Goal: Task Accomplishment & Management: Manage account settings

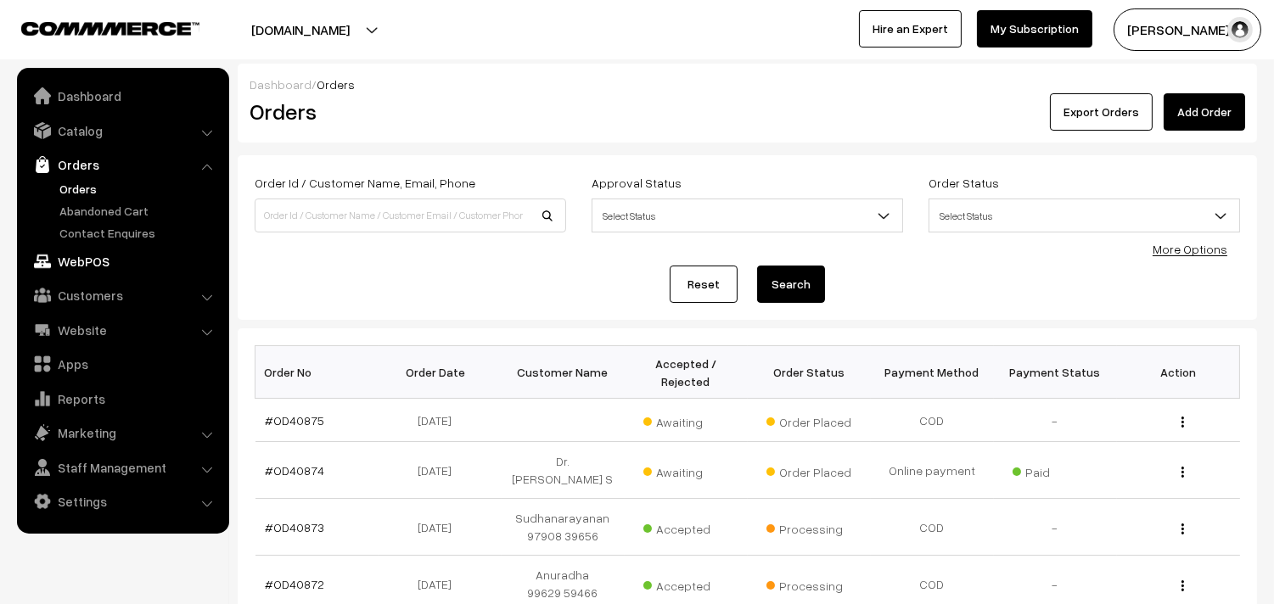
click at [106, 258] on link "WebPOS" at bounding box center [122, 261] width 202 height 31
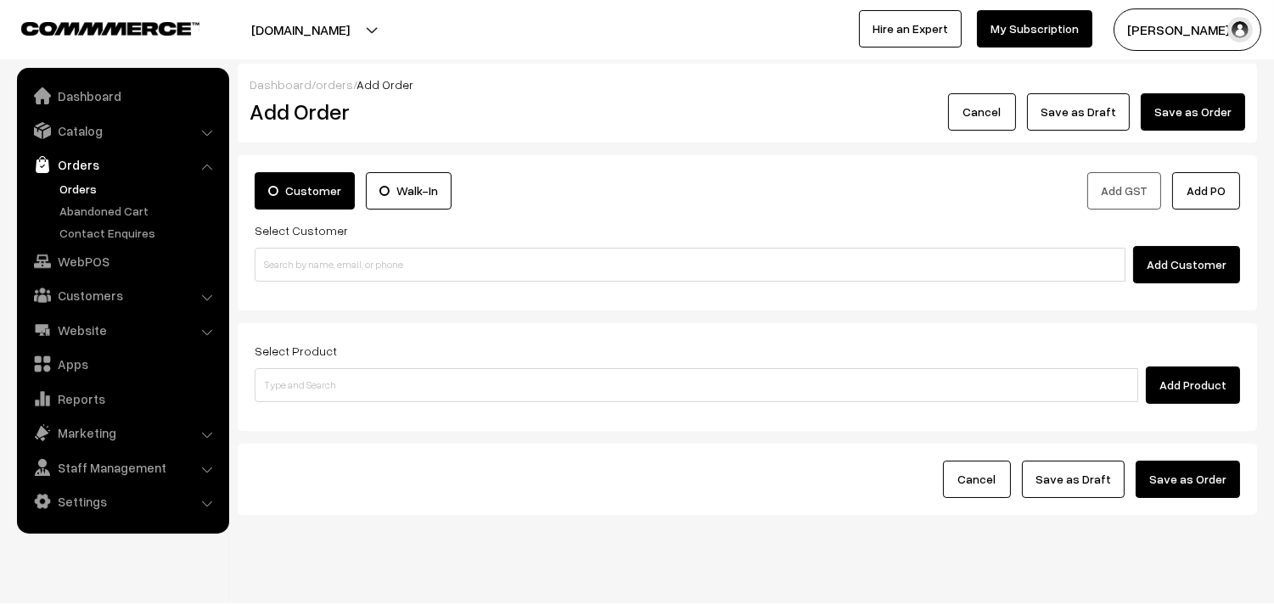
click at [338, 243] on div "Select Customer Add Customer" at bounding box center [747, 252] width 985 height 64
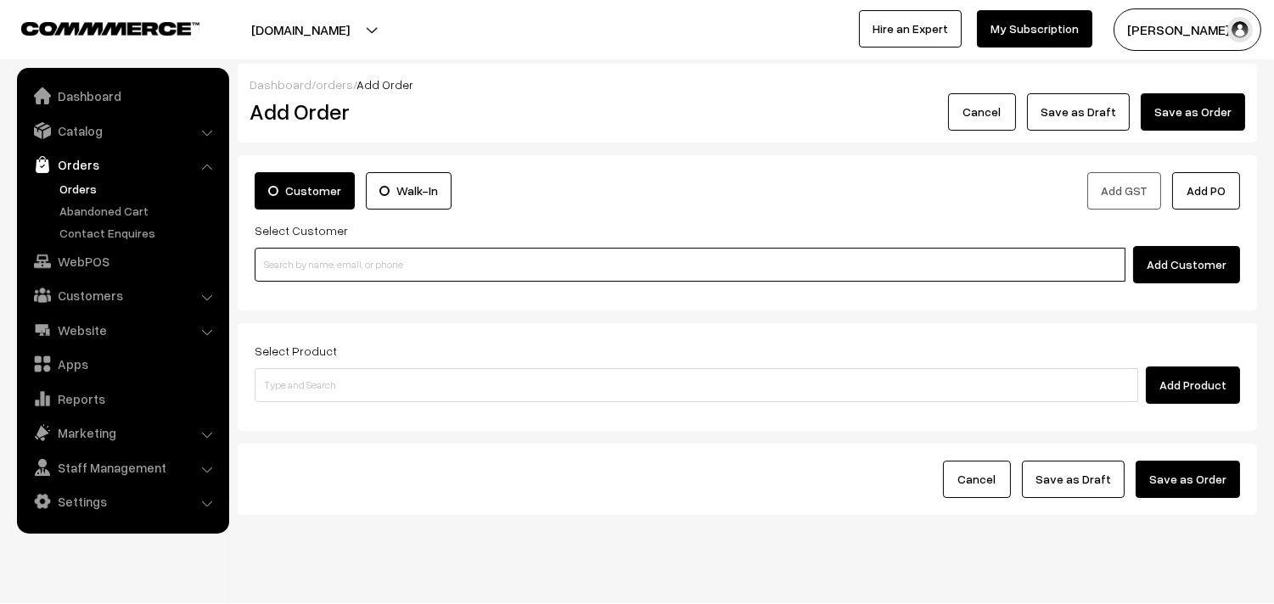
click at [344, 261] on input at bounding box center [690, 265] width 871 height 34
paste input "97908 10048"
click at [297, 266] on input "97908 10048" at bounding box center [690, 265] width 871 height 34
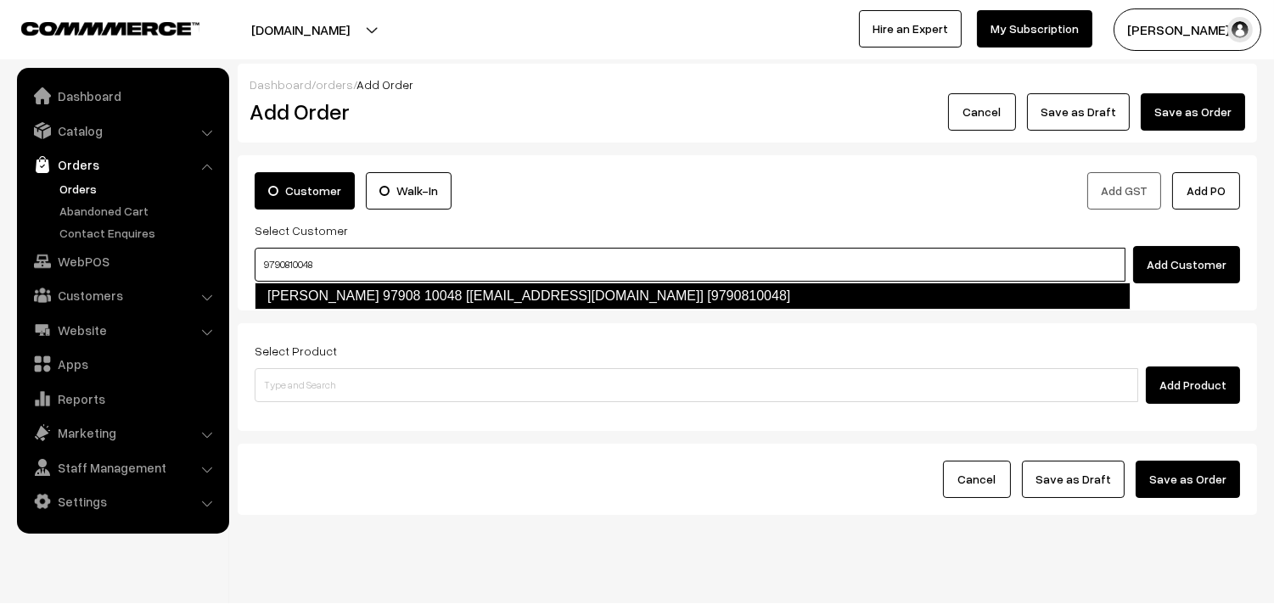
click at [337, 295] on link "T.G. Mohan 97908 10048 [test493@gmail.com] [9790810048]" at bounding box center [693, 296] width 876 height 27
type input "9790810048"
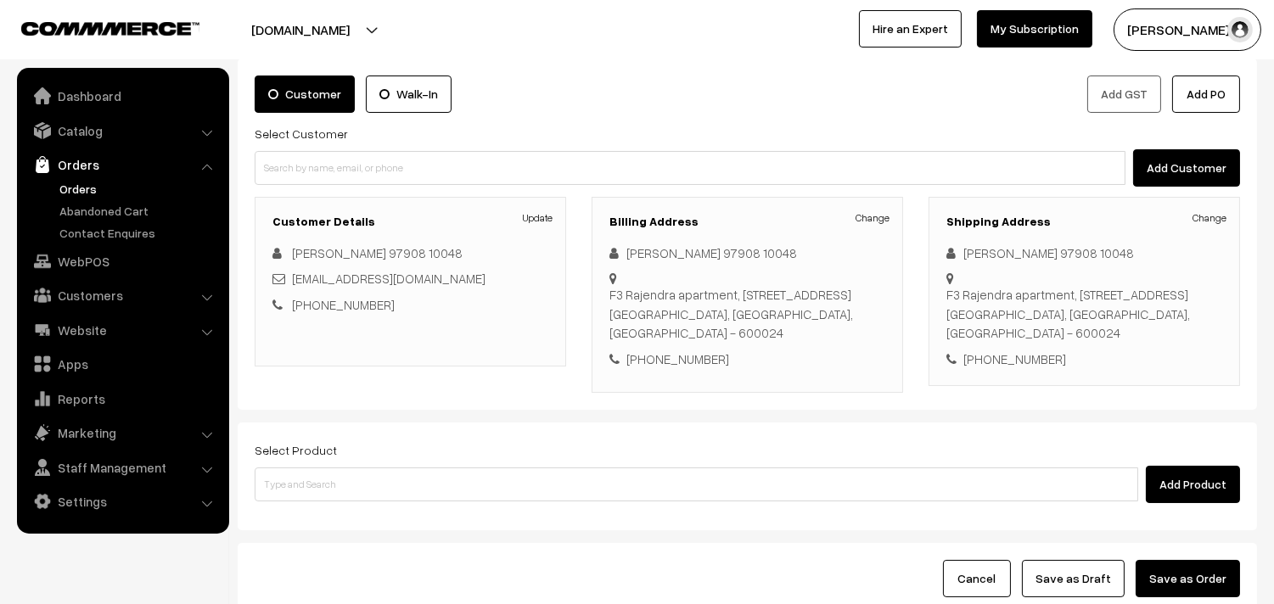
scroll to position [188, 0]
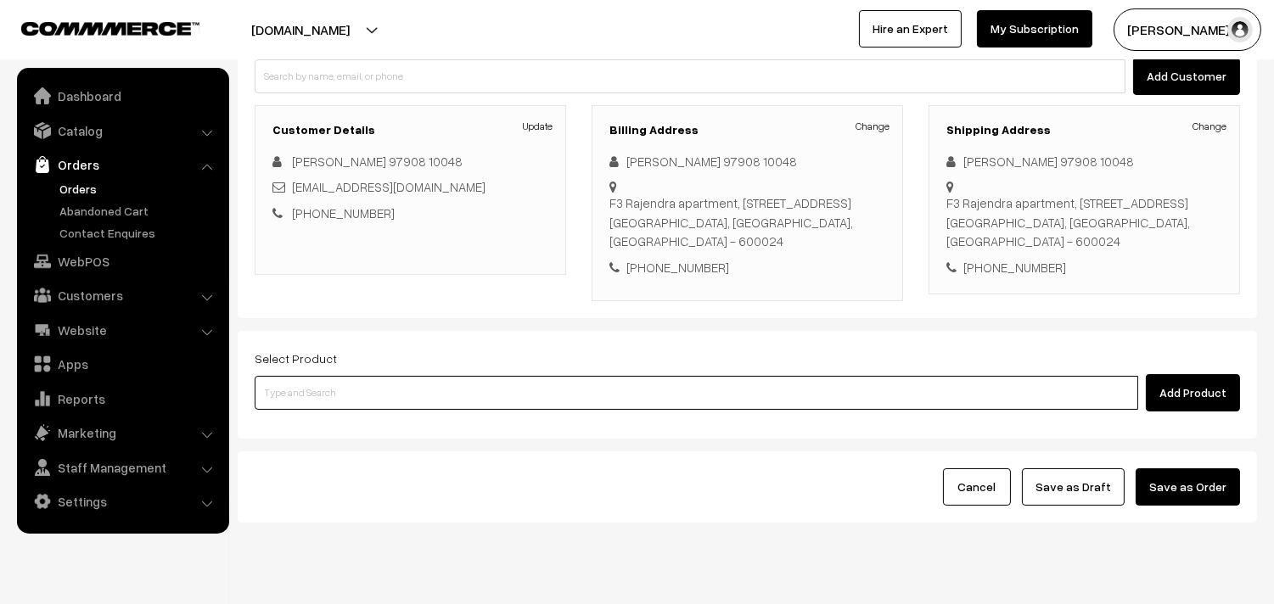
click at [382, 397] on input at bounding box center [697, 393] width 884 height 34
type input "idly"
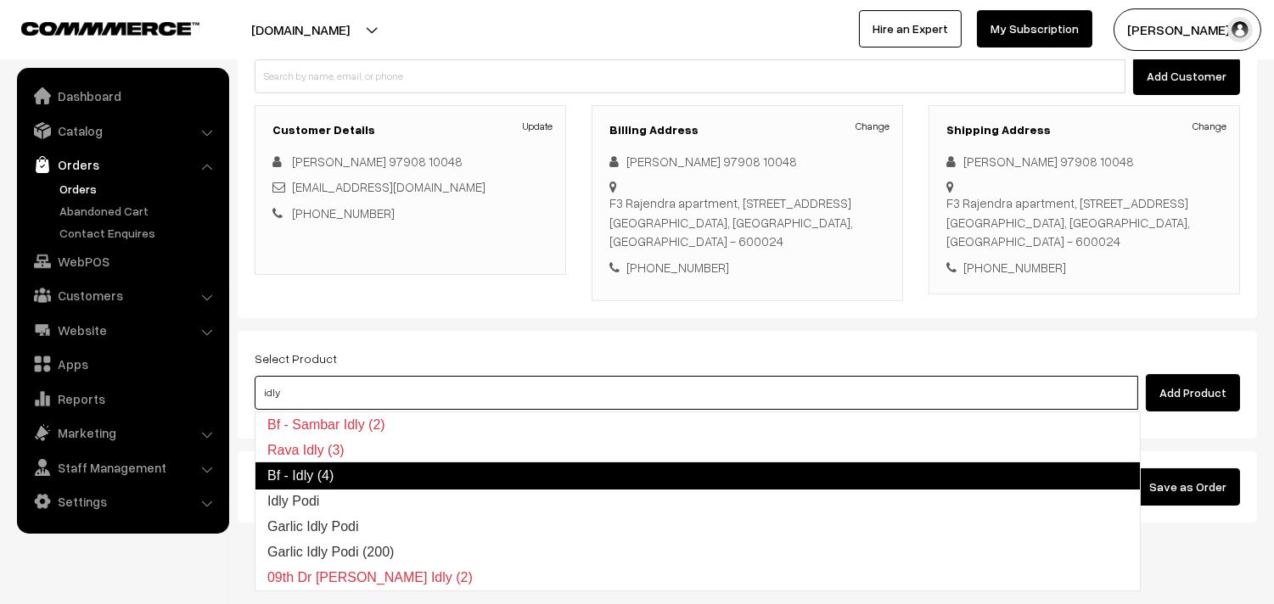
click at [306, 478] on link "Bf - Idly (4)" at bounding box center [698, 476] width 886 height 27
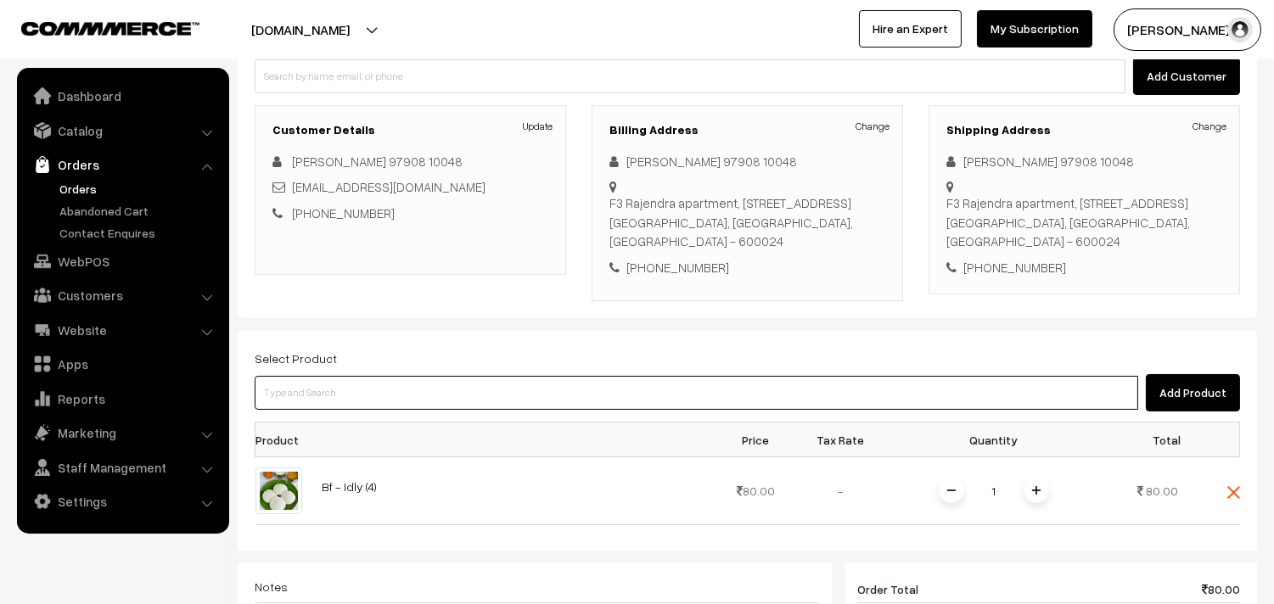
click at [335, 391] on input at bounding box center [697, 393] width 884 height 34
type input "plain"
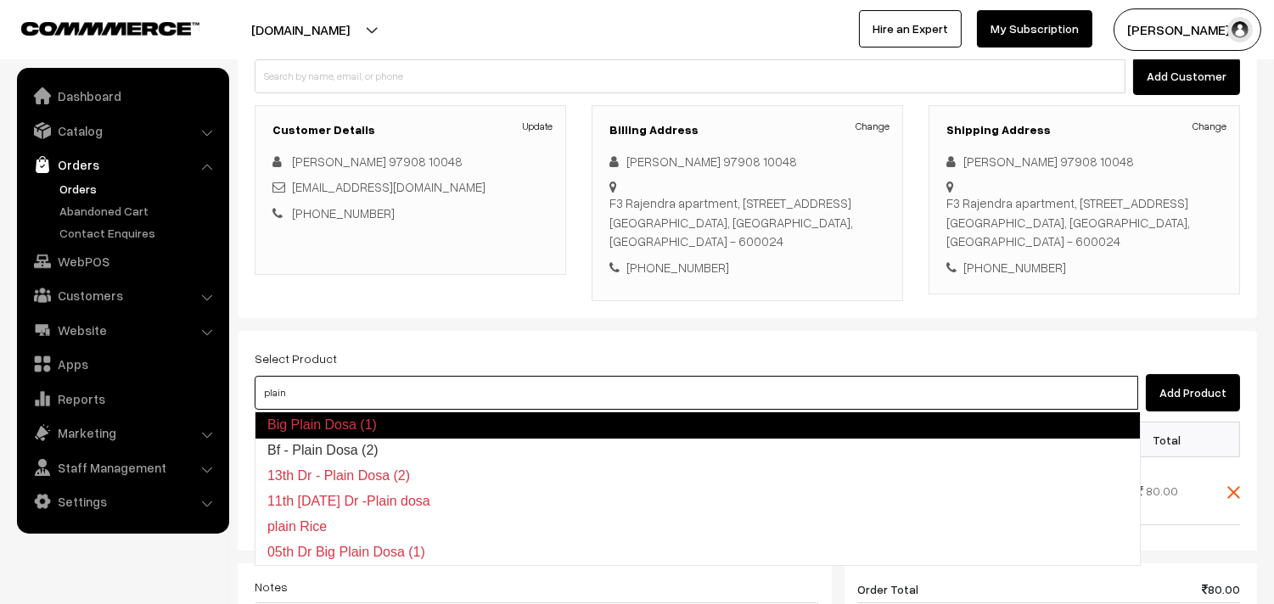
click at [319, 447] on link "Bf - Plain Dosa (2)" at bounding box center [697, 450] width 884 height 25
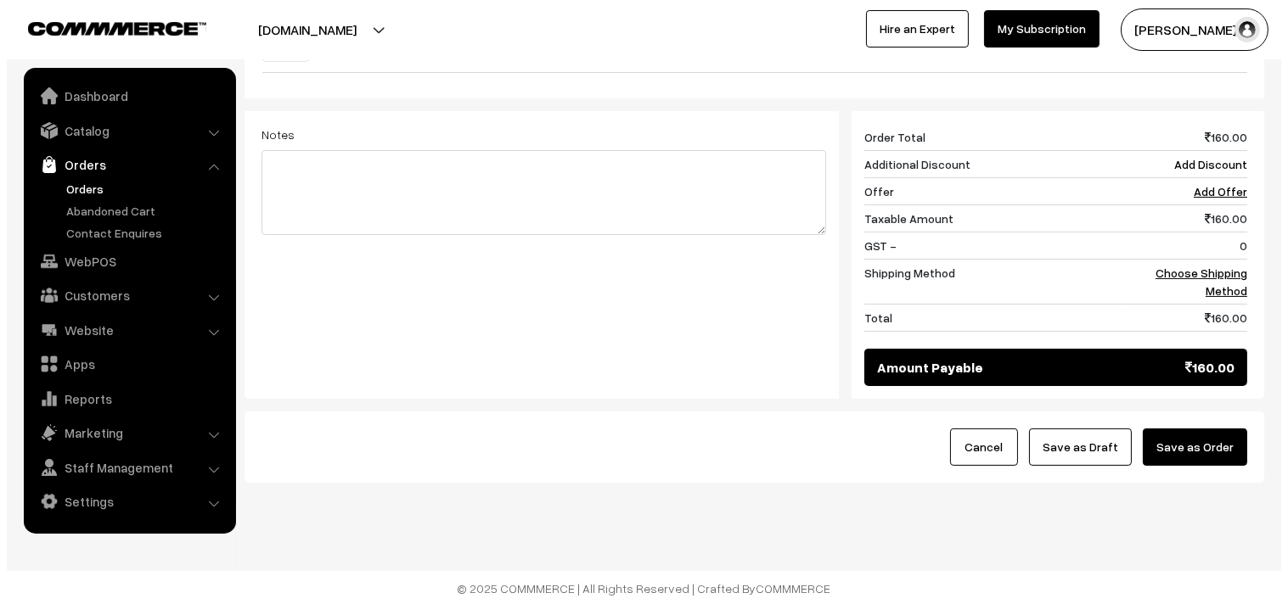
scroll to position [713, 0]
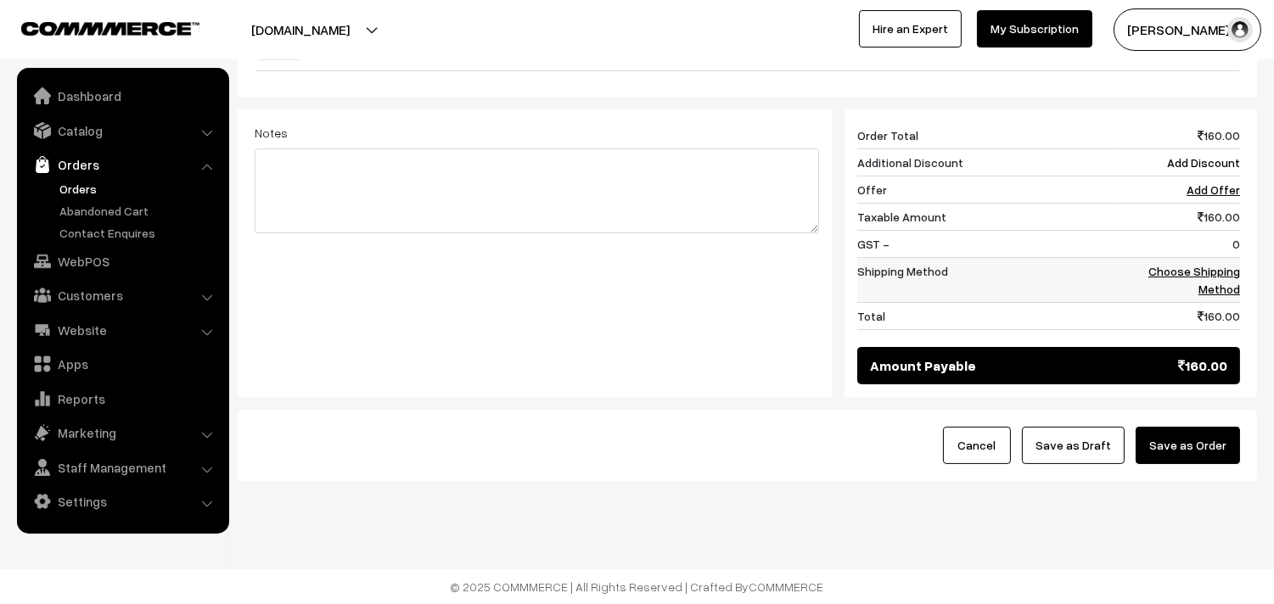
click at [1216, 275] on link "Choose Shipping Method" at bounding box center [1194, 280] width 92 height 32
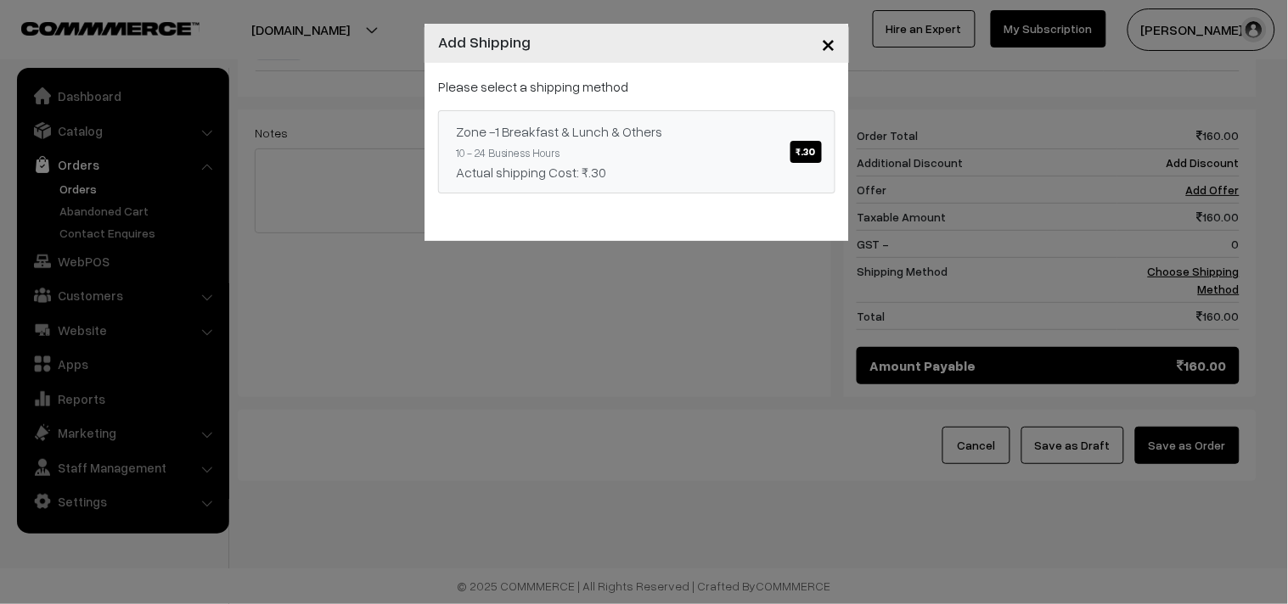
click at [819, 154] on span "₹.30" at bounding box center [805, 152] width 31 height 22
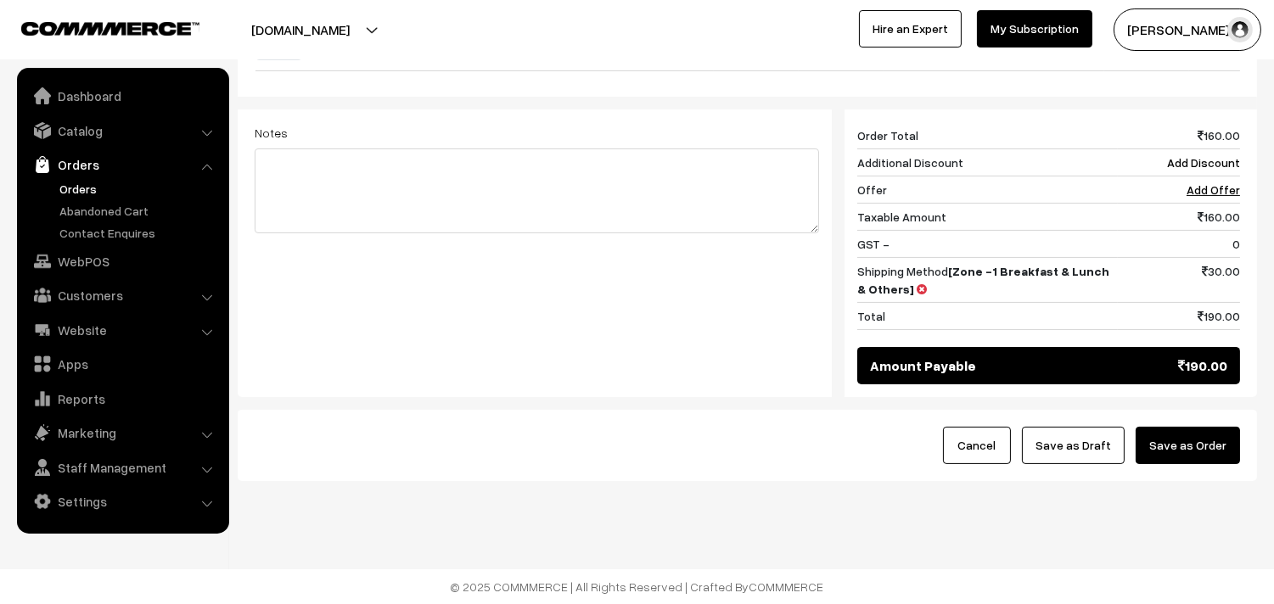
click at [1197, 435] on button "Save as Order" at bounding box center [1188, 445] width 104 height 37
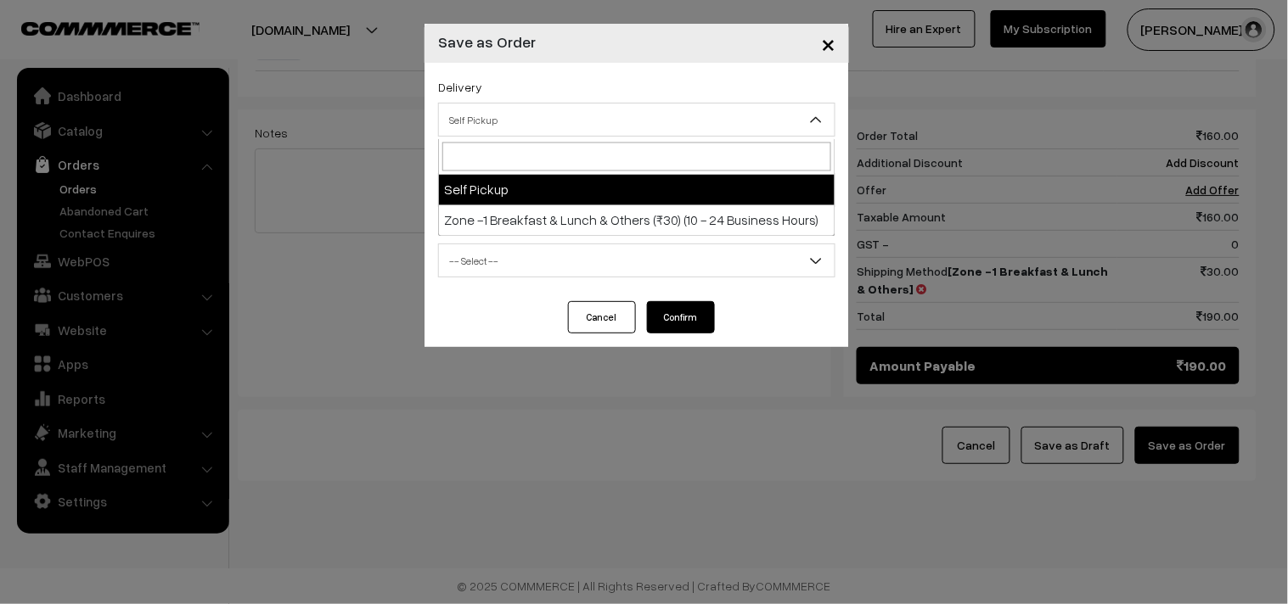
click at [647, 117] on span "Self Pickup" at bounding box center [637, 120] width 396 height 30
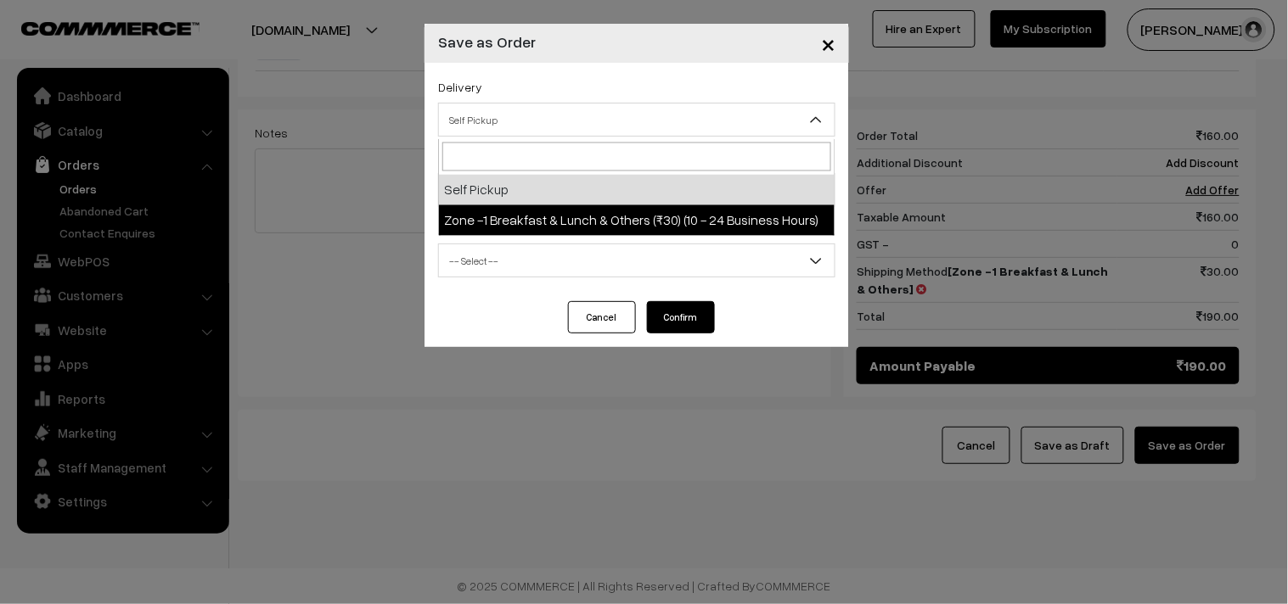
select select "ZON1"
select select "3"
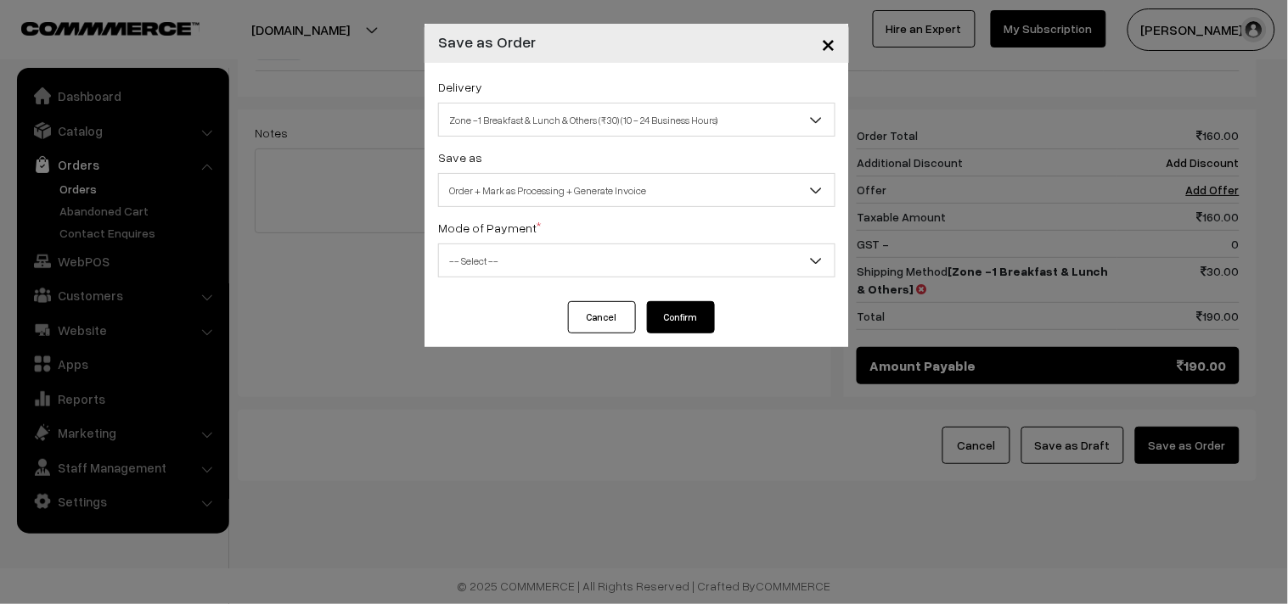
click at [566, 190] on span "Order + Mark as Processing + Generate Invoice" at bounding box center [637, 191] width 396 height 30
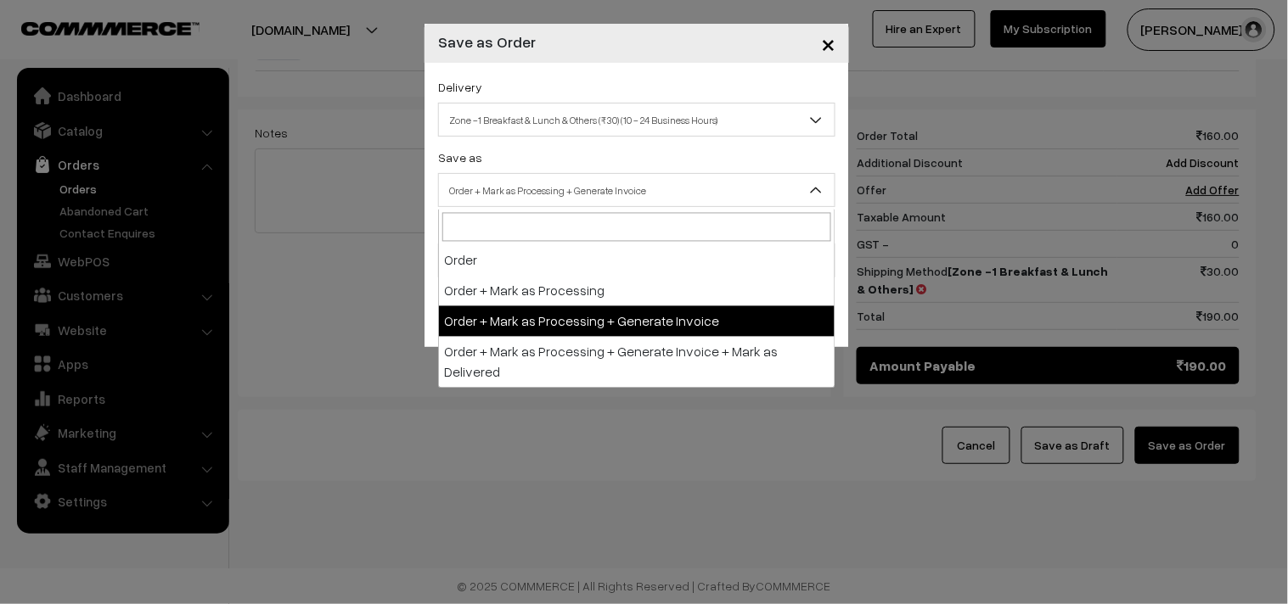
drag, startPoint x: 598, startPoint y: 321, endPoint x: 528, endPoint y: 259, distance: 93.2
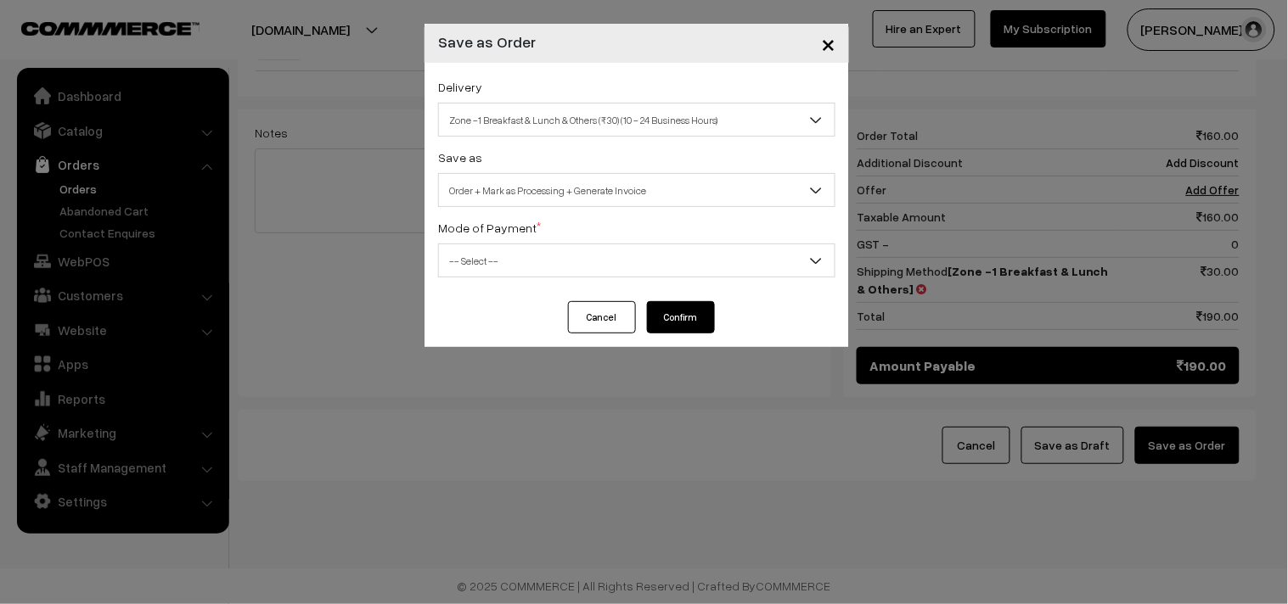
click at [518, 252] on span "-- Select --" at bounding box center [637, 261] width 396 height 30
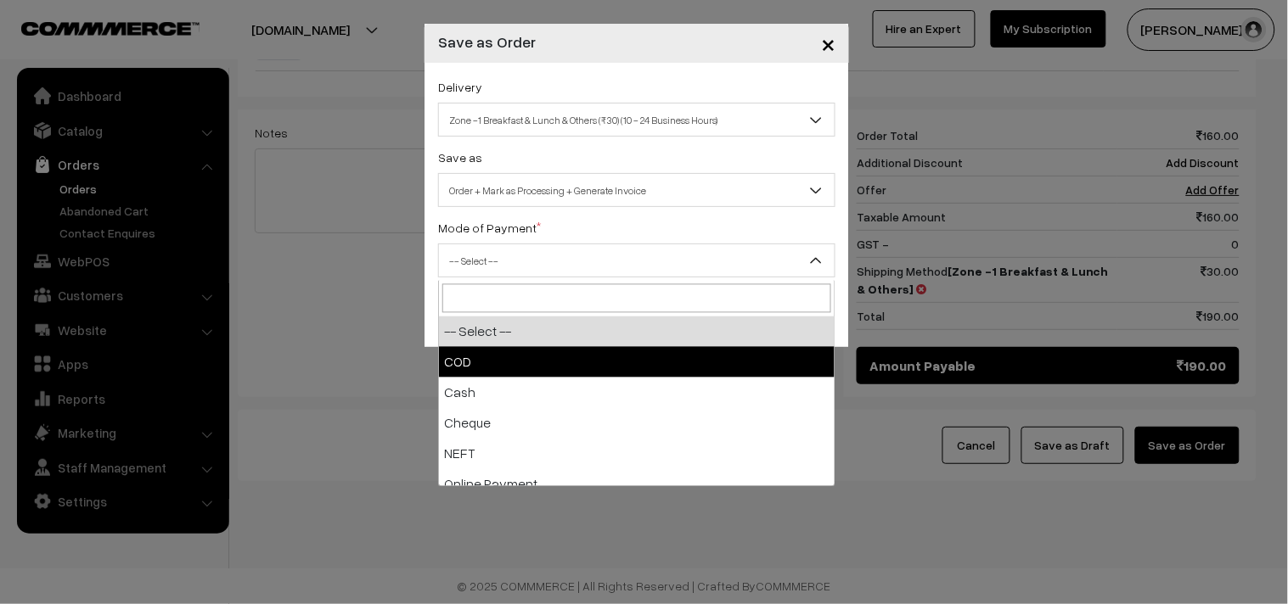
select select "1"
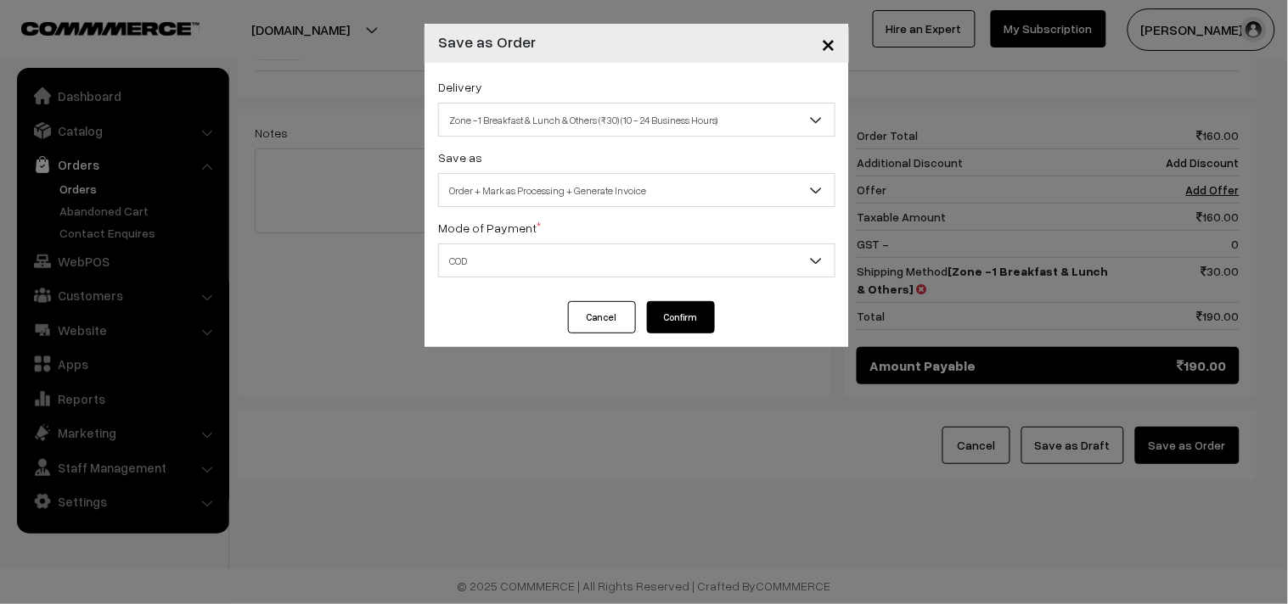
click at [697, 304] on button "Confirm" at bounding box center [681, 317] width 68 height 32
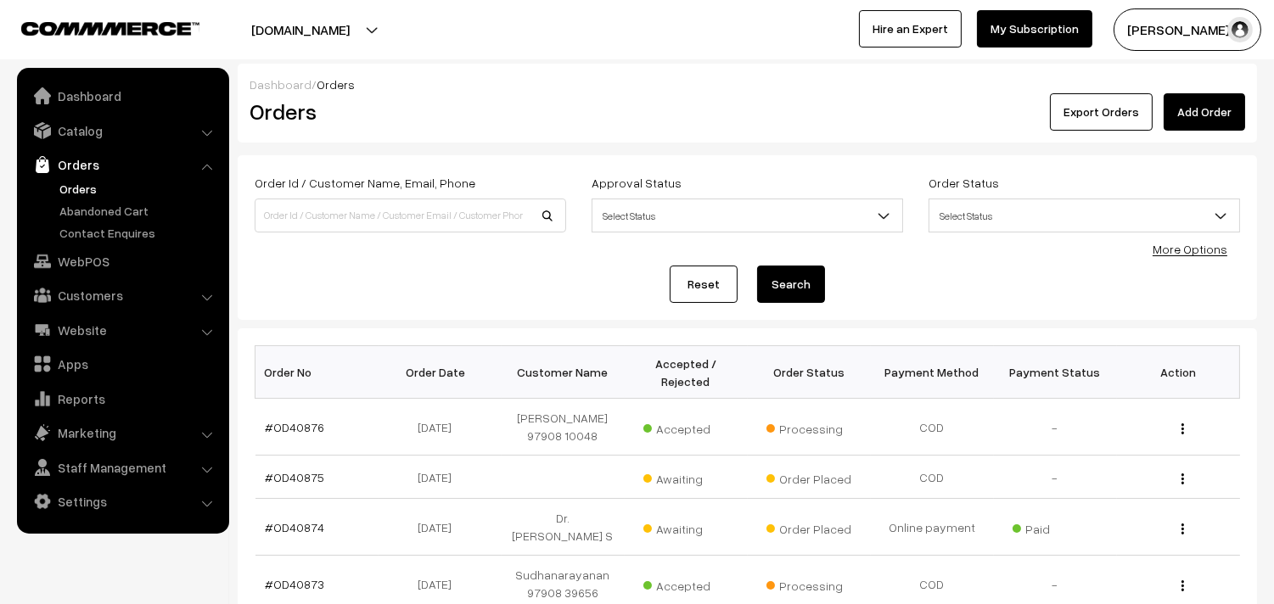
click at [307, 420] on link "#OD40876" at bounding box center [295, 427] width 59 height 14
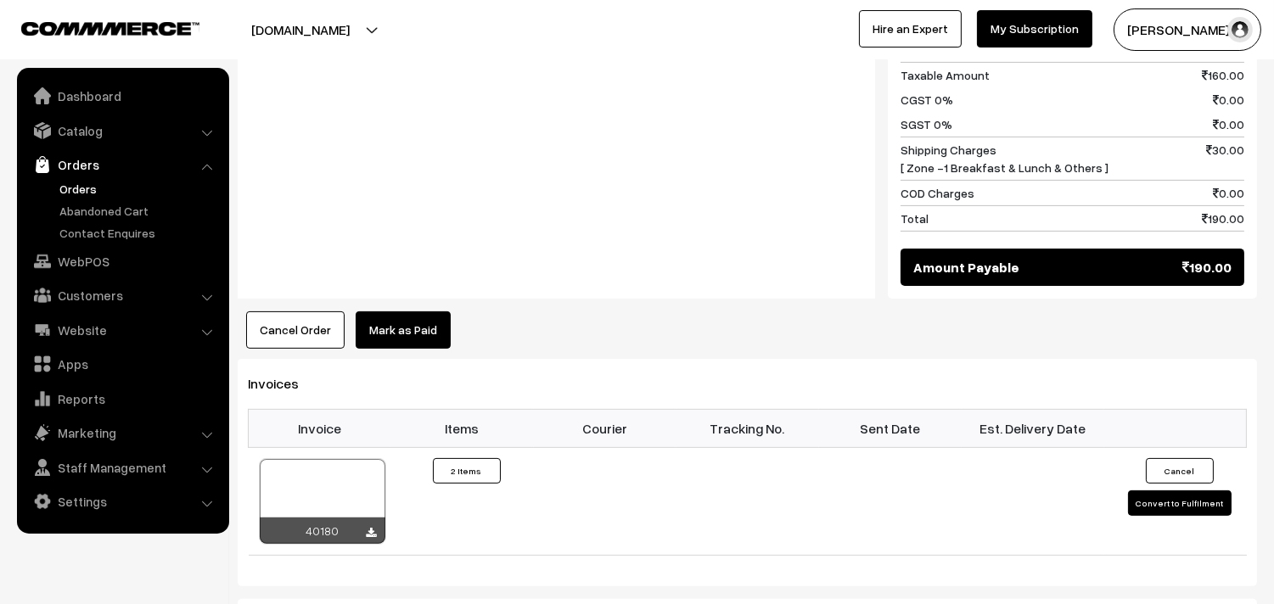
scroll to position [943, 0]
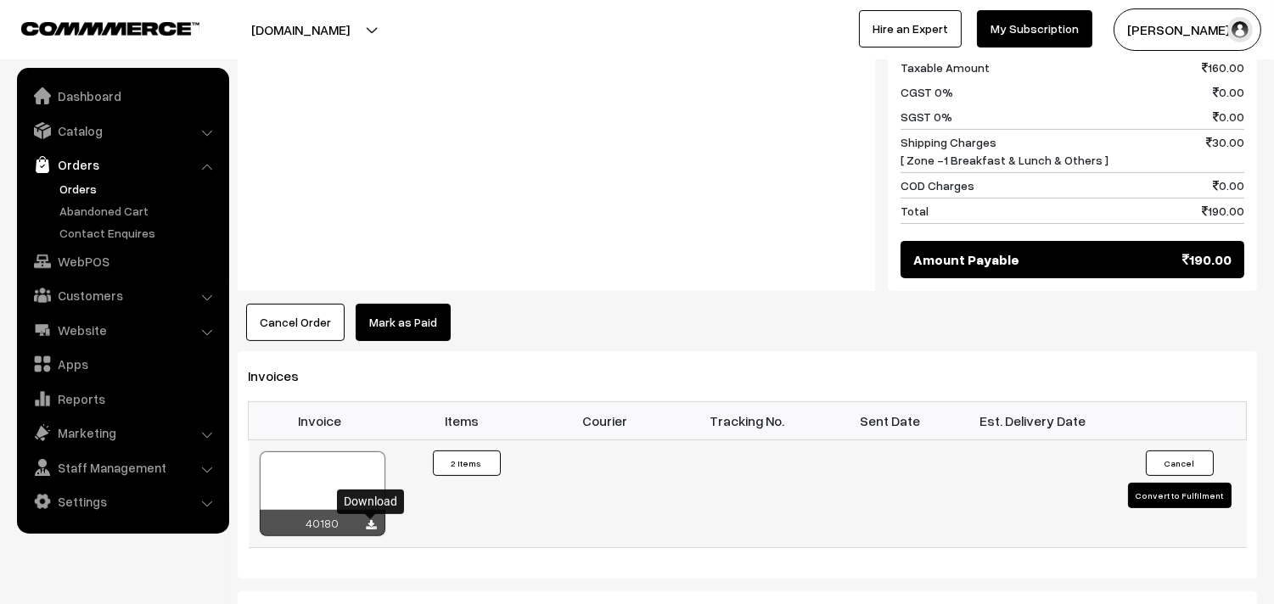
click at [371, 525] on icon at bounding box center [372, 525] width 10 height 11
click at [120, 261] on link "WebPOS" at bounding box center [122, 261] width 202 height 31
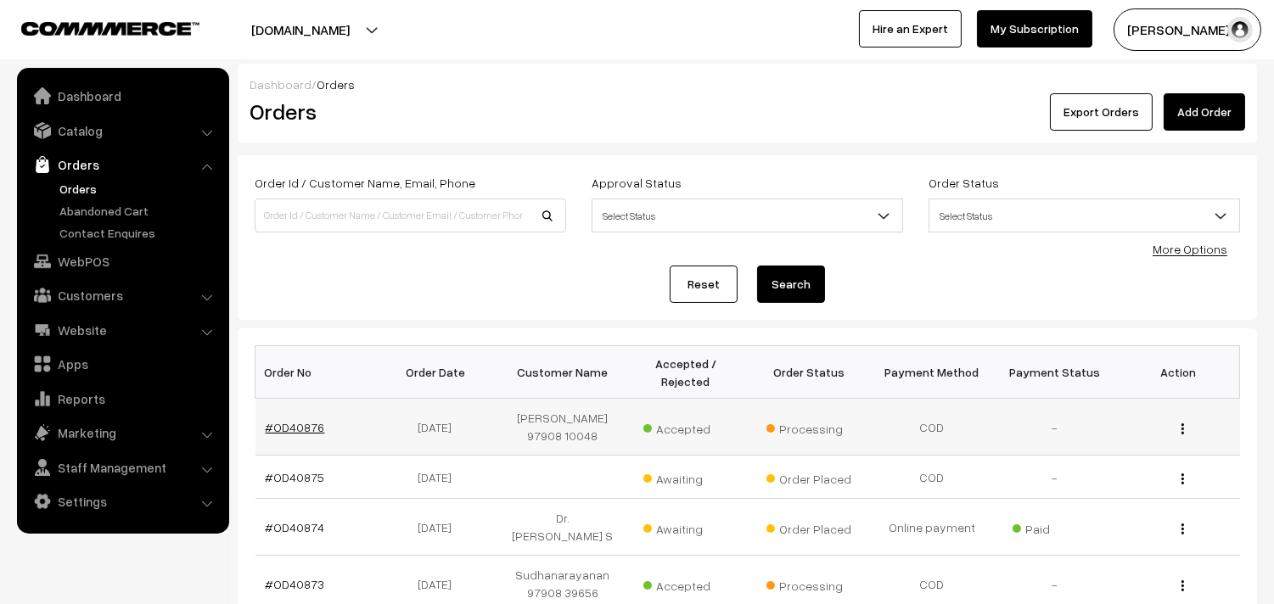
click at [295, 433] on link "#OD40876" at bounding box center [295, 427] width 59 height 14
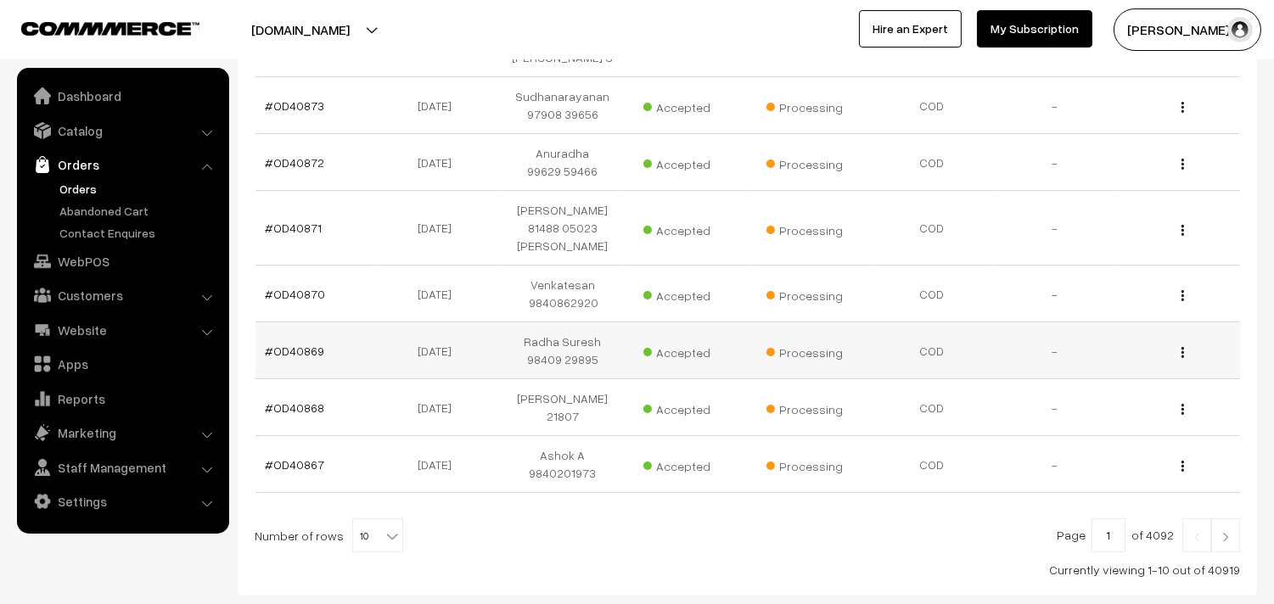
scroll to position [550, 0]
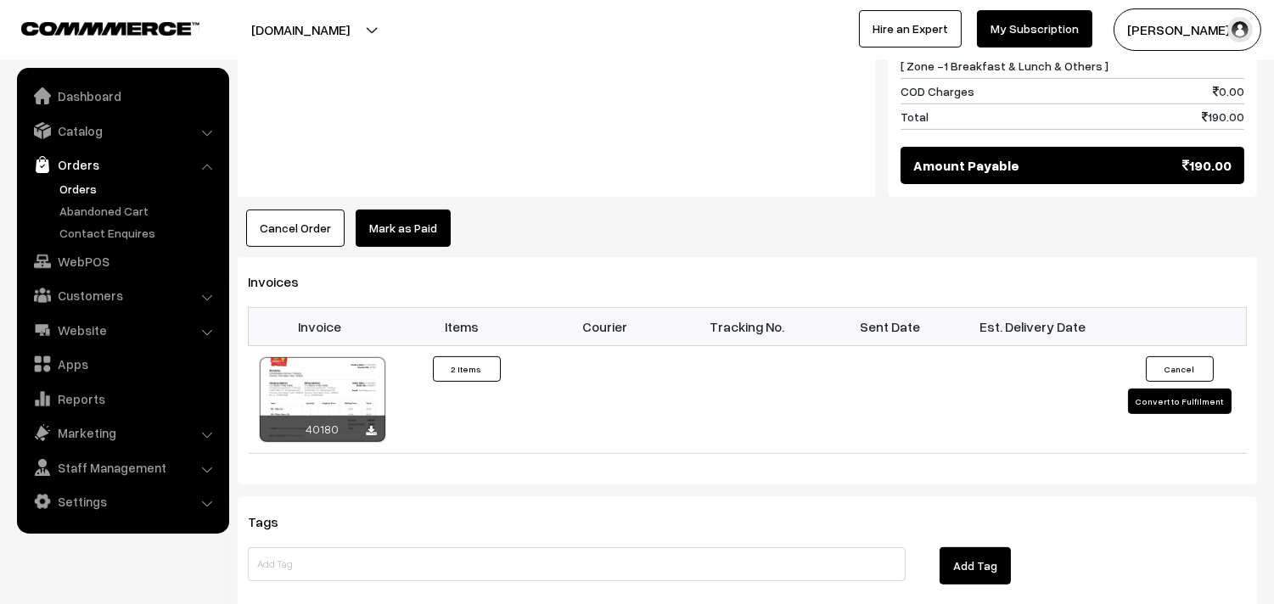
click at [293, 227] on button "Cancel Order" at bounding box center [295, 228] width 98 height 37
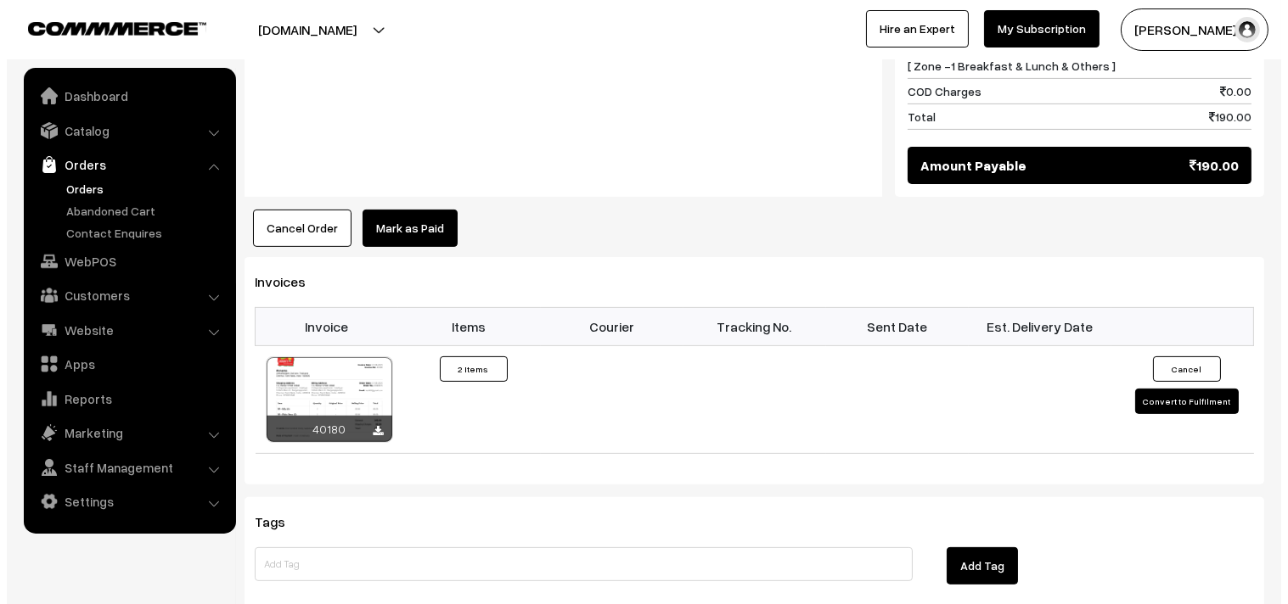
scroll to position [1040, 0]
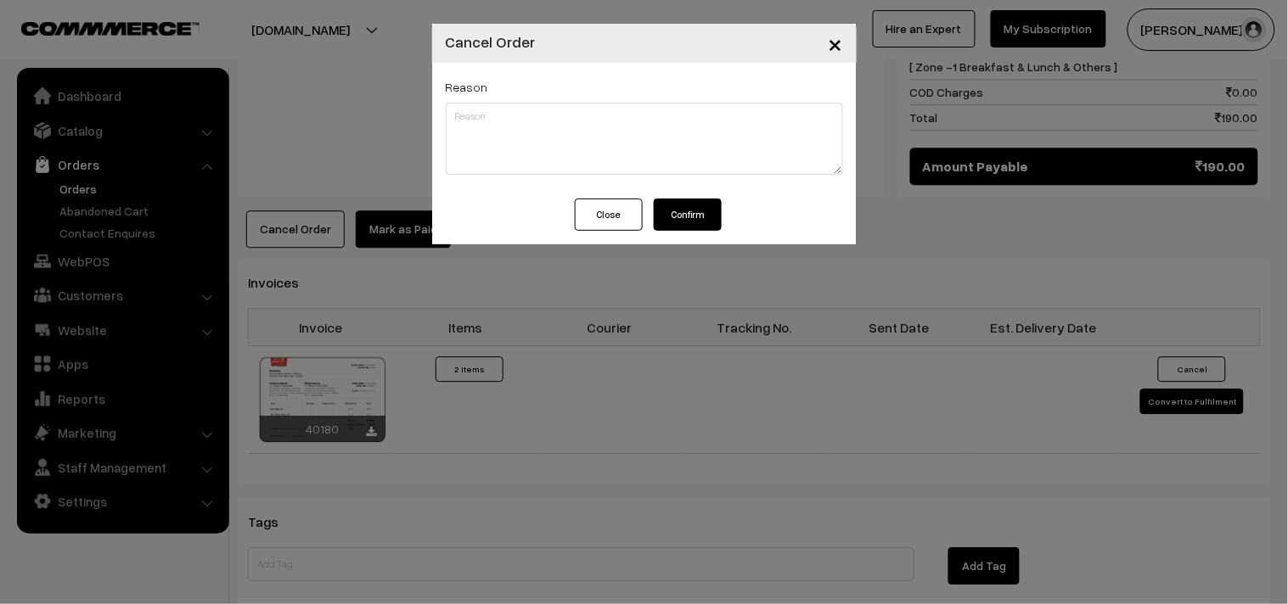
click at [675, 212] on button "Confirm" at bounding box center [688, 215] width 68 height 32
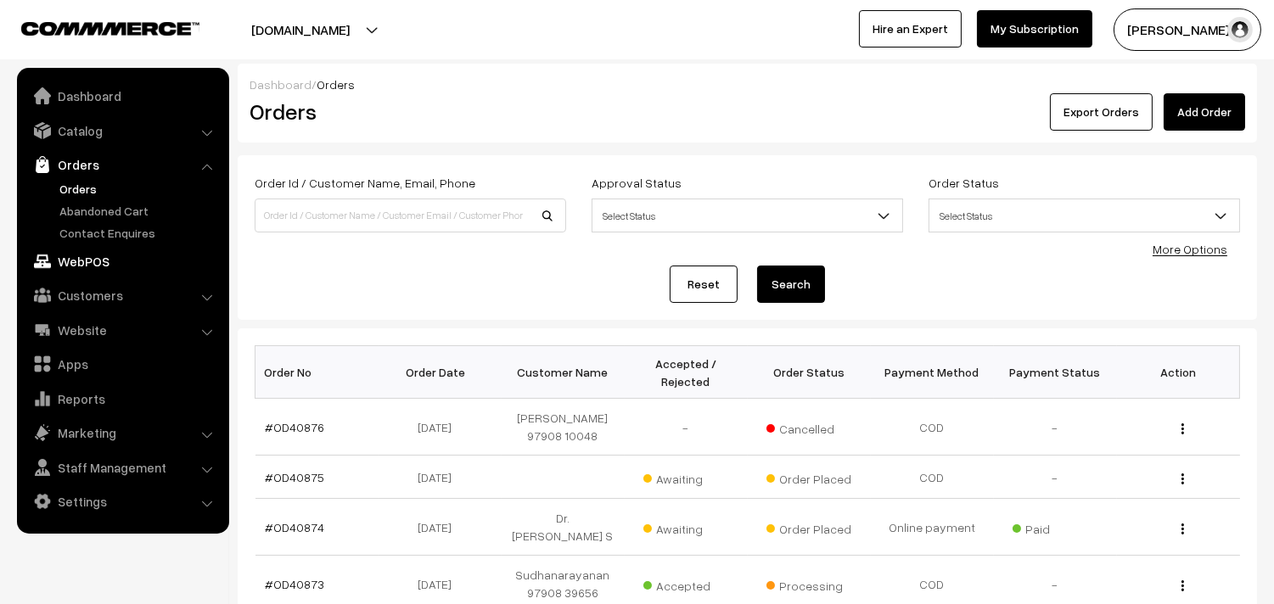
click at [104, 250] on link "WebPOS" at bounding box center [122, 261] width 202 height 31
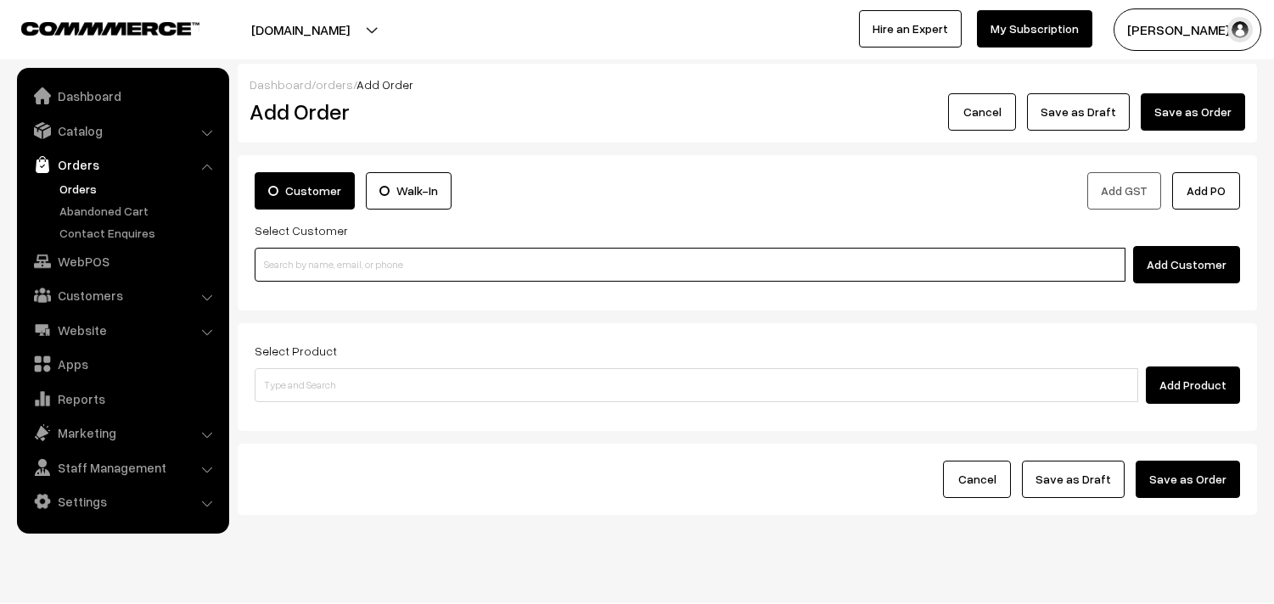
click at [340, 255] on input at bounding box center [690, 265] width 871 height 34
paste input "97908 10048"
click at [289, 255] on input "97908 10048" at bounding box center [690, 265] width 871 height 34
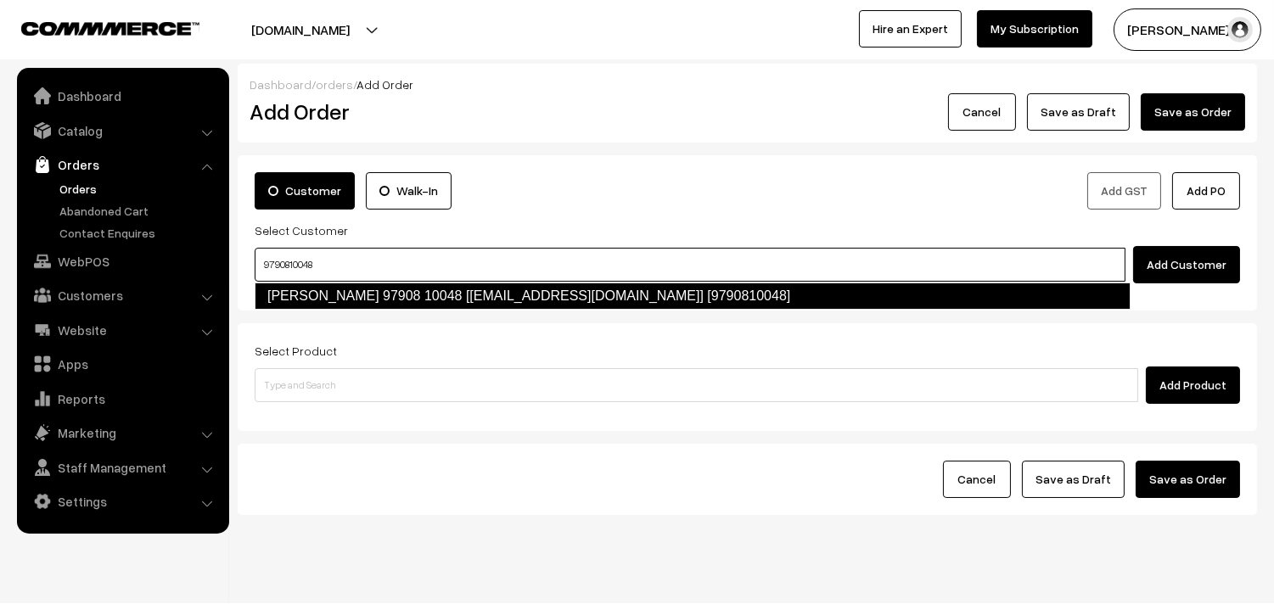
click at [304, 285] on link "T.G. Mohan 97908 10048 [test493@gmail.com] [9790810048]" at bounding box center [693, 296] width 876 height 27
type input "9790810048"
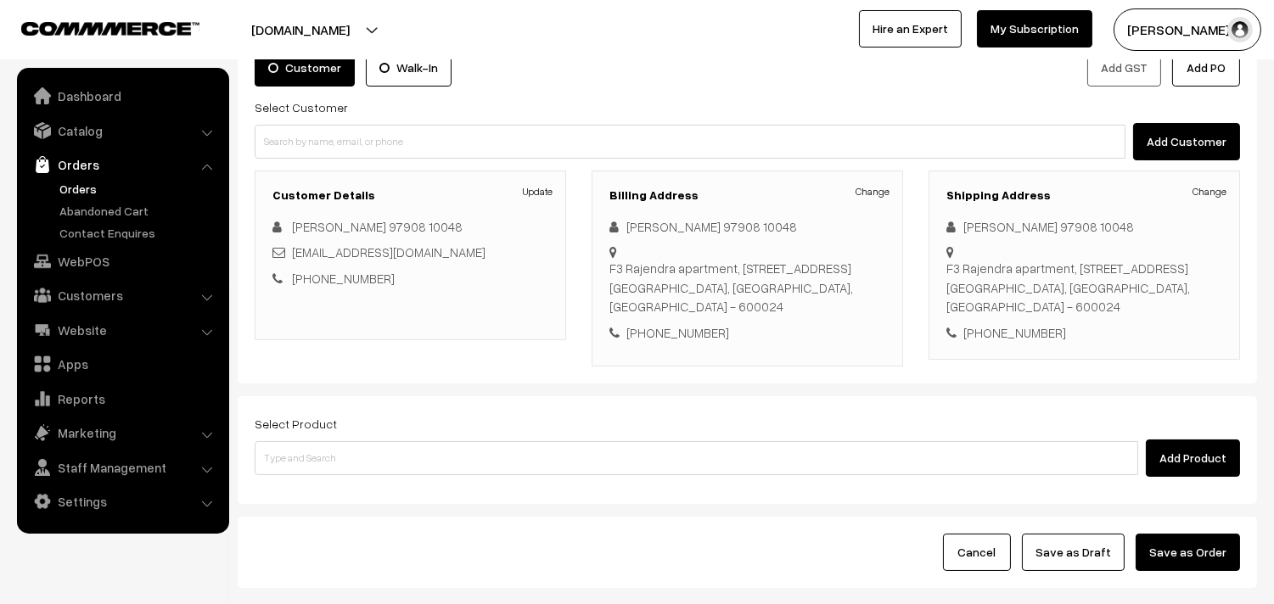
scroll to position [231, 0]
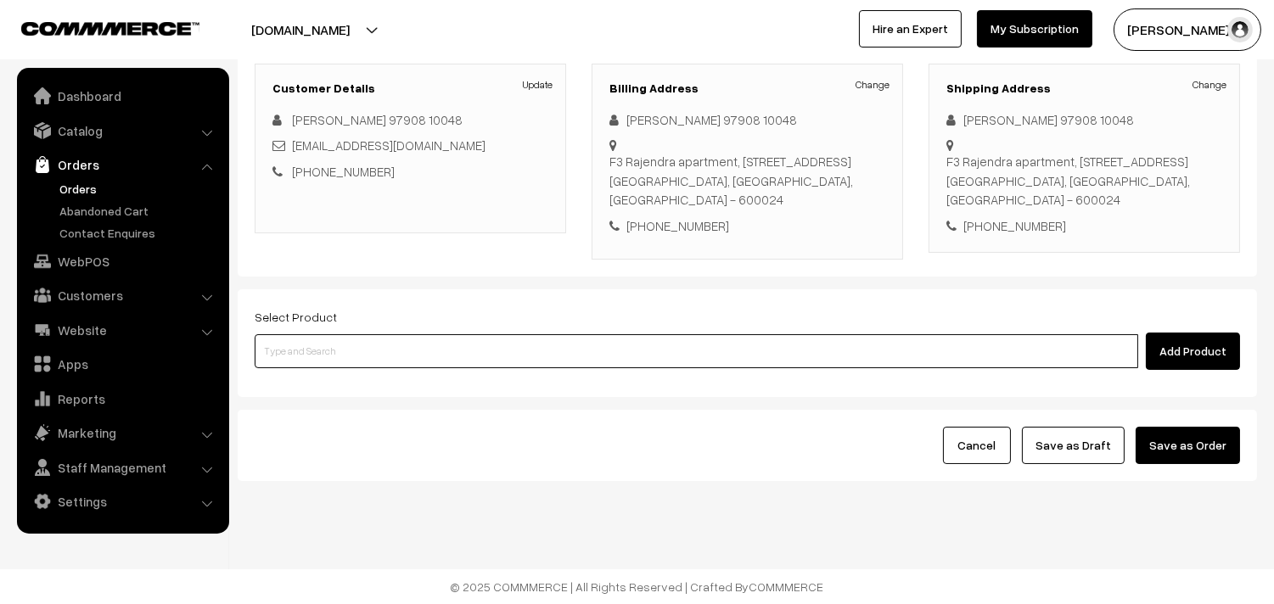
click at [362, 359] on input at bounding box center [697, 351] width 884 height 34
type input "plain dosa"
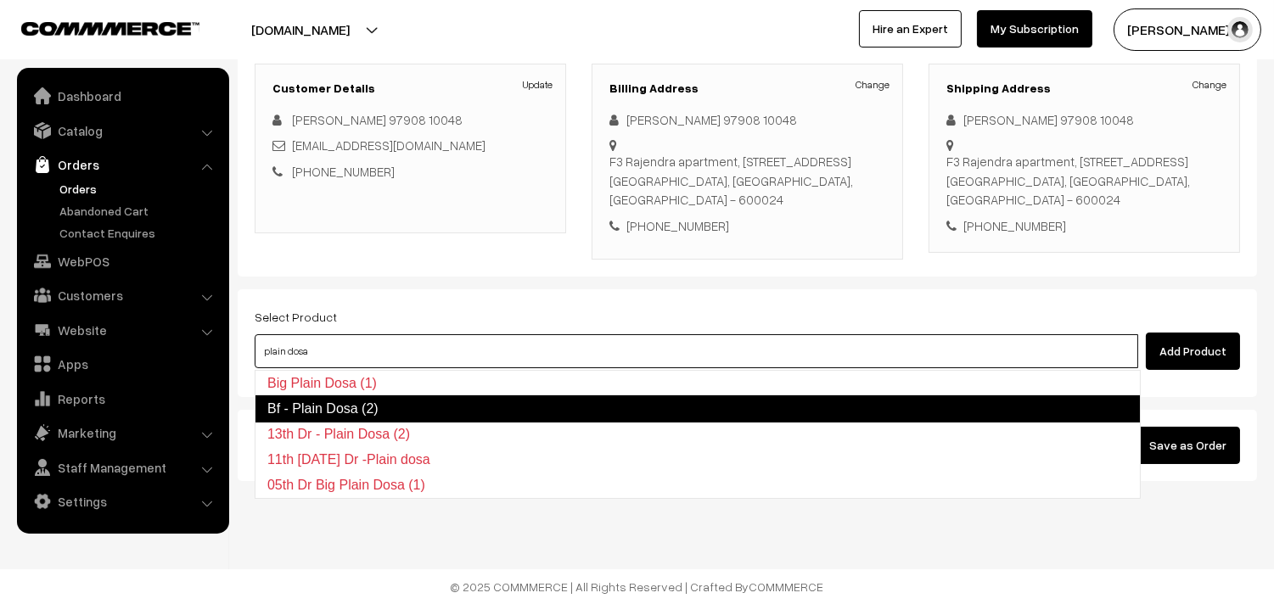
drag, startPoint x: 326, startPoint y: 403, endPoint x: 377, endPoint y: 392, distance: 52.1
click at [326, 404] on link "Bf - Plain Dosa (2)" at bounding box center [698, 409] width 886 height 27
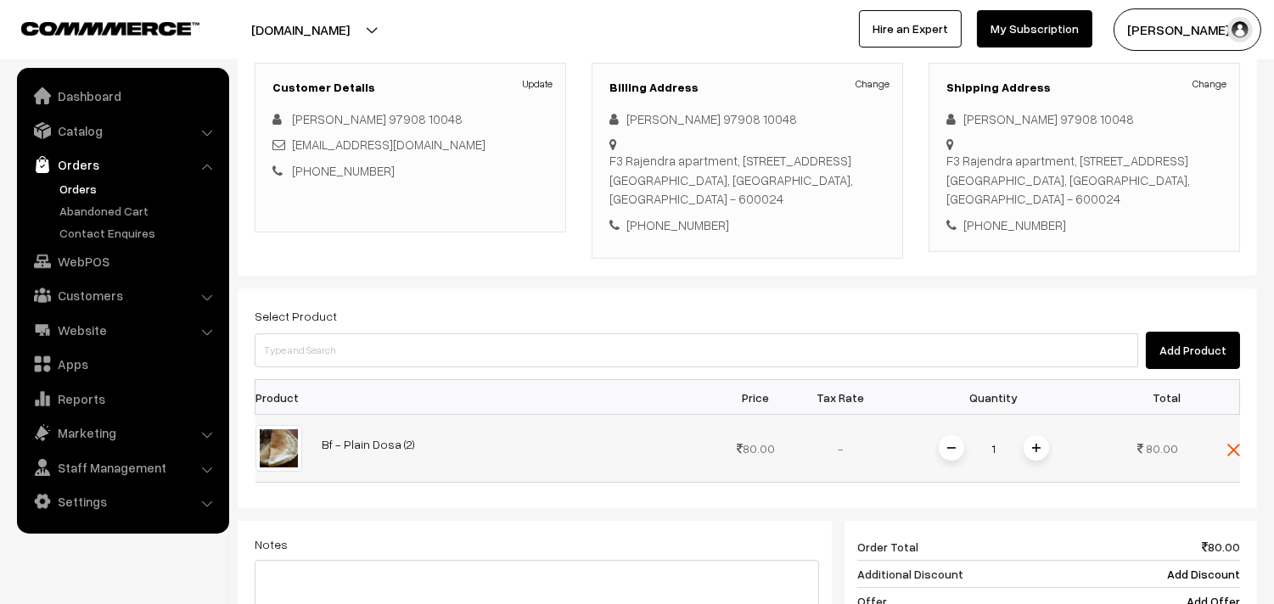
click at [1036, 452] on img at bounding box center [1036, 448] width 8 height 8
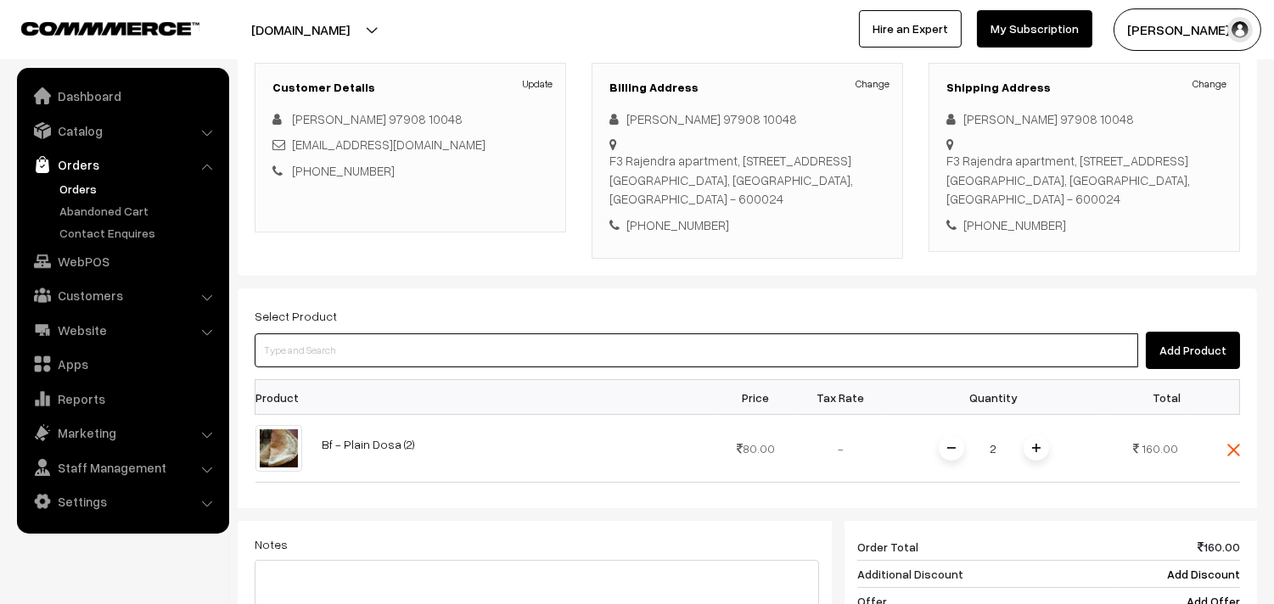
click at [329, 357] on input at bounding box center [697, 351] width 884 height 34
type input "idl"
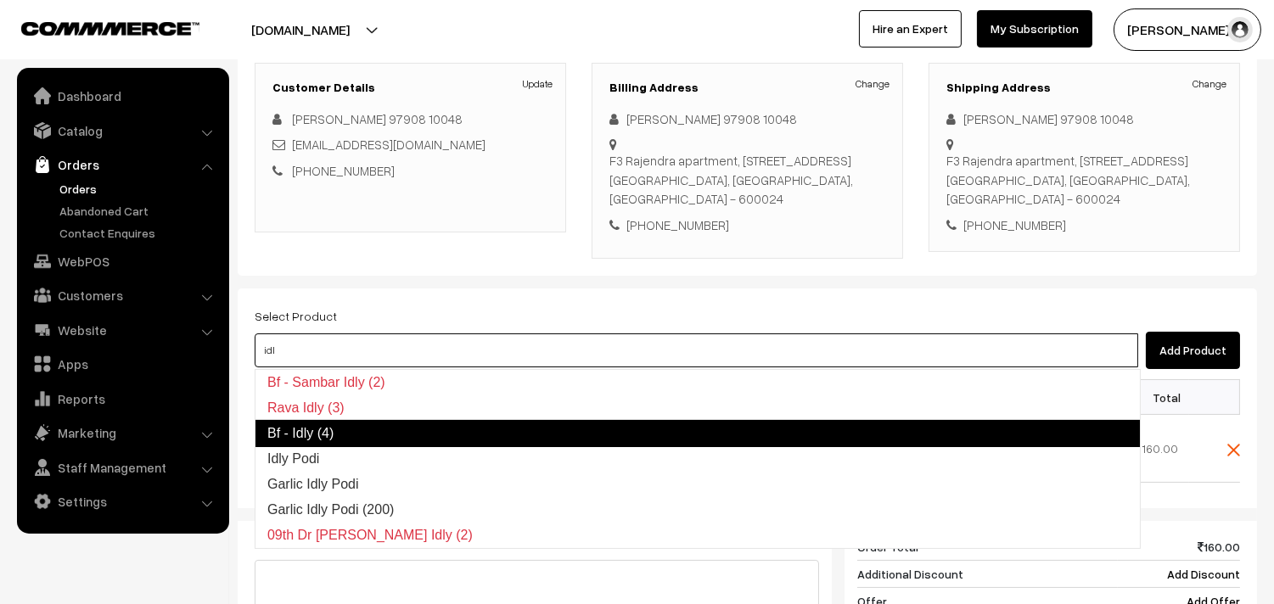
click at [314, 427] on link "Bf - Idly (4)" at bounding box center [698, 433] width 886 height 27
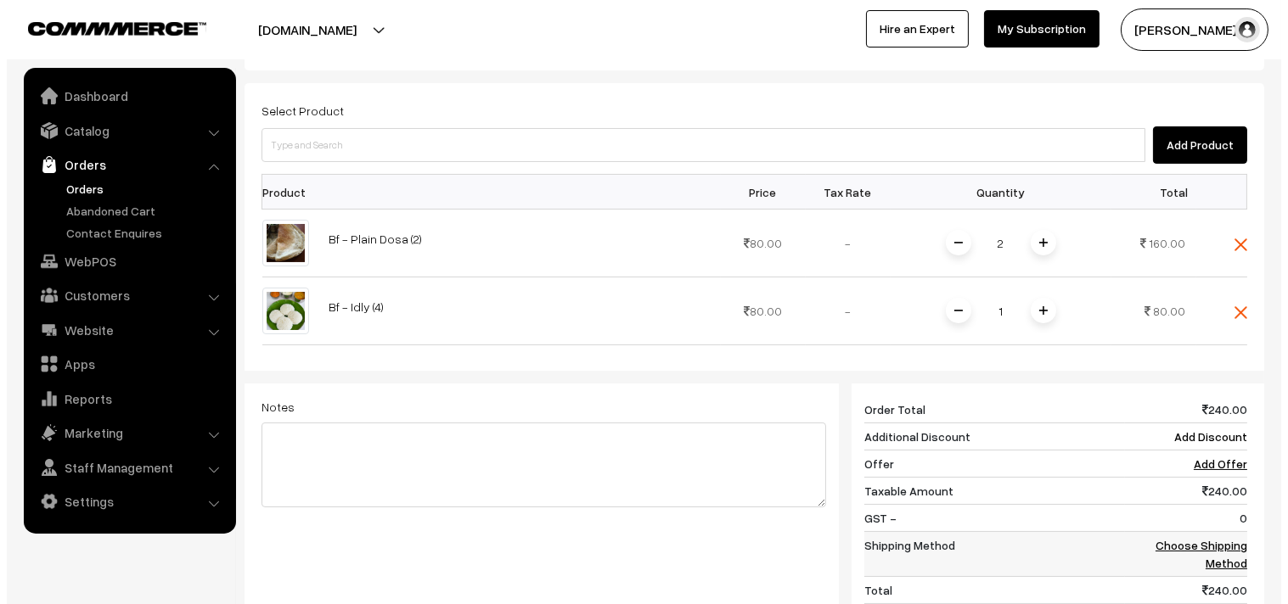
scroll to position [608, 0]
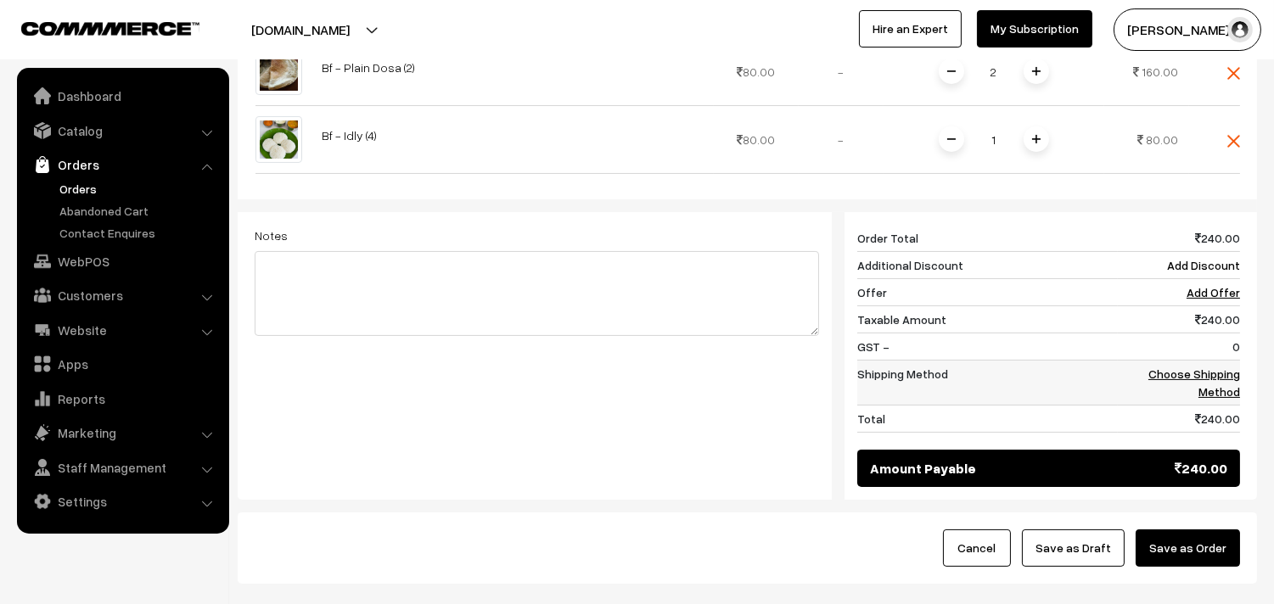
click at [1189, 377] on link "Choose Shipping Method" at bounding box center [1194, 383] width 92 height 32
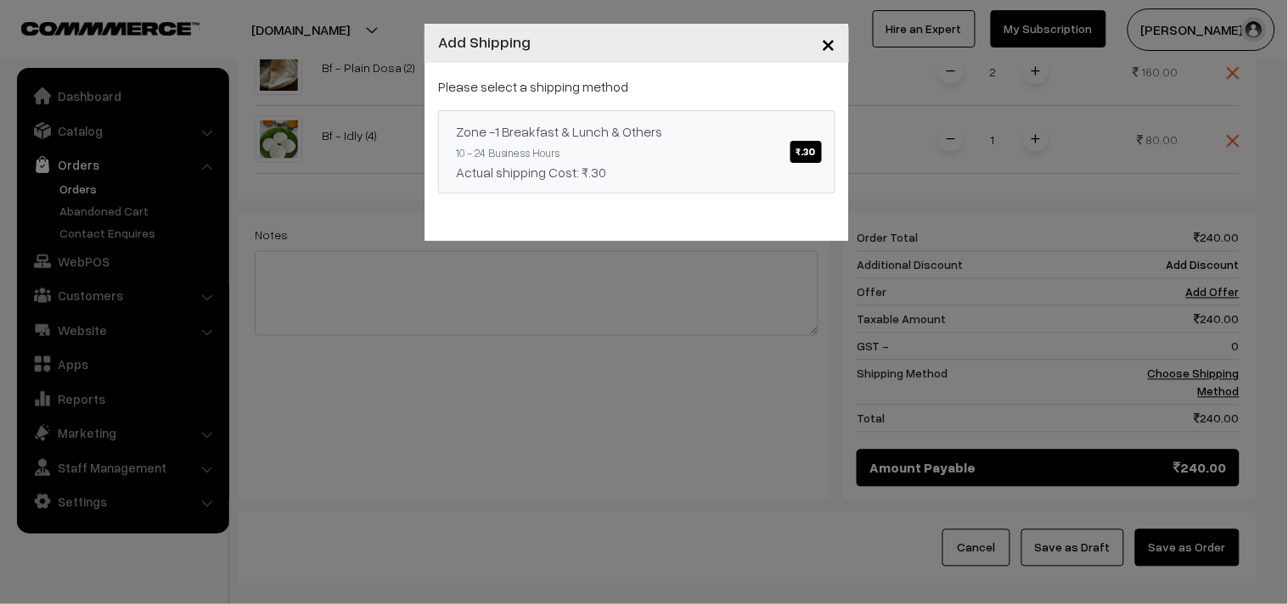
click at [801, 149] on span "₹.30" at bounding box center [805, 152] width 31 height 22
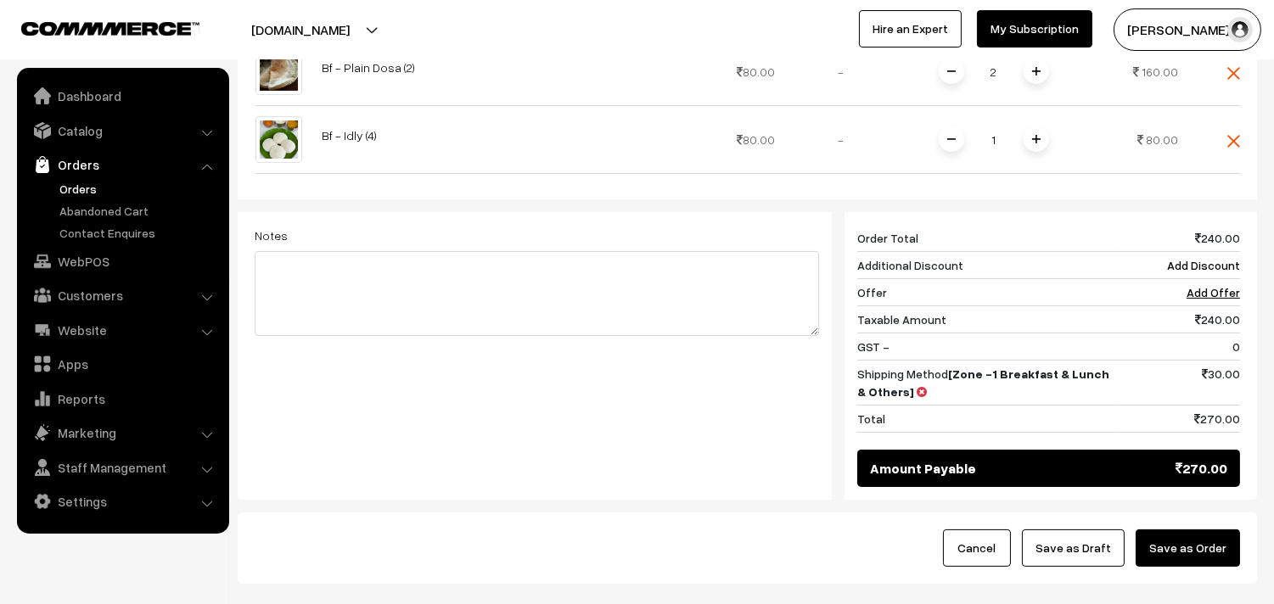
click at [1221, 542] on button "Save as Order" at bounding box center [1188, 548] width 104 height 37
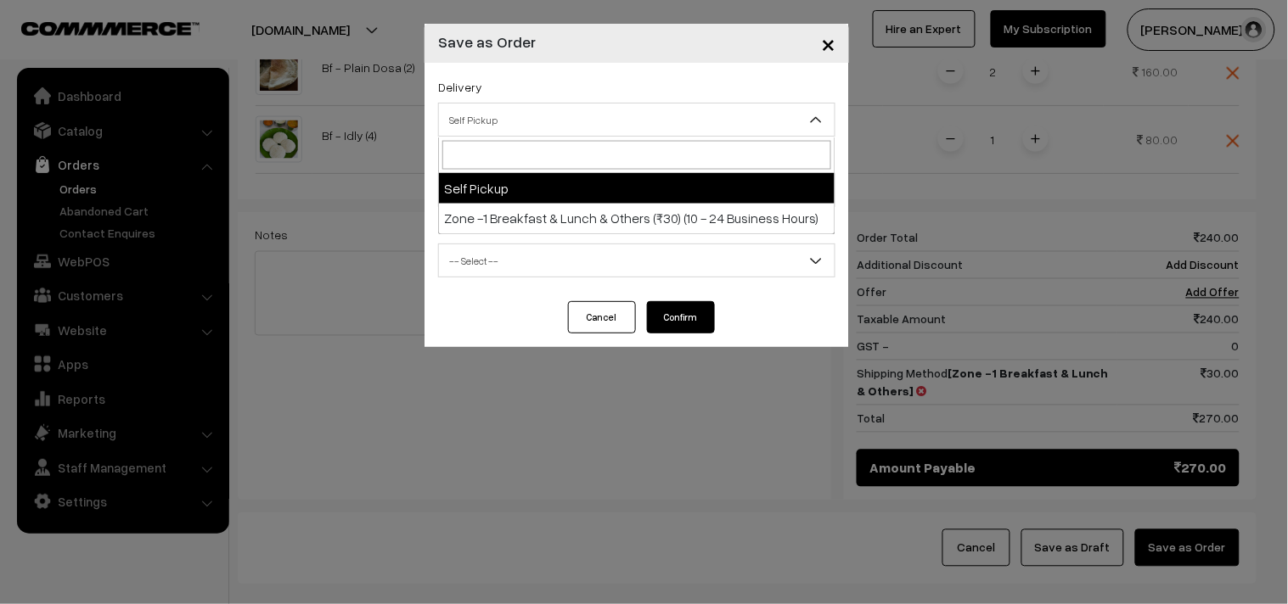
click at [497, 127] on span "Self Pickup" at bounding box center [637, 120] width 396 height 30
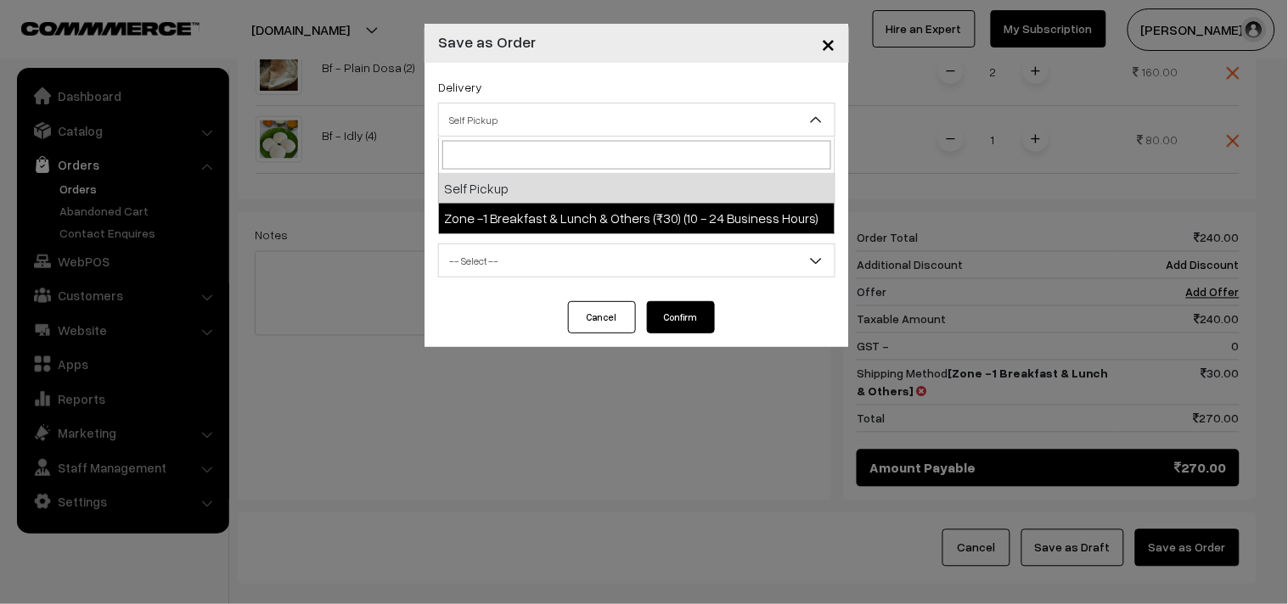
select select "ZON1"
select select "3"
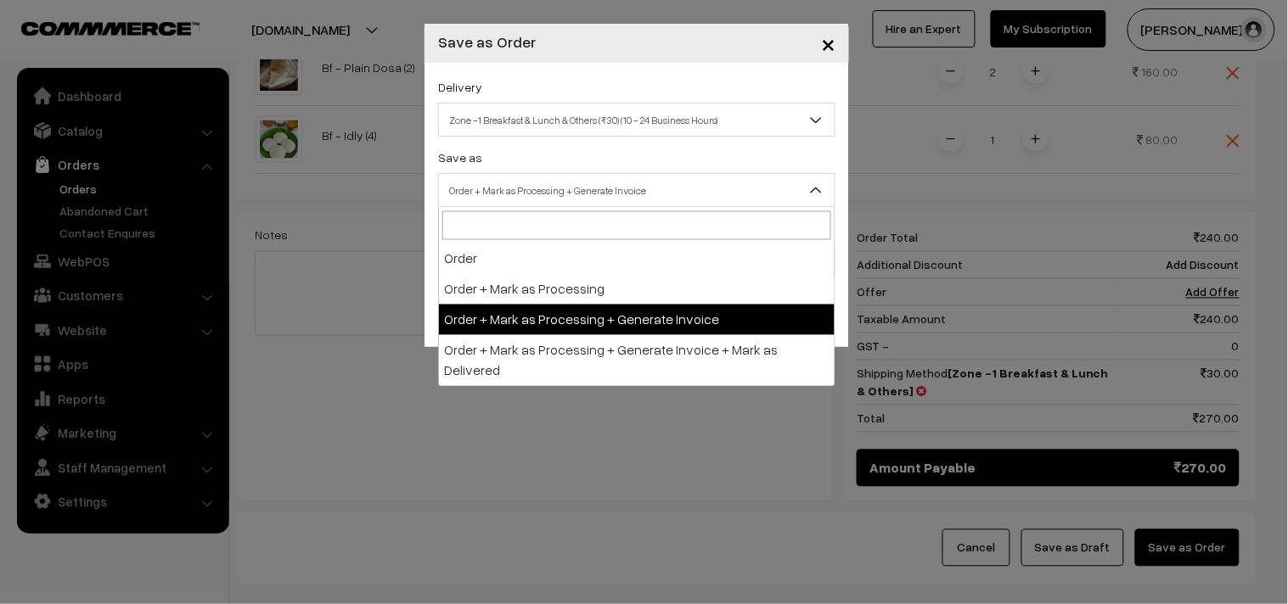
click at [596, 193] on span "Order + Mark as Processing + Generate Invoice" at bounding box center [637, 191] width 396 height 30
drag, startPoint x: 603, startPoint y: 307, endPoint x: 537, endPoint y: 287, distance: 69.3
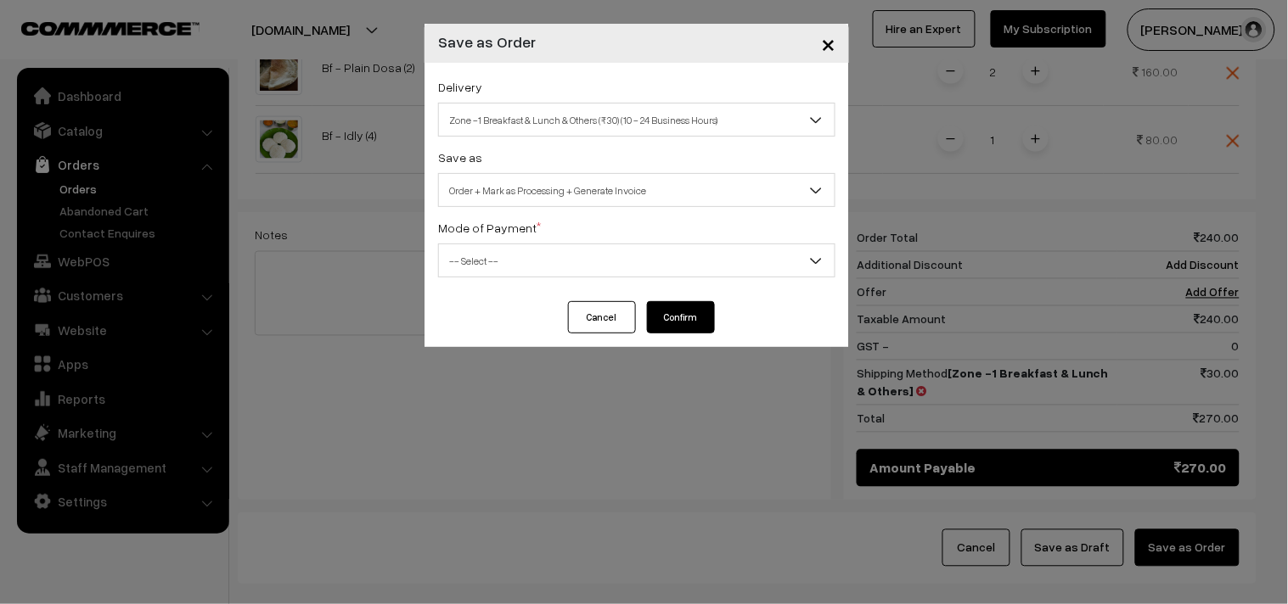
click at [501, 265] on span "-- Select --" at bounding box center [637, 261] width 396 height 30
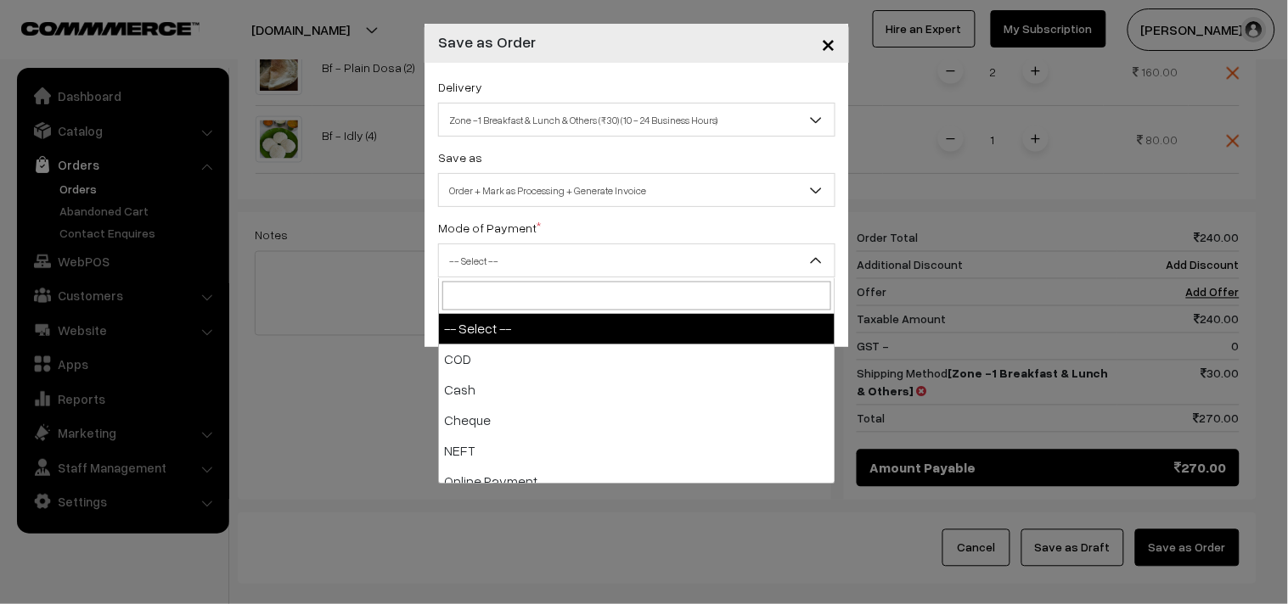
drag, startPoint x: 488, startPoint y: 340, endPoint x: 487, endPoint y: 368, distance: 27.2
select select "1"
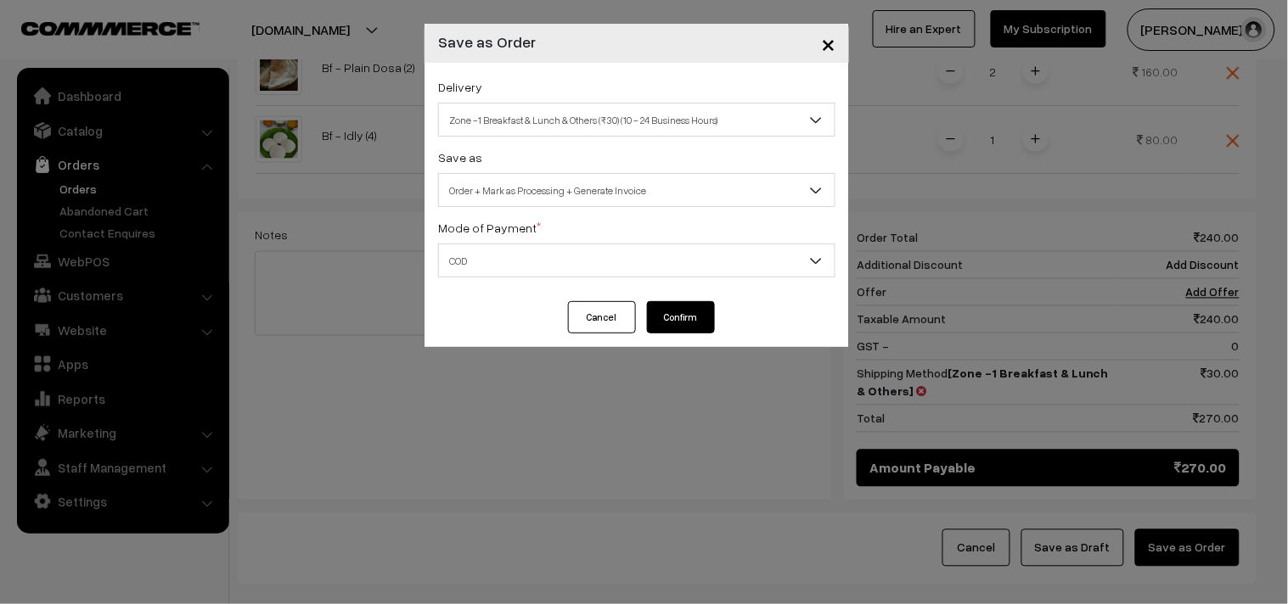
click at [699, 314] on button "Confirm" at bounding box center [681, 317] width 68 height 32
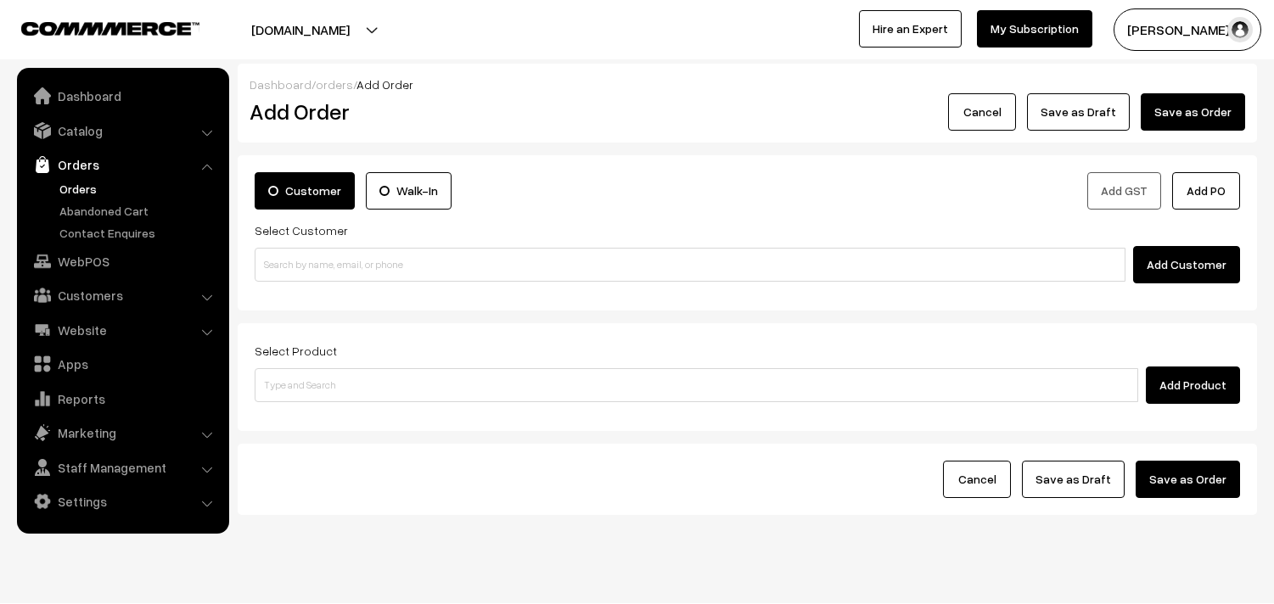
click at [83, 188] on link "Orders" at bounding box center [139, 189] width 168 height 18
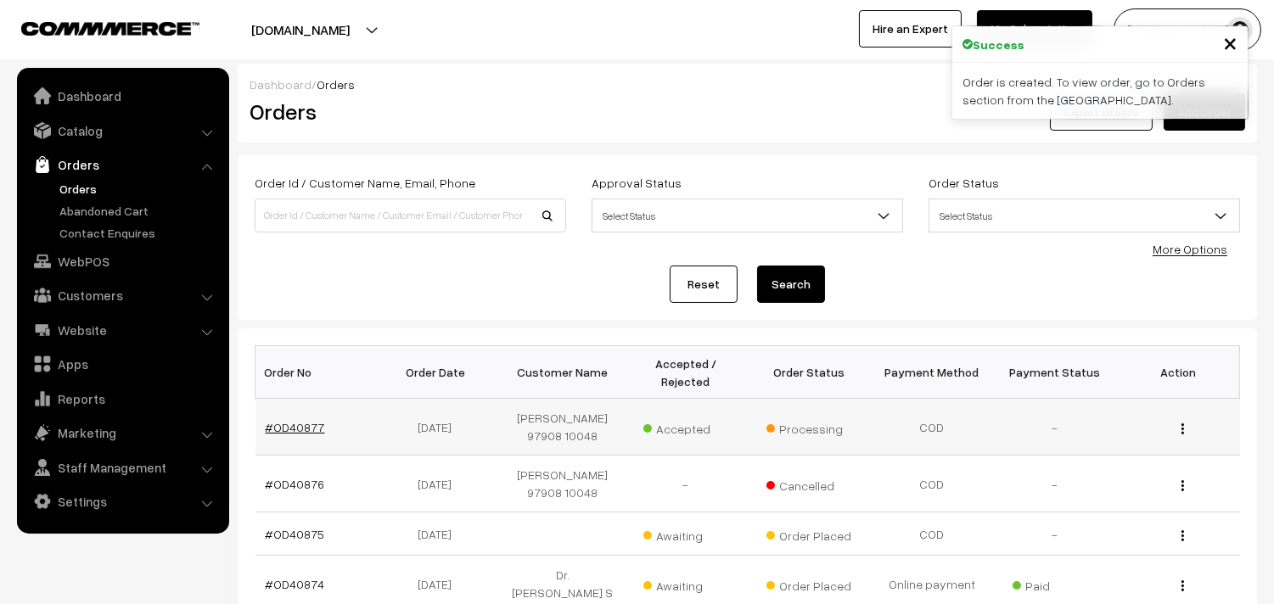
click at [297, 426] on link "#OD40877" at bounding box center [295, 427] width 59 height 14
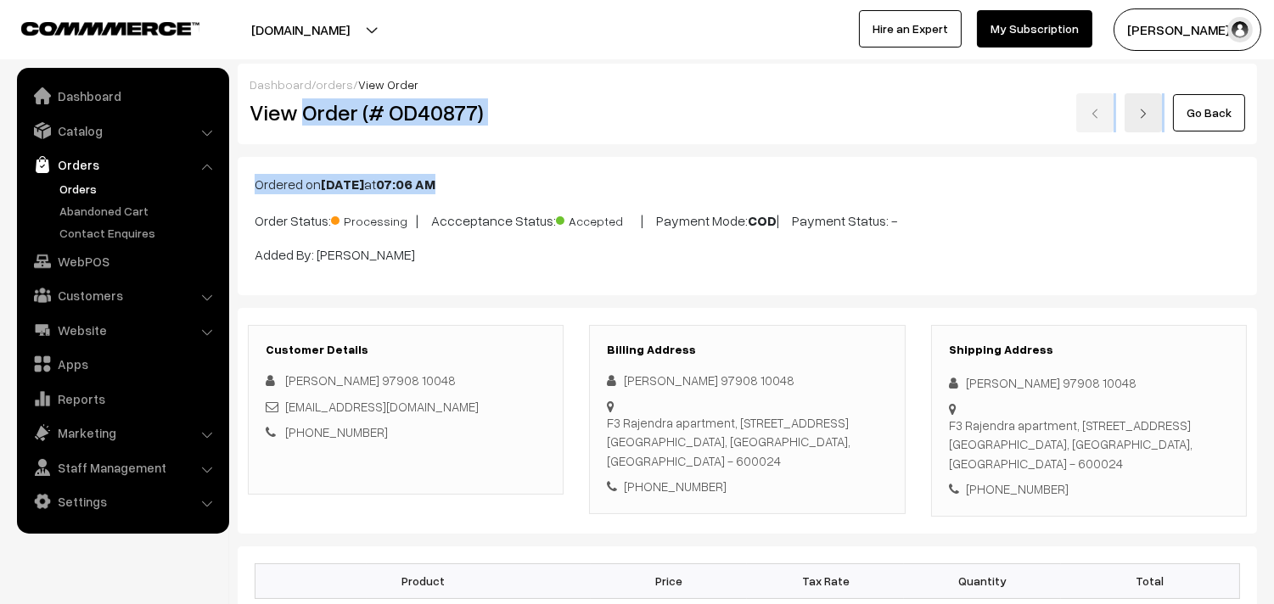
drag, startPoint x: 300, startPoint y: 109, endPoint x: 547, endPoint y: 145, distance: 249.7
copy div "Order (# OD40877) Go Back Ordered on Aug 17, 2025 at 07:06 AM"
click at [332, 126] on div "View Order (# OD40877)" at bounding box center [407, 112] width 340 height 39
drag, startPoint x: 308, startPoint y: 113, endPoint x: 530, endPoint y: 140, distance: 224.0
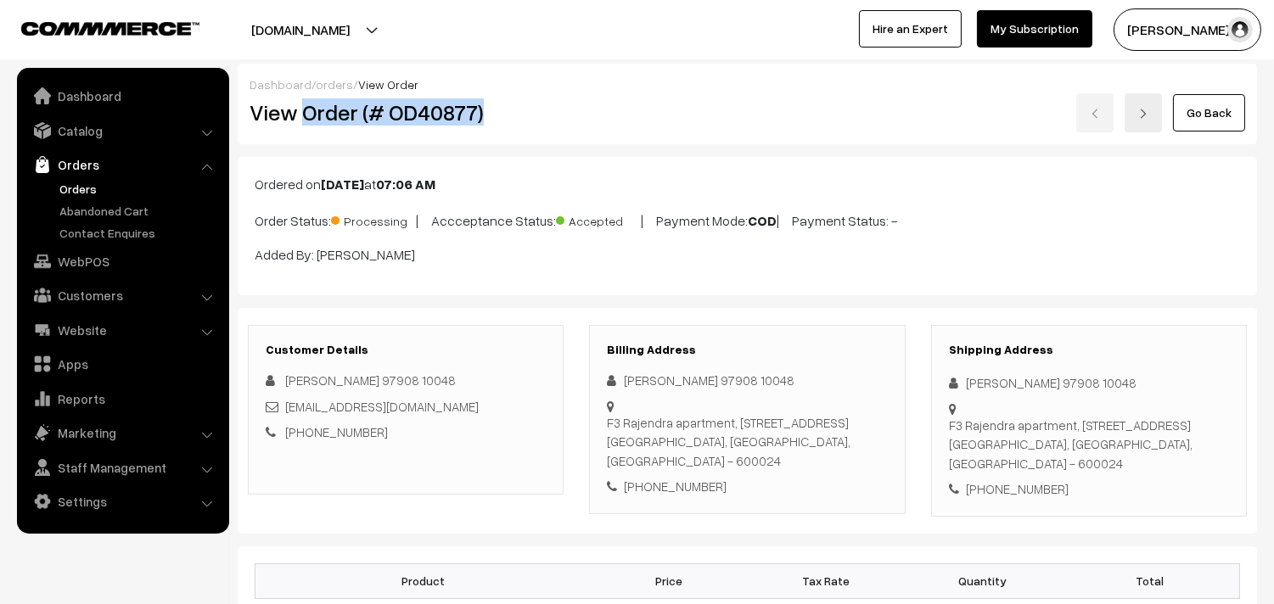
click at [530, 140] on div "Dashboard / orders / View Order View Order (# OD40877) Go Back" at bounding box center [747, 104] width 1019 height 81
copy h2 "Order (# OD40877)"
click at [86, 256] on link "WebPOS" at bounding box center [122, 261] width 202 height 31
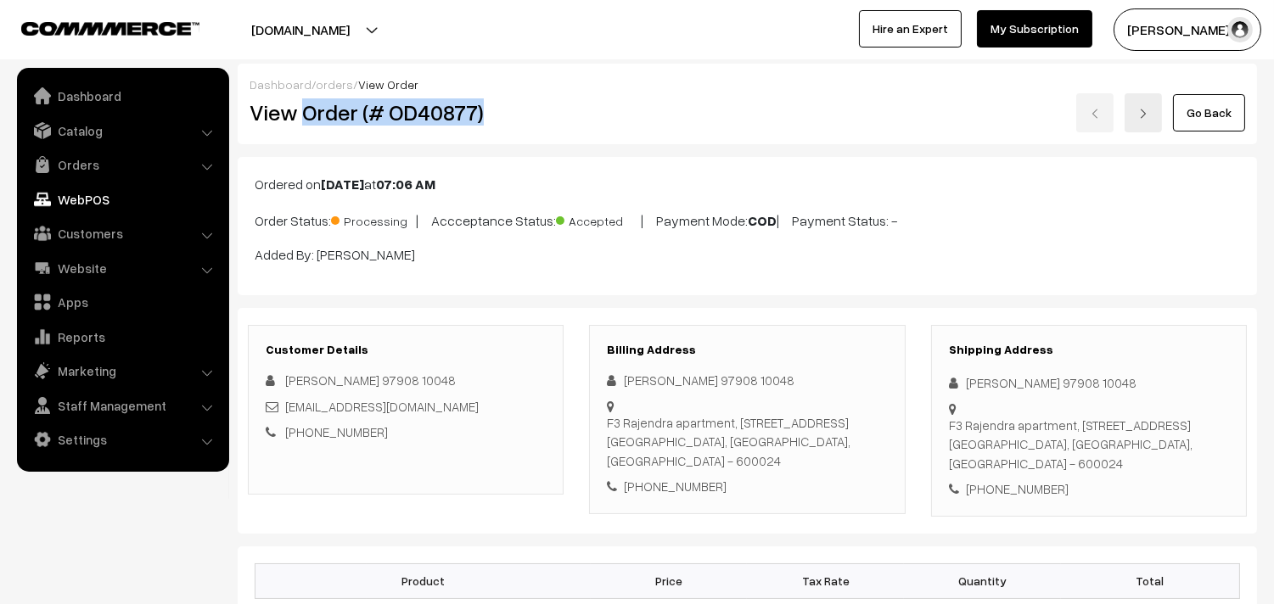
click at [92, 199] on link "WebPOS" at bounding box center [122, 199] width 202 height 31
click at [92, 200] on link "WebPOS" at bounding box center [122, 199] width 202 height 31
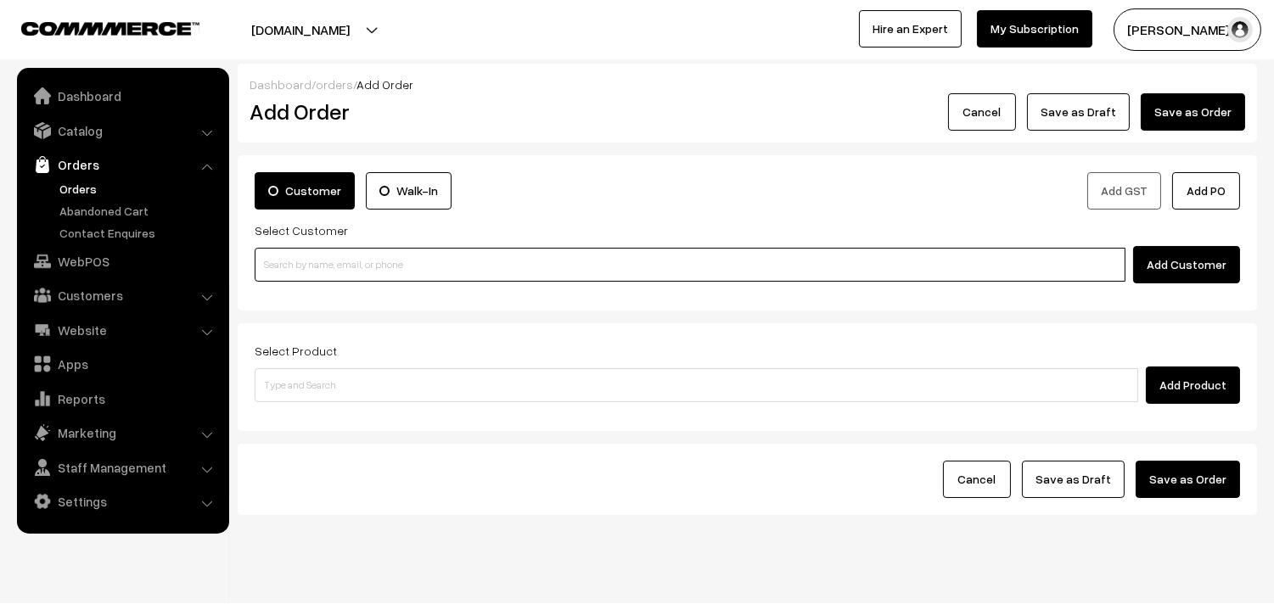
click at [379, 272] on input at bounding box center [690, 265] width 871 height 34
paste input "94440 29121"
click at [289, 250] on input "94440 29121" at bounding box center [690, 265] width 871 height 34
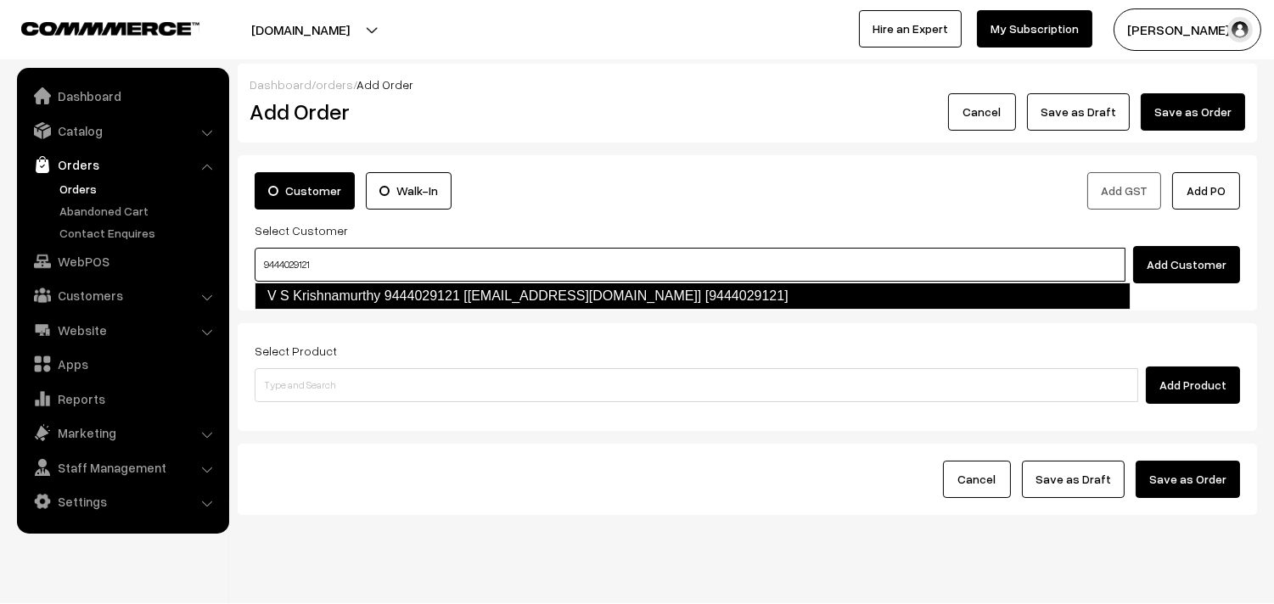
click at [316, 300] on link "V S Krishnamurthy 9444029121 [Anna61@gmail.com] [9444029121]" at bounding box center [693, 296] width 876 height 27
type input "9444029121"
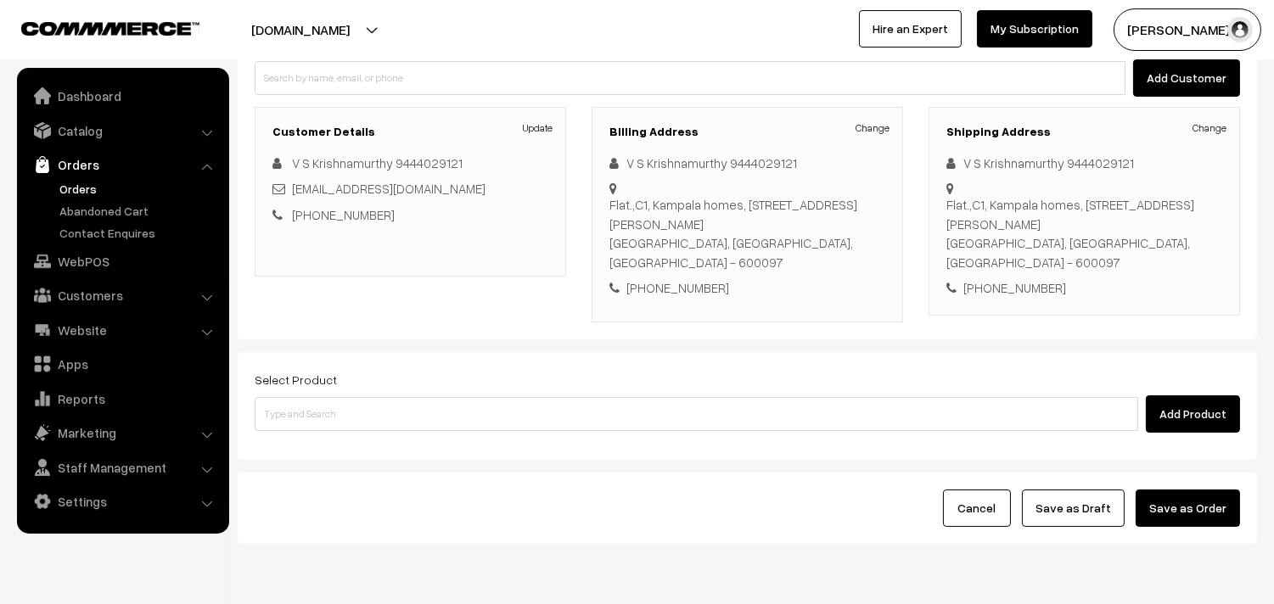
scroll to position [188, 0]
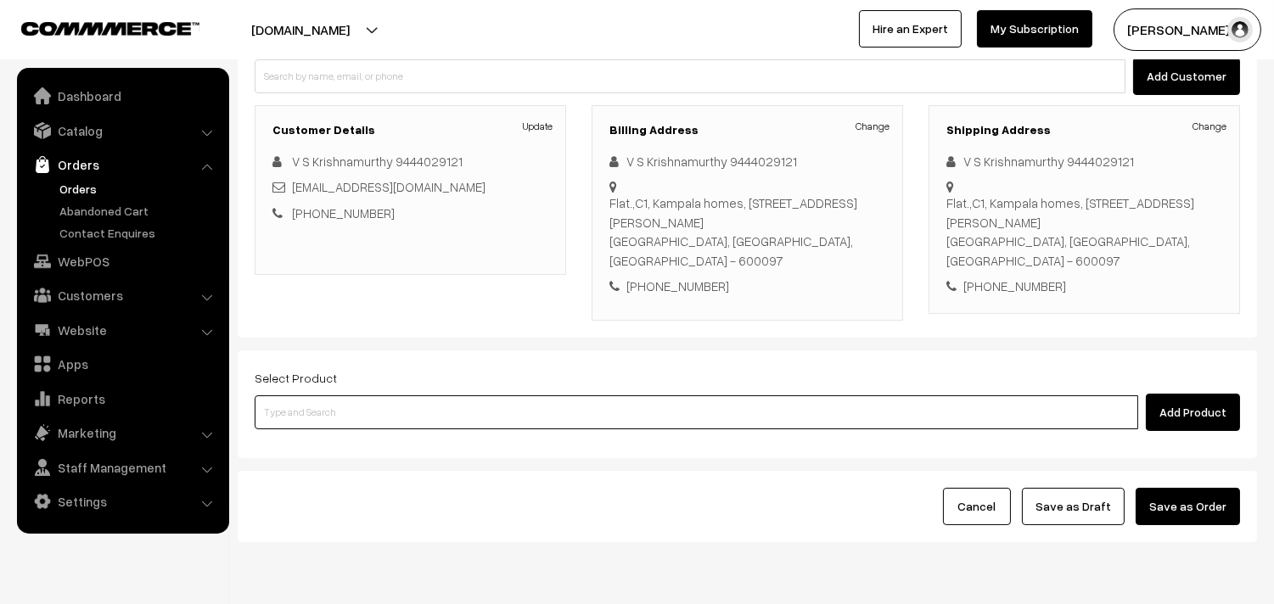
click at [368, 396] on input at bounding box center [697, 413] width 884 height 34
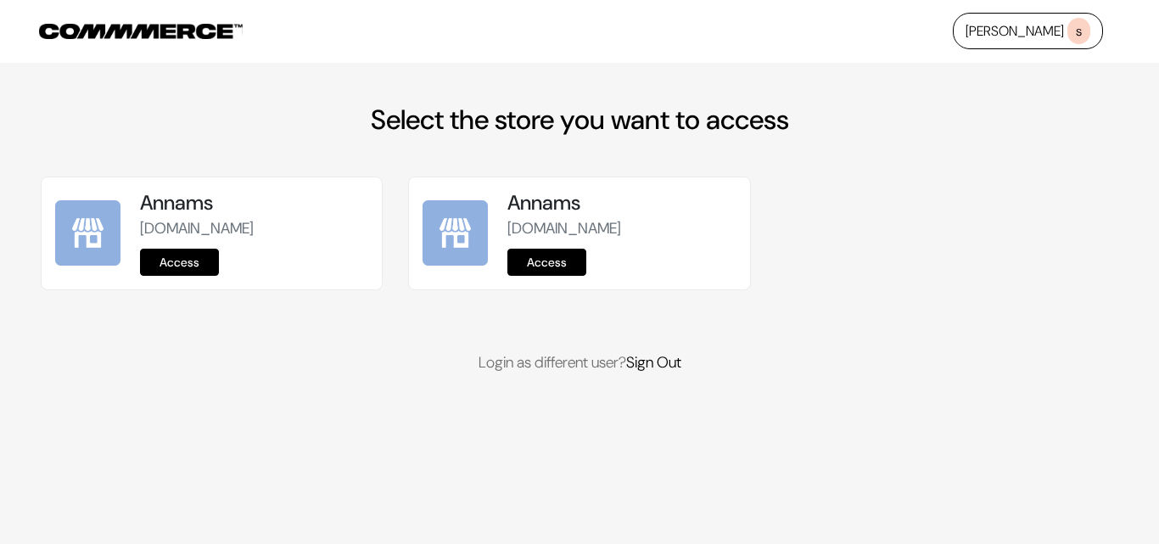
click at [197, 260] on link "Access" at bounding box center [179, 262] width 79 height 27
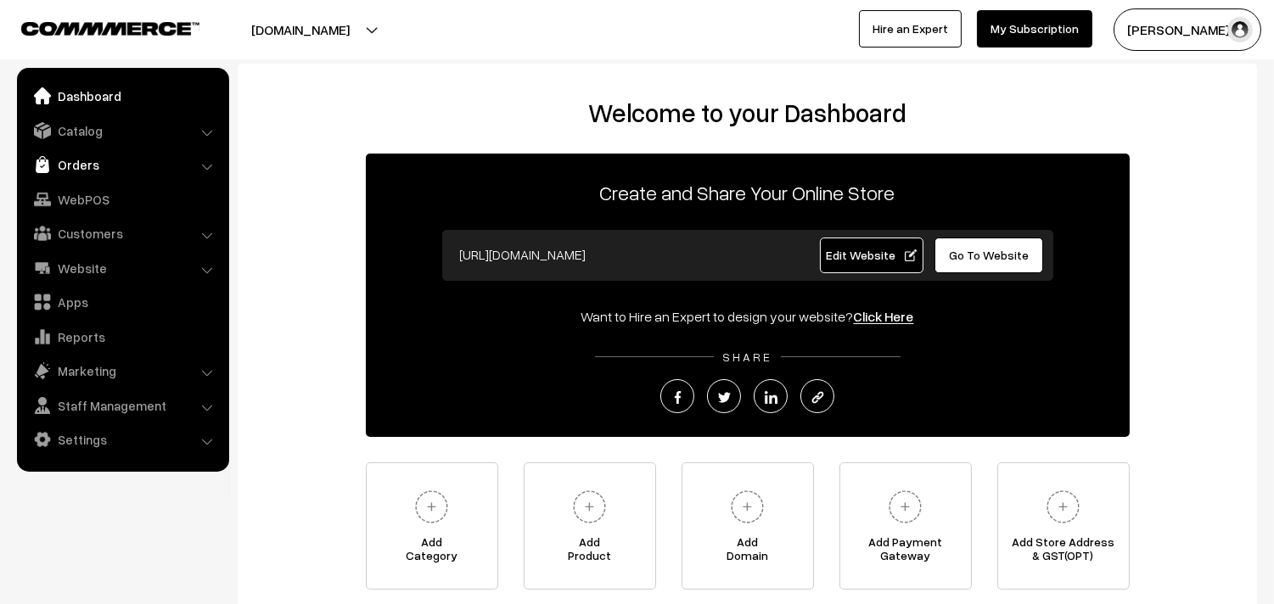
click at [70, 153] on link "Orders" at bounding box center [122, 164] width 202 height 31
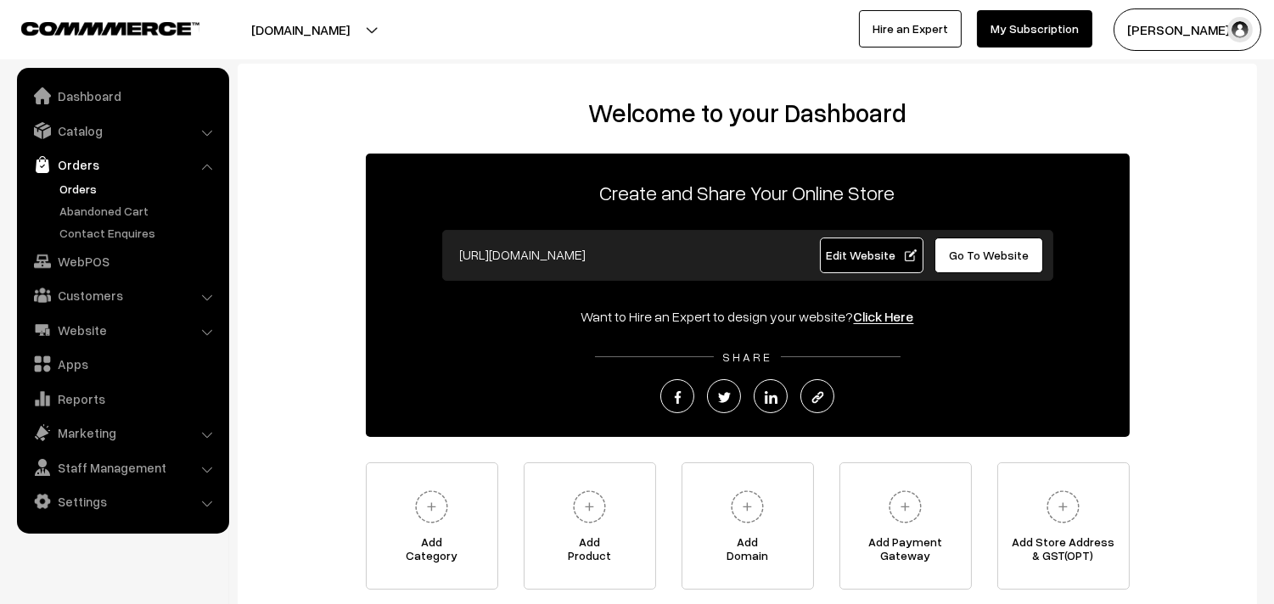
click at [82, 180] on link "Orders" at bounding box center [139, 189] width 168 height 18
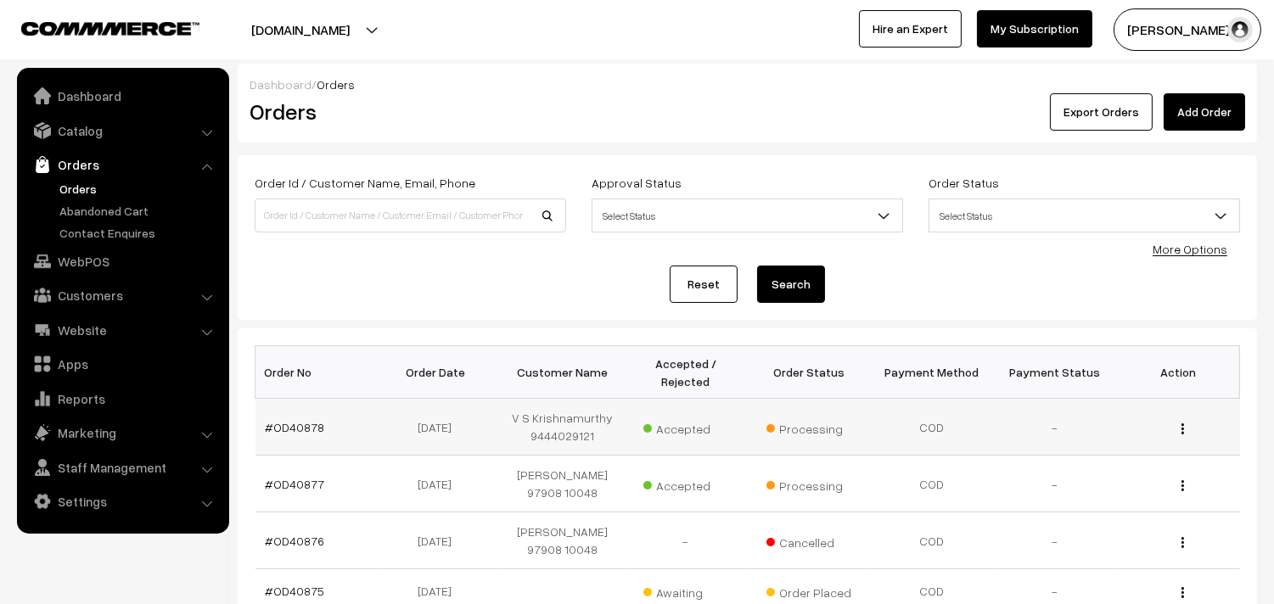
click at [300, 416] on td "#OD40878" at bounding box center [316, 427] width 123 height 57
click at [301, 428] on link "#OD40878" at bounding box center [295, 427] width 59 height 14
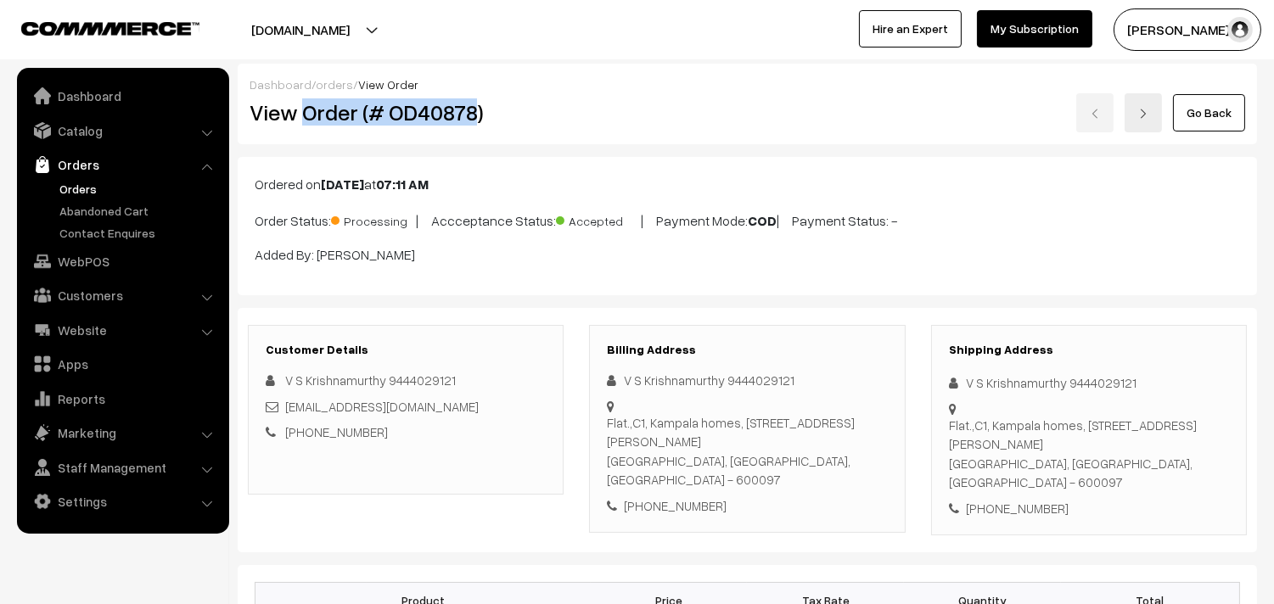
drag, startPoint x: 315, startPoint y: 114, endPoint x: 474, endPoint y: 121, distance: 158.9
click at [474, 121] on h2 "View Order (# OD40878)" at bounding box center [407, 112] width 315 height 26
copy h2 "Order (# OD40878"
click at [499, 99] on h2 "View Order (# OD40878)" at bounding box center [407, 112] width 315 height 26
copy h2 "Order (# OD40878)"
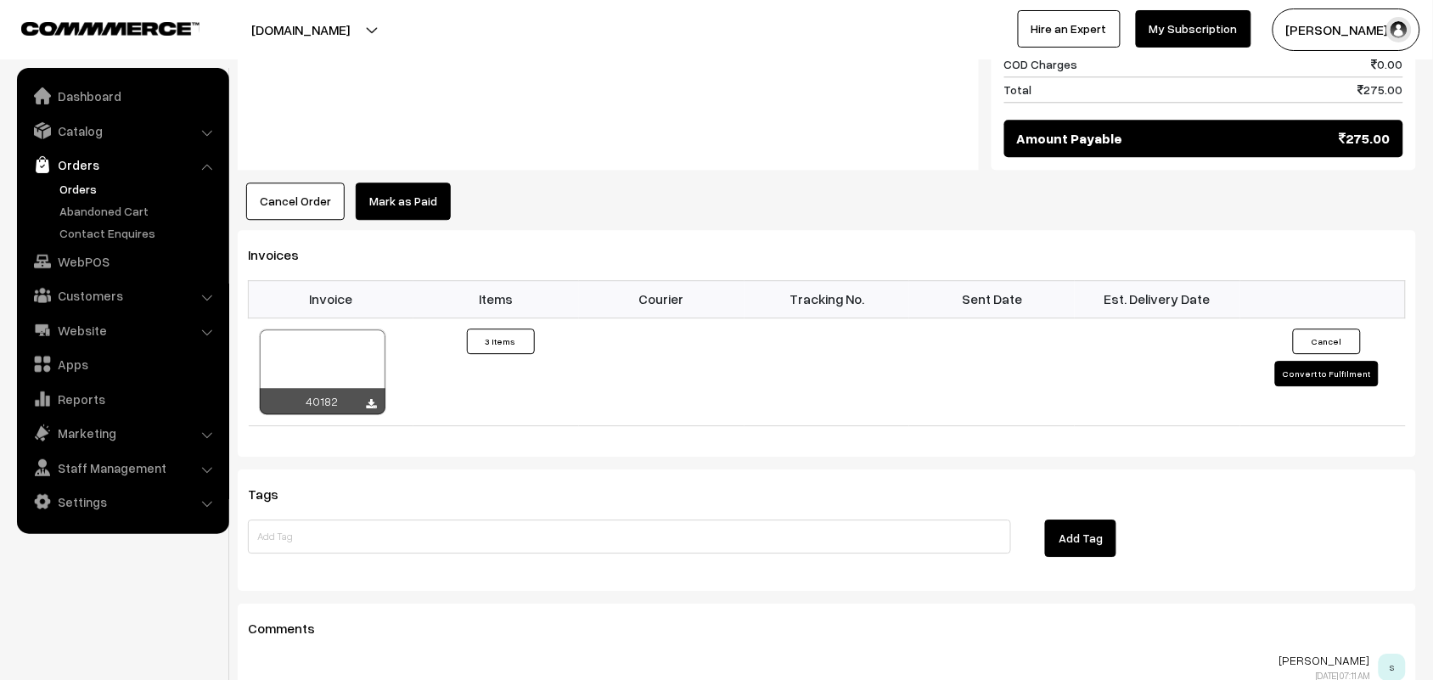
scroll to position [1273, 0]
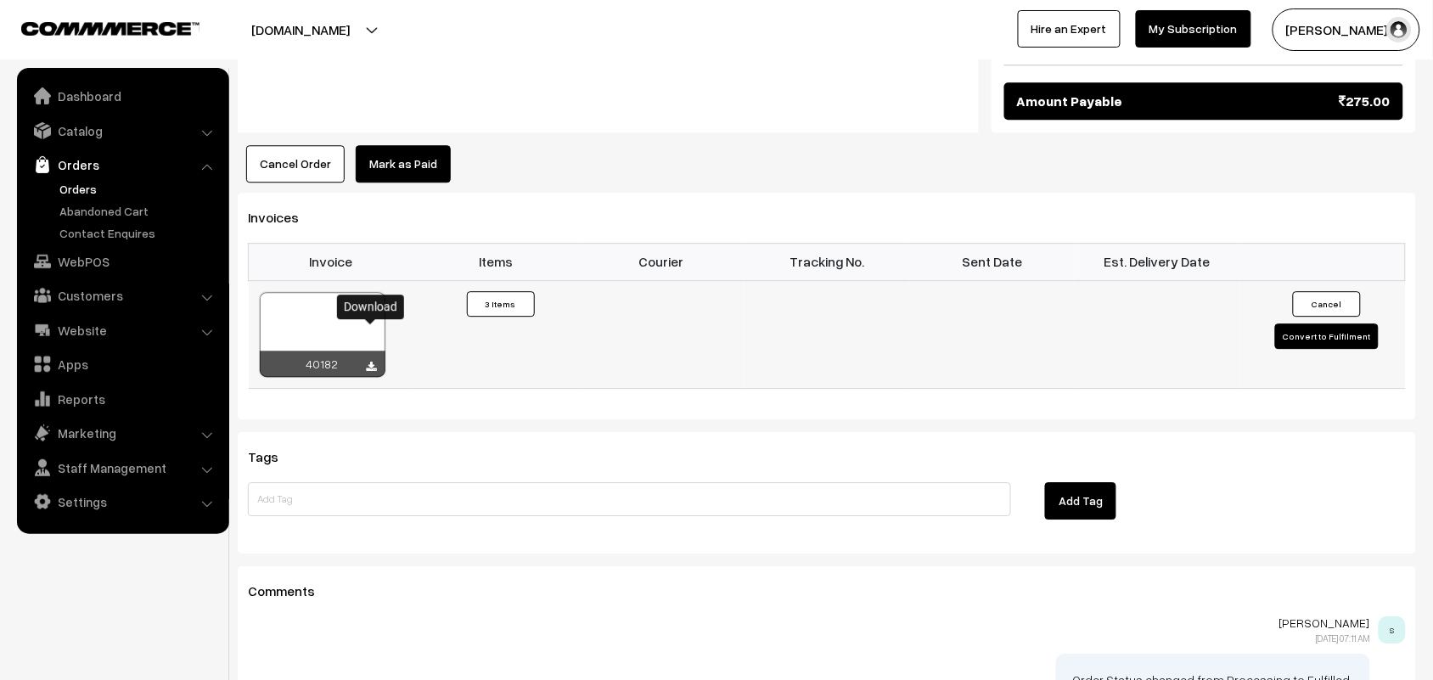
click at [372, 362] on icon at bounding box center [372, 367] width 10 height 11
click at [79, 284] on link "Customers" at bounding box center [122, 295] width 202 height 31
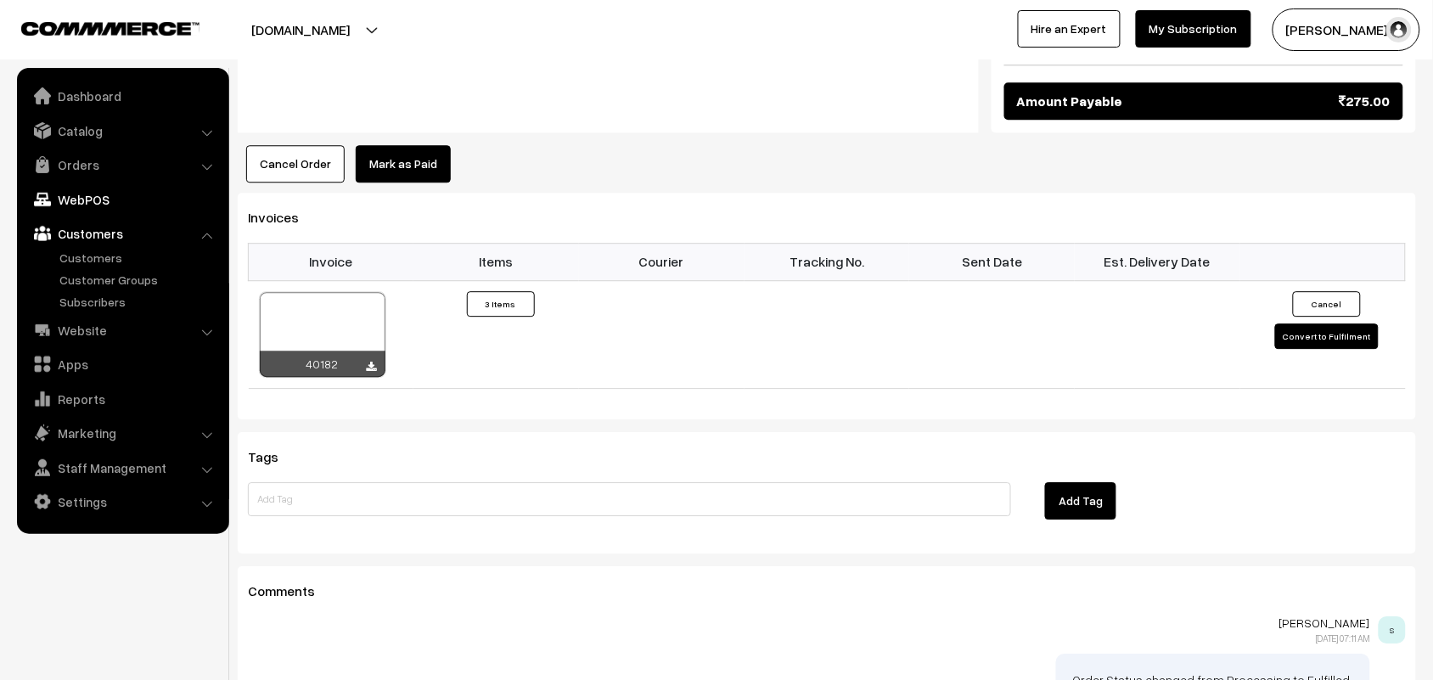
click at [91, 200] on link "WebPOS" at bounding box center [122, 199] width 202 height 31
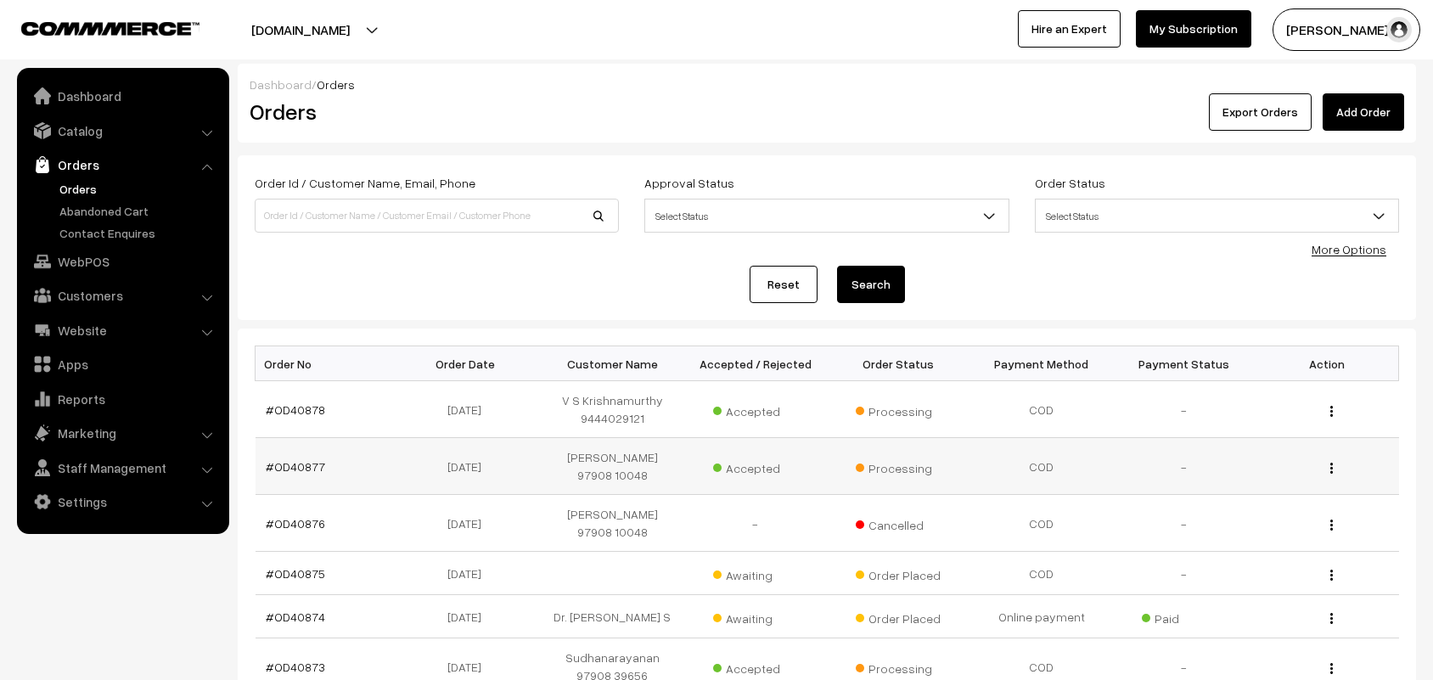
scroll to position [212, 0]
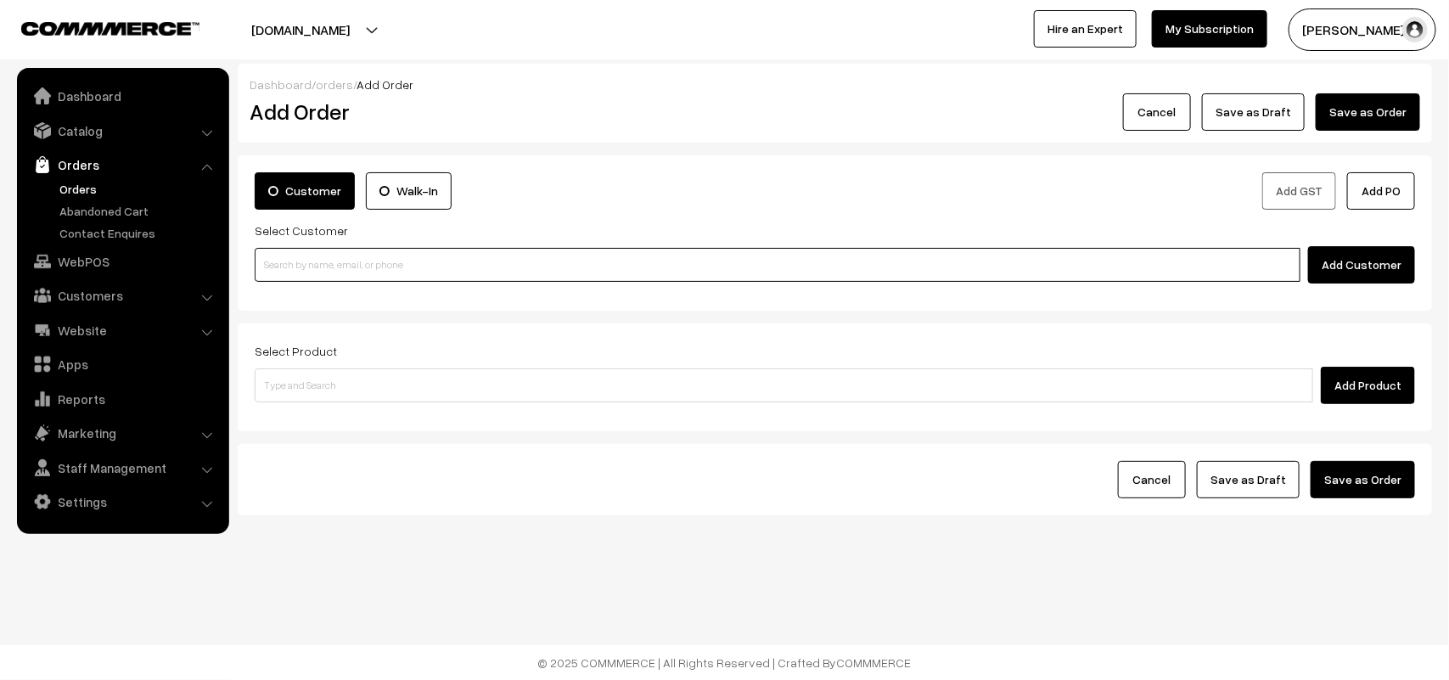
click at [379, 274] on input at bounding box center [778, 265] width 1046 height 34
paste input "91760 29648"
click at [295, 278] on input "91760 29648" at bounding box center [778, 265] width 1046 height 34
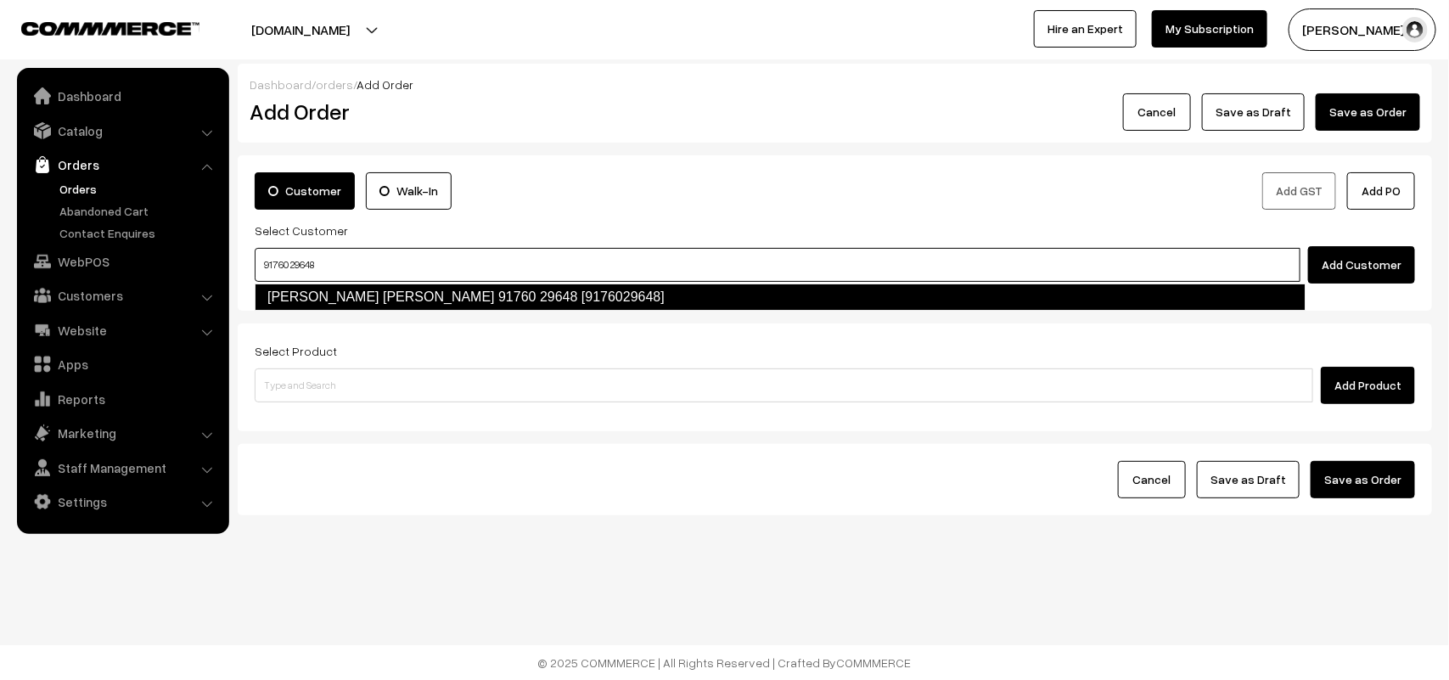
click at [301, 289] on link "Nirmala Ananth Kumar 91760 29648 [9176029648]" at bounding box center [780, 296] width 1051 height 27
type input "91760 29648"
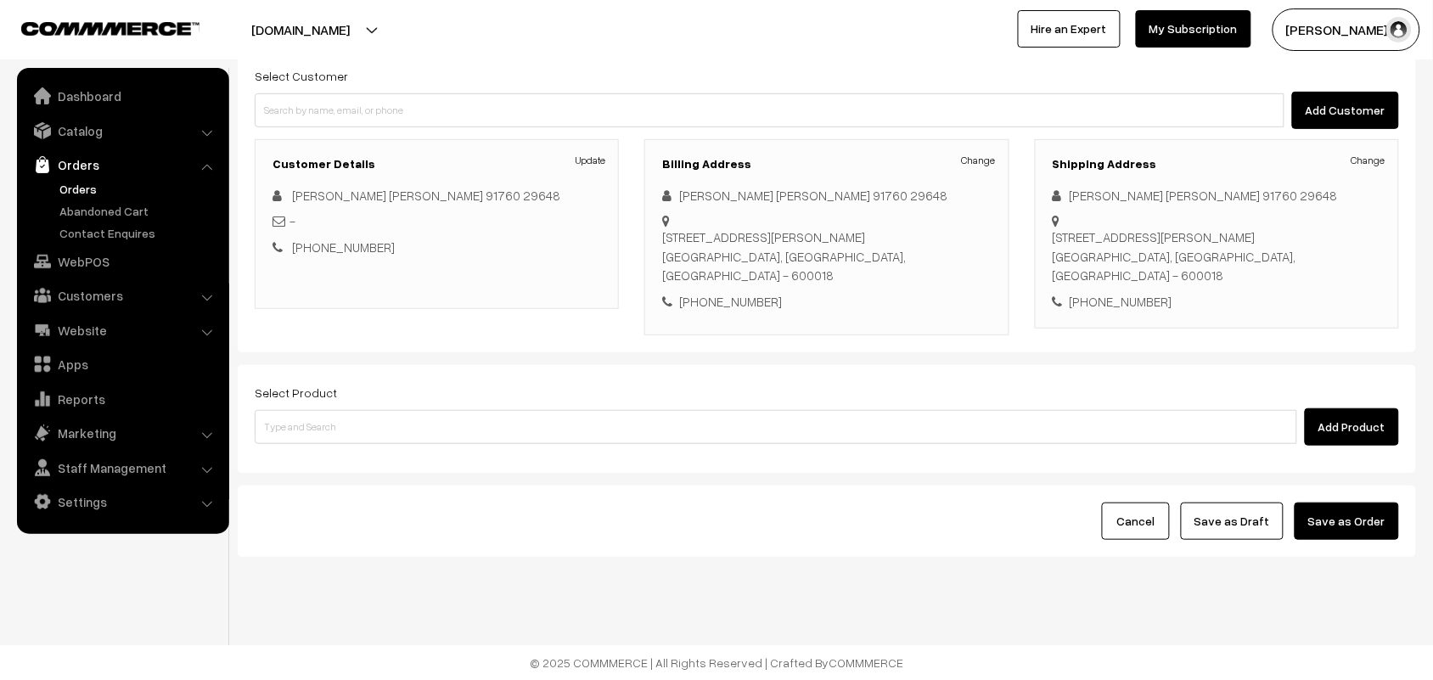
scroll to position [158, 0]
drag, startPoint x: 302, startPoint y: 430, endPoint x: 283, endPoint y: 406, distance: 31.4
click at [300, 427] on input at bounding box center [776, 427] width 1042 height 34
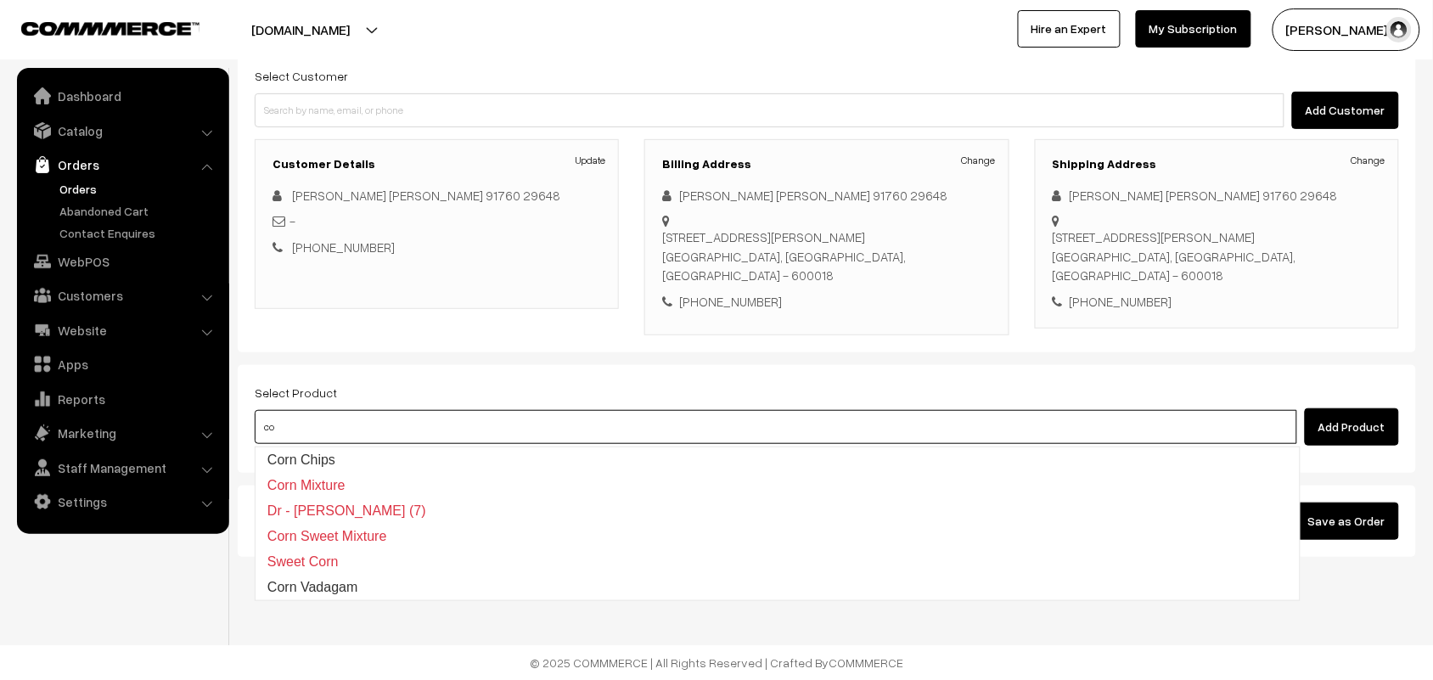
type input "c"
type input "corn ve"
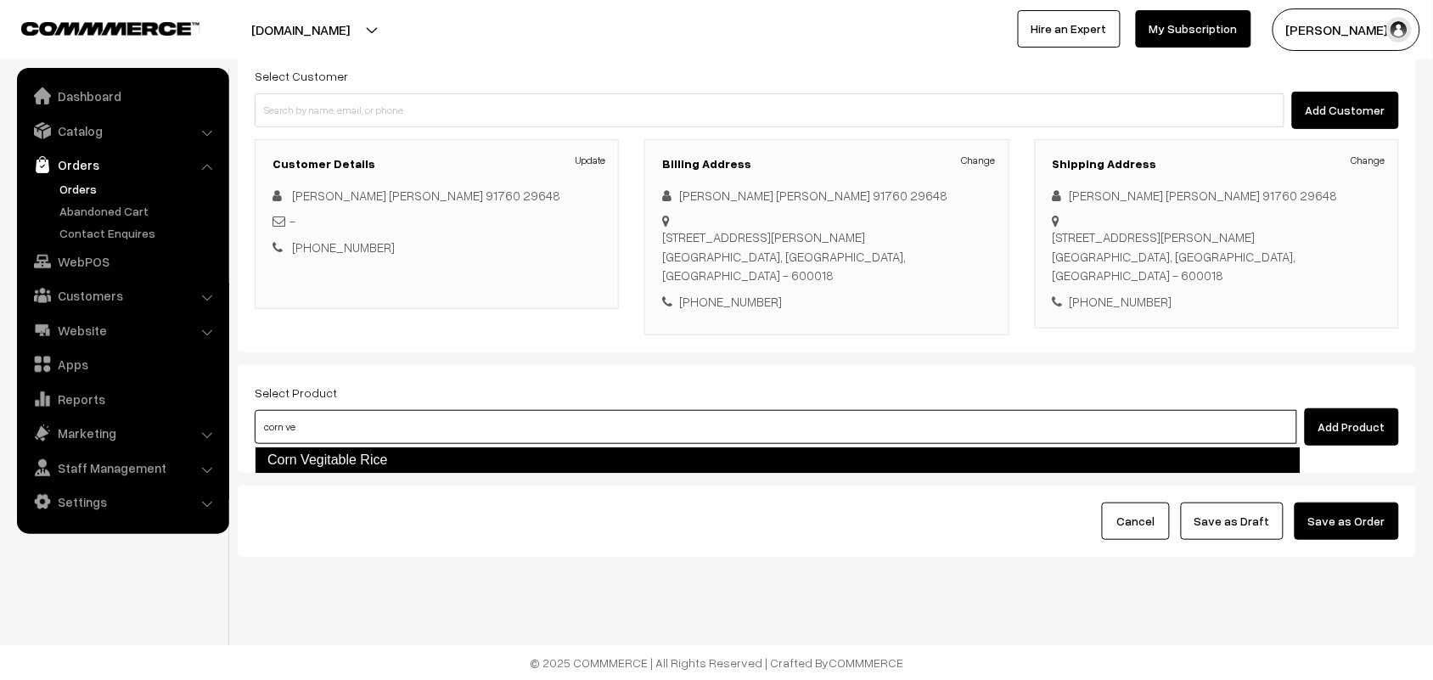
click at [276, 456] on link "Corn Vegitable Rice" at bounding box center [778, 459] width 1046 height 27
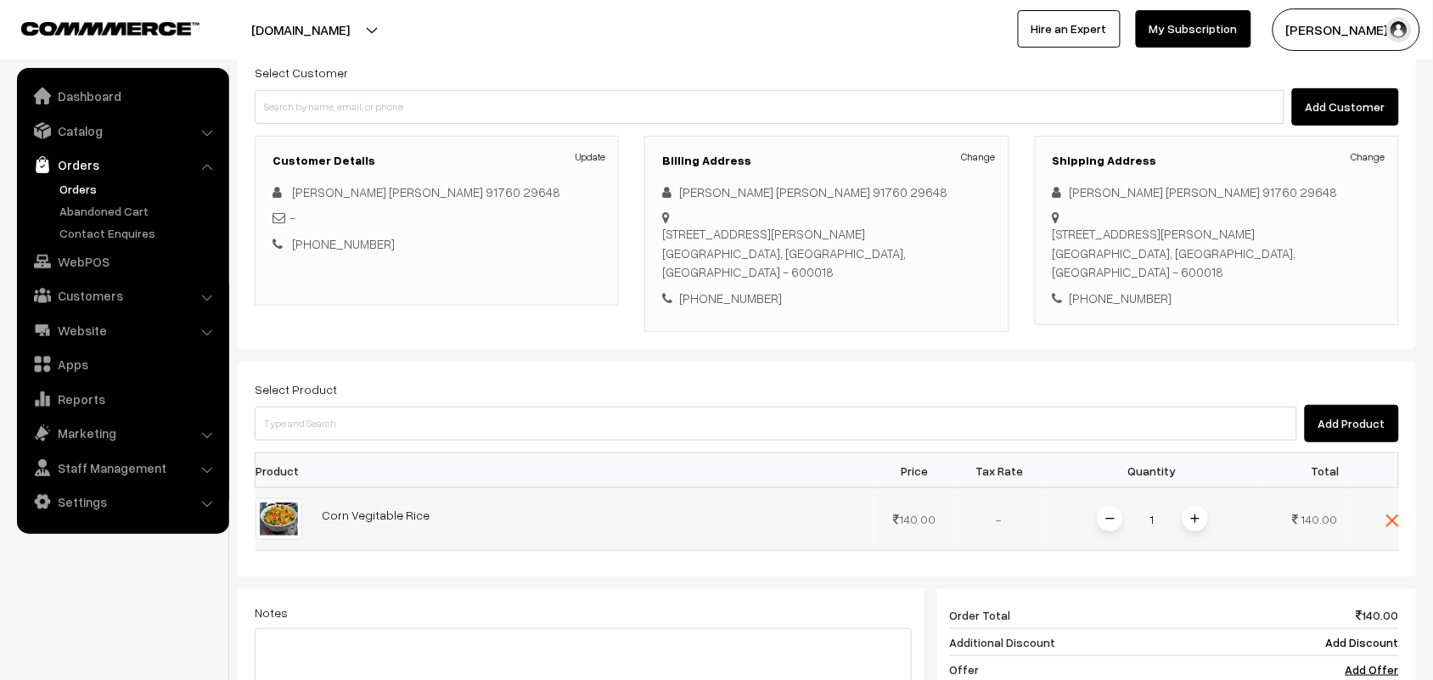
click at [1190, 526] on span at bounding box center [1194, 518] width 25 height 25
click at [1193, 523] on img at bounding box center [1195, 518] width 8 height 8
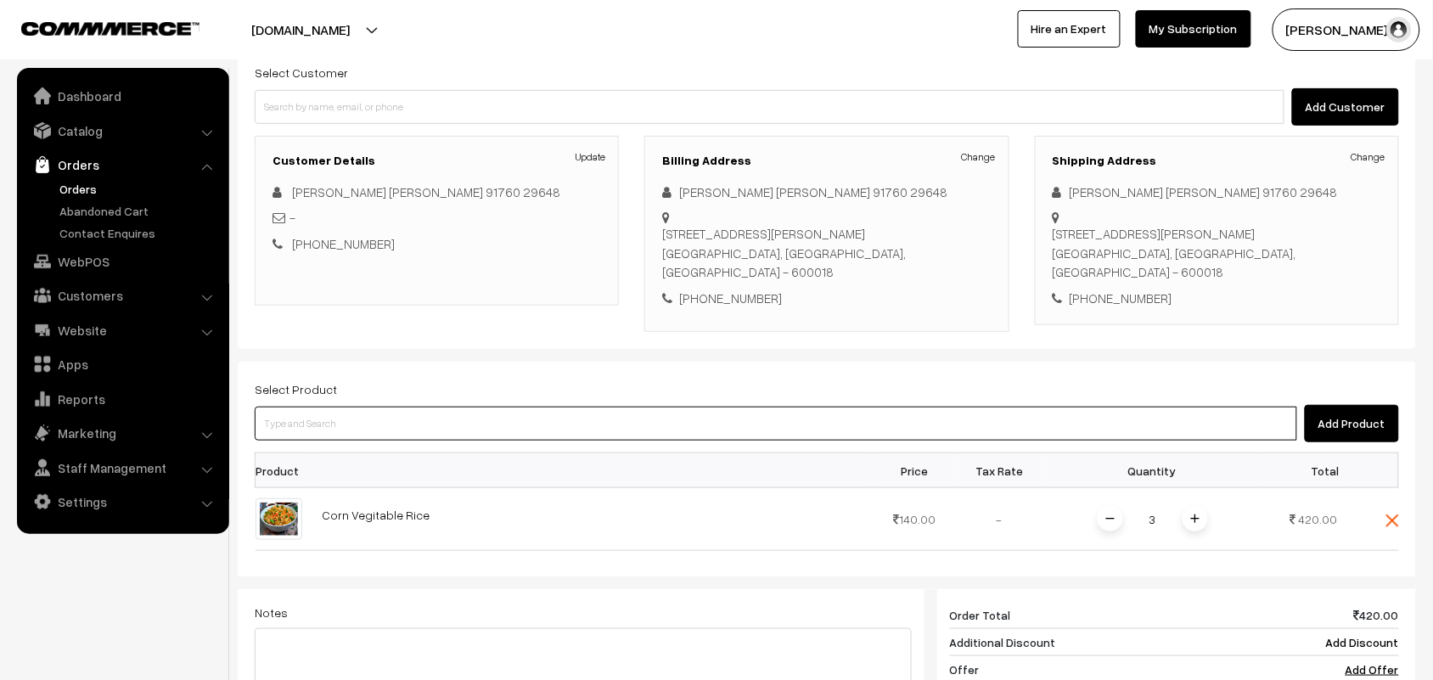
click at [353, 426] on input at bounding box center [776, 424] width 1042 height 34
type input "17th w"
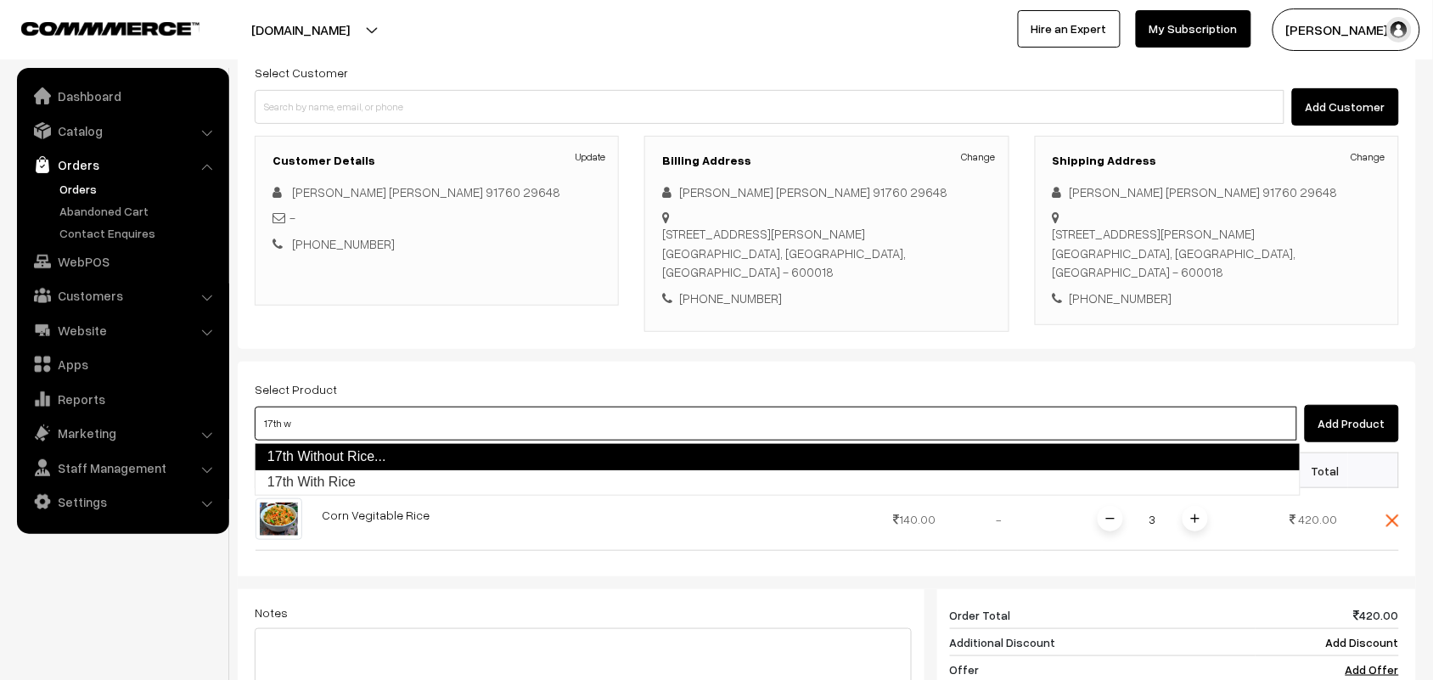
click at [348, 459] on link "17th Without Rice..." at bounding box center [778, 456] width 1046 height 27
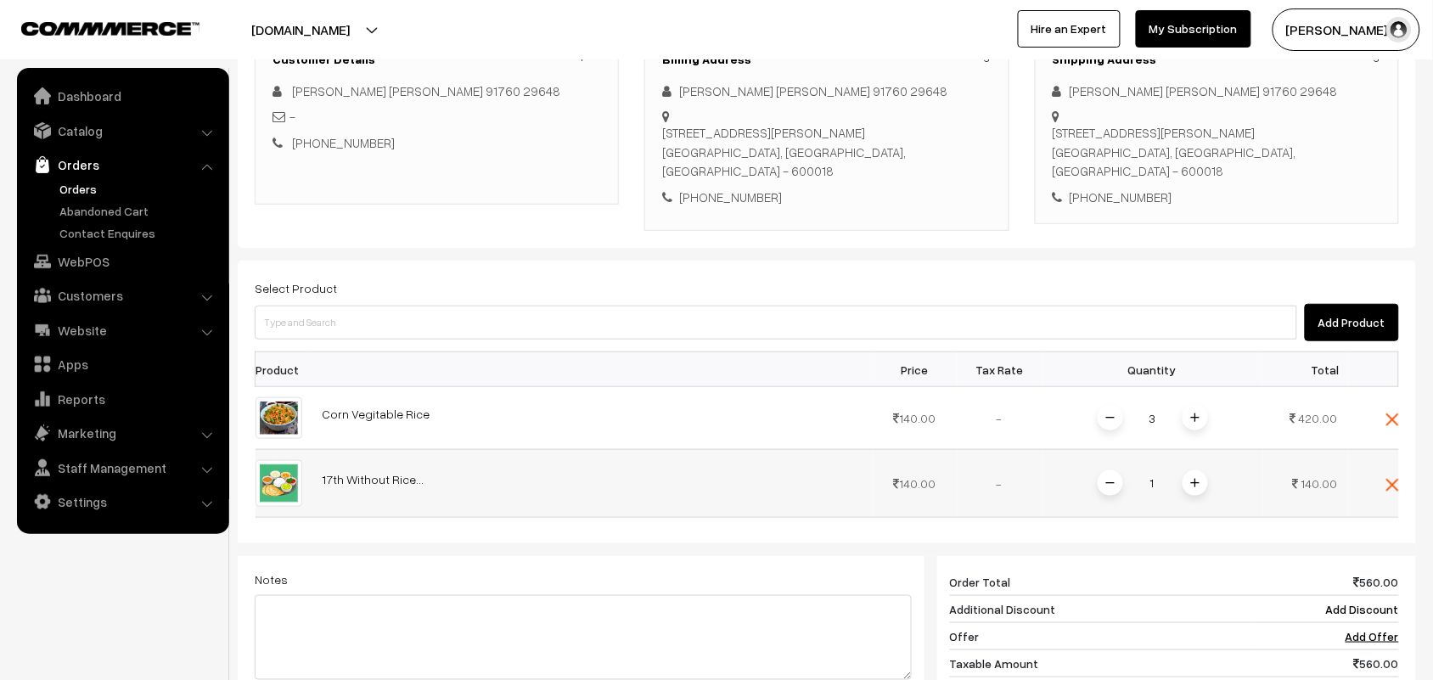
scroll to position [370, 0]
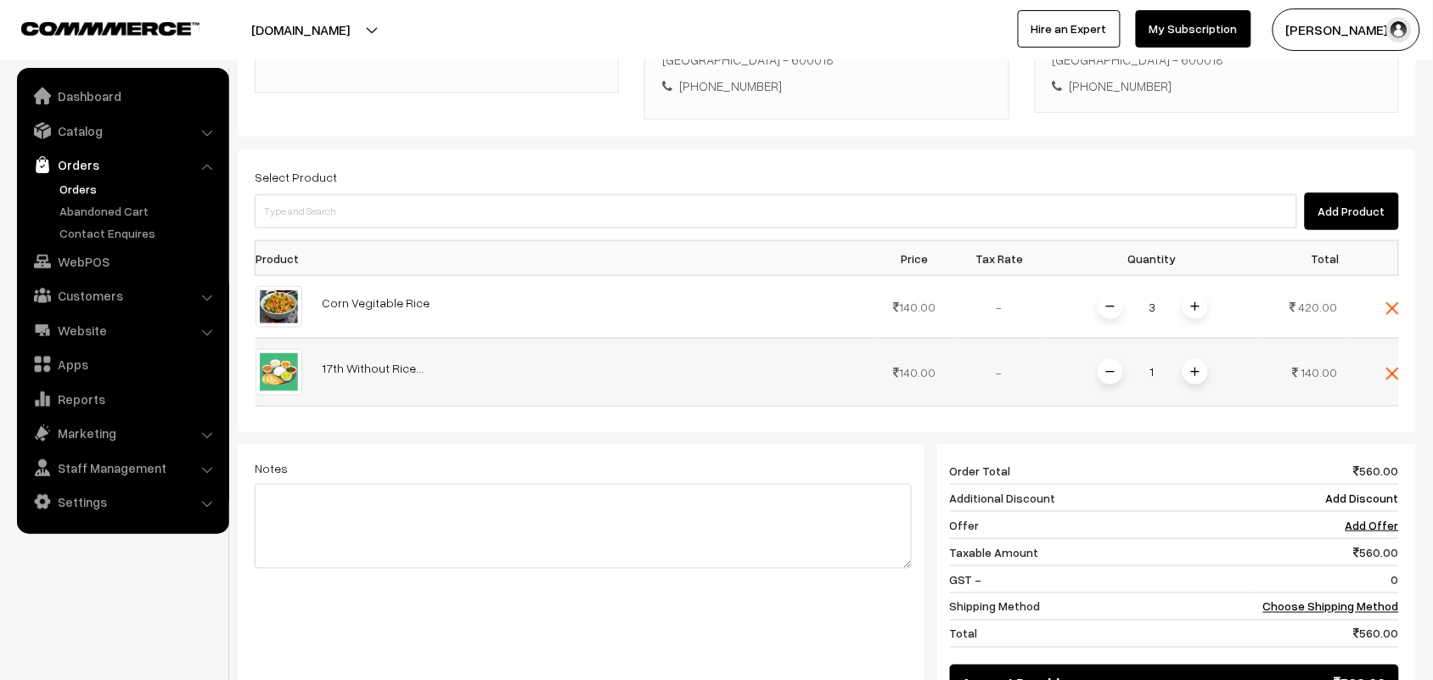
click at [1195, 371] on img at bounding box center [1195, 372] width 8 height 8
click at [1193, 372] on img at bounding box center [1195, 372] width 8 height 8
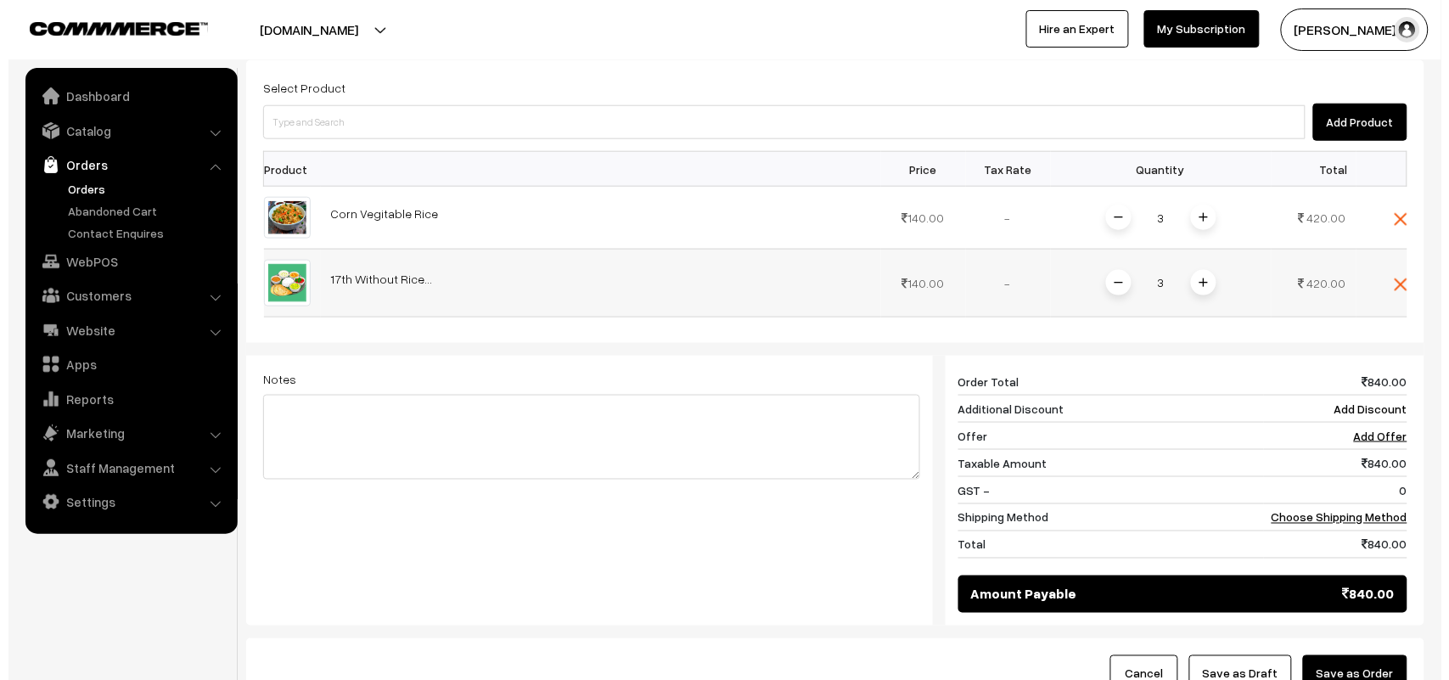
scroll to position [617, 0]
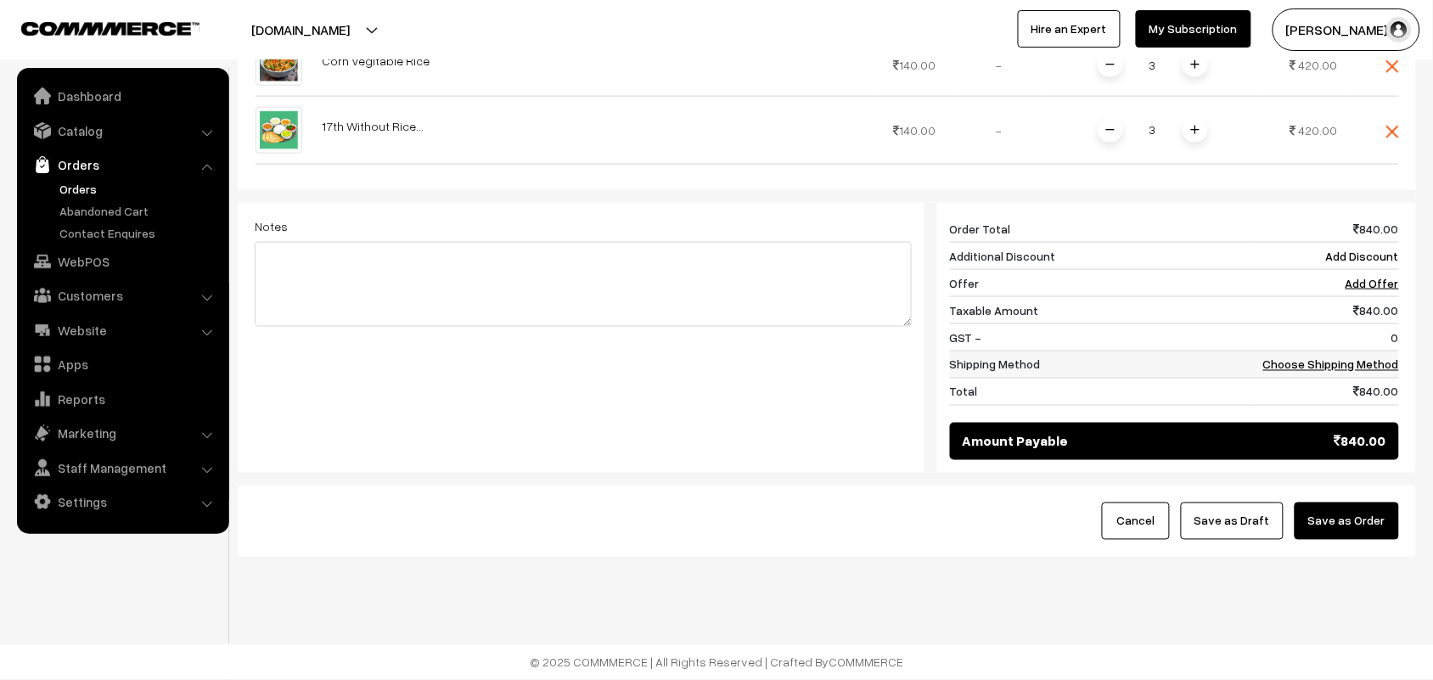
click at [1299, 365] on link "Choose Shipping Method" at bounding box center [1331, 364] width 136 height 14
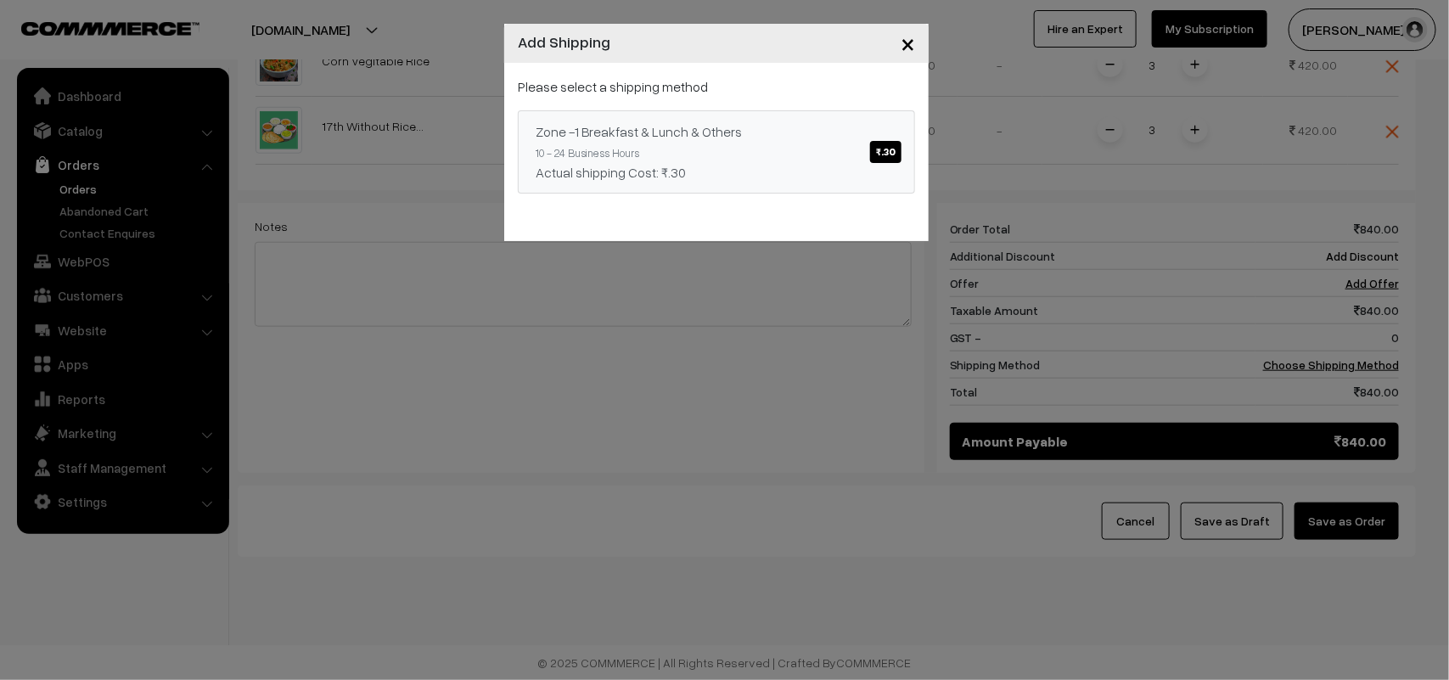
click at [850, 142] on link "Zone -1 Breakfast & Lunch & Others ₹.30 10 - 24 Business Hours Actual shipping …" at bounding box center [716, 151] width 397 height 83
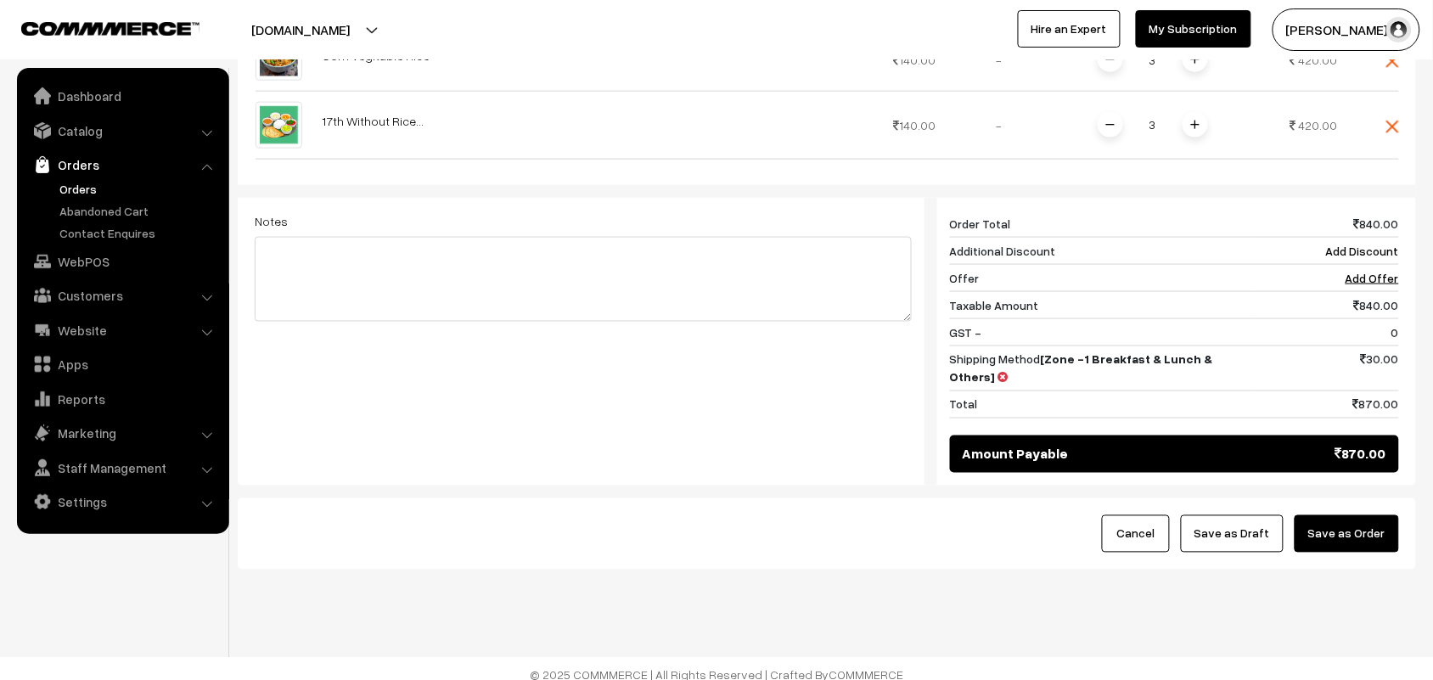
click at [1321, 524] on button "Save as Order" at bounding box center [1346, 533] width 104 height 37
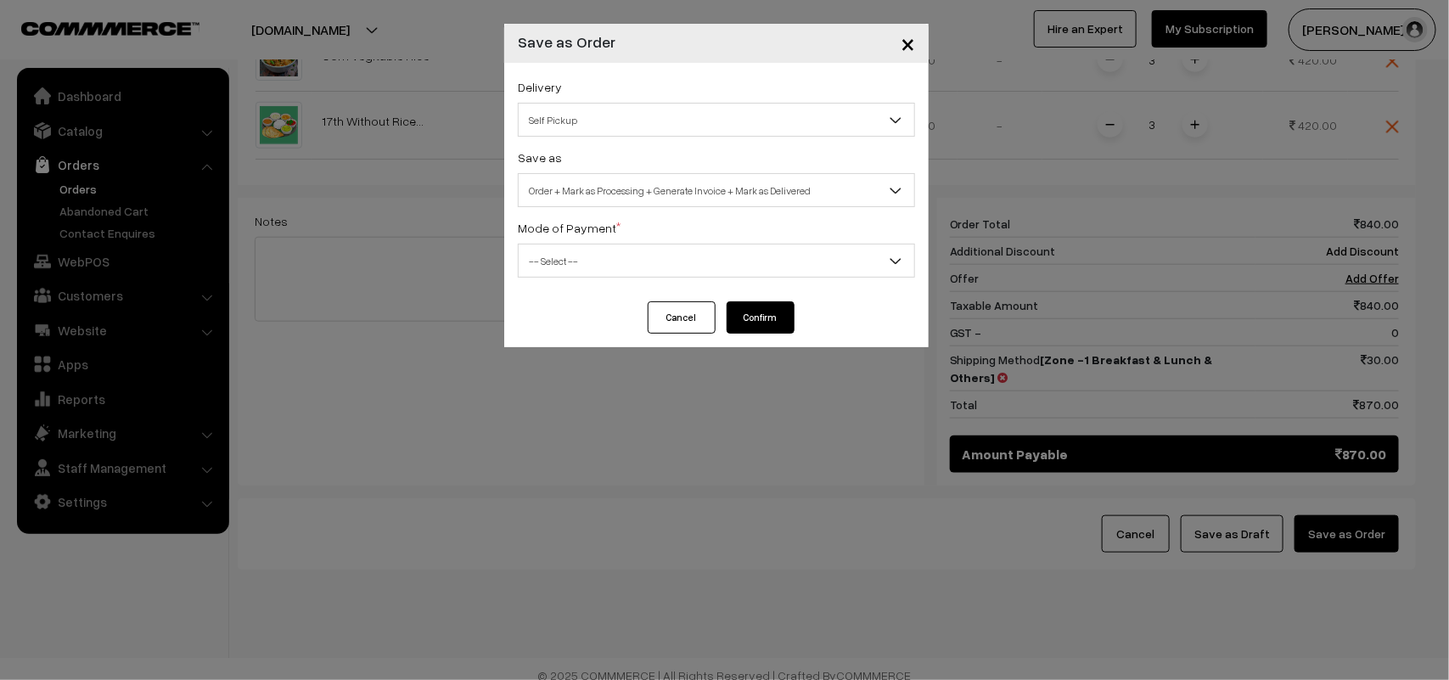
click at [598, 124] on span "Self Pickup" at bounding box center [717, 120] width 396 height 30
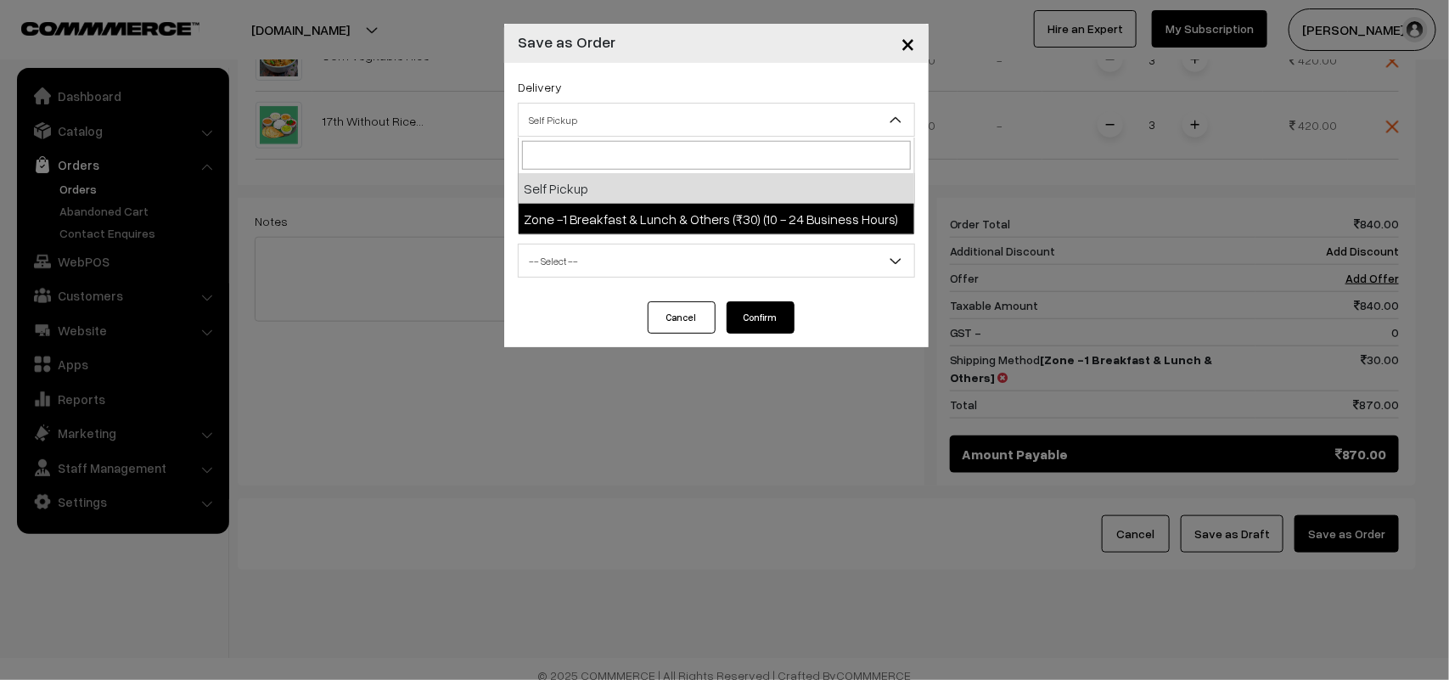
drag, startPoint x: 608, startPoint y: 242, endPoint x: 605, endPoint y: 223, distance: 18.8
click at [609, 239] on div "Mode of Payment * -- Select -- COD Cash Cheque NEFT Online Payment DD Others --…" at bounding box center [716, 247] width 397 height 60
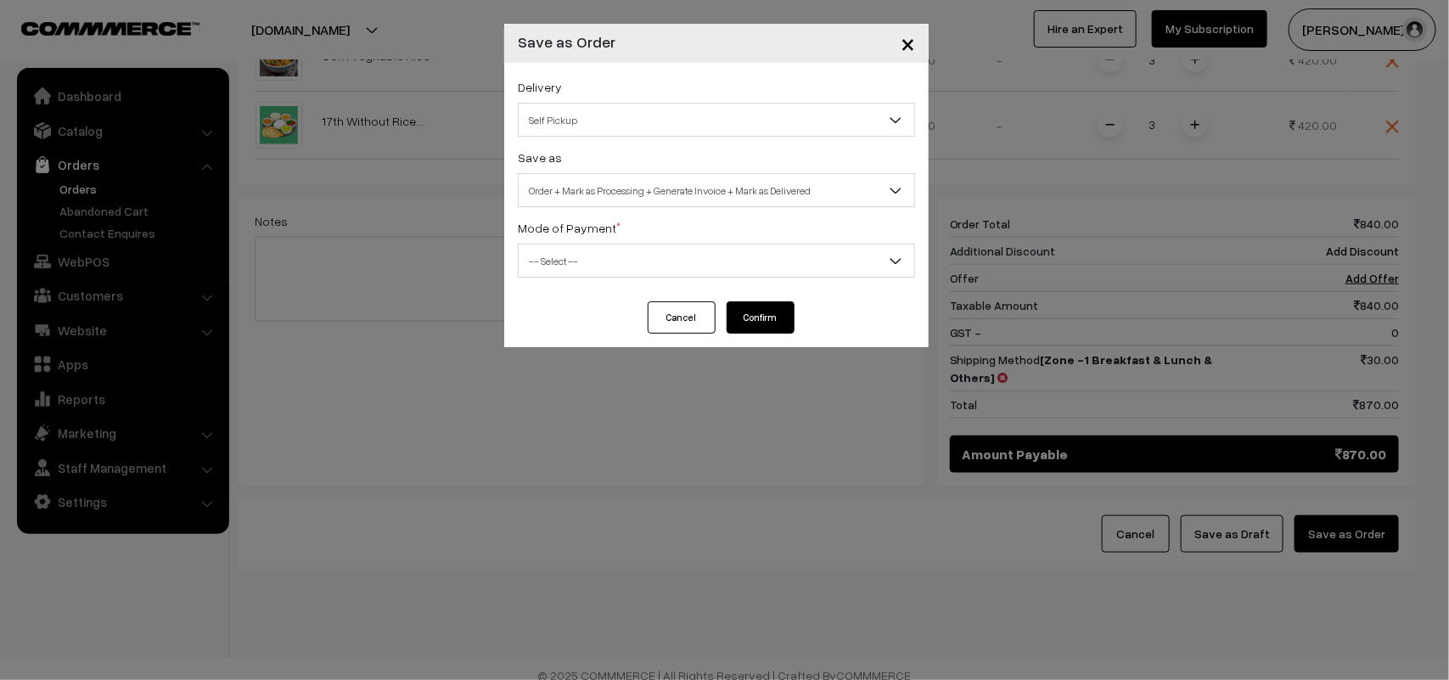
click at [570, 110] on span "Self Pickup" at bounding box center [717, 120] width 396 height 30
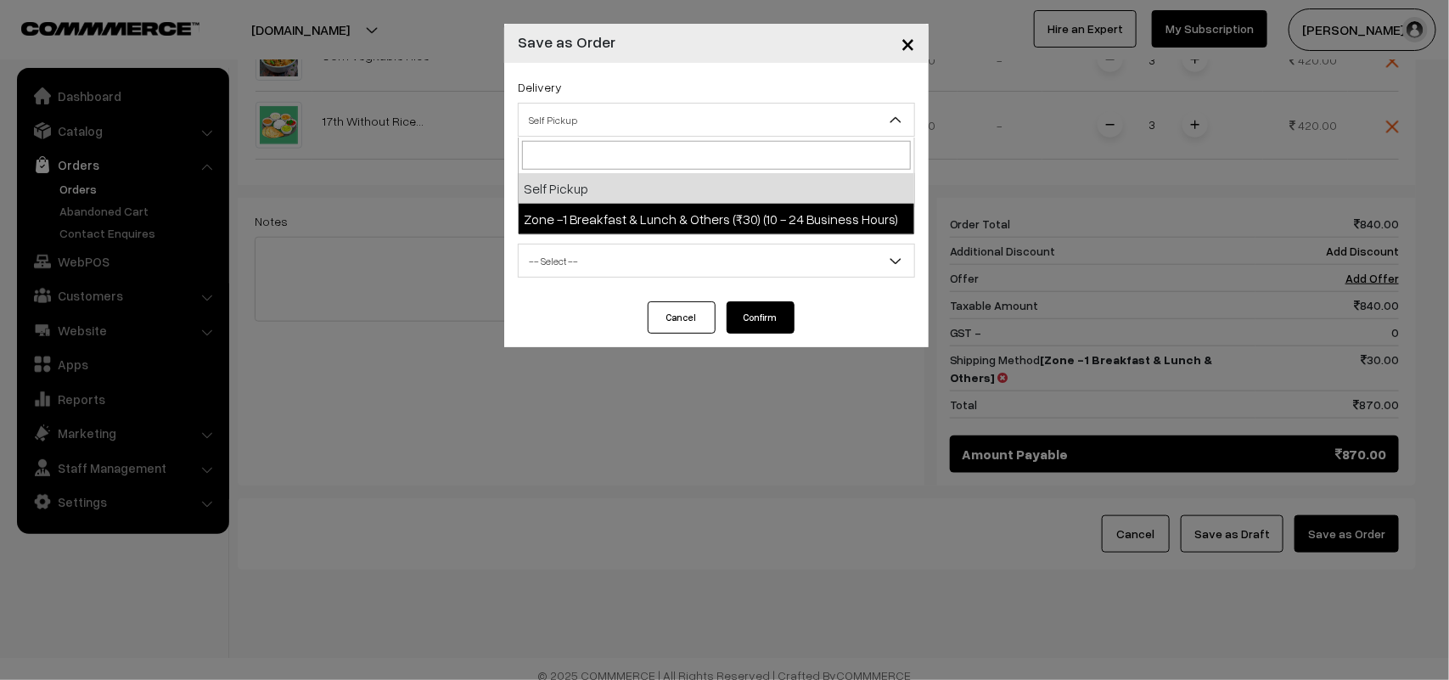
select select "ZON1"
select select "3"
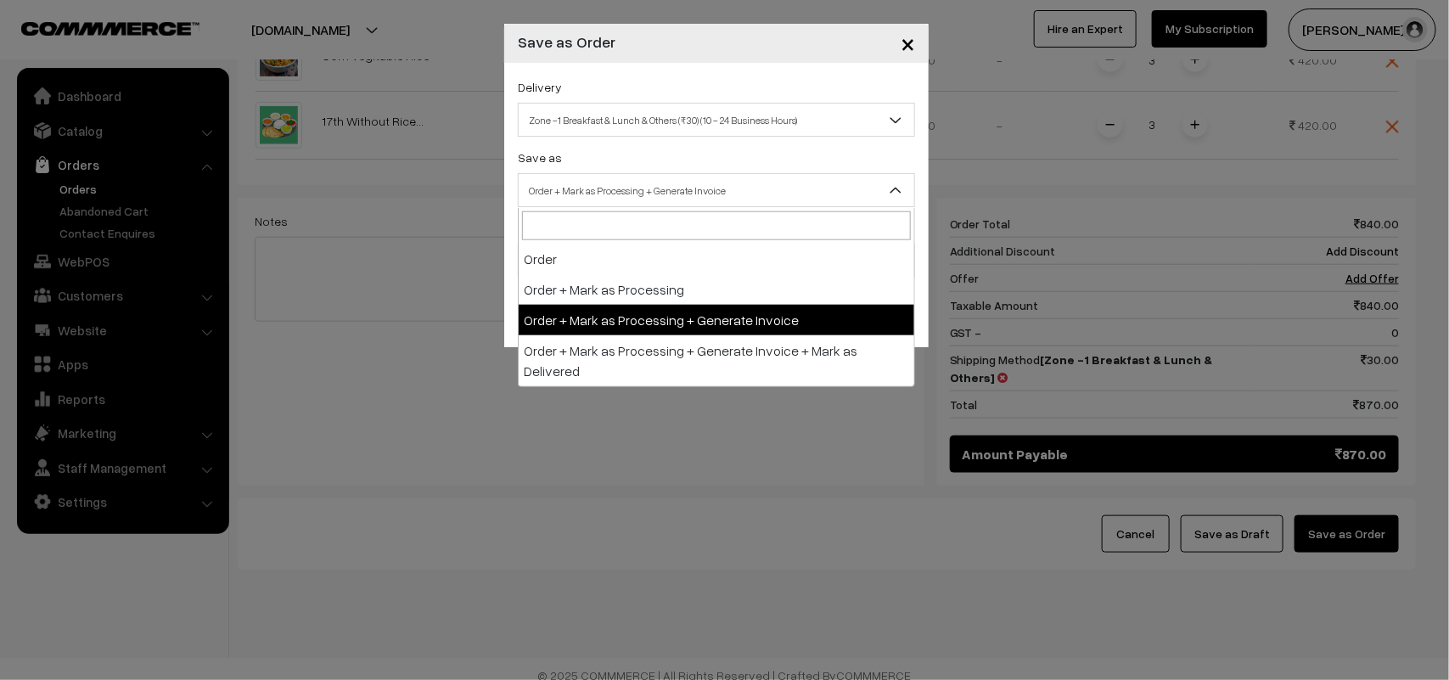
click at [620, 188] on span "Order + Mark as Processing + Generate Invoice" at bounding box center [717, 191] width 396 height 30
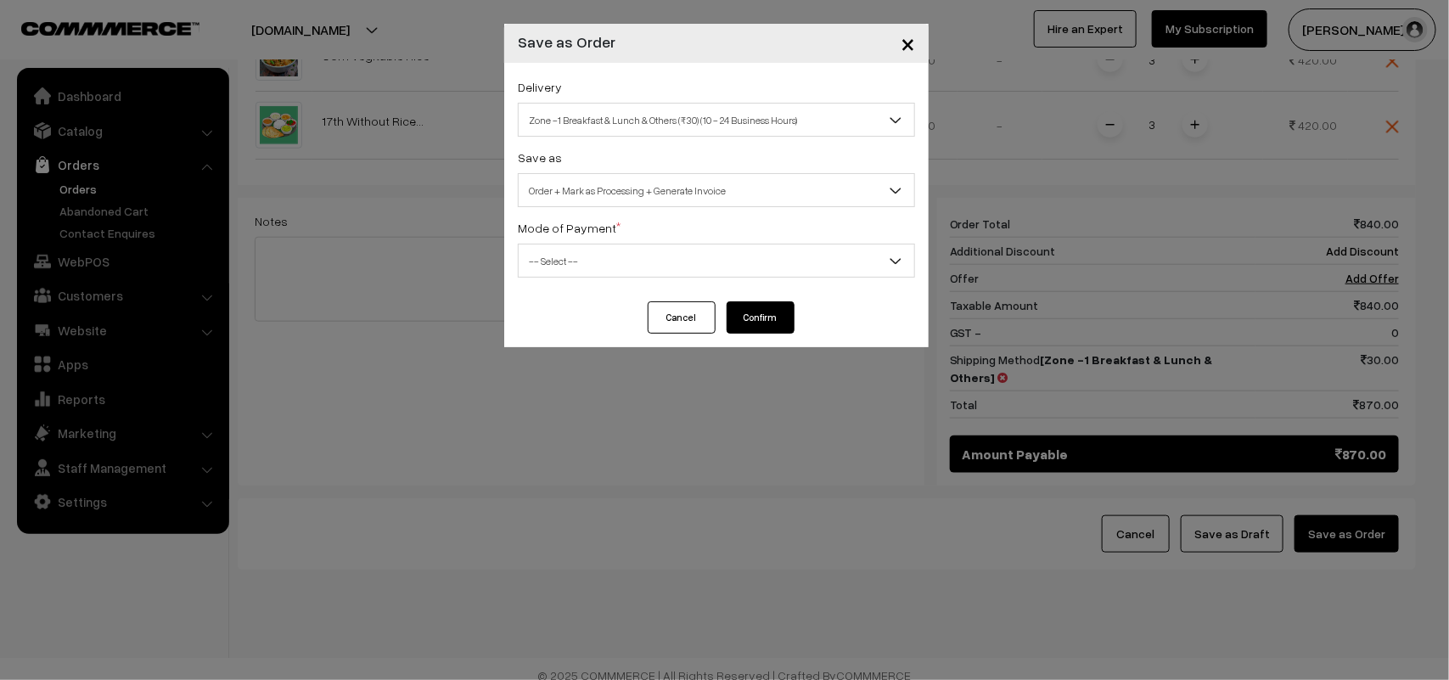
click at [545, 283] on div "Delivery Self Pickup Zone -1 Breakfast & Lunch & Others (₹30) (10 - 24 Business…" at bounding box center [716, 182] width 424 height 239
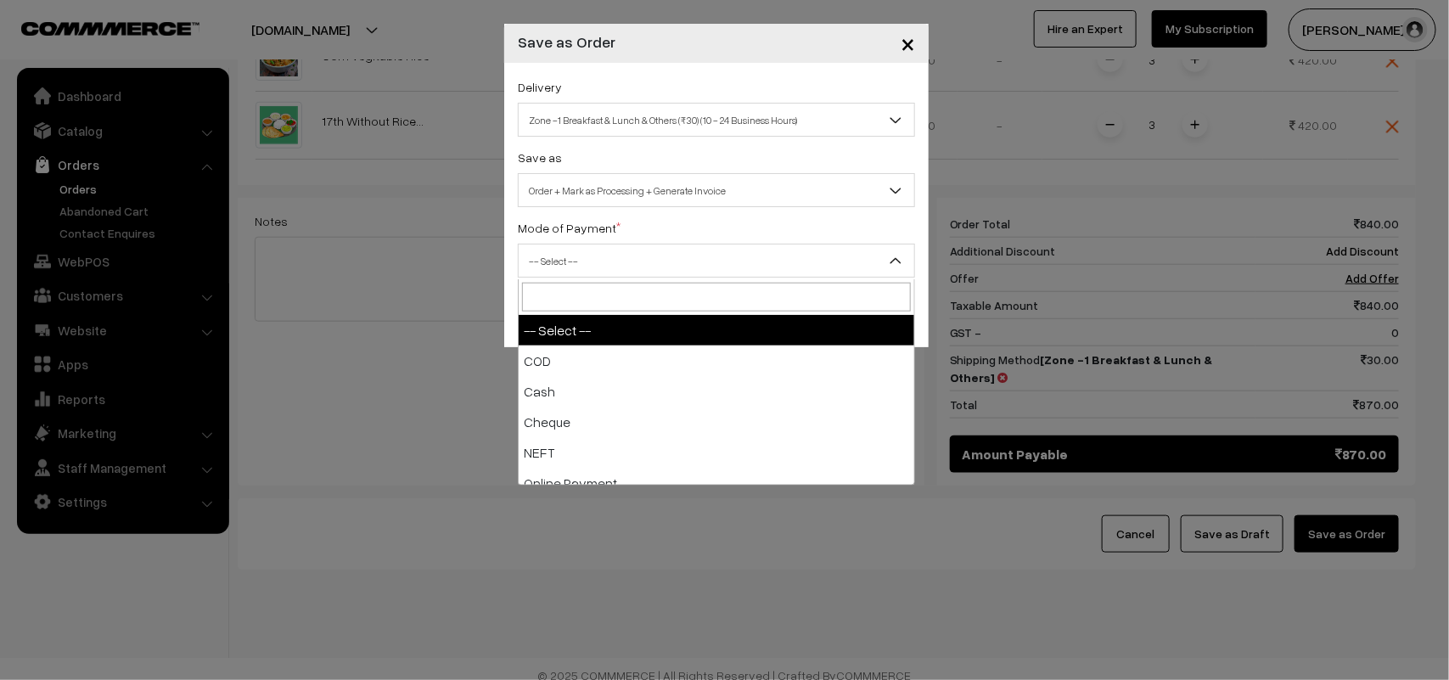
click at [545, 267] on span "-- Select --" at bounding box center [717, 261] width 396 height 30
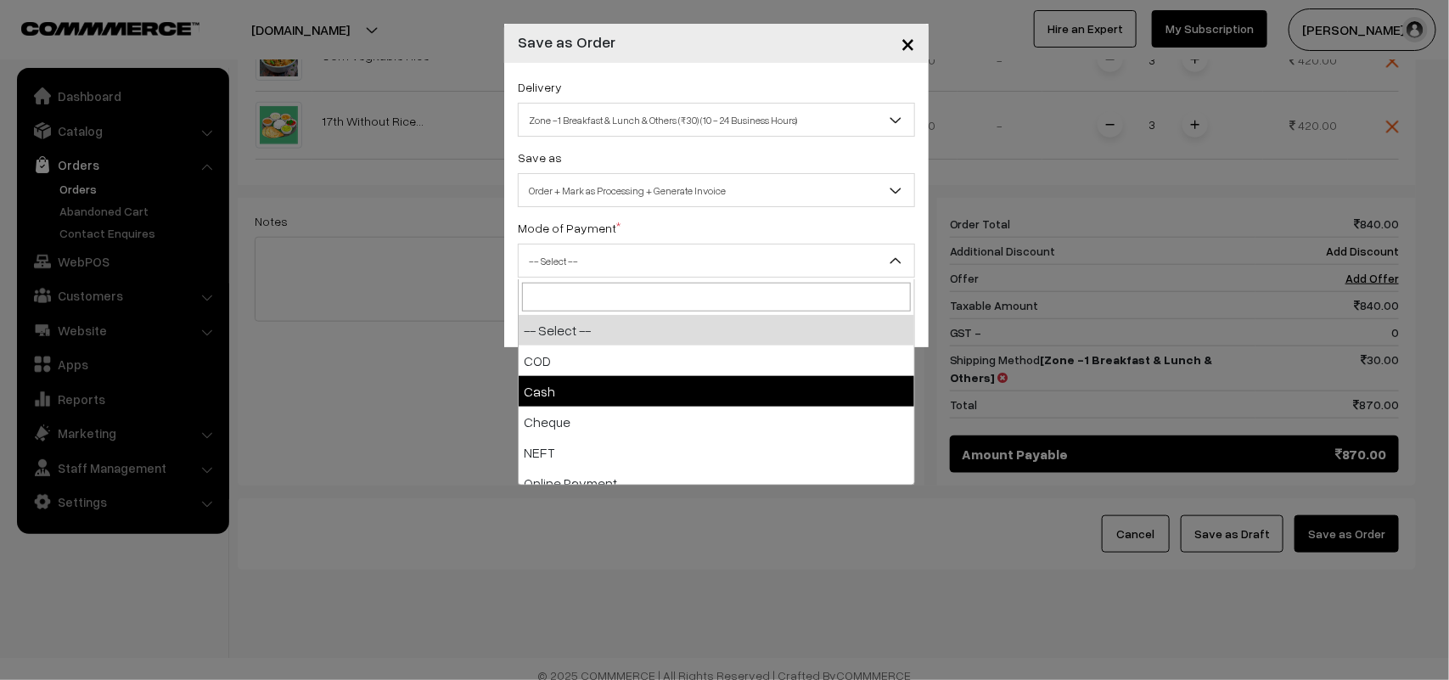
select select "2"
checkbox input "true"
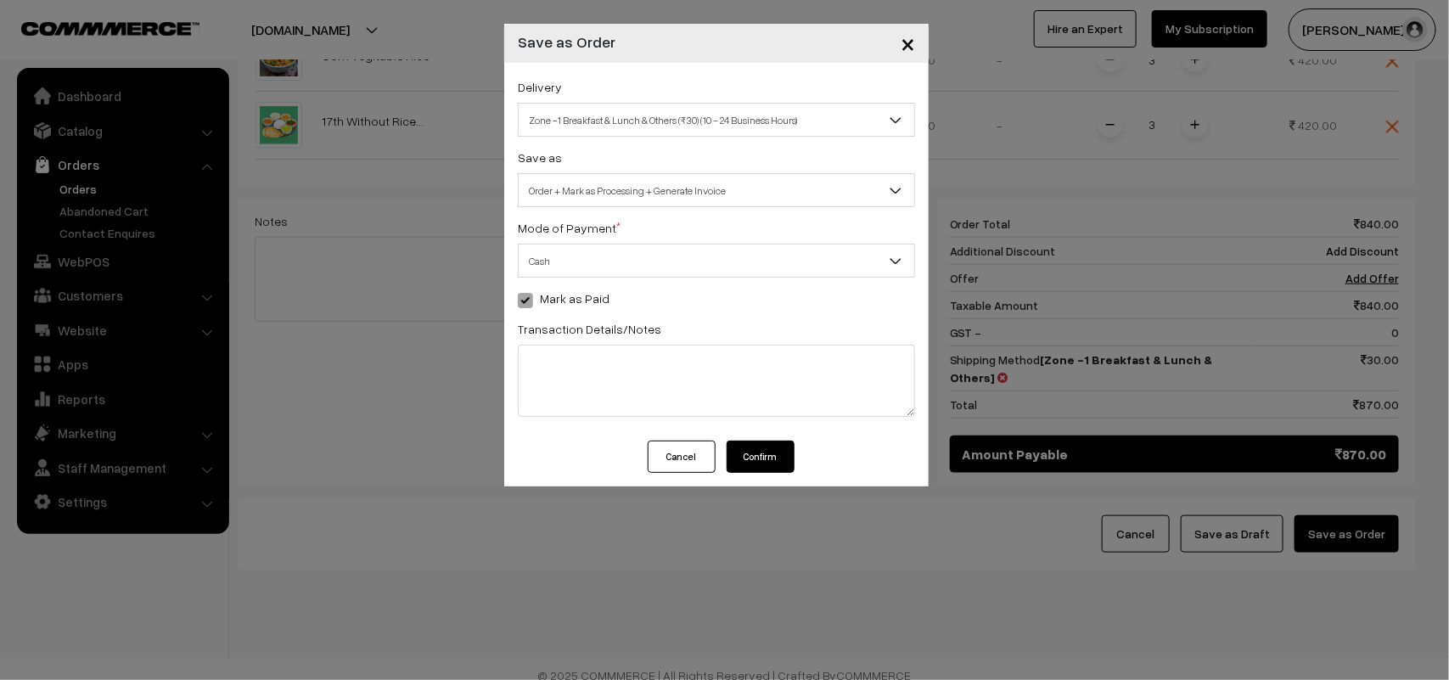
click at [574, 270] on span "Cash" at bounding box center [717, 261] width 396 height 30
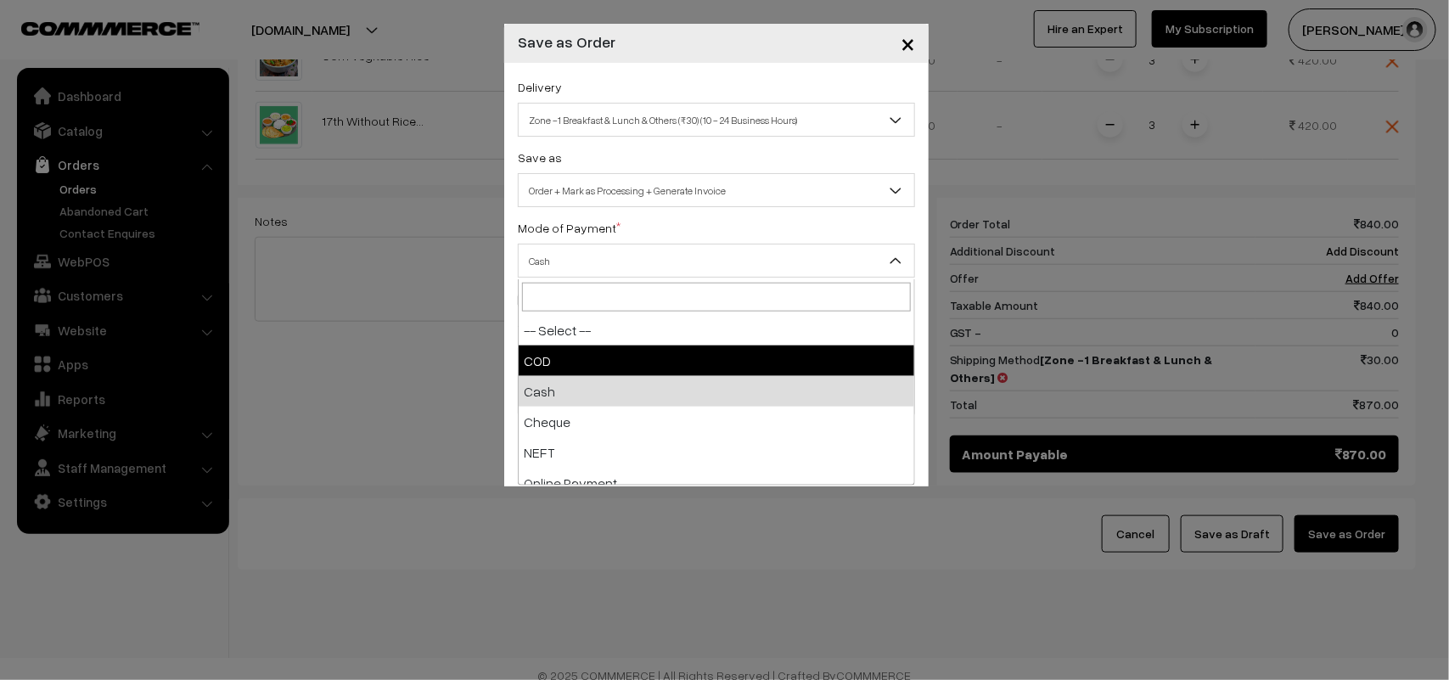
select select "1"
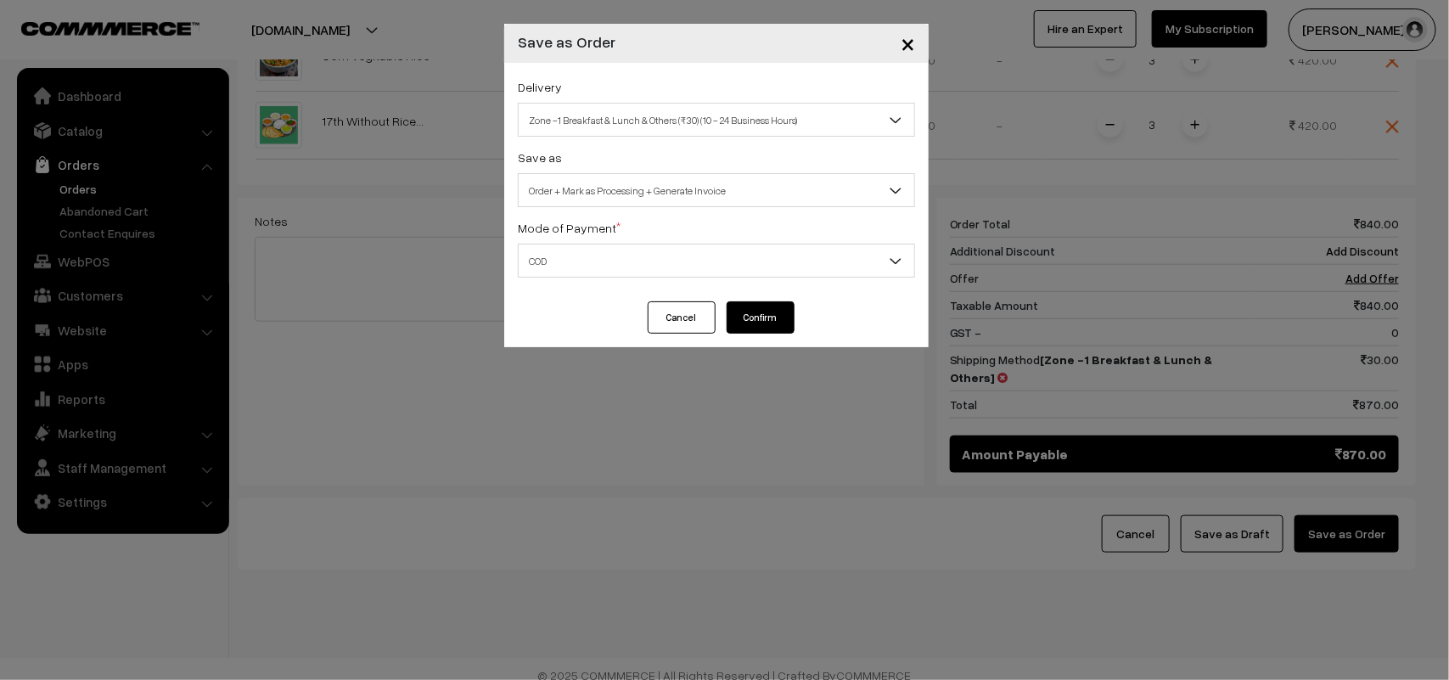
click at [745, 314] on button "Confirm" at bounding box center [761, 317] width 68 height 32
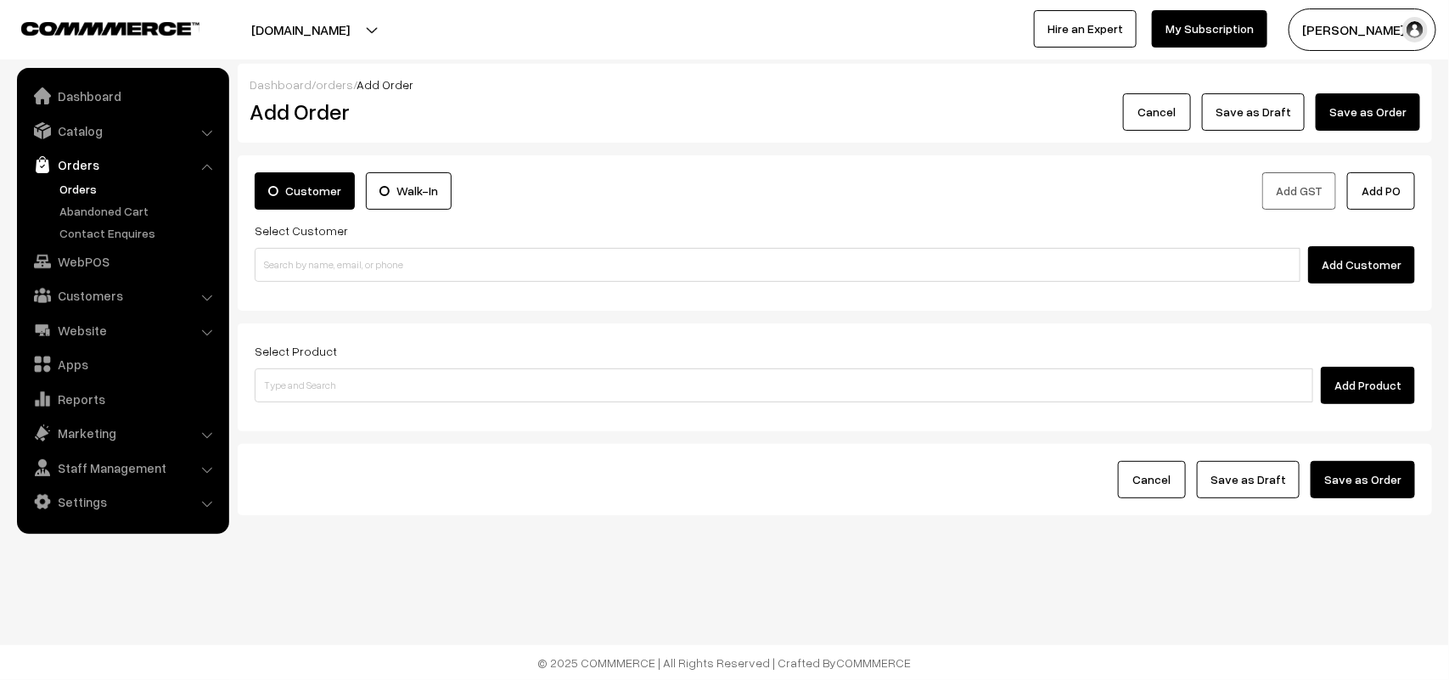
click at [82, 193] on link "Orders" at bounding box center [139, 189] width 168 height 18
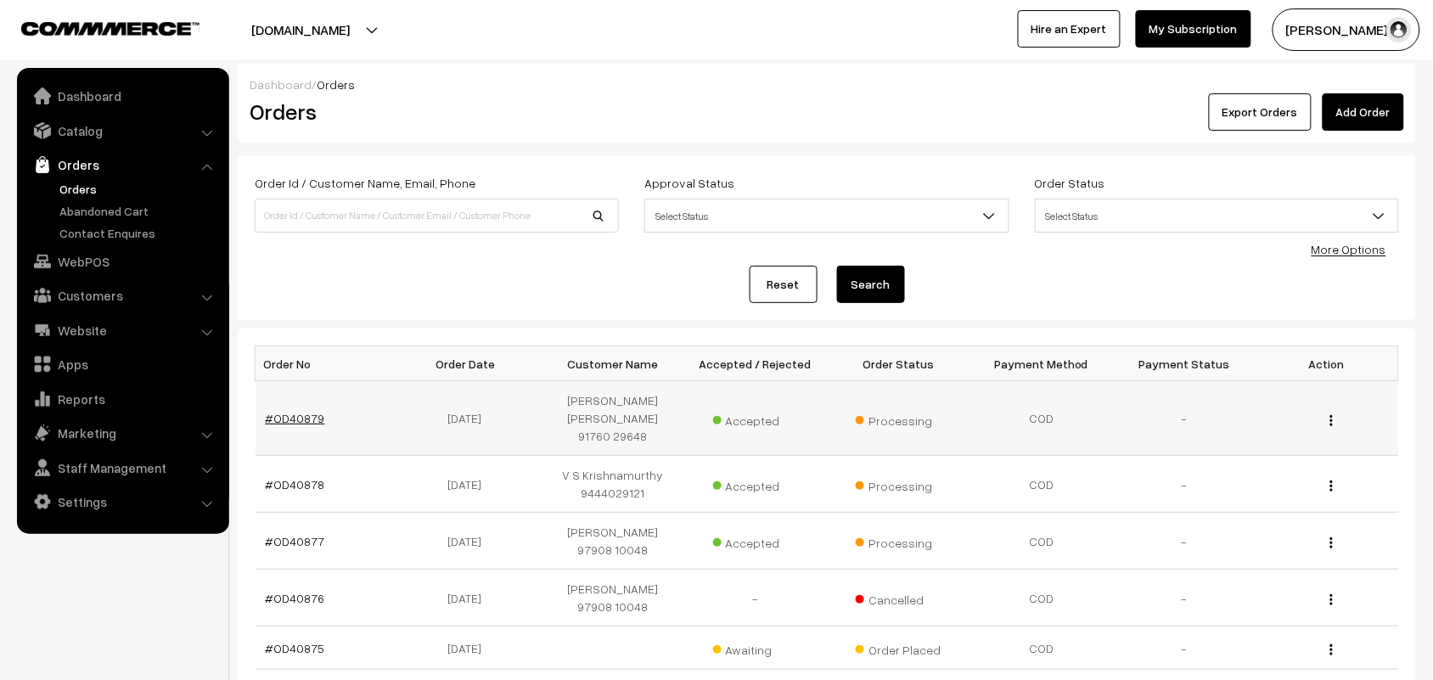
click at [287, 413] on link "#OD40879" at bounding box center [295, 418] width 59 height 14
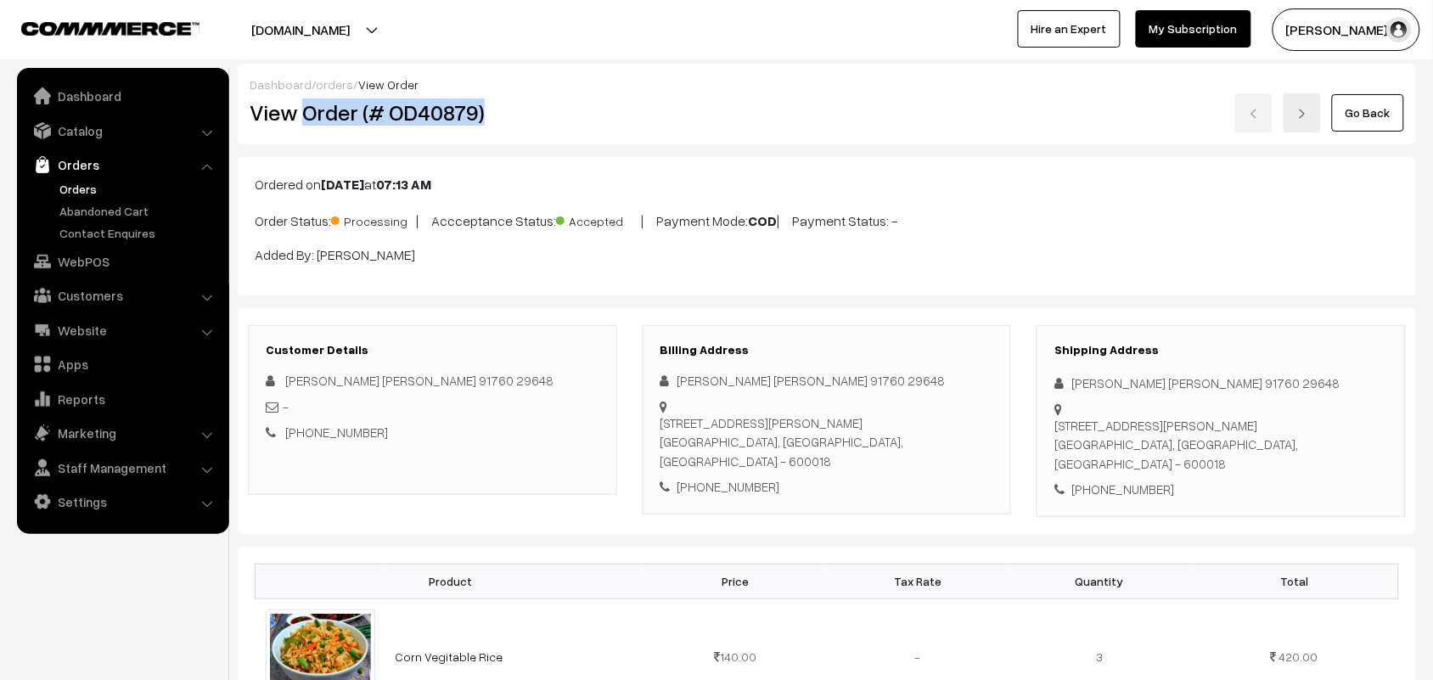
drag, startPoint x: 307, startPoint y: 112, endPoint x: 485, endPoint y: 124, distance: 178.6
click at [485, 124] on h2 "View Order (# OD40879)" at bounding box center [434, 112] width 368 height 26
copy h2 "Order (# OD40879)"
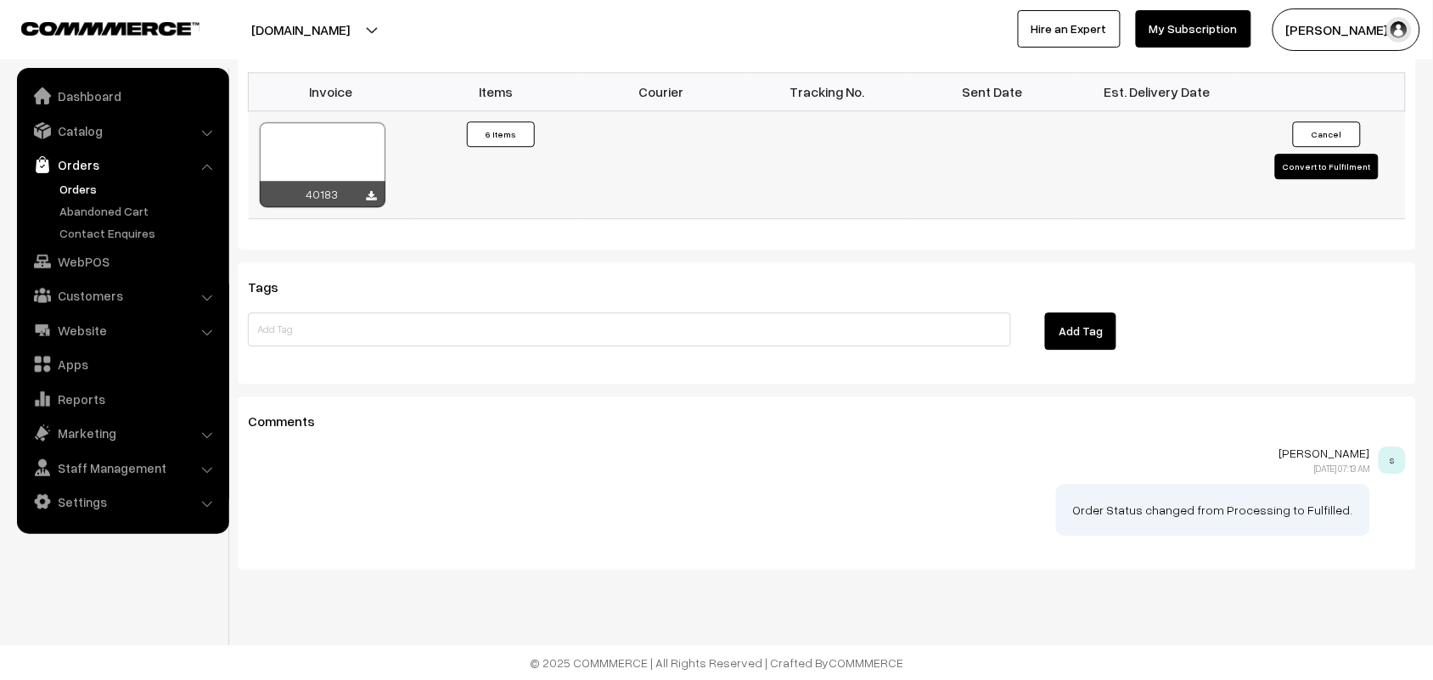
scroll to position [1297, 0]
click at [365, 196] on div "40183" at bounding box center [323, 194] width 126 height 26
click at [374, 194] on icon at bounding box center [372, 196] width 10 height 11
click at [100, 256] on link "WebPOS" at bounding box center [122, 261] width 202 height 31
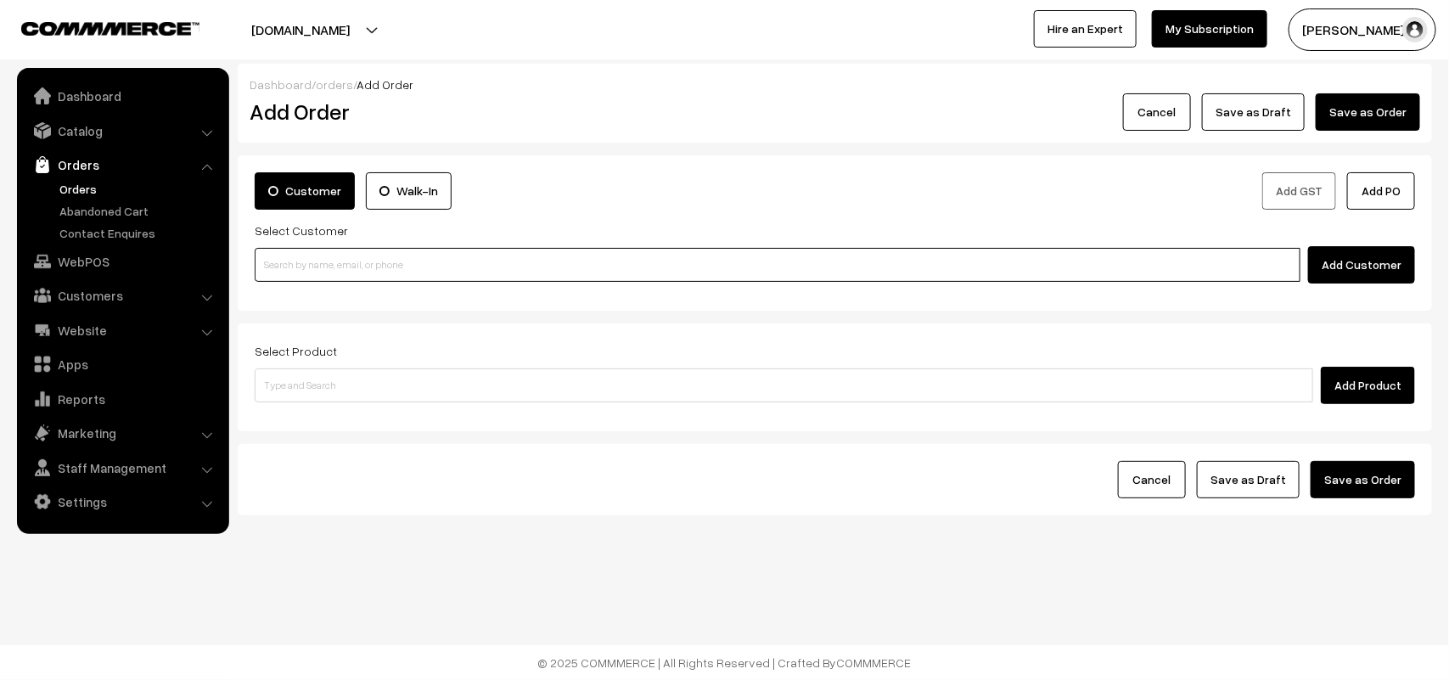
click at [345, 272] on input at bounding box center [778, 265] width 1046 height 34
paste input "73388 74716"
click at [294, 256] on input "73388 74716" at bounding box center [778, 265] width 1046 height 34
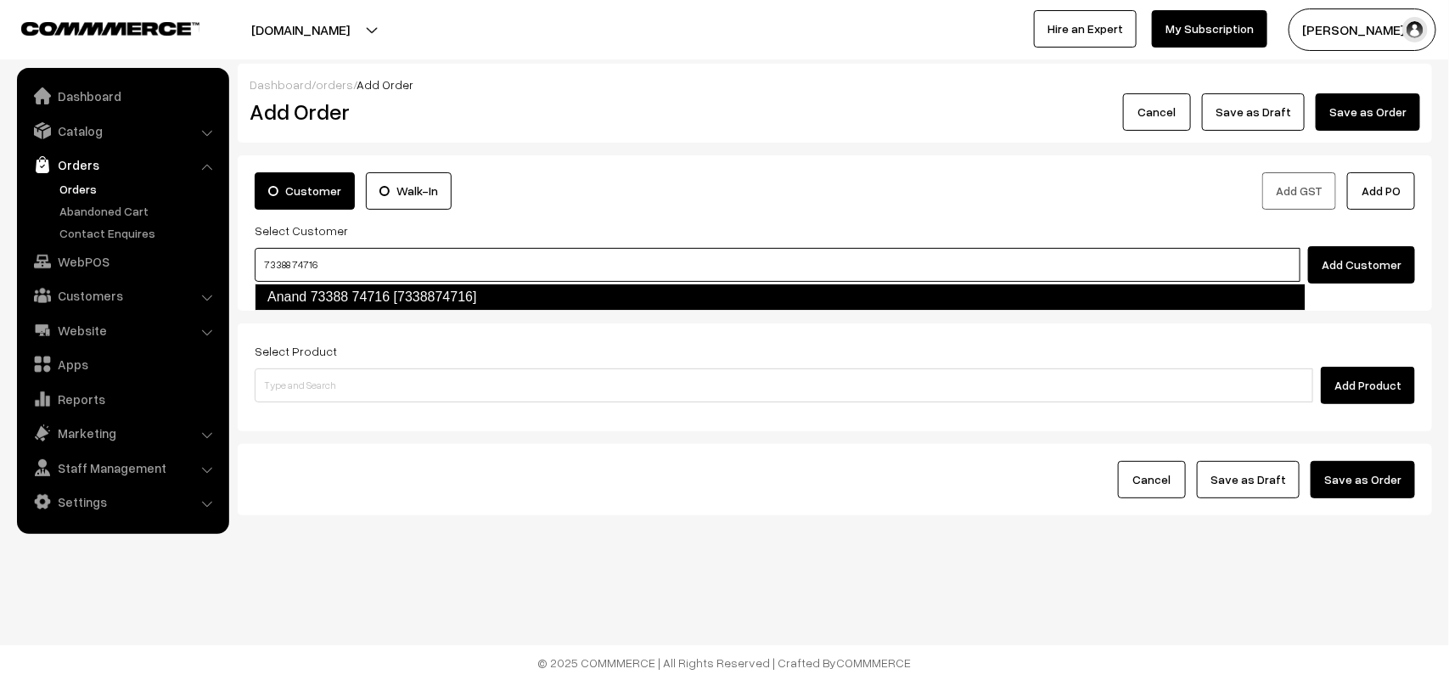
click at [368, 290] on link "Anand 73388 74716 [7338874716]" at bounding box center [780, 296] width 1051 height 27
type input "73388 74716"
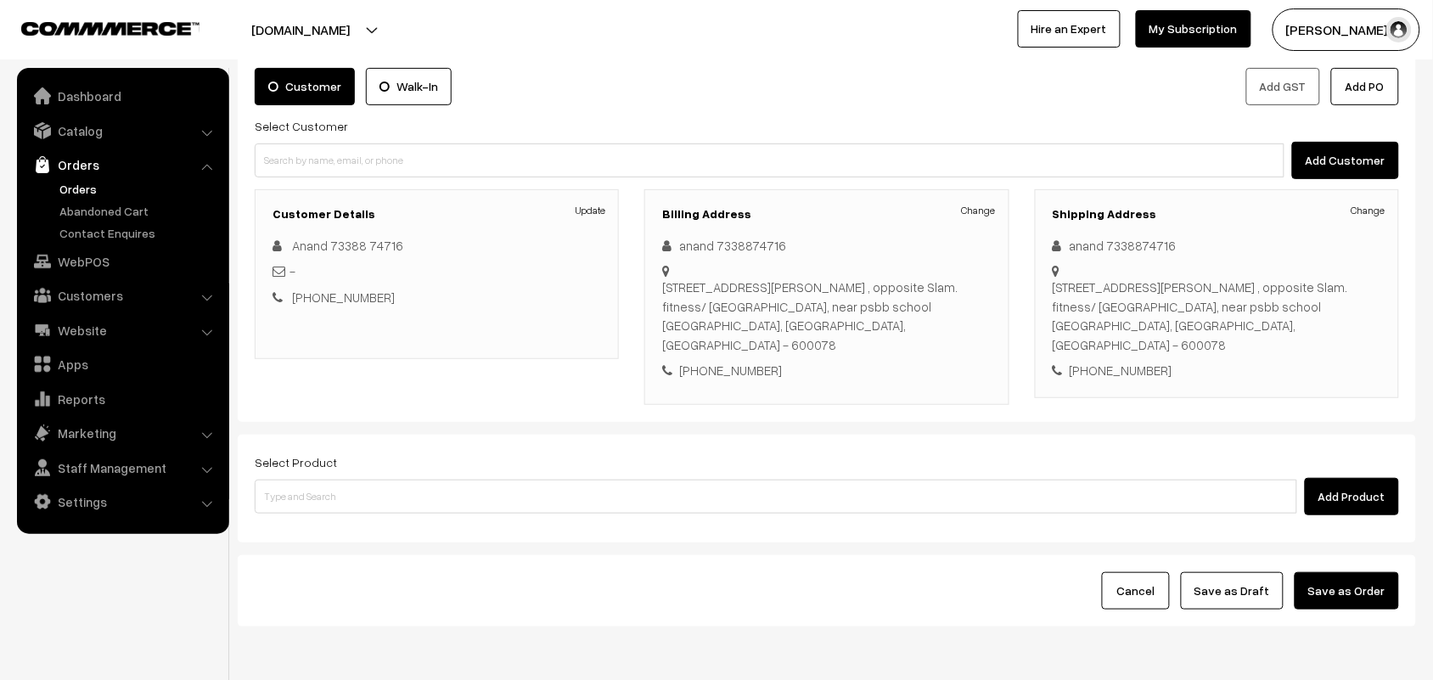
scroll to position [106, 0]
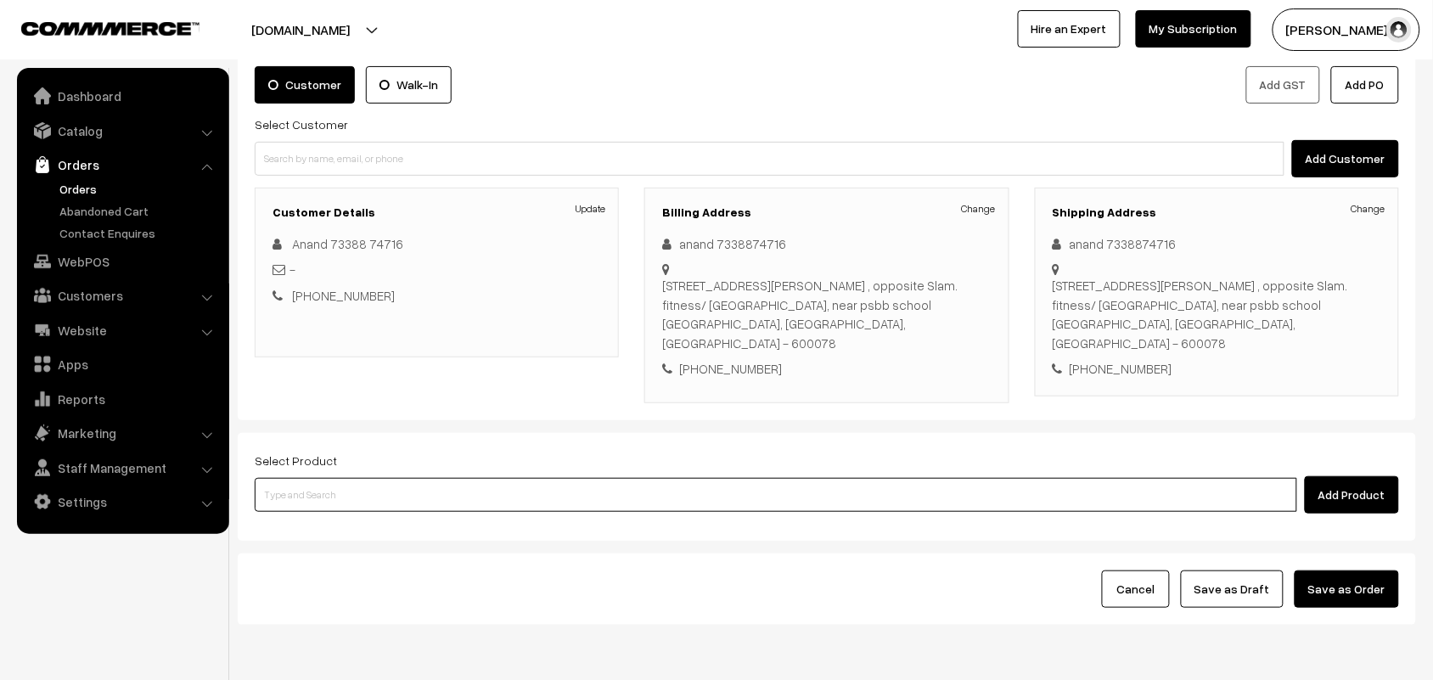
click at [310, 478] on input at bounding box center [776, 495] width 1042 height 34
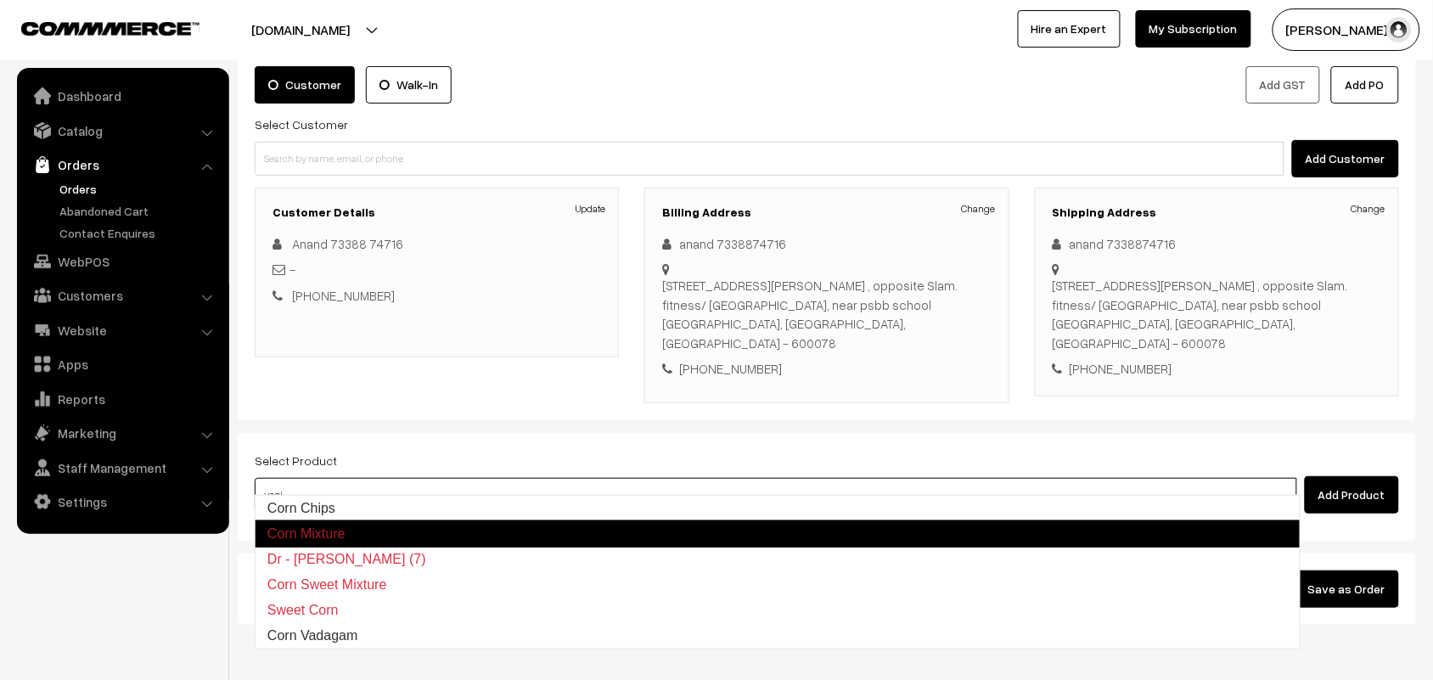
type input "vegit"
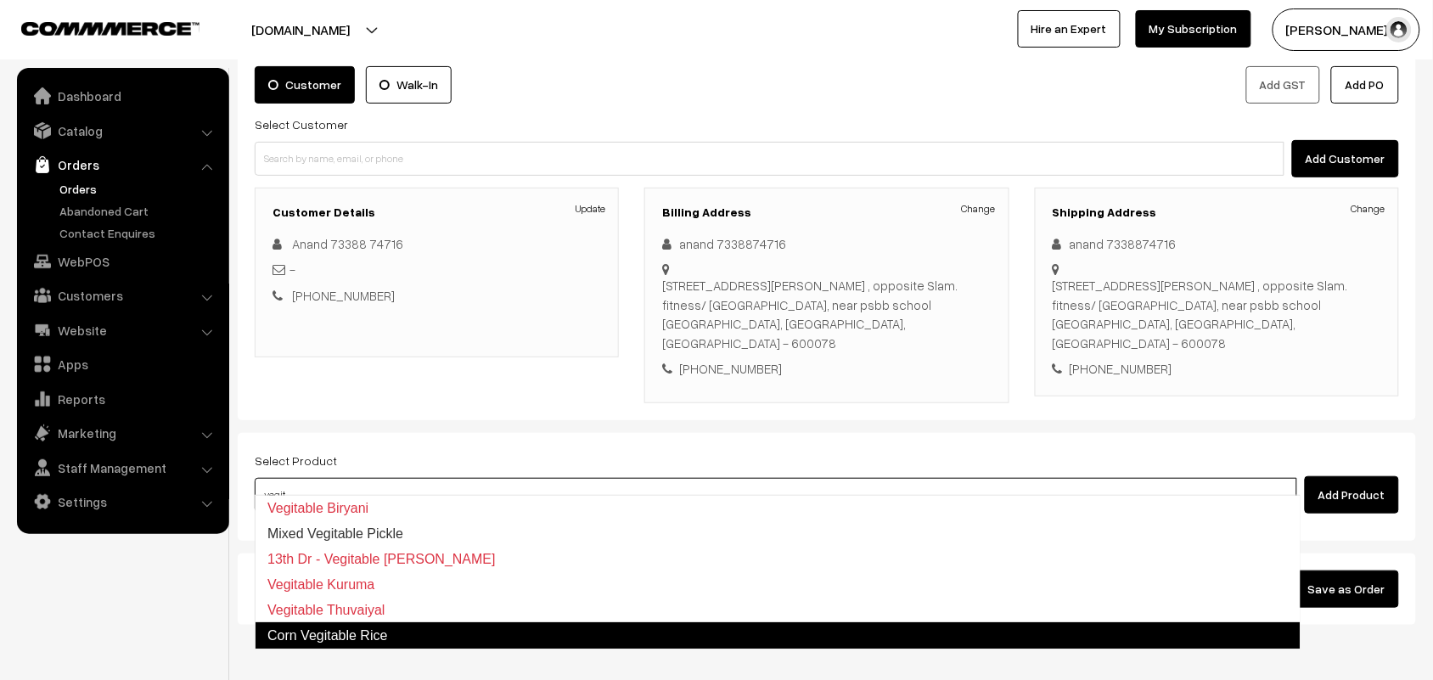
click at [363, 626] on link "Corn Vegitable Rice" at bounding box center [778, 635] width 1046 height 27
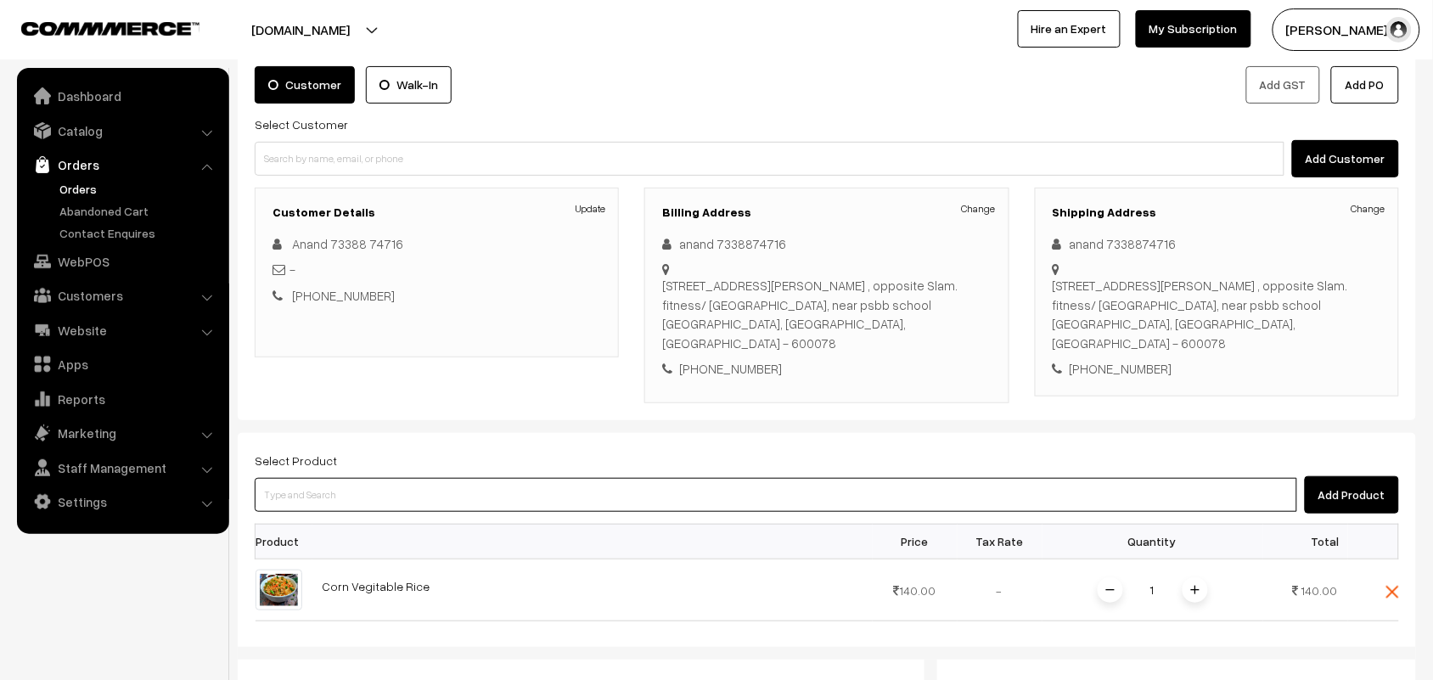
click at [356, 481] on input at bounding box center [776, 495] width 1042 height 34
type input "17th wi"
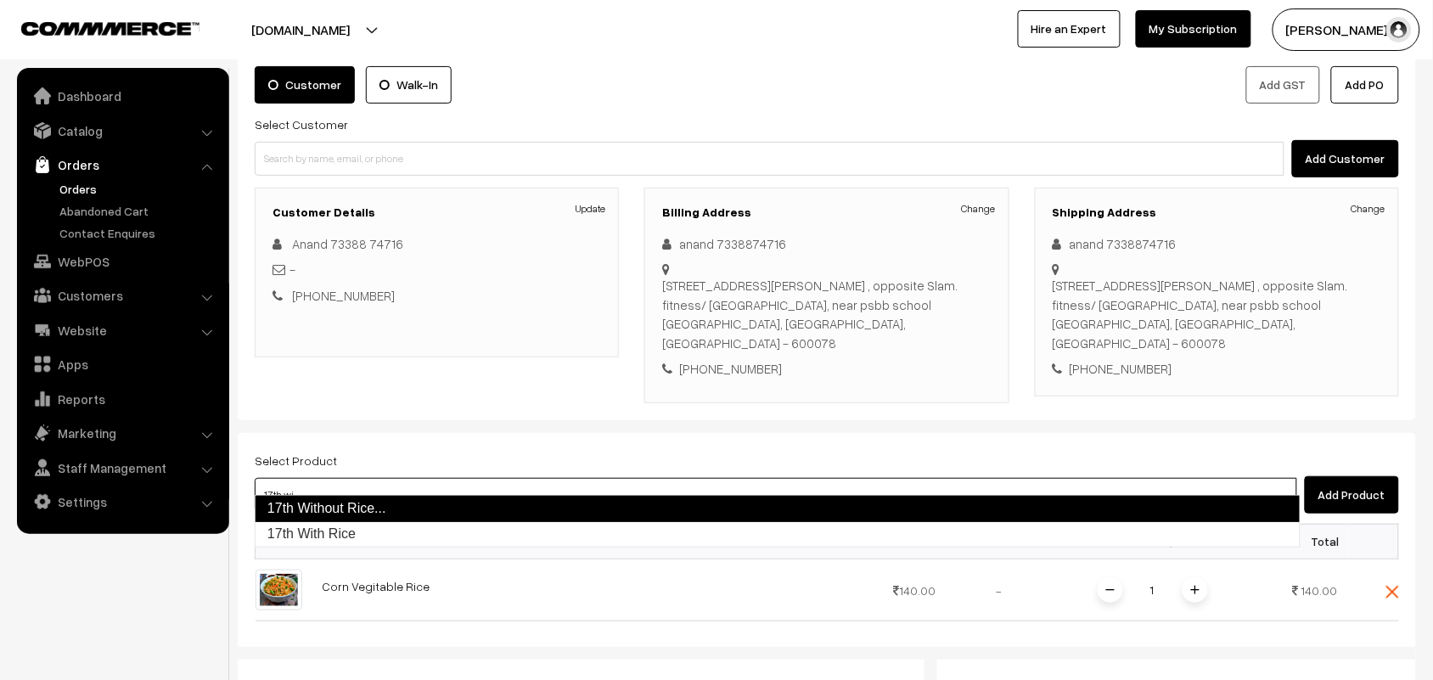
click at [332, 501] on link "17th Without Rice..." at bounding box center [778, 508] width 1046 height 27
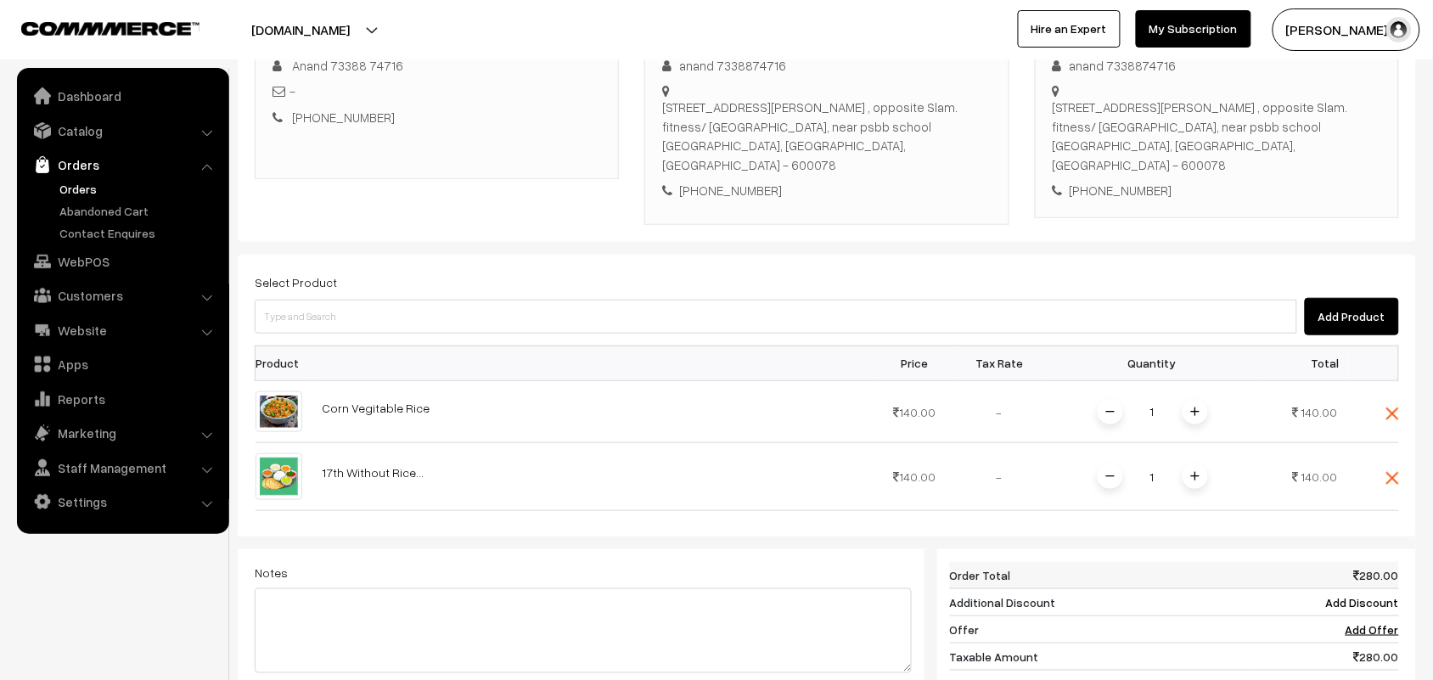
scroll to position [424, 0]
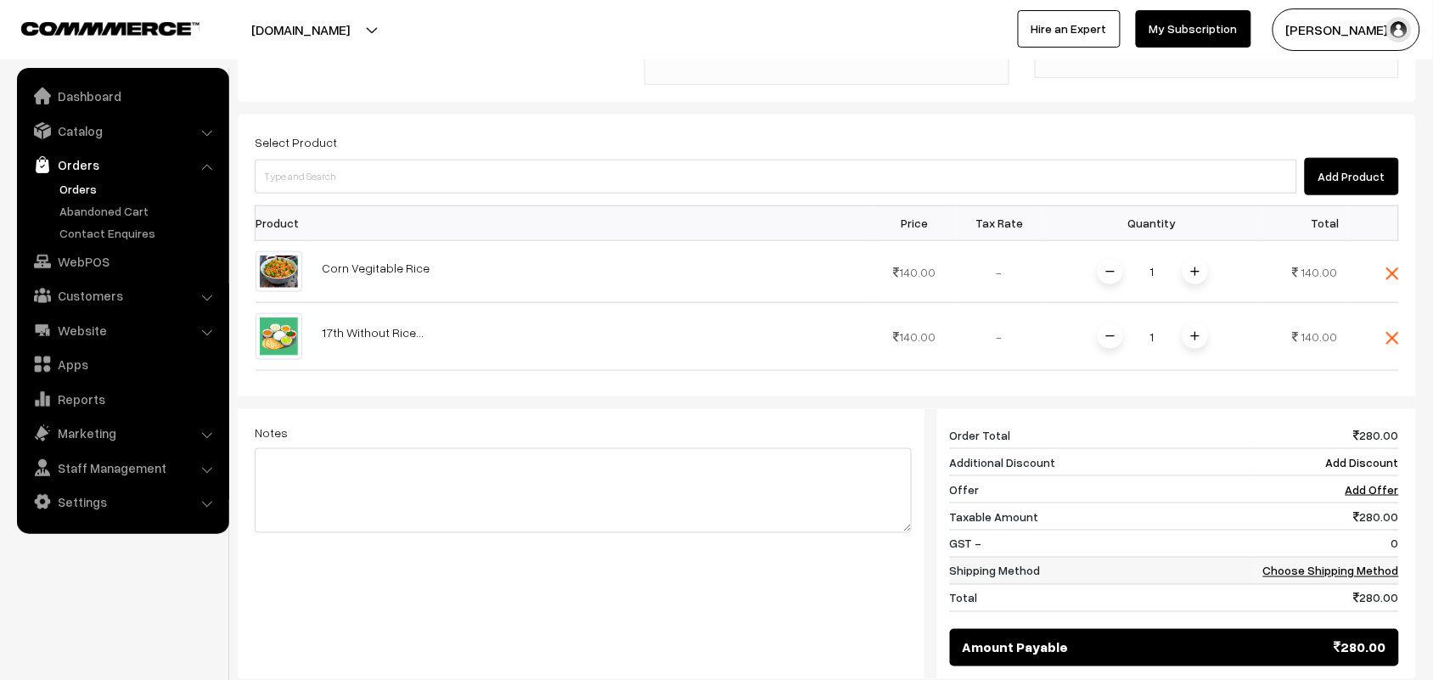
click at [1344, 563] on td "Choose Shipping Method" at bounding box center [1326, 571] width 143 height 27
click at [1314, 564] on link "Choose Shipping Method" at bounding box center [1331, 571] width 136 height 14
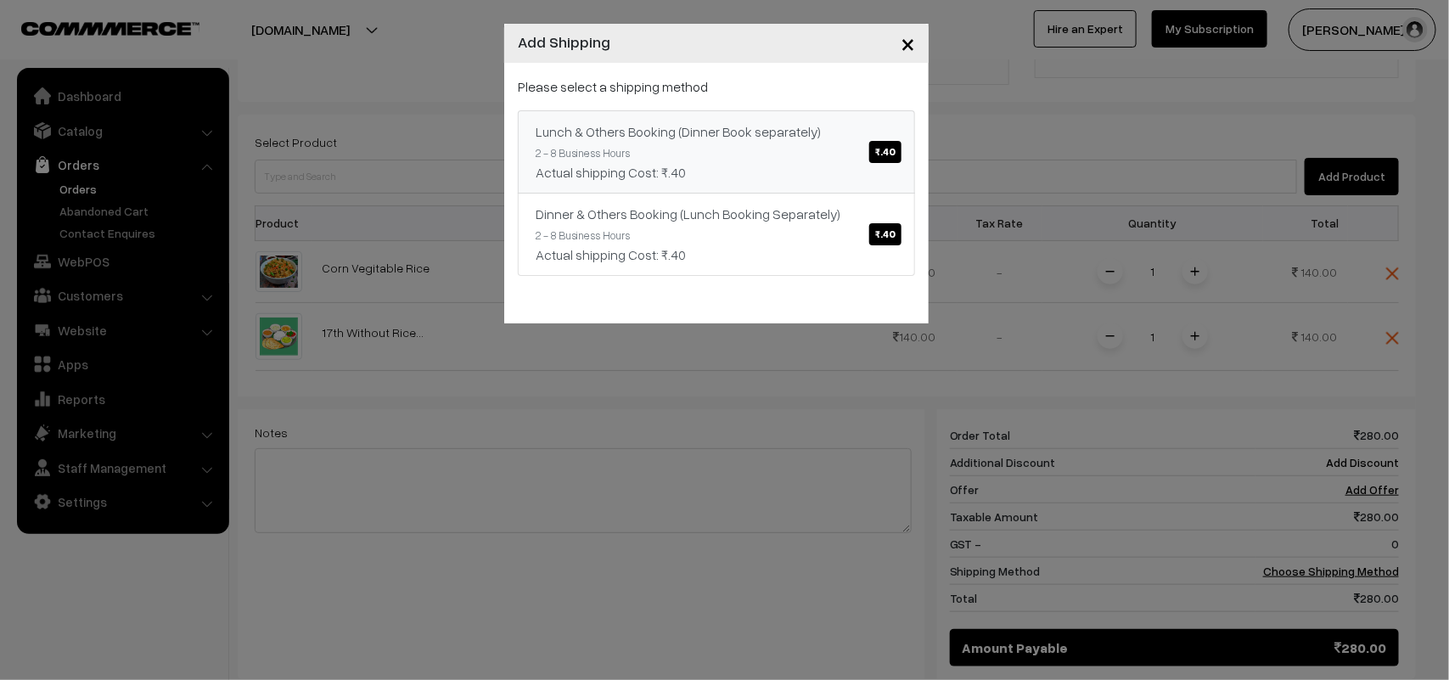
click at [883, 158] on span "₹.40" at bounding box center [885, 152] width 32 height 22
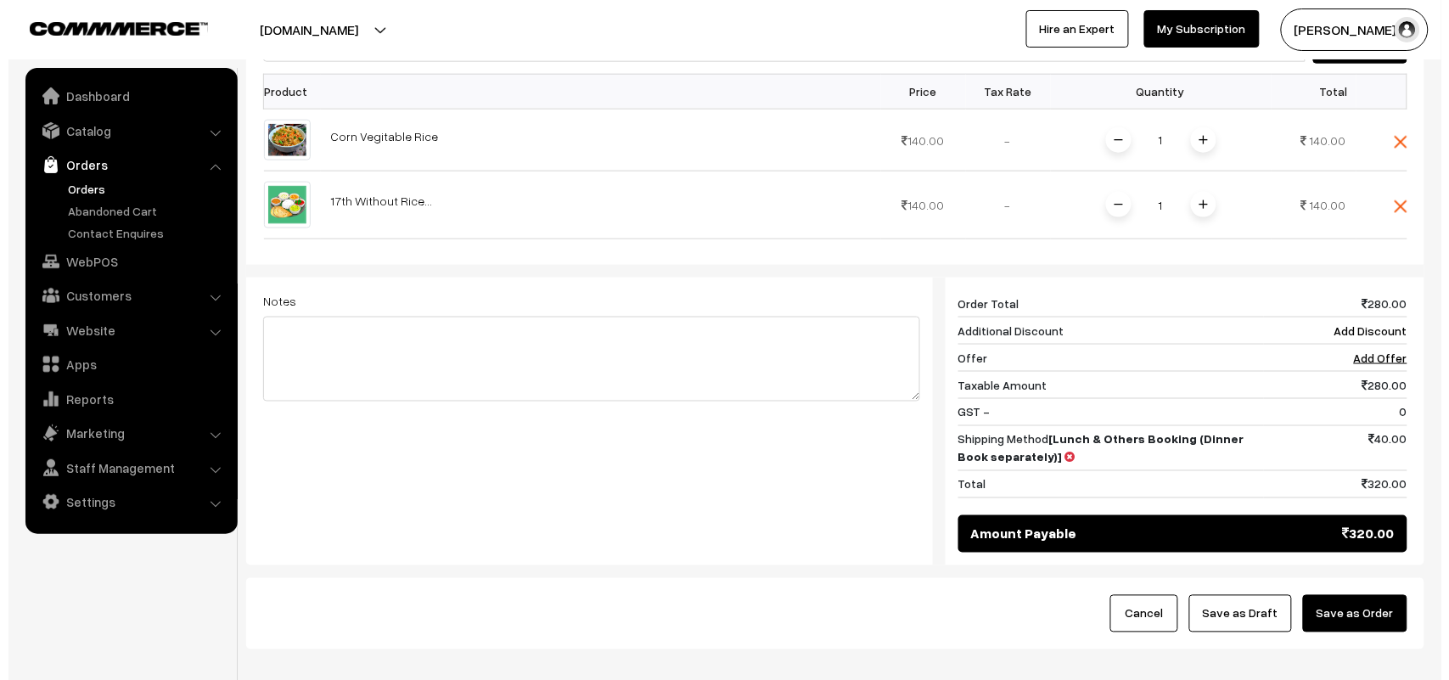
scroll to position [635, 0]
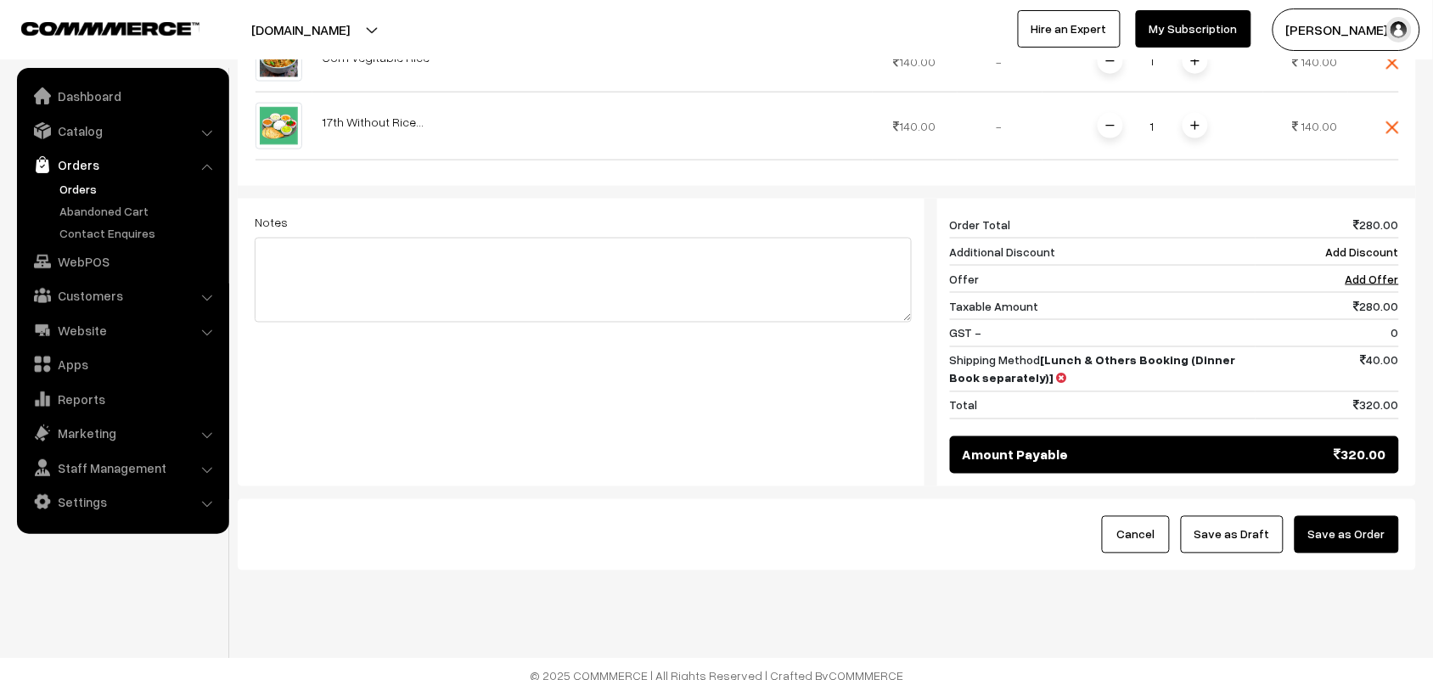
click at [1346, 499] on div "Cancel Save as Draft Save as Order" at bounding box center [827, 534] width 1178 height 71
click at [1344, 522] on button "Save as Order" at bounding box center [1346, 534] width 104 height 37
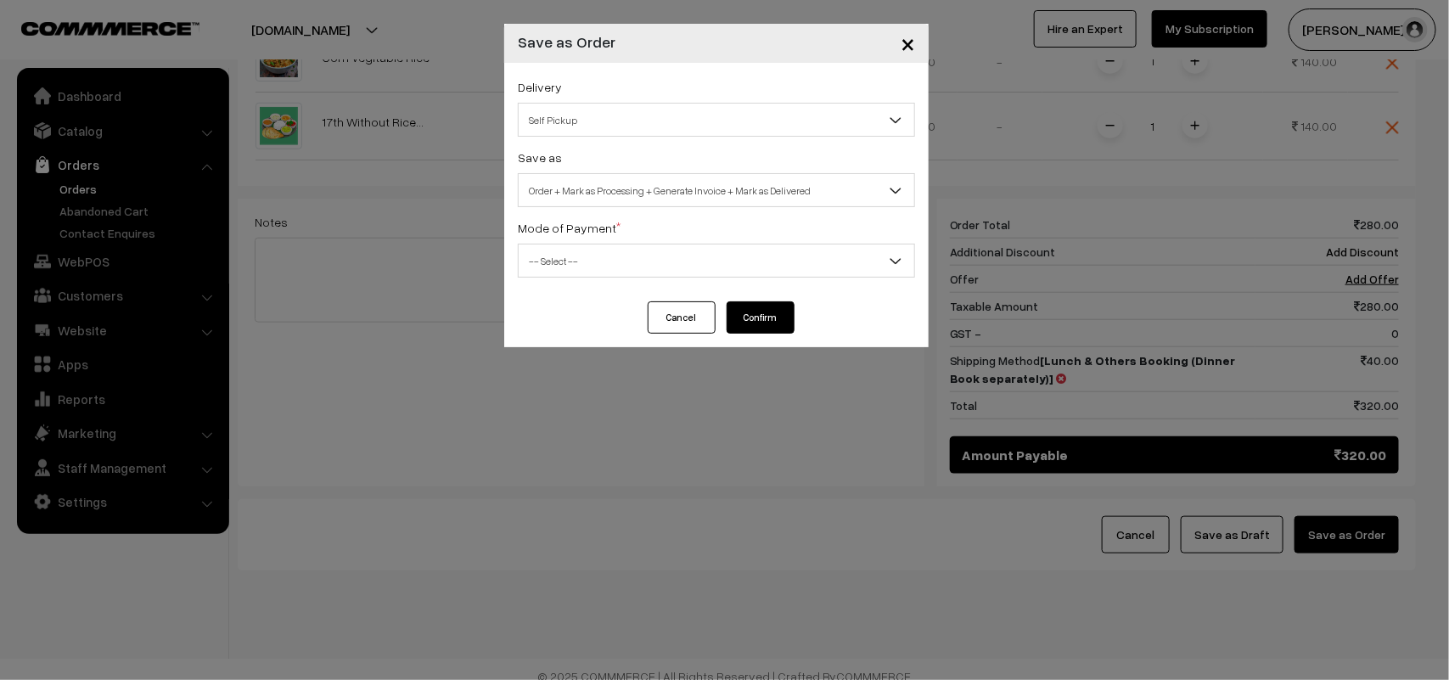
click at [635, 140] on div "Delivery Self Pickup Lunch & Others Booking (Dinner Book separately) (₹40) (2 -…" at bounding box center [716, 182] width 424 height 239
click at [631, 132] on span "Self Pickup" at bounding box center [717, 120] width 396 height 30
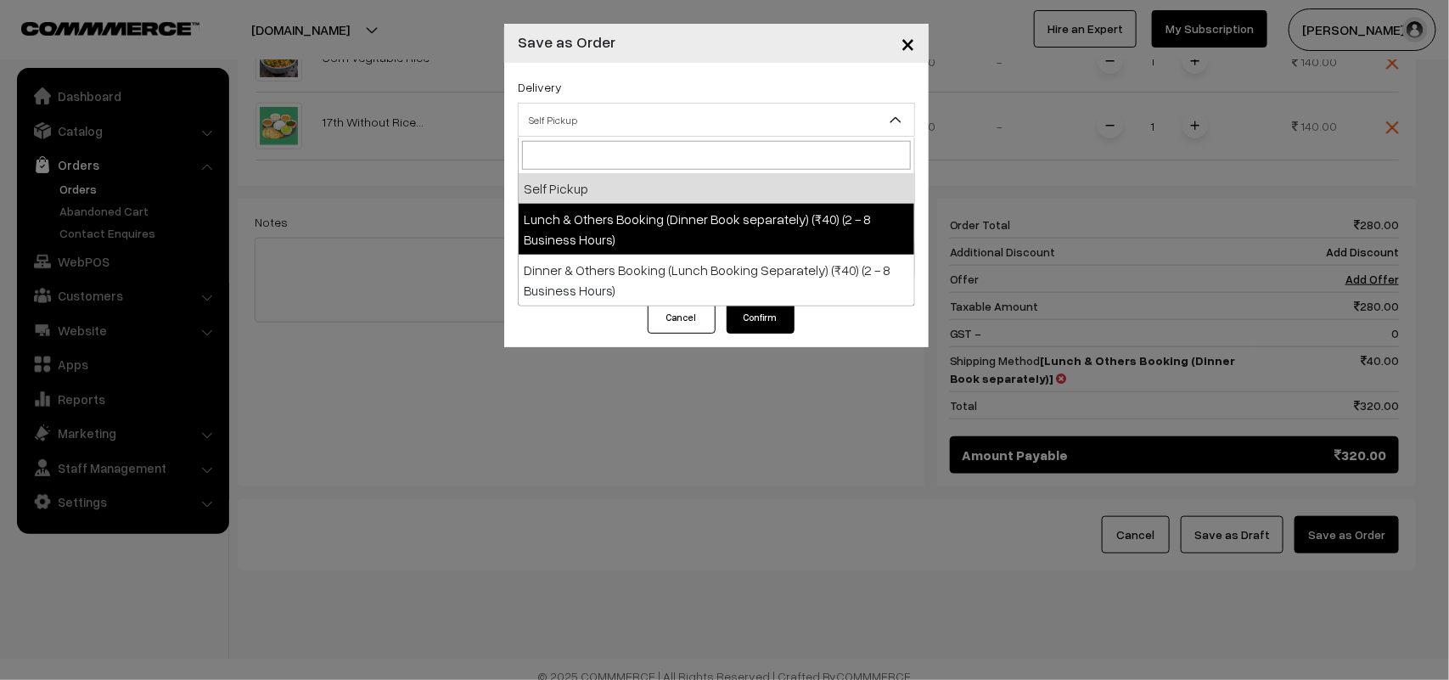
select select "LOB1"
select select "3"
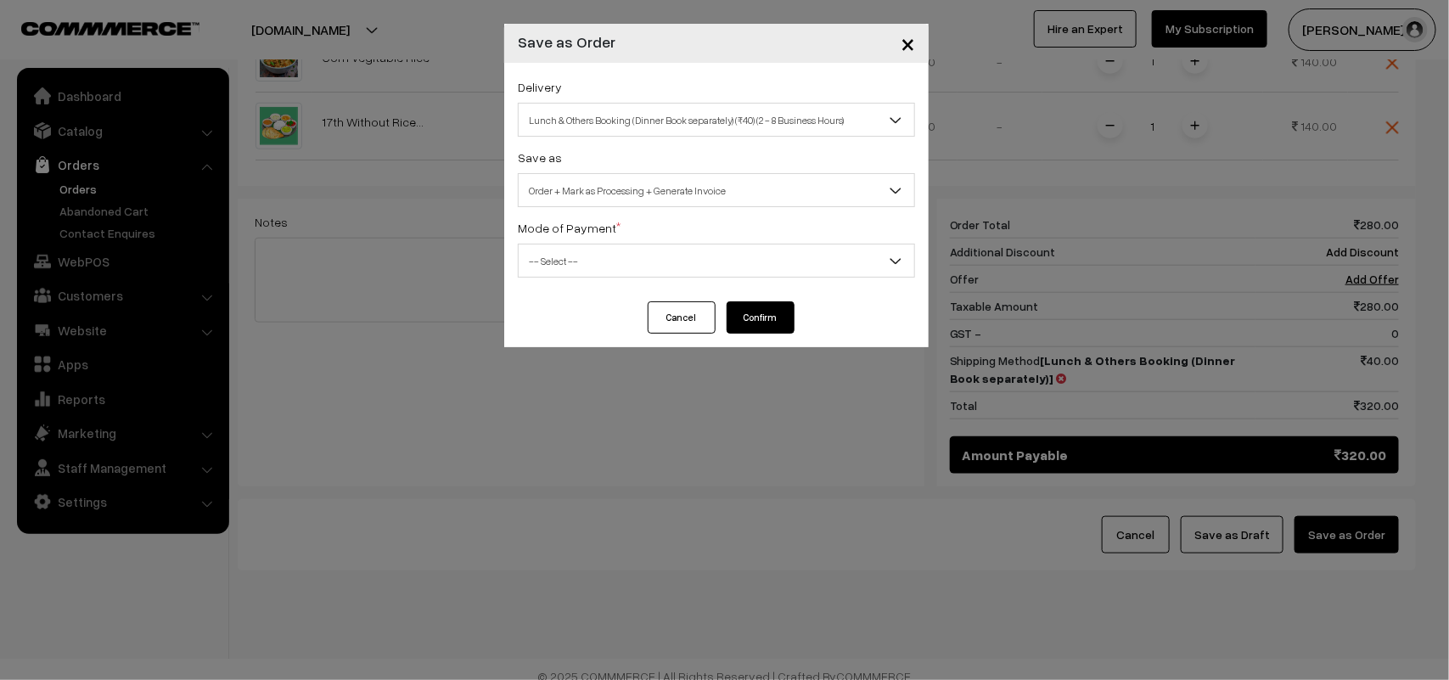
click at [629, 184] on span "Order + Mark as Processing + Generate Invoice" at bounding box center [717, 191] width 396 height 30
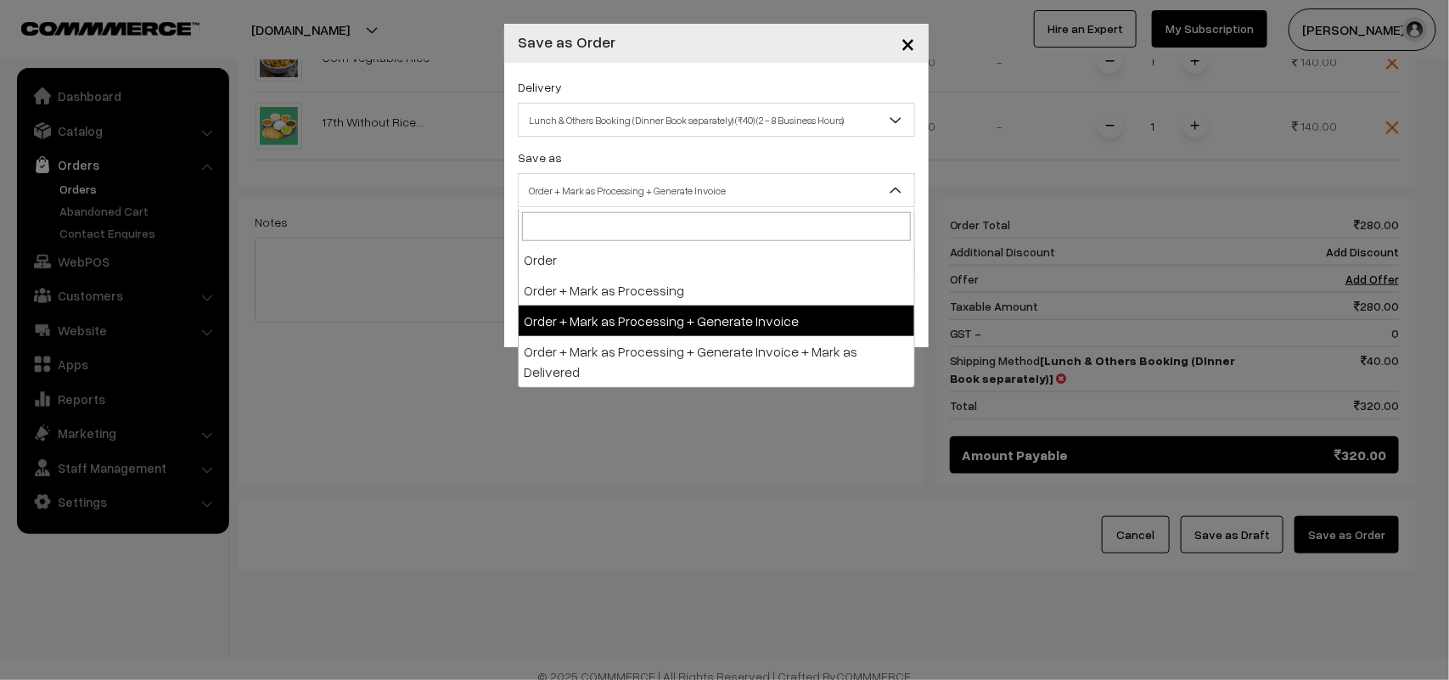
drag, startPoint x: 671, startPoint y: 325, endPoint x: 654, endPoint y: 307, distance: 24.0
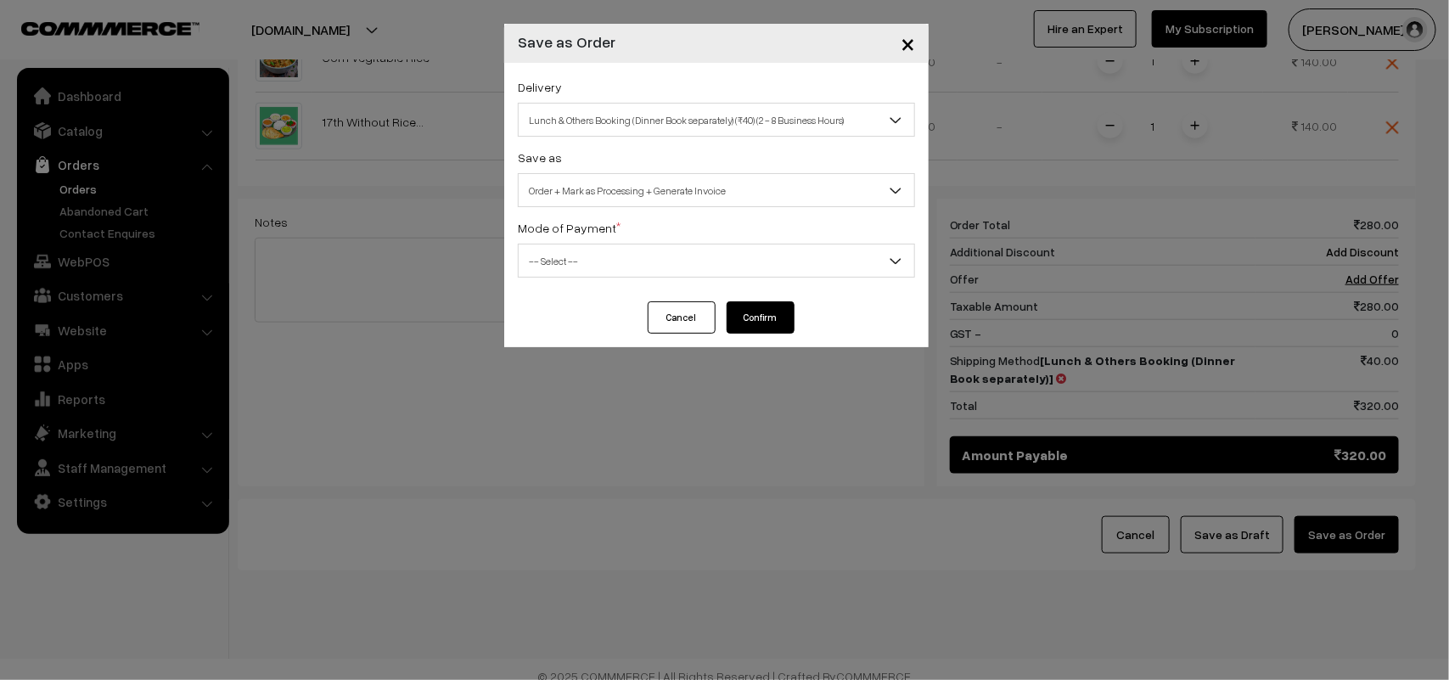
click at [620, 278] on div "Delivery Self Pickup Lunch & Others Booking (Dinner Book separately) (₹40) (2 -…" at bounding box center [716, 182] width 424 height 239
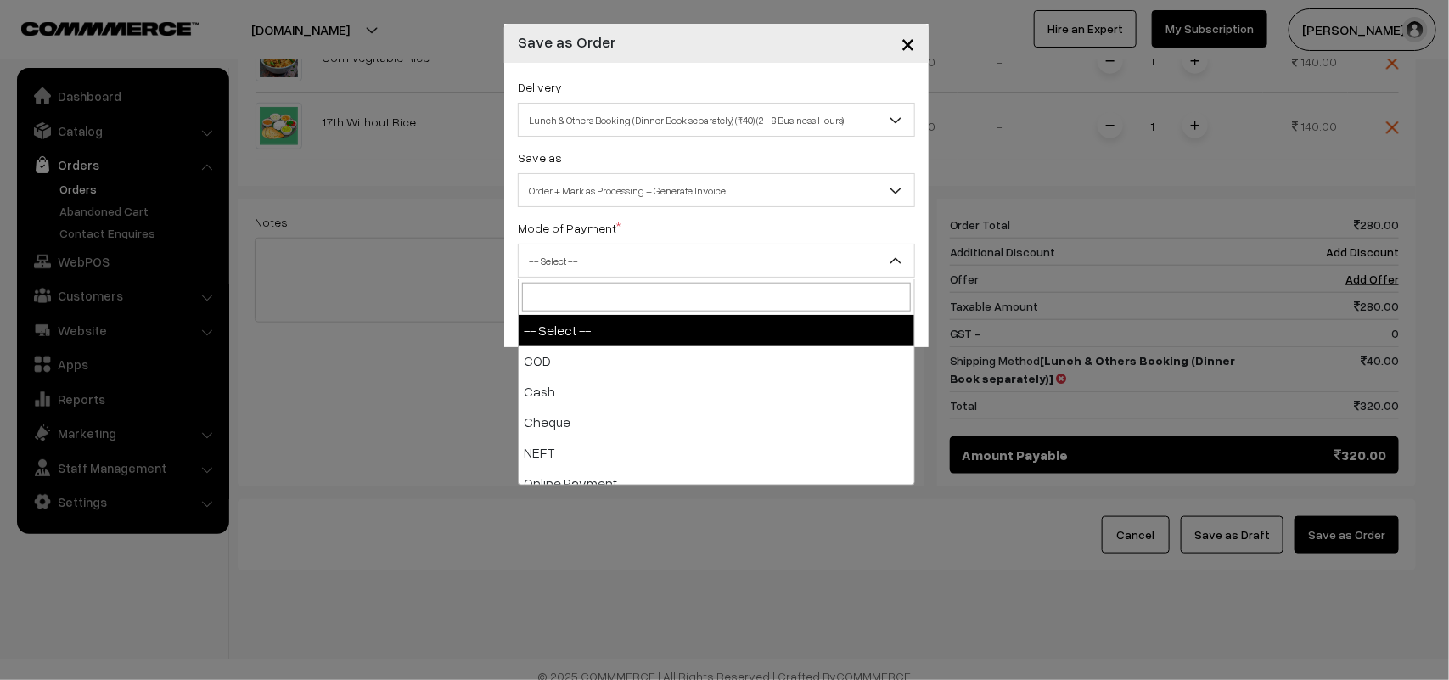
drag, startPoint x: 583, startPoint y: 261, endPoint x: 562, endPoint y: 354, distance: 94.9
click at [581, 264] on span "-- Select --" at bounding box center [717, 261] width 396 height 30
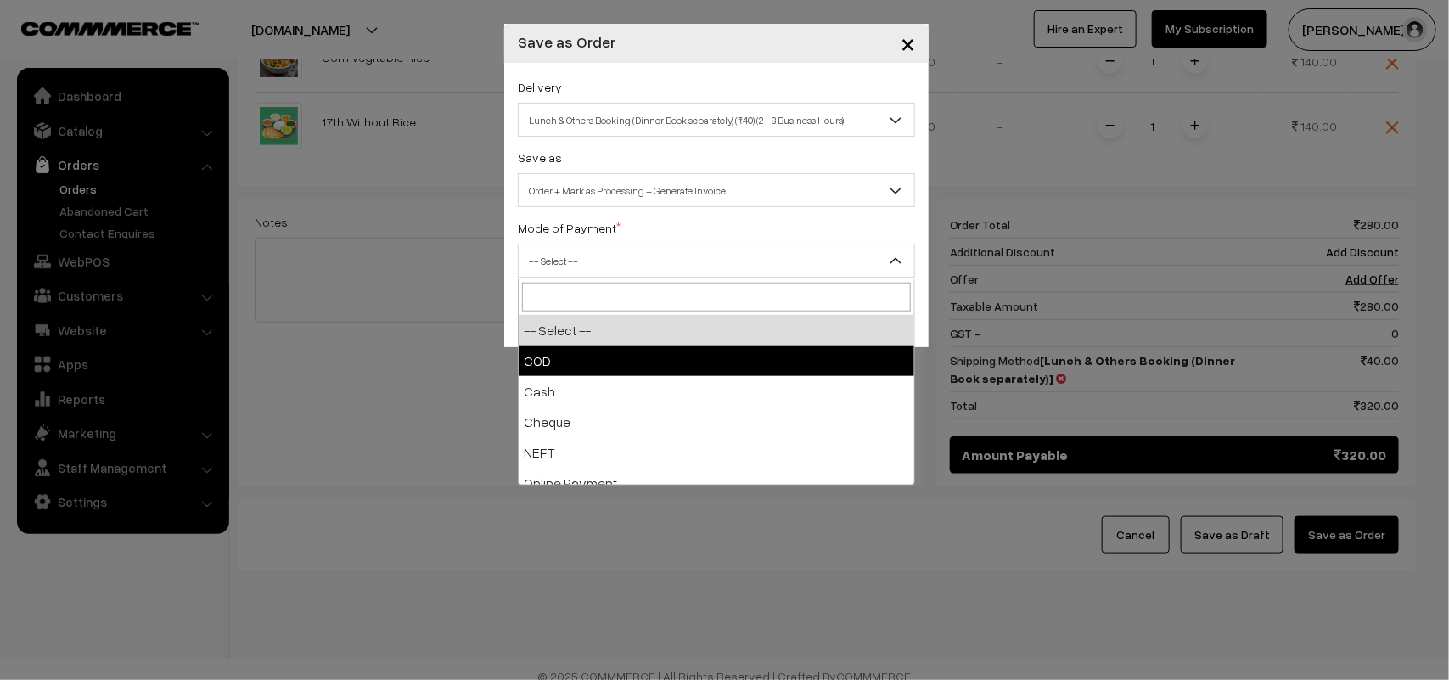
select select "1"
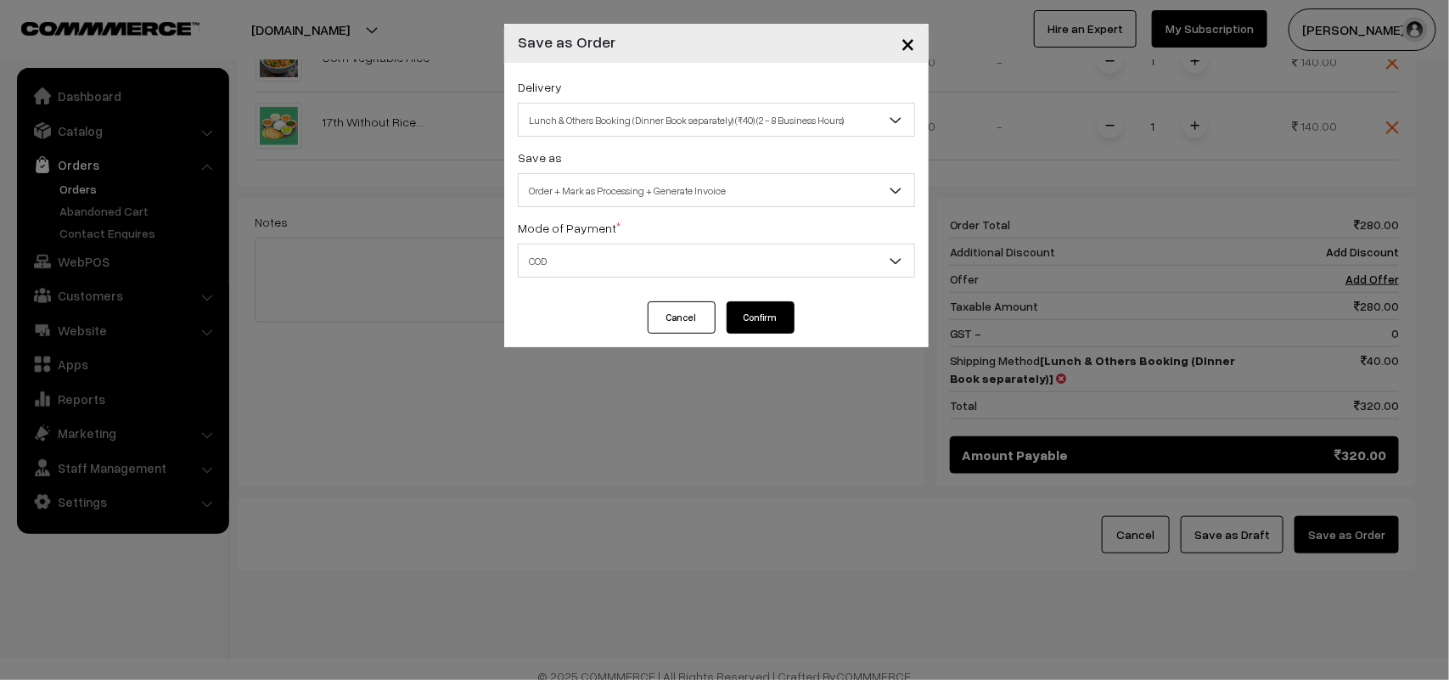
click at [773, 308] on button "Confirm" at bounding box center [761, 317] width 68 height 32
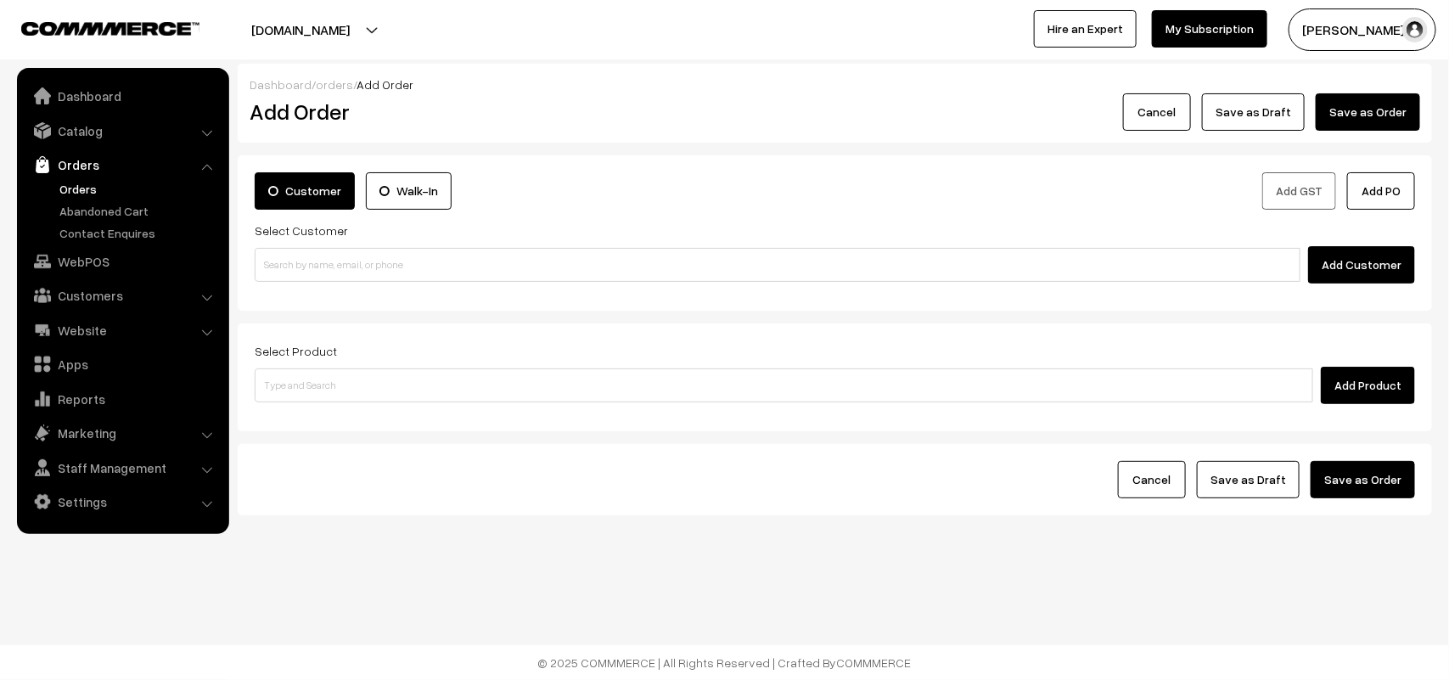
click at [85, 180] on link "Orders" at bounding box center [139, 189] width 168 height 18
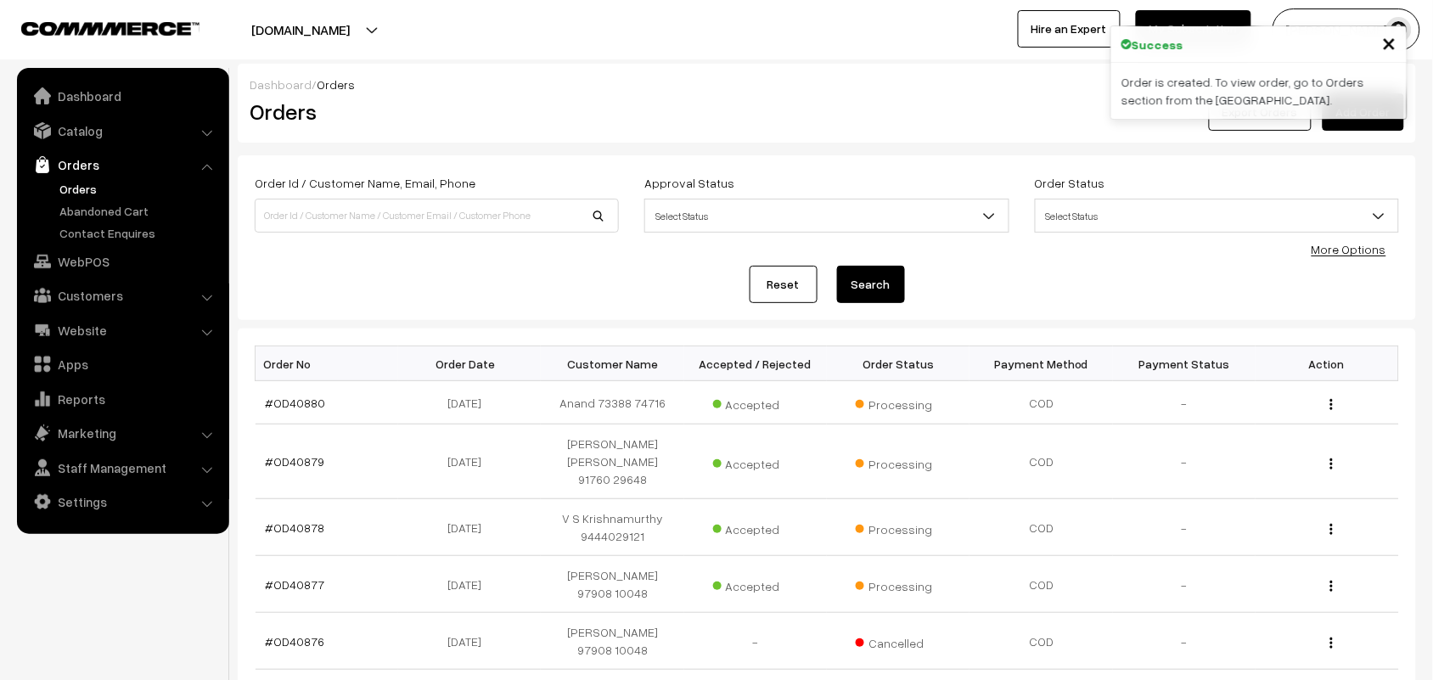
click at [301, 406] on link "#OD40880" at bounding box center [296, 403] width 60 height 14
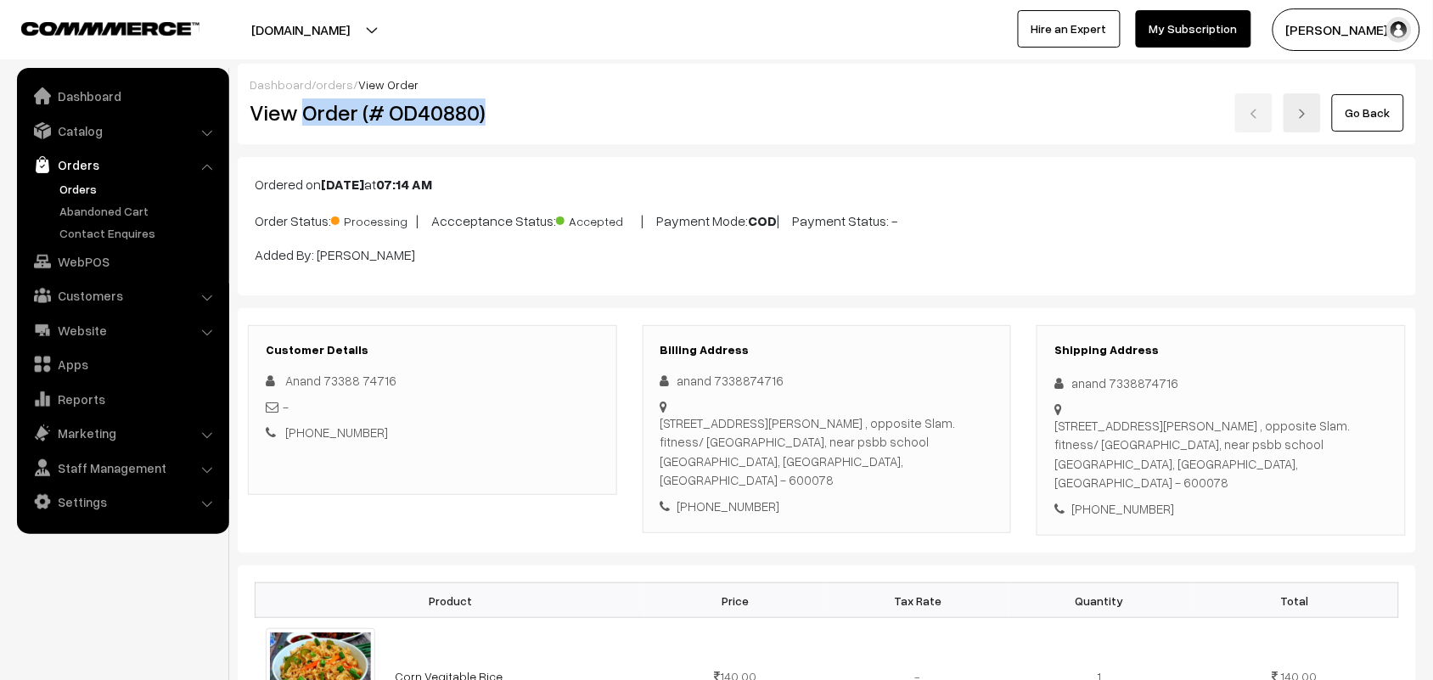
drag, startPoint x: 301, startPoint y: 110, endPoint x: 519, endPoint y: 132, distance: 218.4
click at [515, 132] on div "Dashboard / orders / View Order View Order (# OD40880) Go Back" at bounding box center [827, 104] width 1178 height 81
copy h2 "Order (# OD40880)"
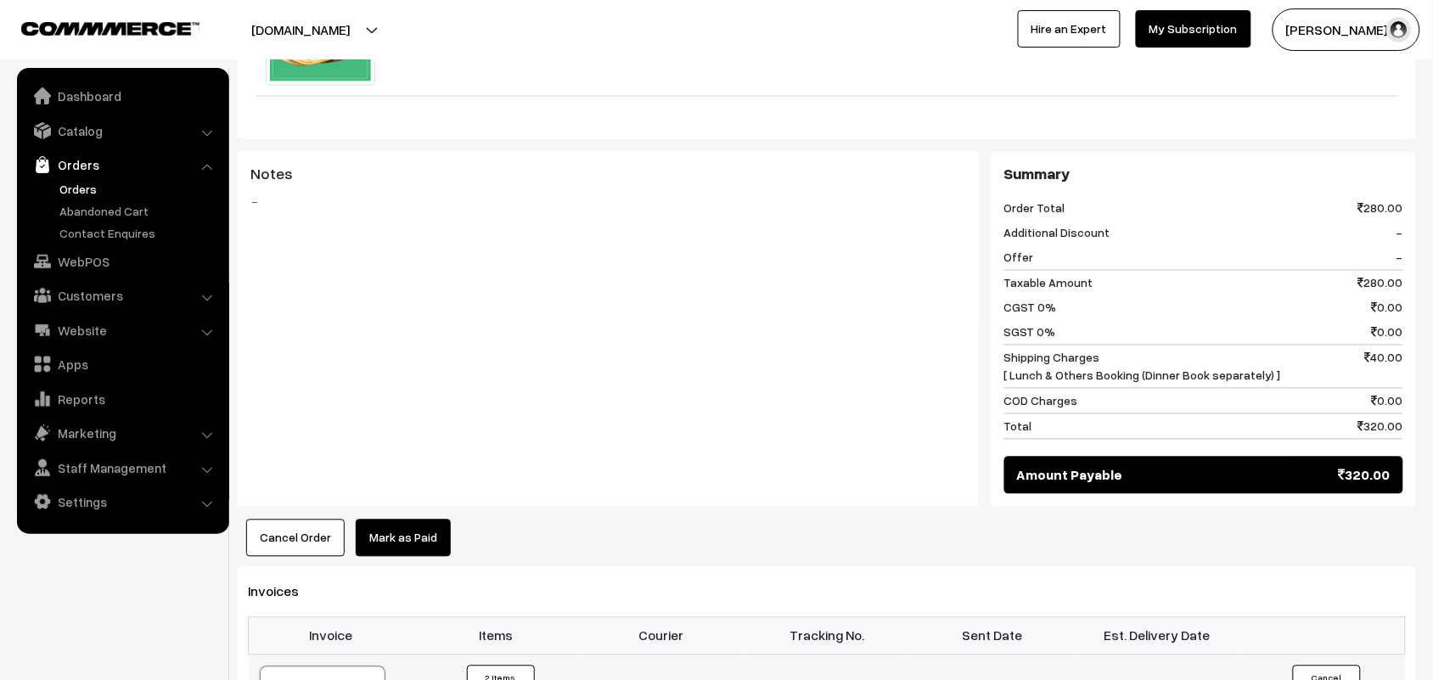
scroll to position [955, 0]
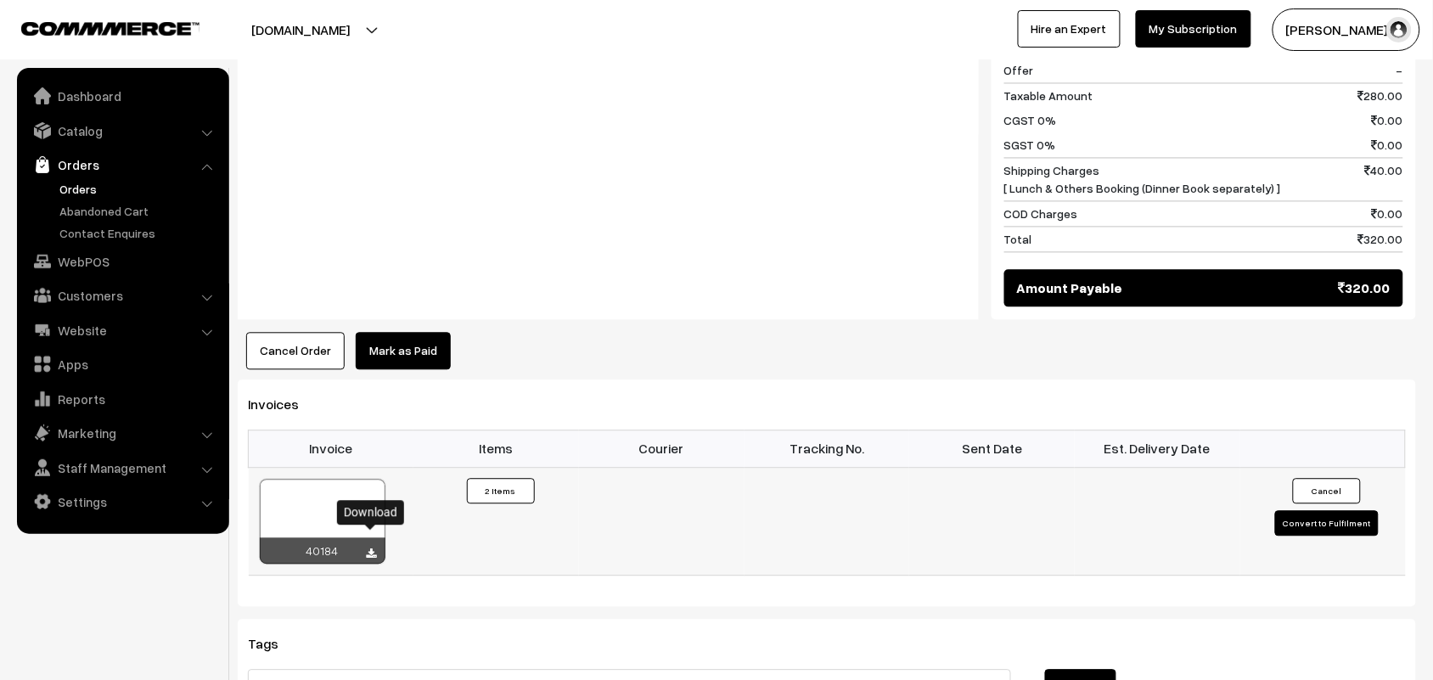
click at [369, 549] on icon at bounding box center [372, 554] width 10 height 11
click at [86, 261] on link "WebPOS" at bounding box center [122, 261] width 202 height 31
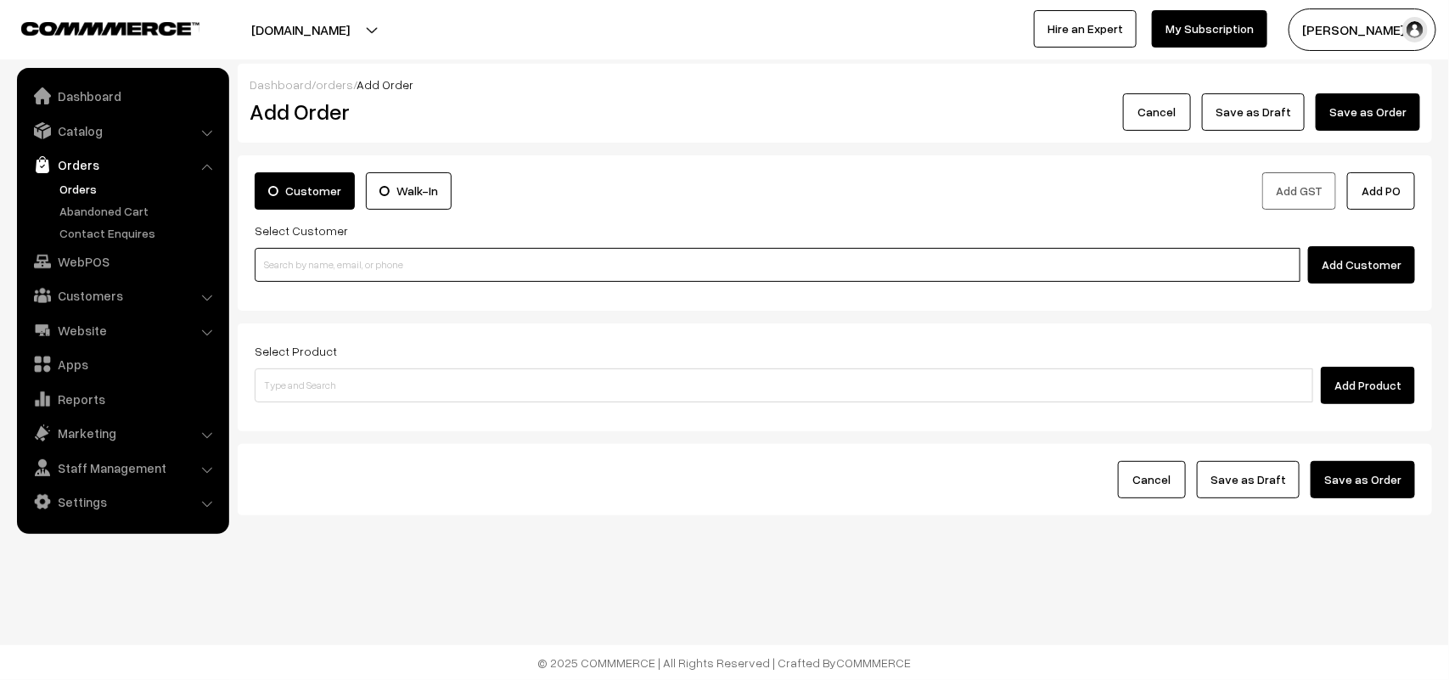
click at [366, 278] on input at bounding box center [778, 265] width 1046 height 34
click at [361, 289] on link "Sreeshankaren 94442 62504 [9444262504]" at bounding box center [779, 296] width 1049 height 25
type input "9444262504"
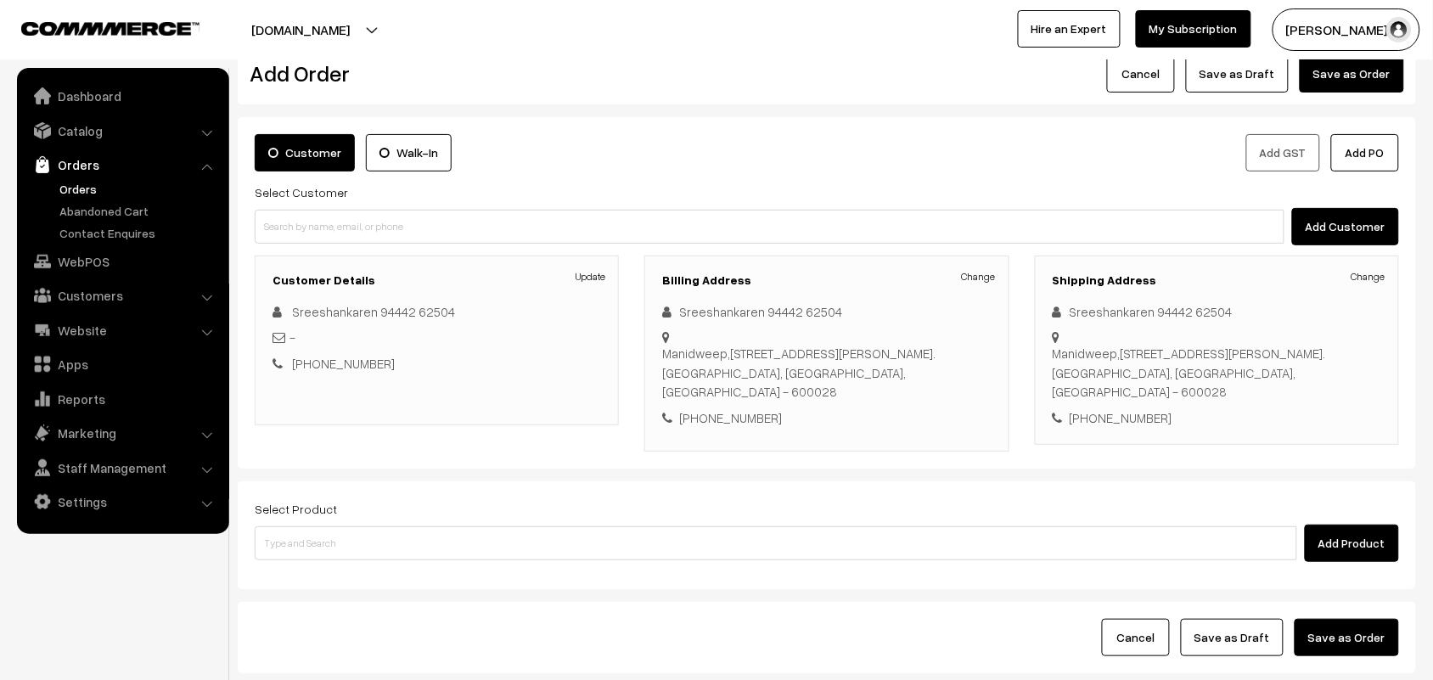
scroll to position [52, 0]
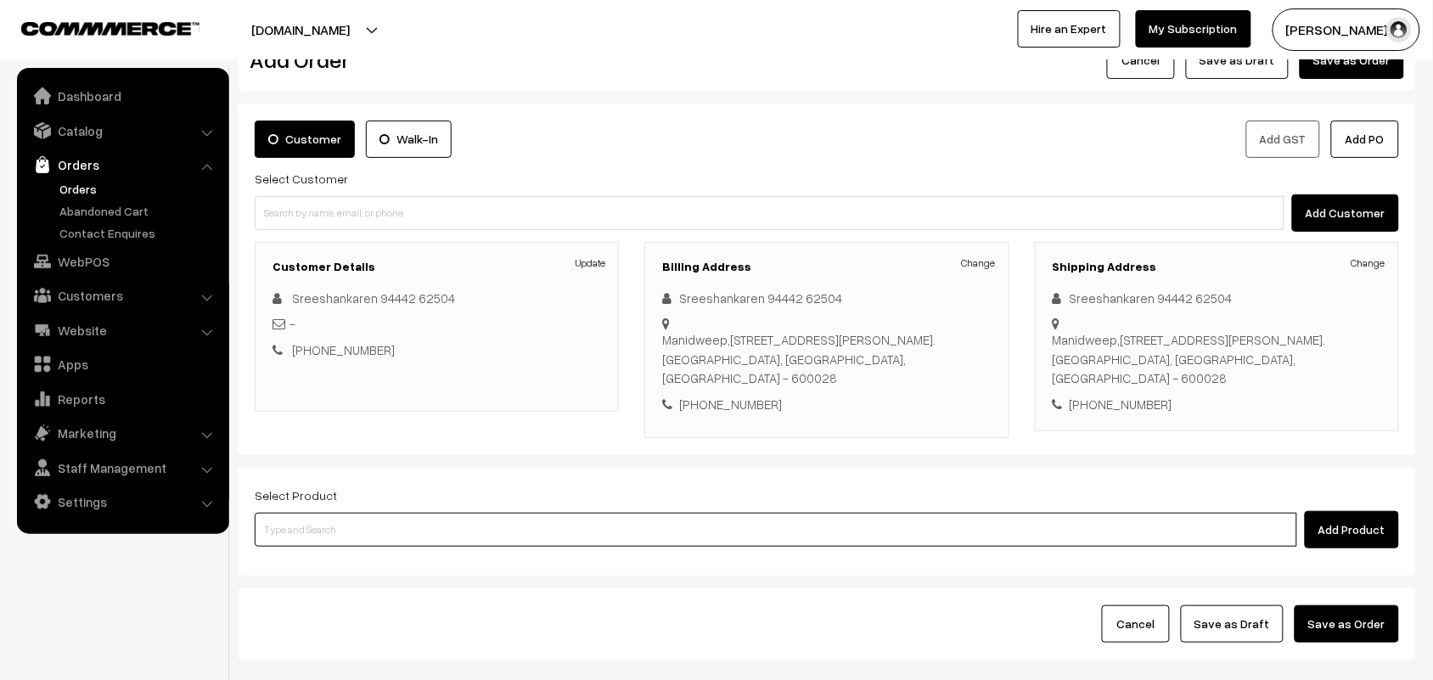
click at [327, 514] on input at bounding box center [776, 530] width 1042 height 34
type input "corn ve"
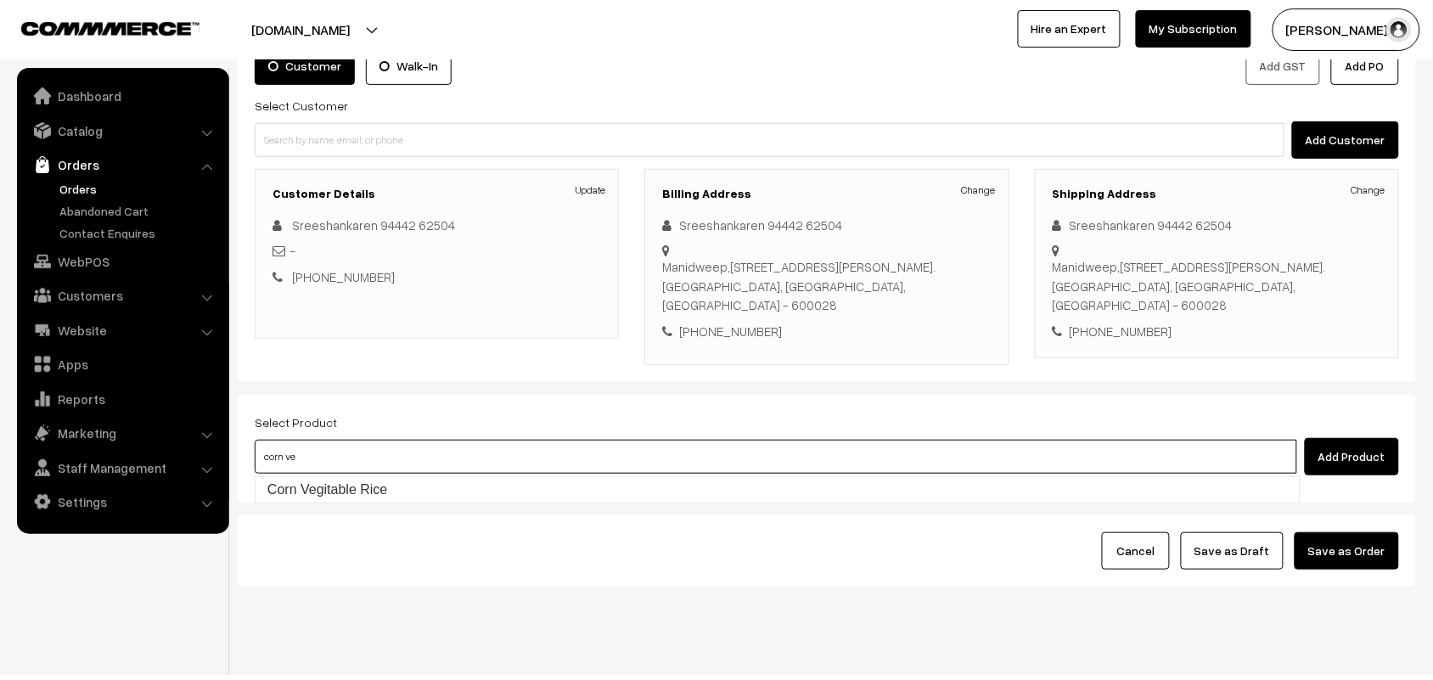
scroll to position [158, 0]
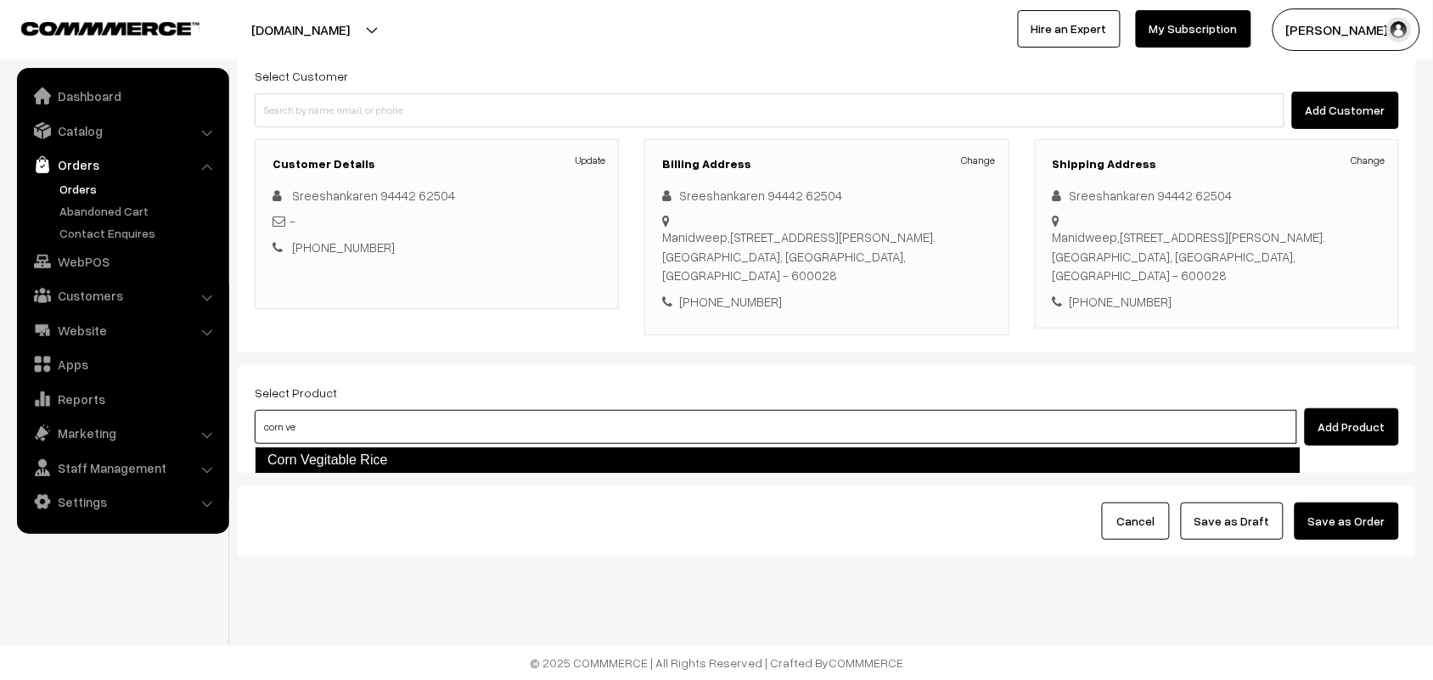
click at [352, 467] on link "Corn Vegitable Rice" at bounding box center [778, 459] width 1046 height 27
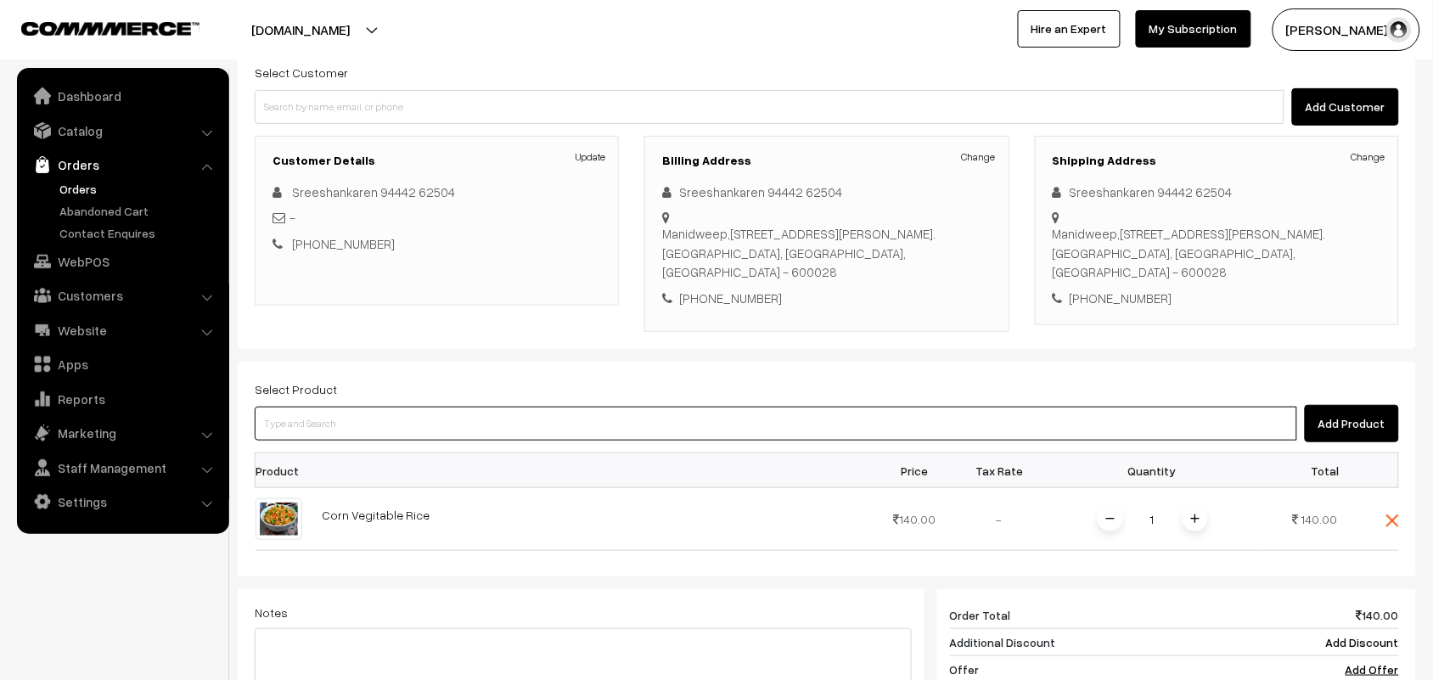
click at [338, 427] on input at bounding box center [776, 424] width 1042 height 34
type input "couple"
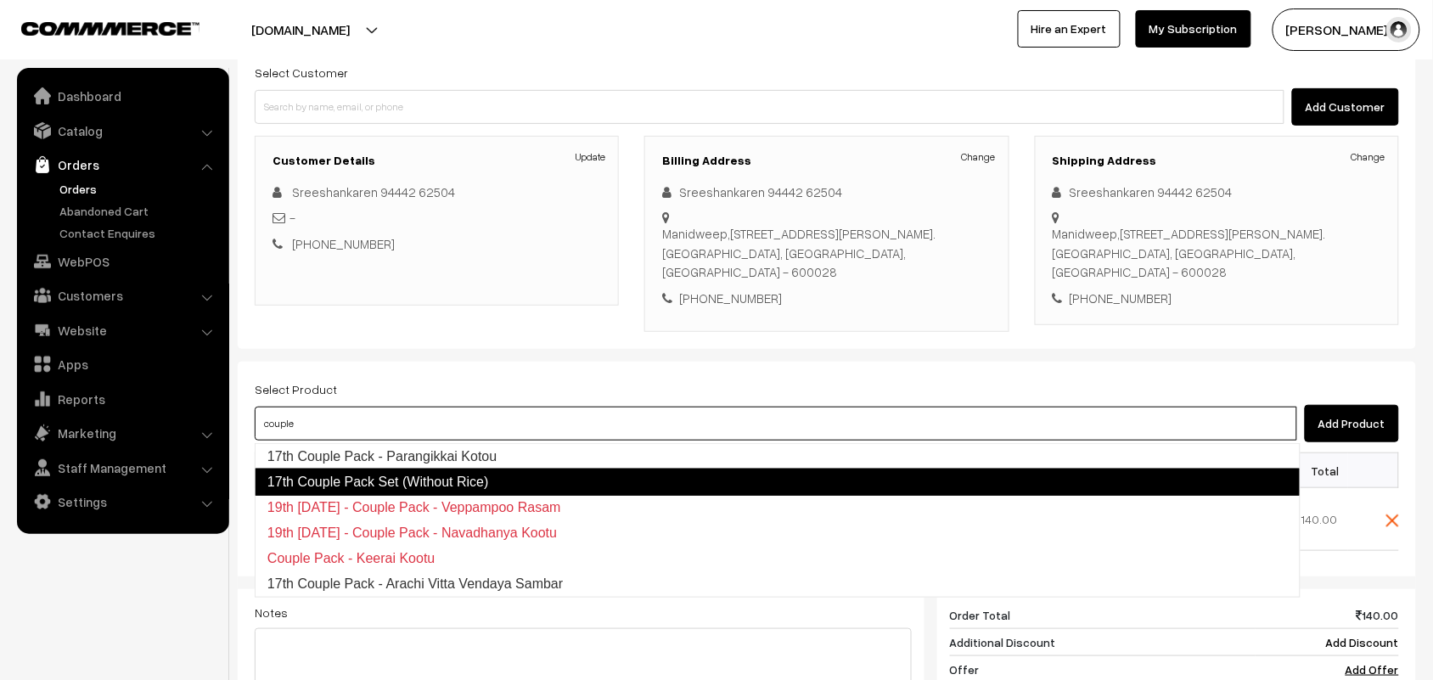
click at [370, 473] on link "17th Couple Pack Set (Without Rice)" at bounding box center [778, 482] width 1046 height 27
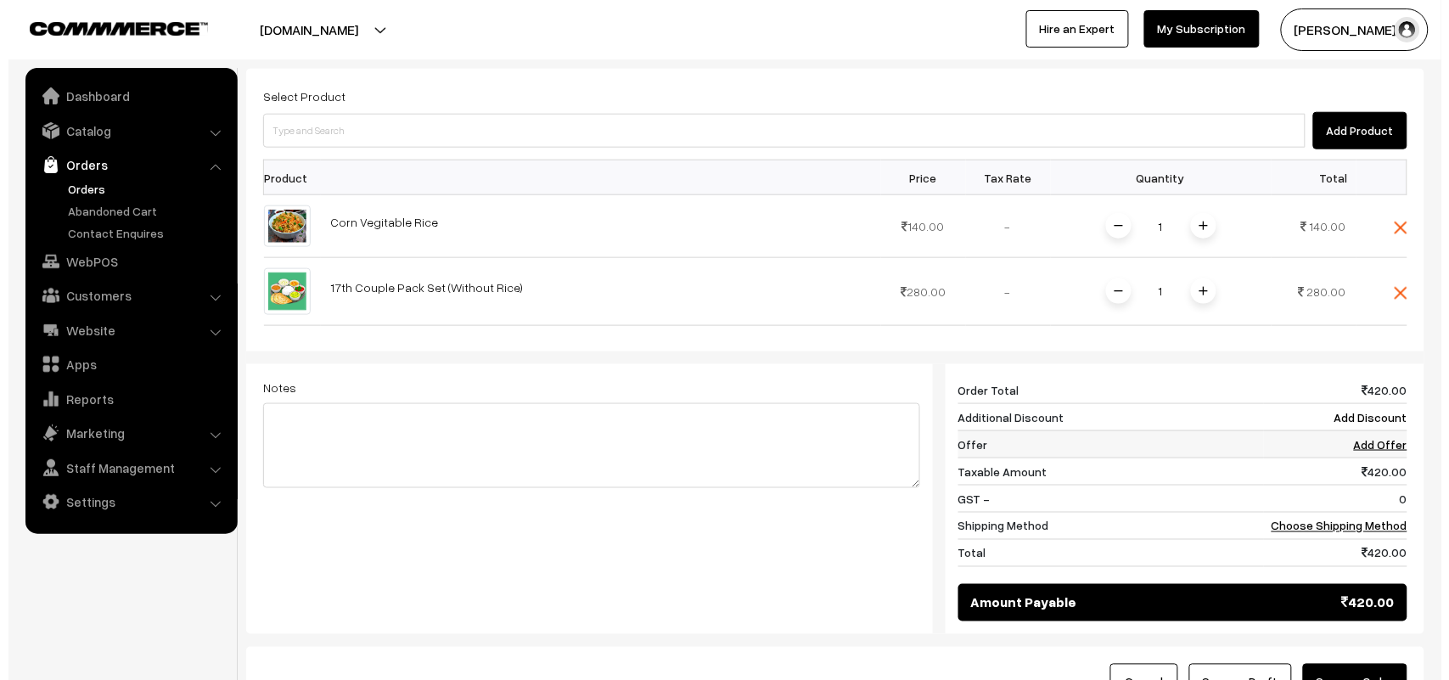
scroll to position [476, 0]
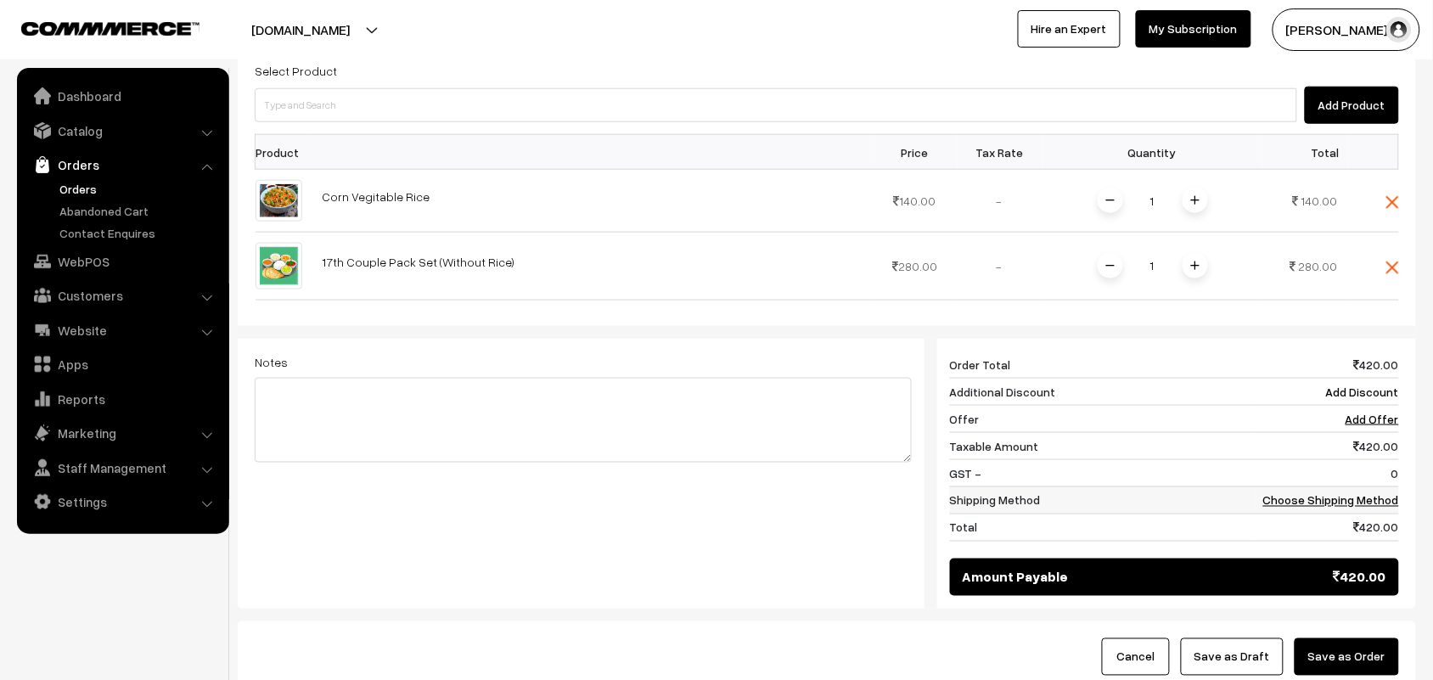
click at [1322, 497] on link "Choose Shipping Method" at bounding box center [1331, 500] width 136 height 14
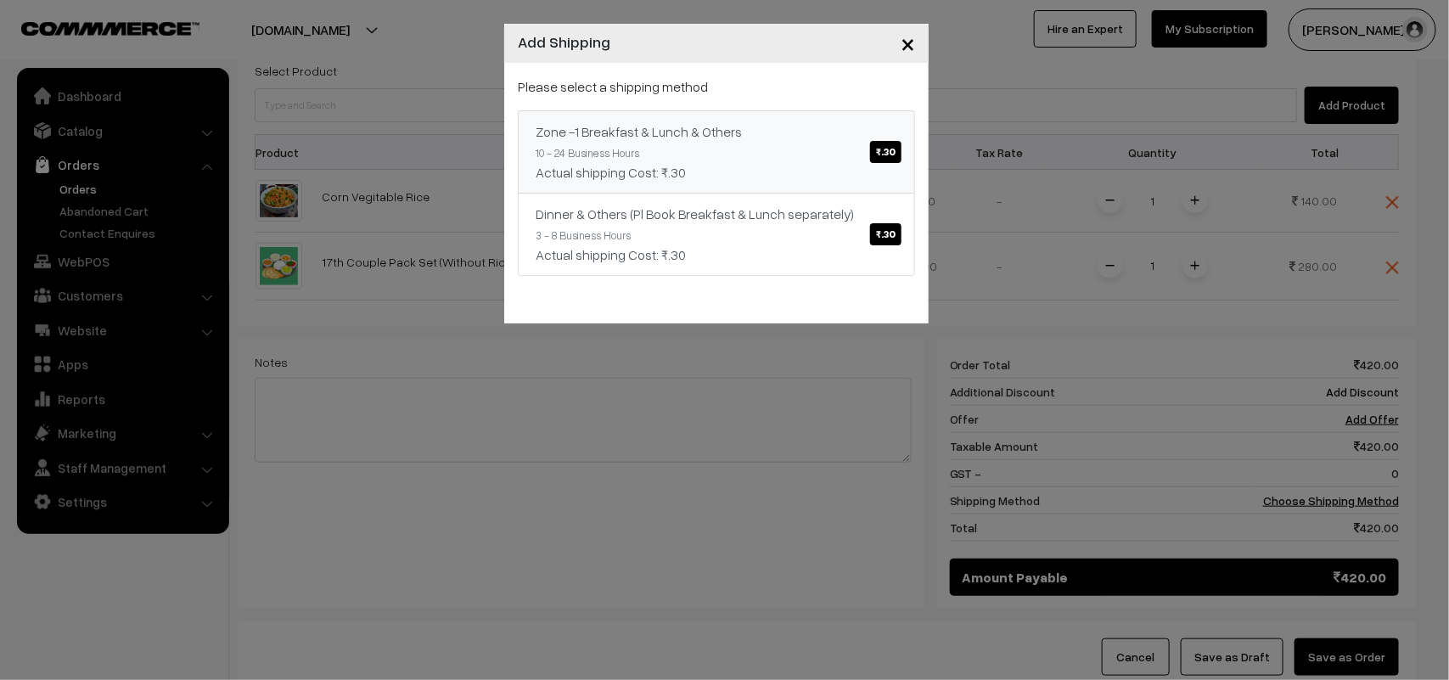
click at [856, 172] on div "Actual shipping Cost: ₹.30" at bounding box center [717, 172] width 362 height 20
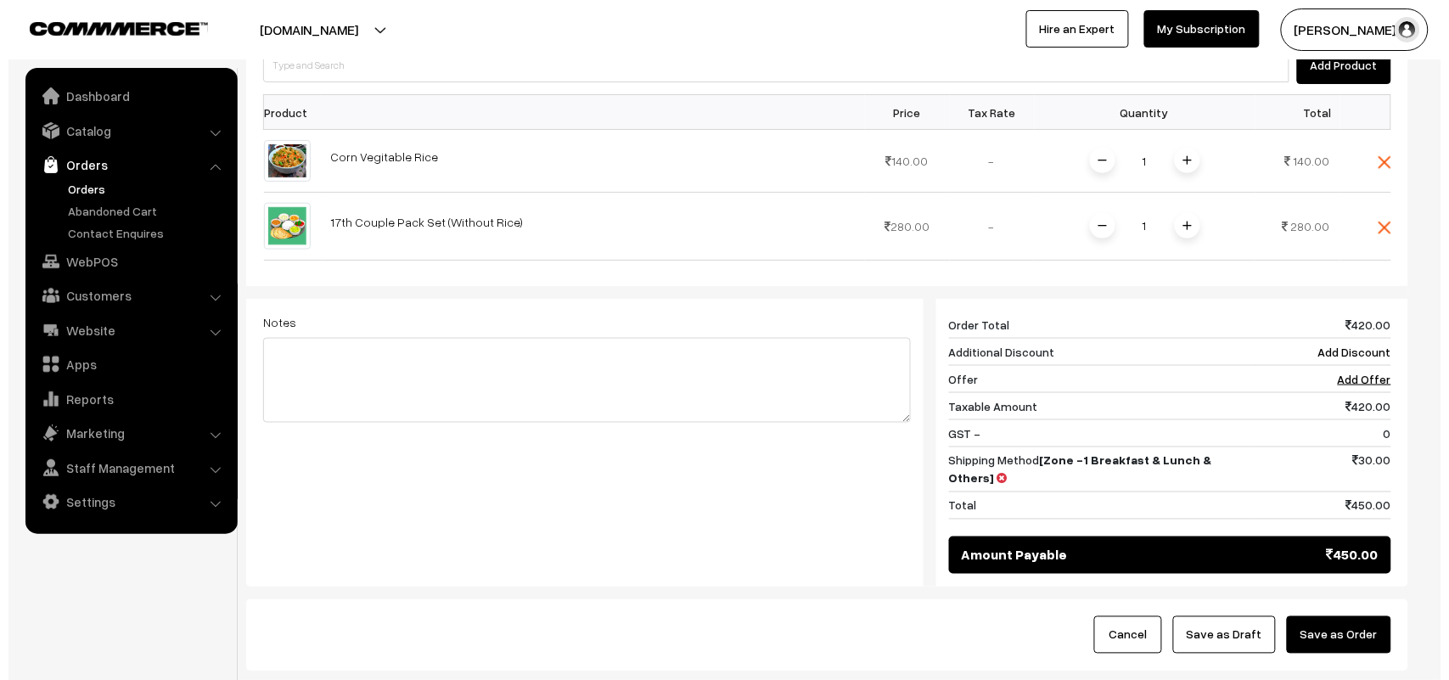
scroll to position [617, 0]
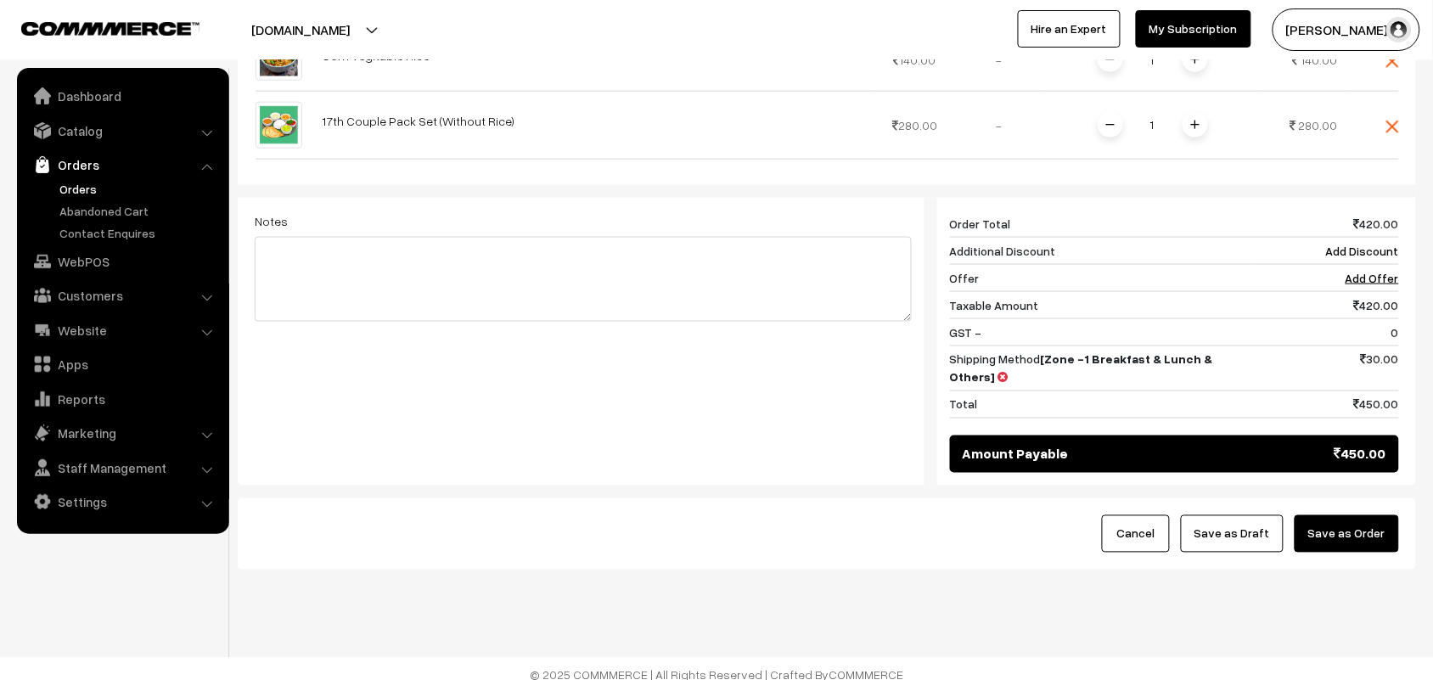
drag, startPoint x: 1338, startPoint y: 553, endPoint x: 1339, endPoint y: 544, distance: 9.5
click at [1338, 553] on div "Cancel Save as Draft Save as Order" at bounding box center [827, 533] width 1178 height 71
click at [1342, 525] on button "Save as Order" at bounding box center [1346, 533] width 104 height 37
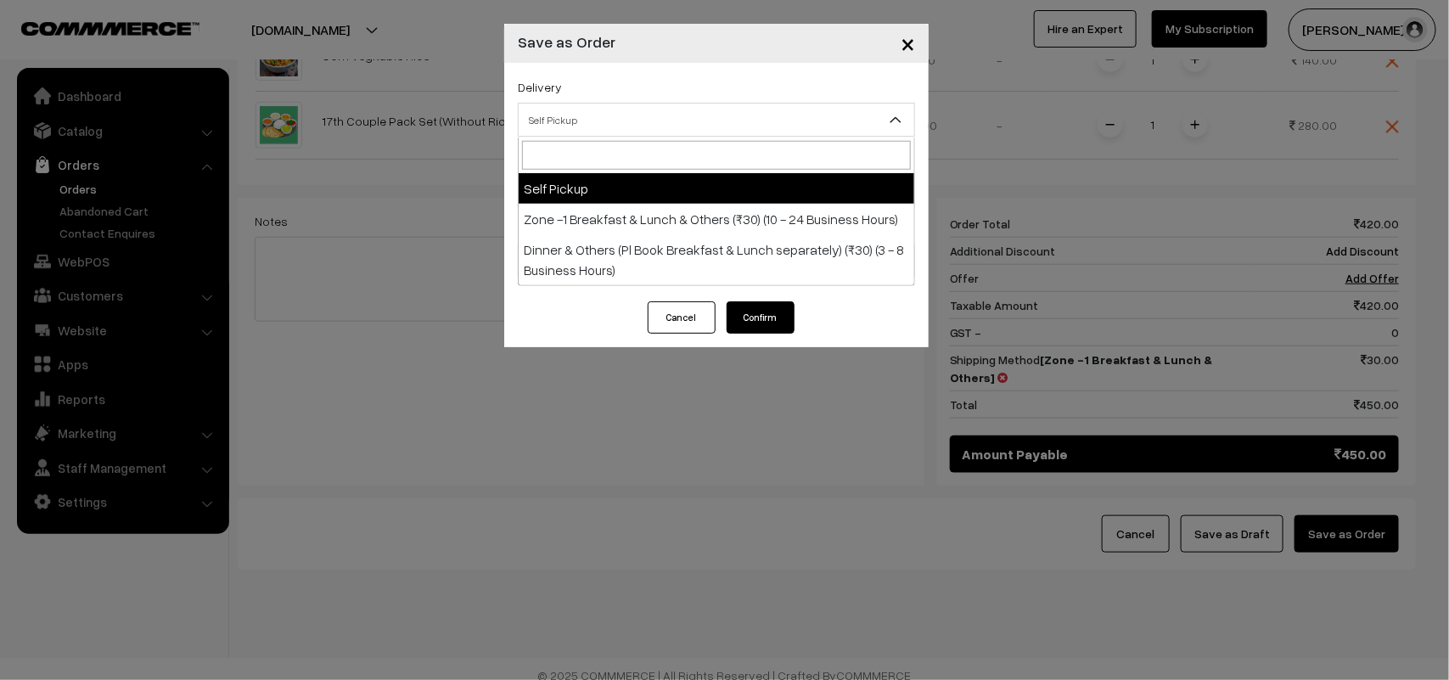
click at [621, 128] on span "Self Pickup" at bounding box center [717, 120] width 396 height 30
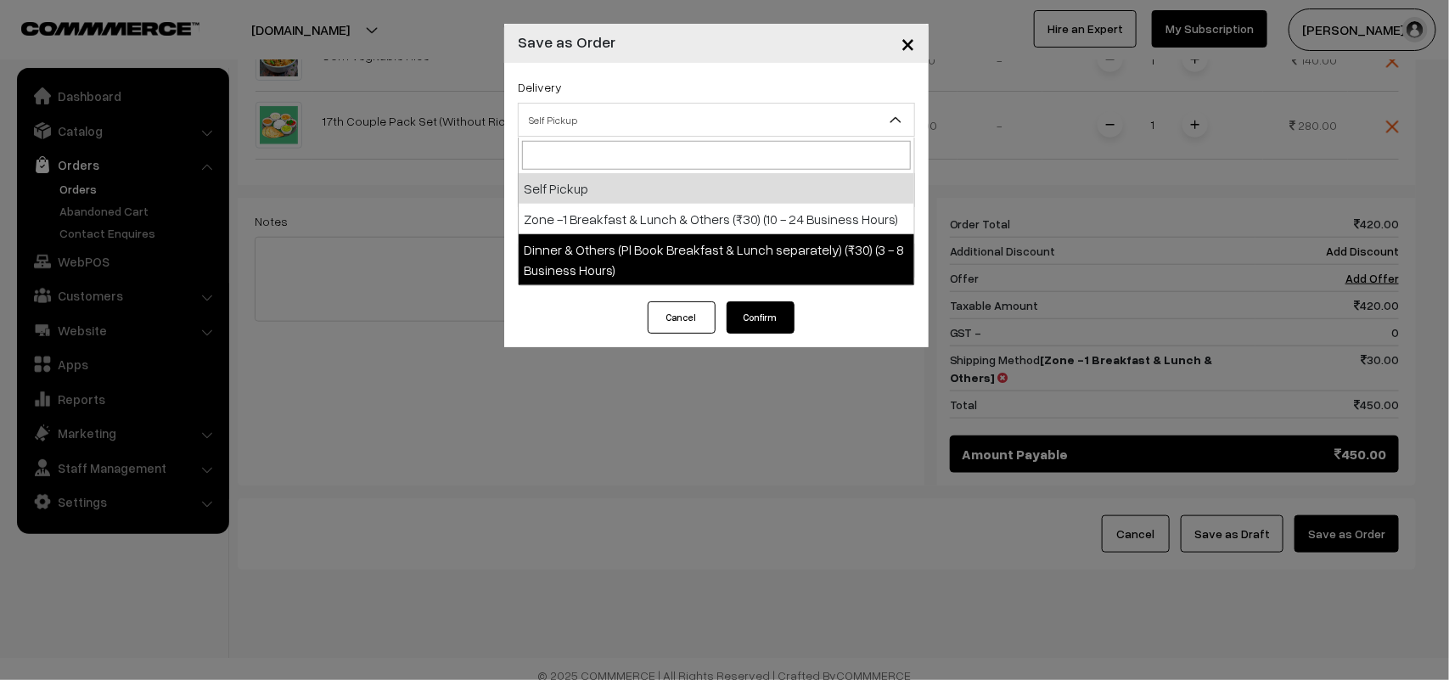
select select "DOP1"
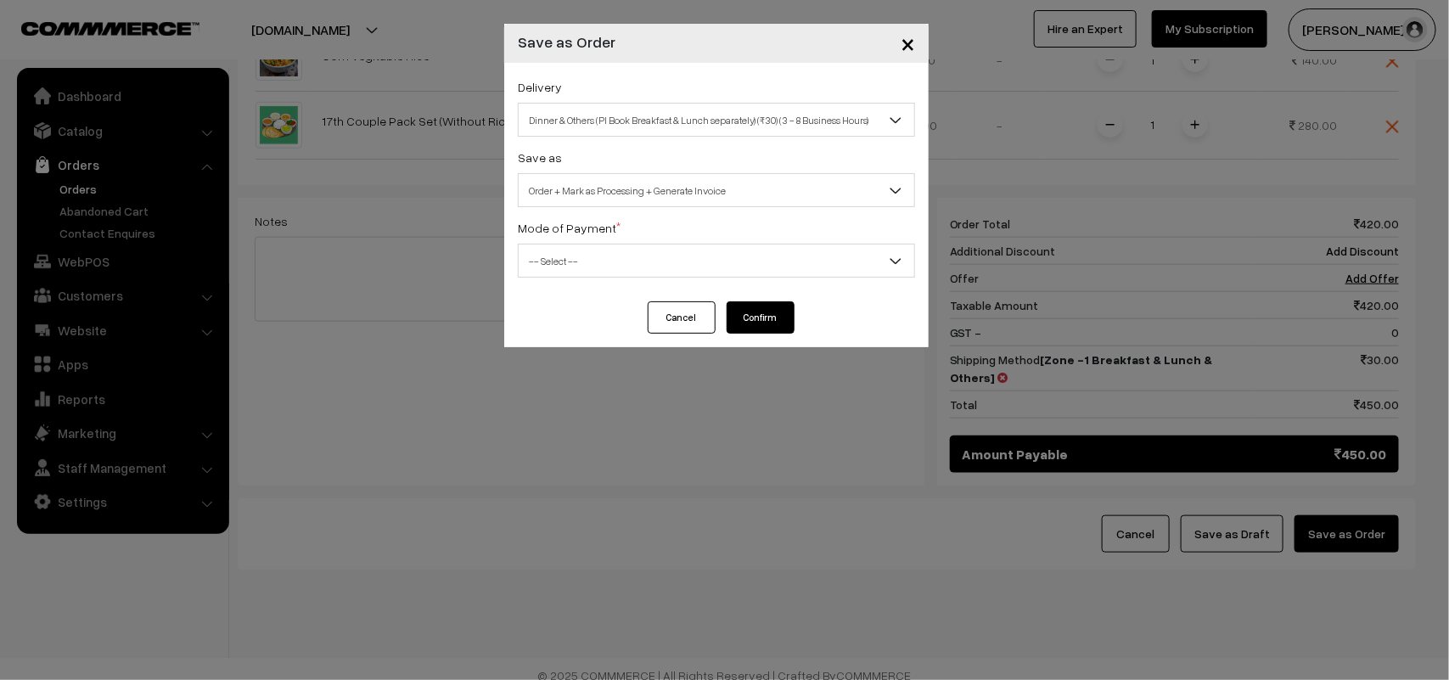
click at [642, 198] on span "Order + Mark as Processing + Generate Invoice" at bounding box center [717, 191] width 396 height 30
click at [630, 208] on div "Delivery Self Pickup Zone -1 Breakfast & Lunch & Others (₹30) (10 - 24 Business…" at bounding box center [716, 182] width 424 height 239
click at [633, 193] on span "Order + Mark as Processing" at bounding box center [717, 191] width 396 height 30
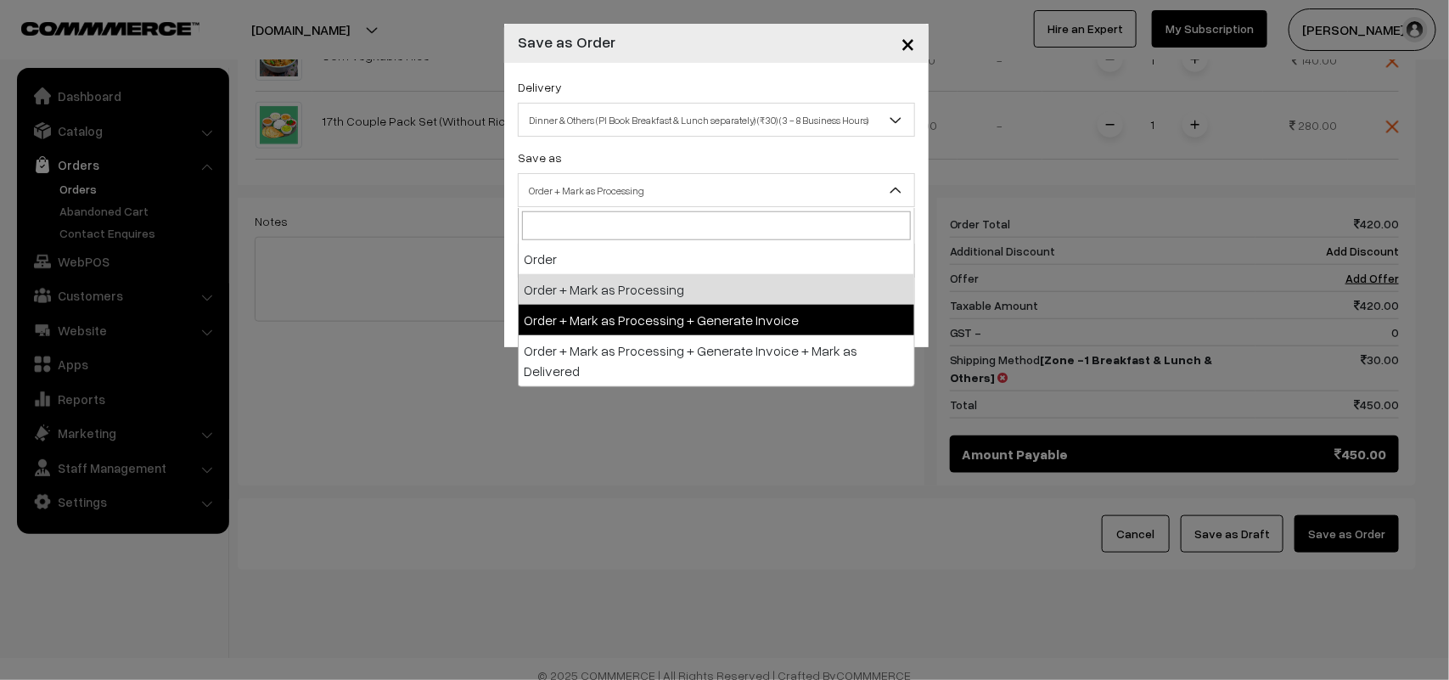
select select "3"
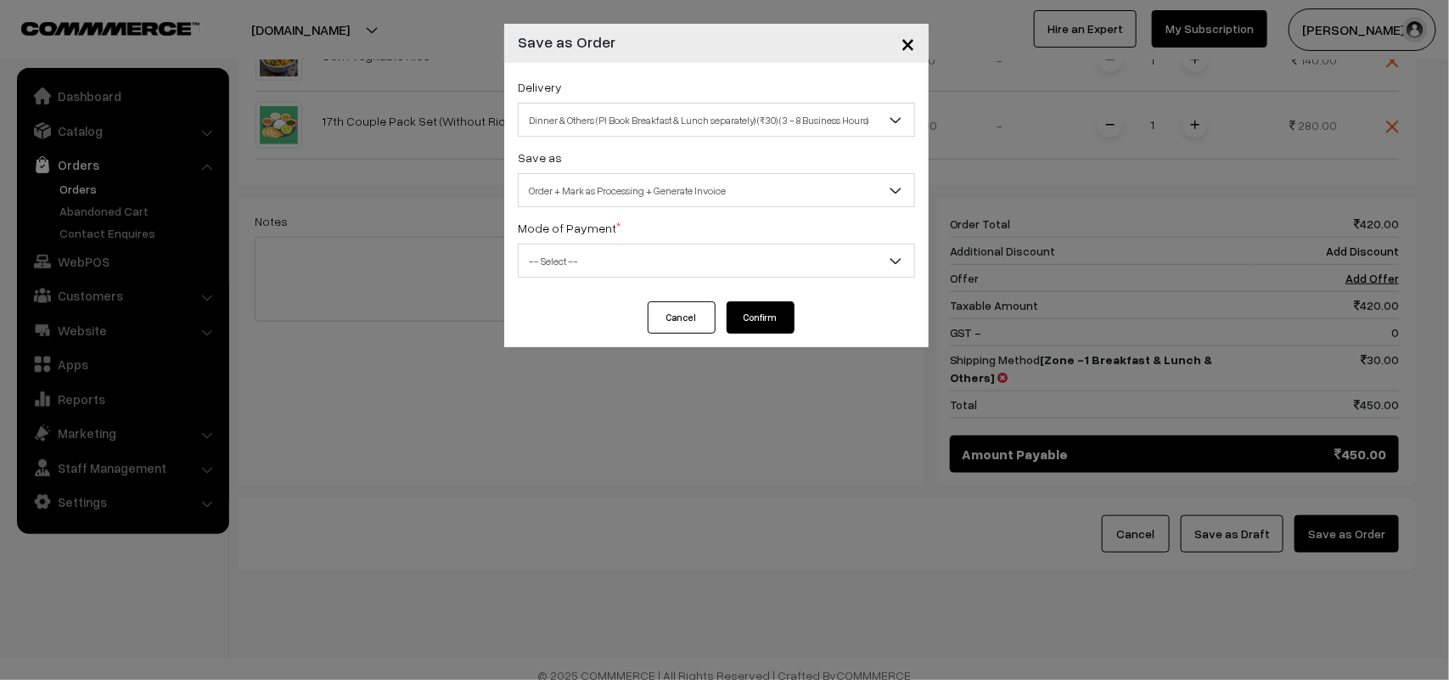
click at [625, 278] on div "Delivery Self Pickup Zone -1 Breakfast & Lunch & Others (₹30) (10 - 24 Business…" at bounding box center [716, 182] width 424 height 239
click at [564, 263] on span "-- Select --" at bounding box center [717, 261] width 396 height 30
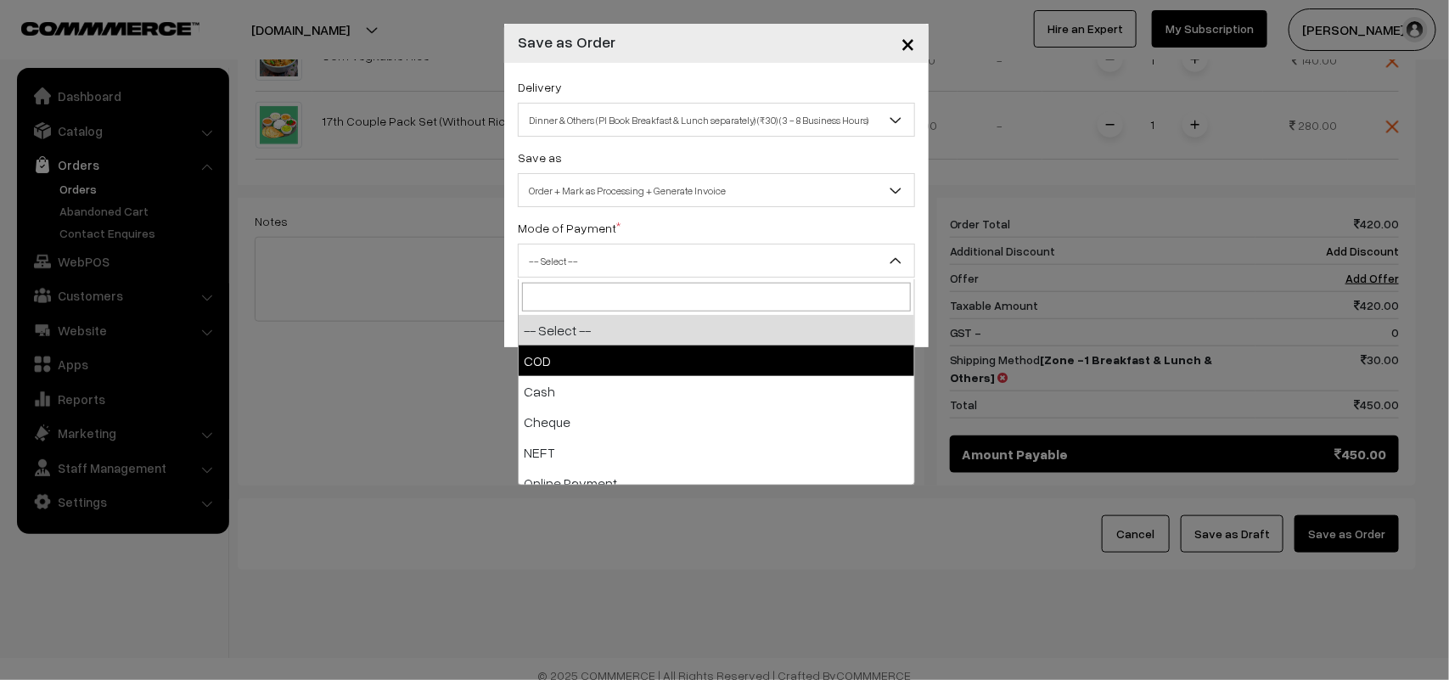
select select "1"
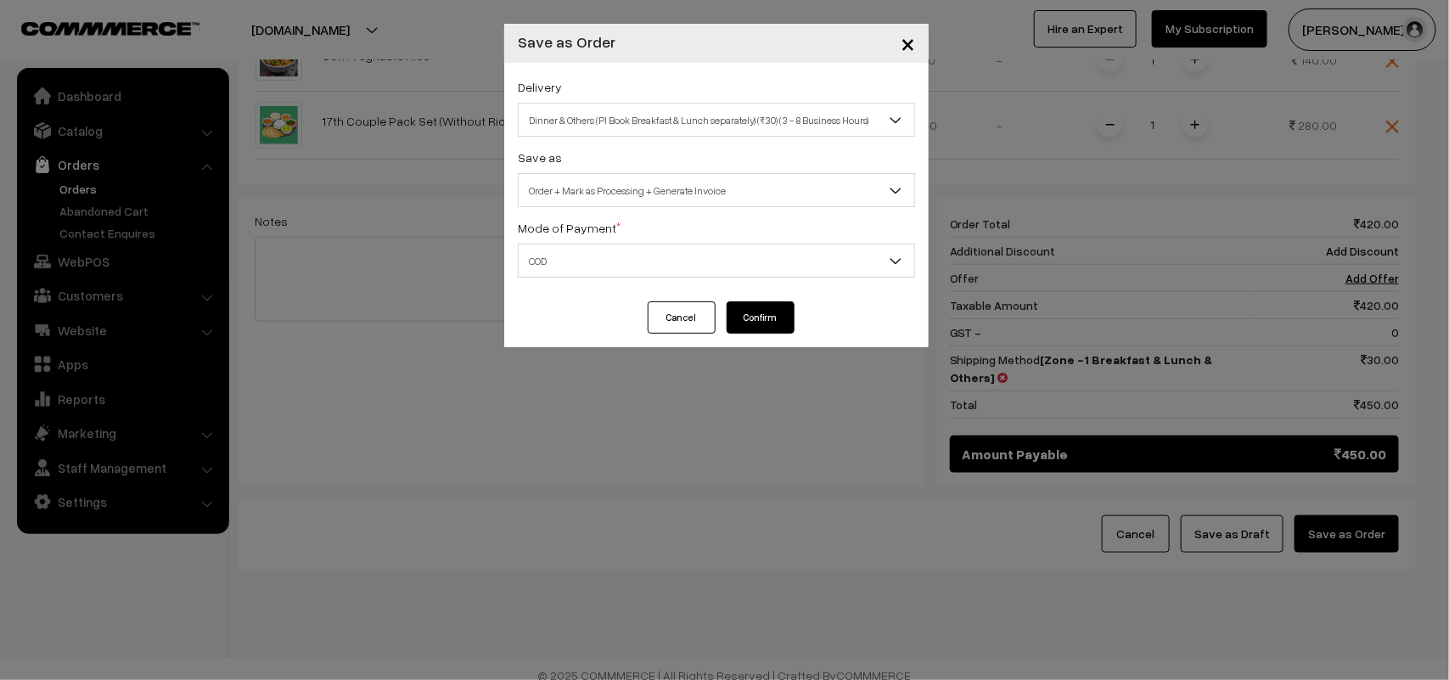
click at [731, 306] on button "Confirm" at bounding box center [761, 317] width 68 height 32
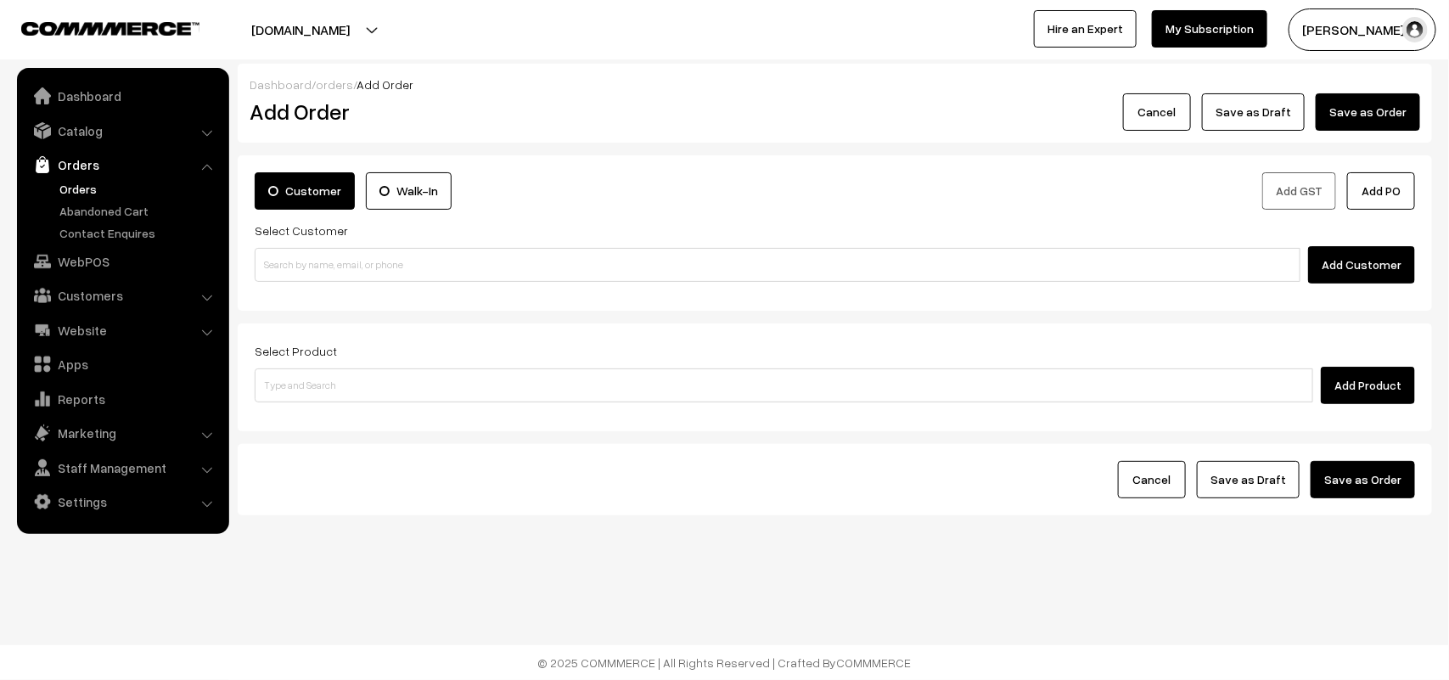
click at [87, 188] on link "Orders" at bounding box center [139, 189] width 168 height 18
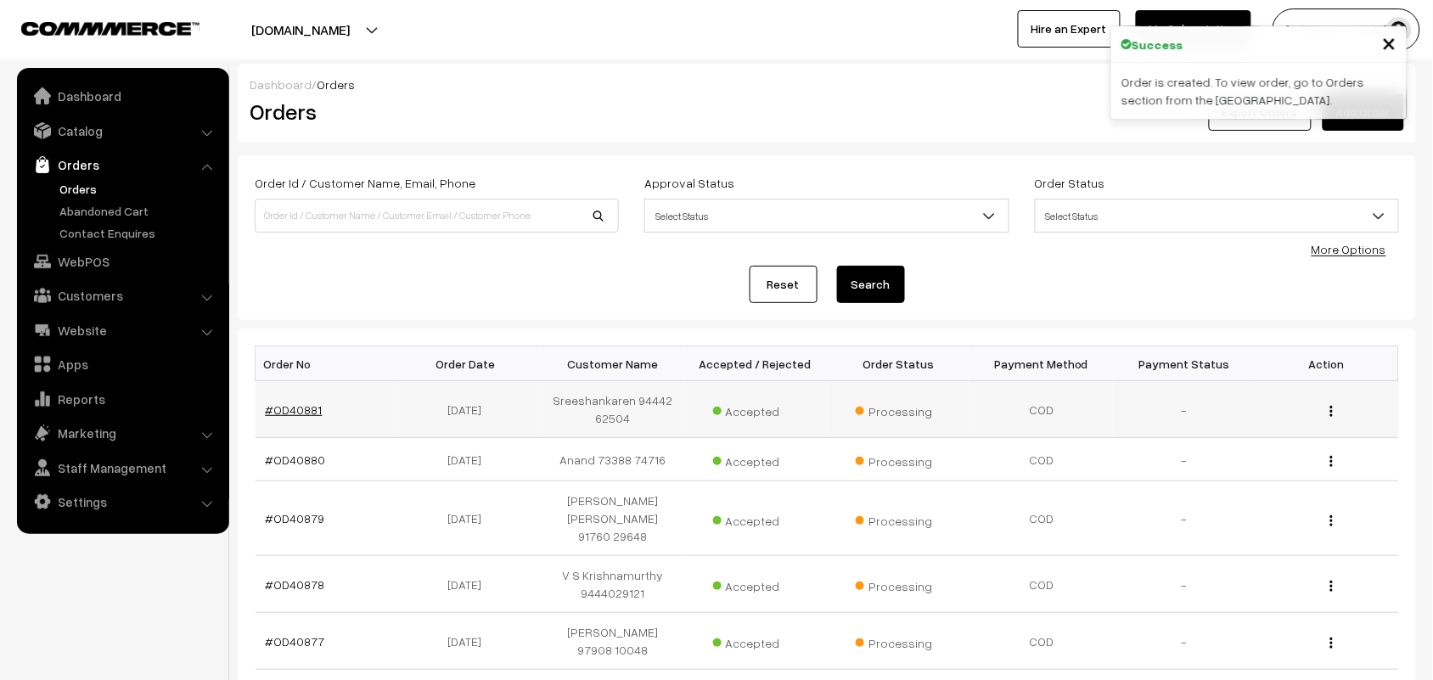
click at [302, 406] on link "#OD40881" at bounding box center [294, 409] width 57 height 14
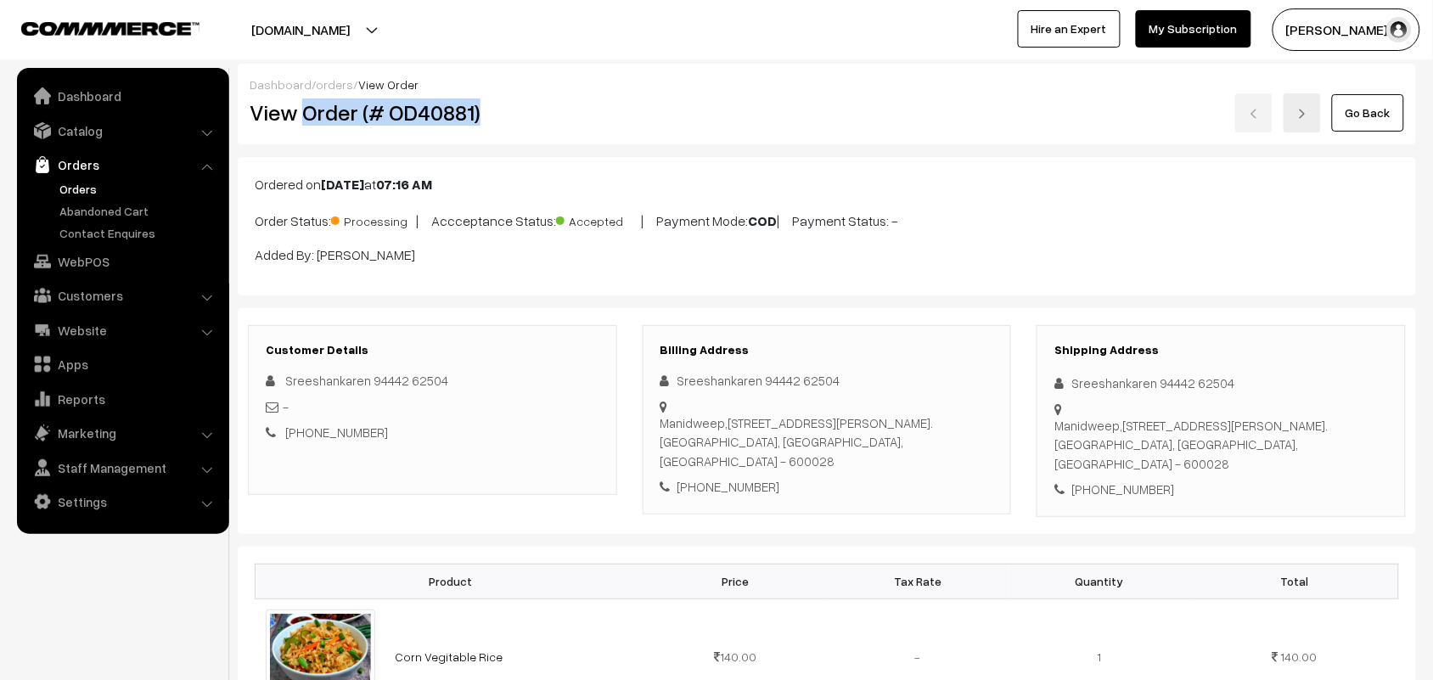
drag, startPoint x: 301, startPoint y: 116, endPoint x: 545, endPoint y: 115, distance: 243.6
click at [545, 115] on h2 "View Order (# OD40881)" at bounding box center [434, 112] width 368 height 26
copy h2 "Order (# OD40881)"
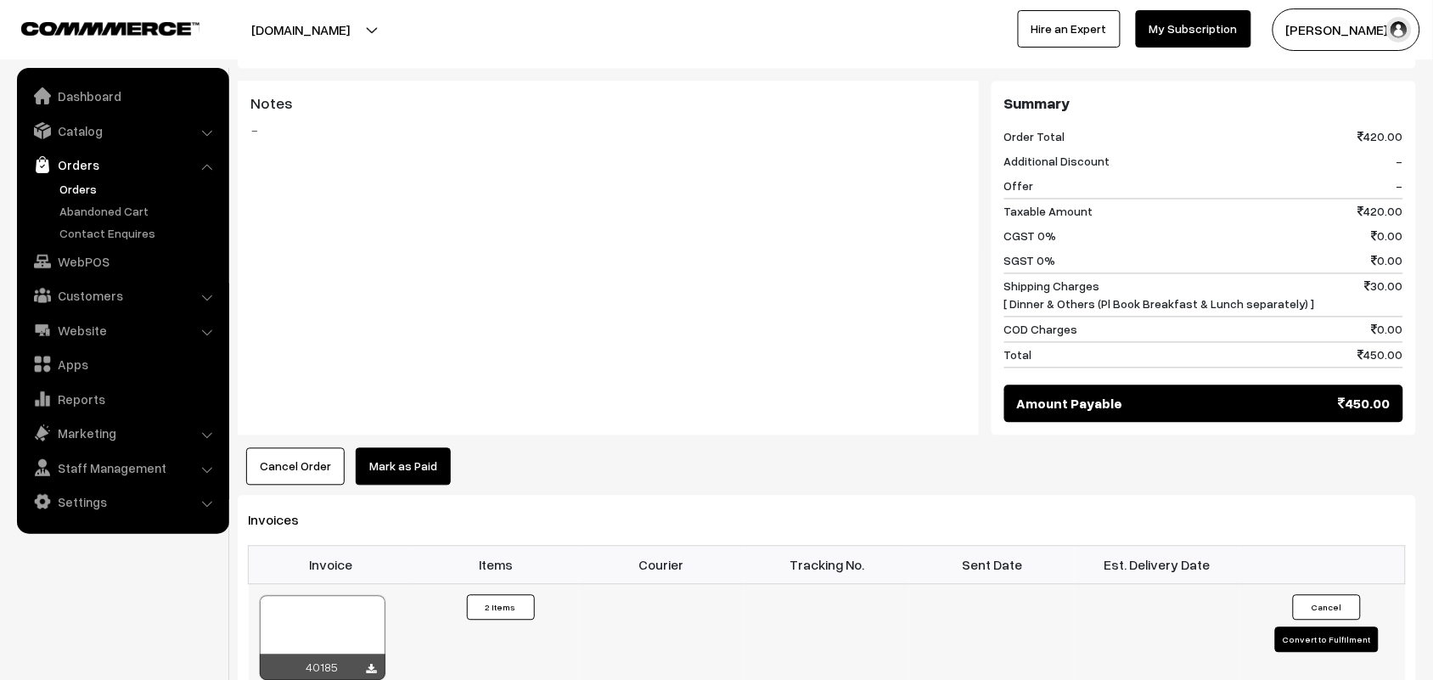
scroll to position [955, 0]
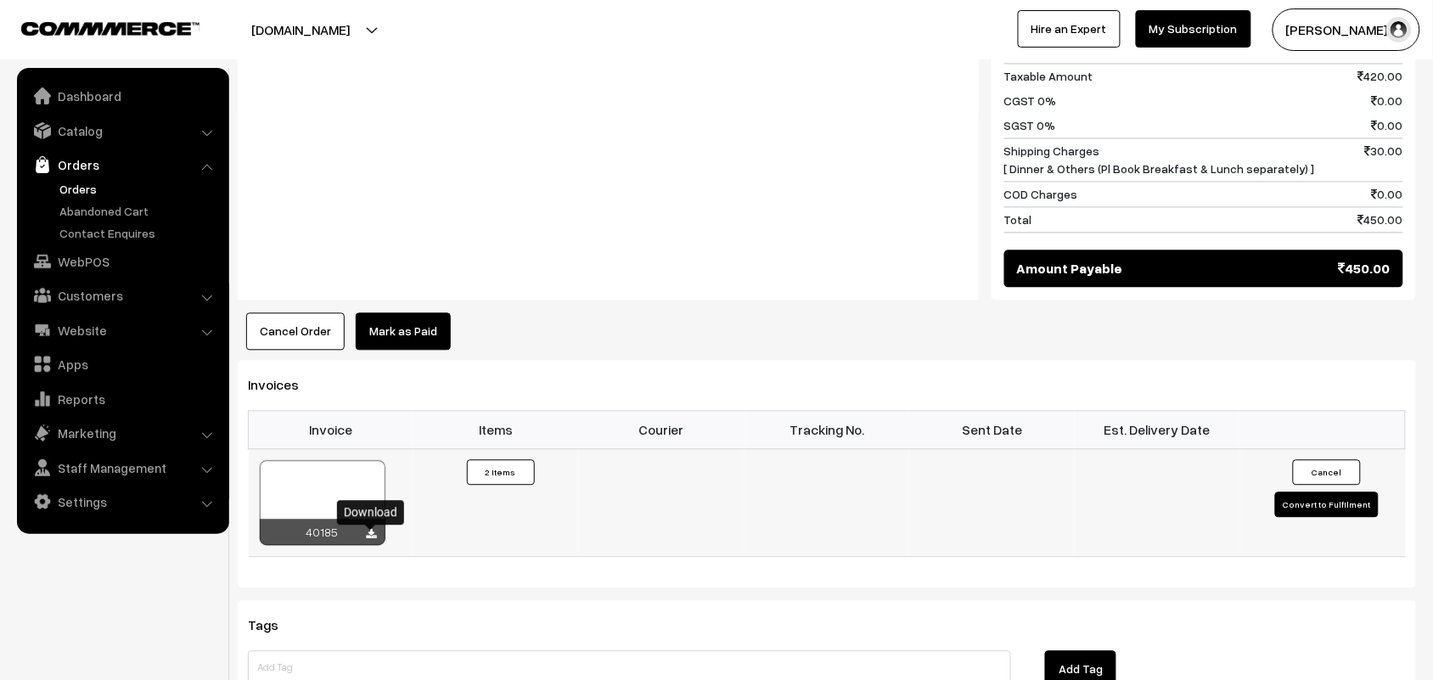
click at [373, 533] on icon at bounding box center [372, 535] width 10 height 11
click at [98, 270] on link "WebPOS" at bounding box center [122, 261] width 202 height 31
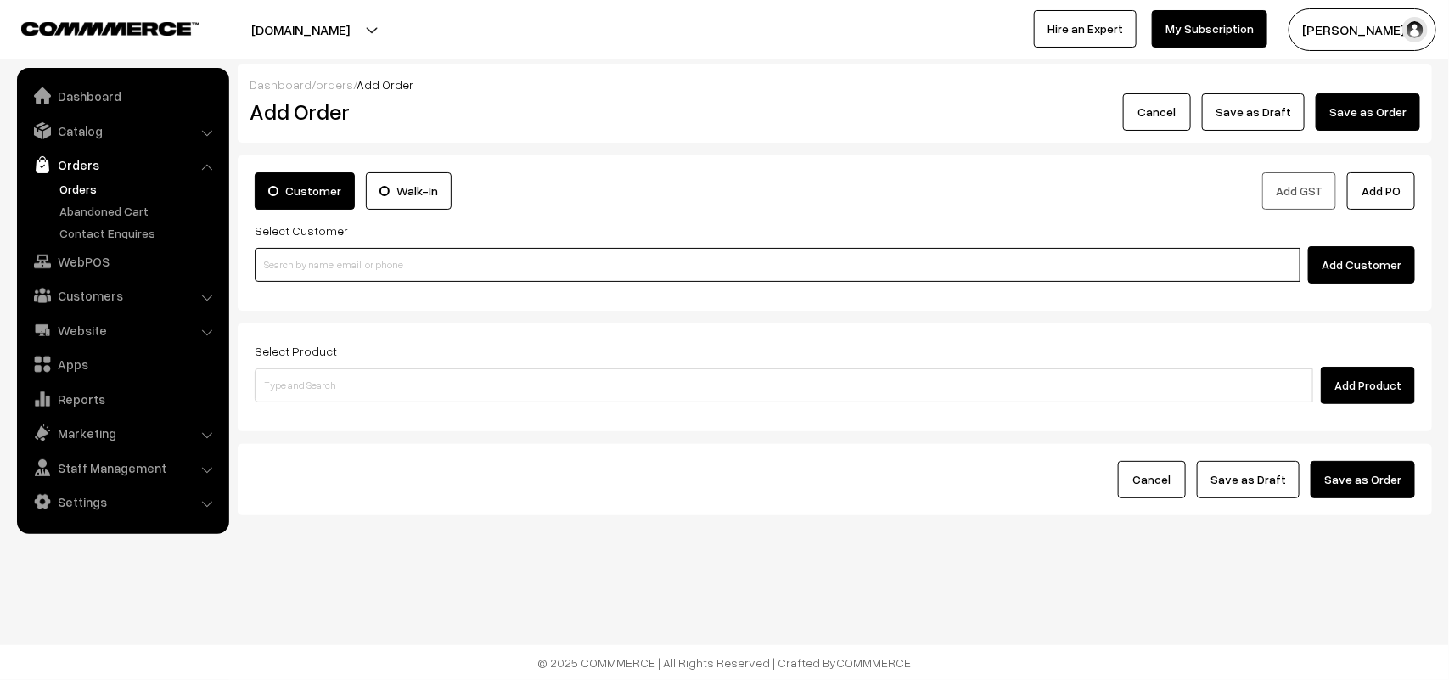
click at [338, 274] on input at bounding box center [778, 265] width 1046 height 34
paste input "99406 56432"
click at [294, 266] on input "99406 56432" at bounding box center [778, 265] width 1046 height 34
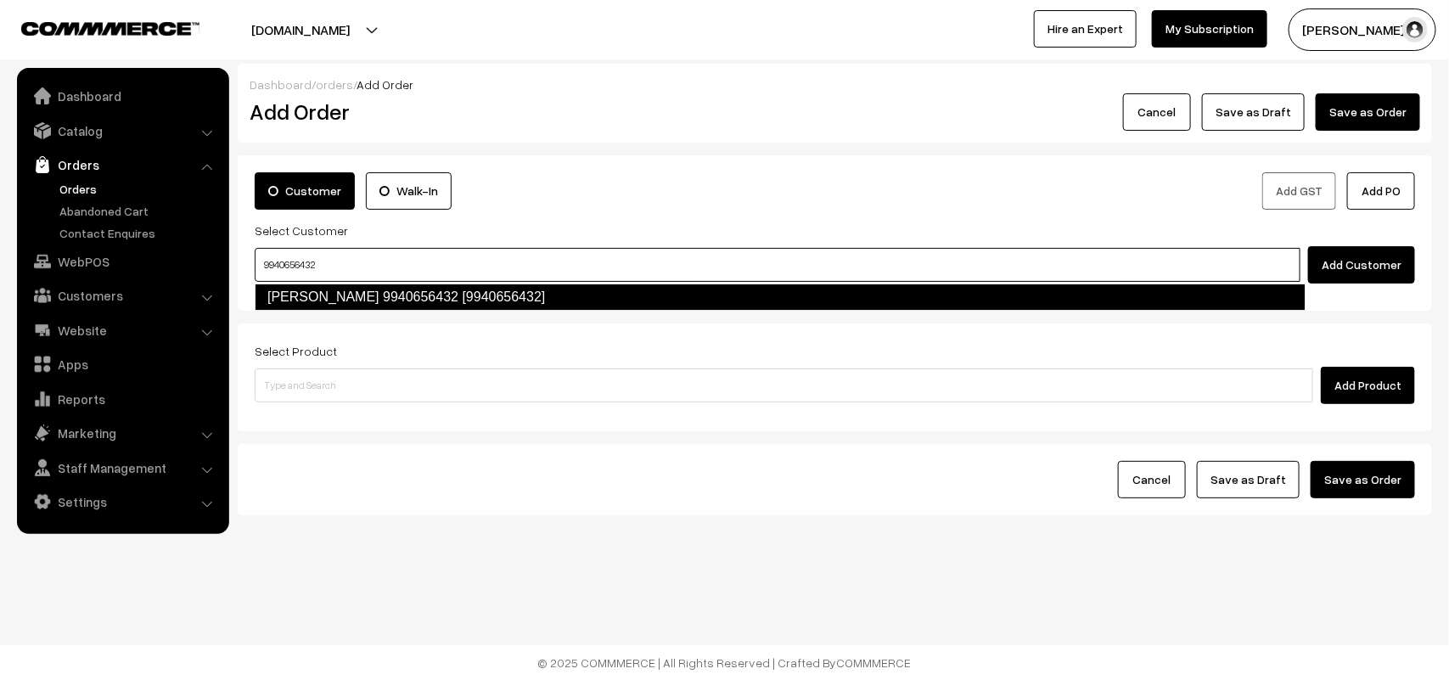
click at [328, 311] on li "C Krishnachander 9940656432 [9940656432]" at bounding box center [779, 296] width 1049 height 27
type input "9940656432"
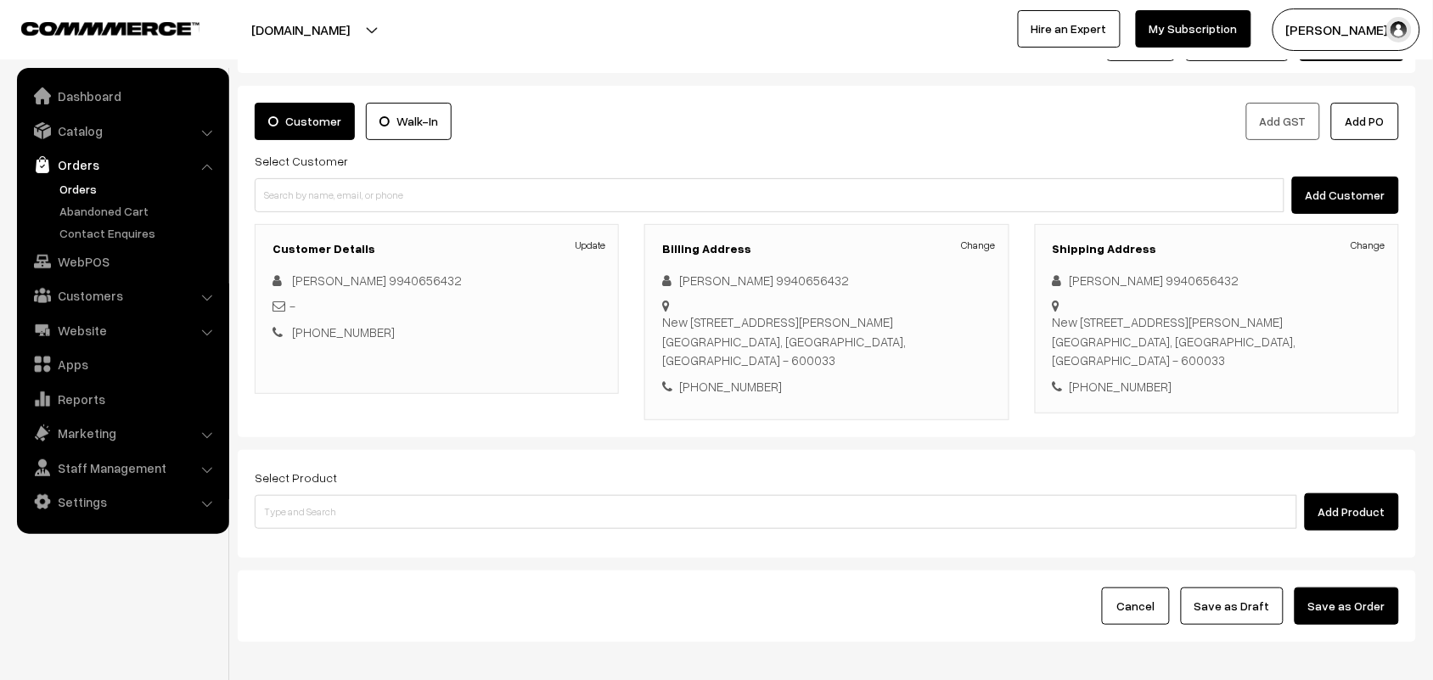
scroll to position [158, 0]
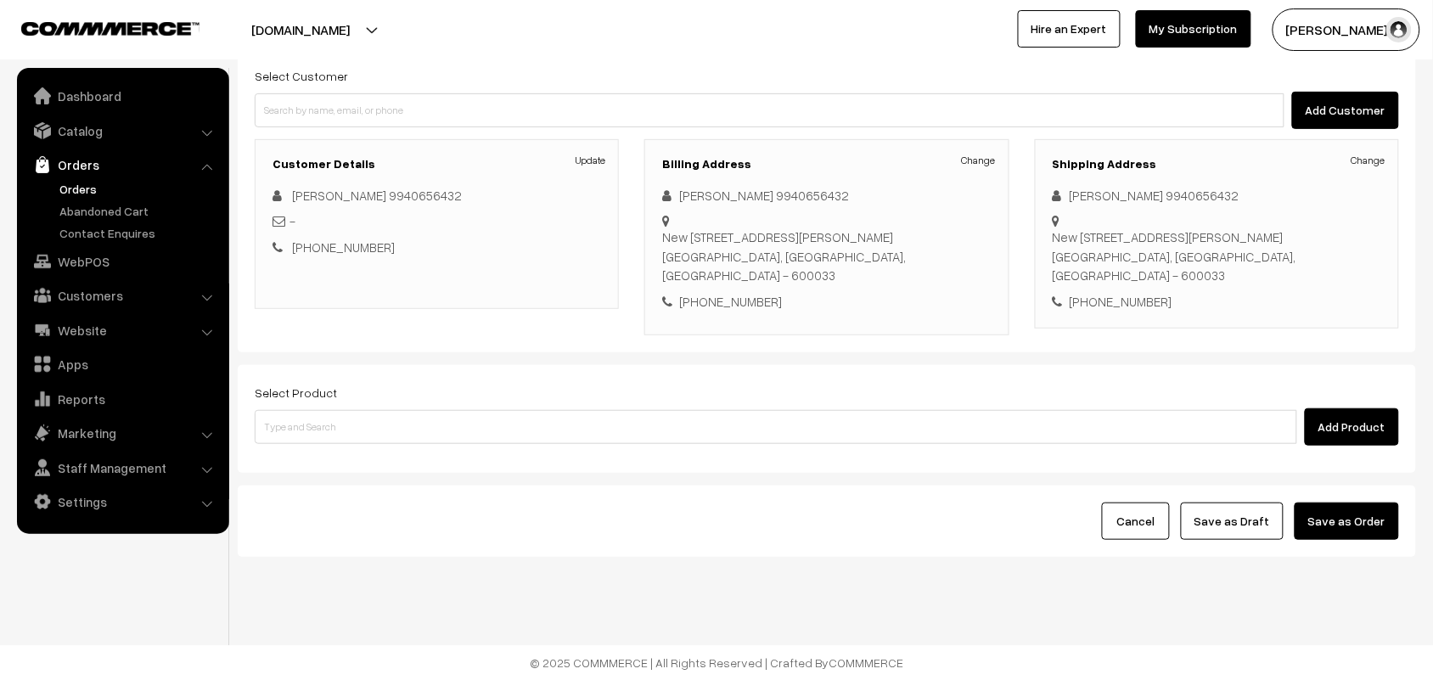
click at [412, 443] on div "Add Product" at bounding box center [827, 426] width 1144 height 37
click at [418, 429] on input at bounding box center [776, 427] width 1042 height 34
type input "17th wi"
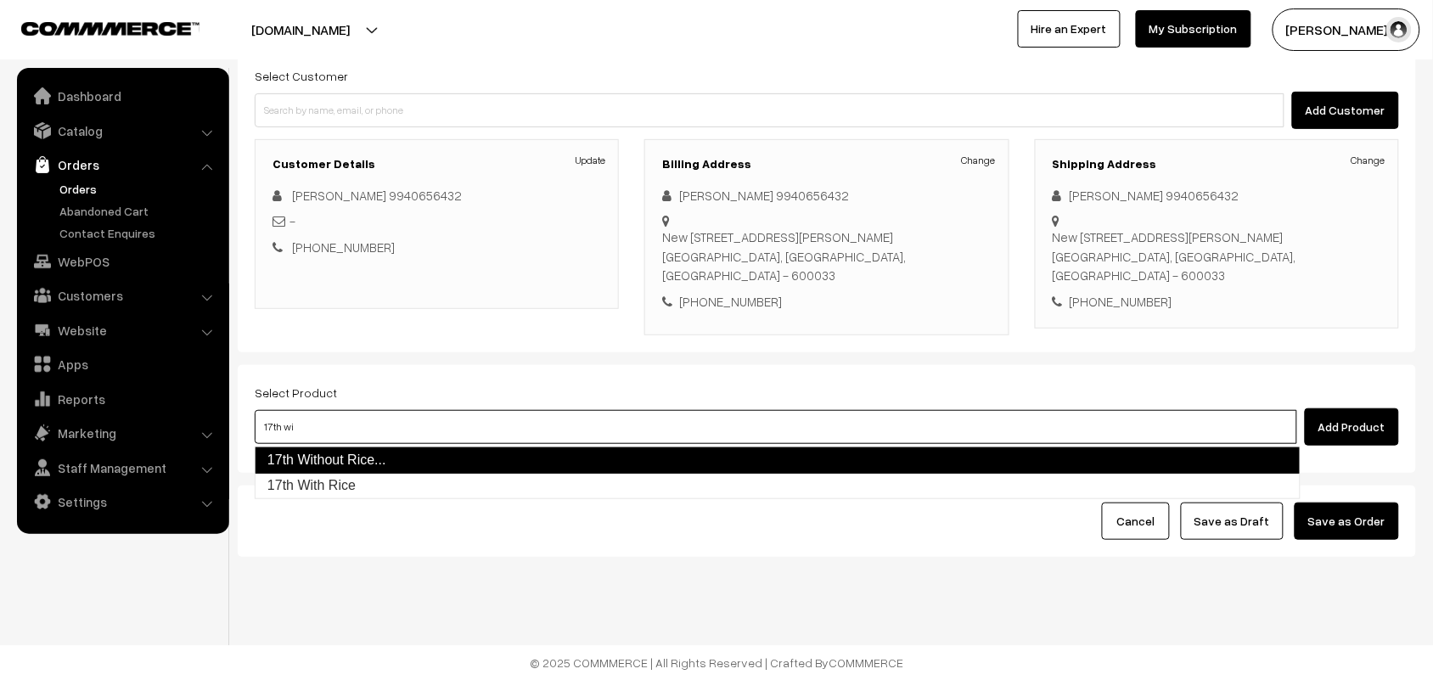
click at [356, 463] on link "17th Without Rice..." at bounding box center [778, 459] width 1046 height 27
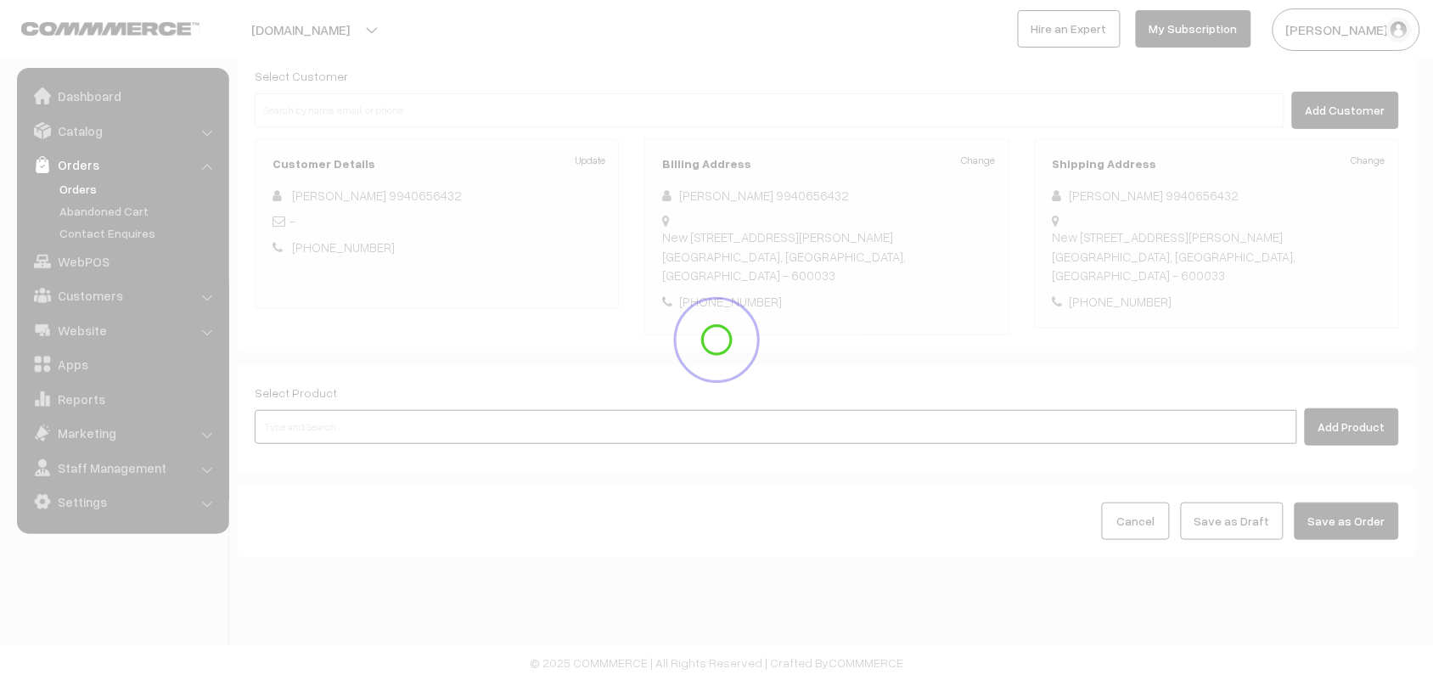
click at [363, 418] on input at bounding box center [776, 427] width 1042 height 34
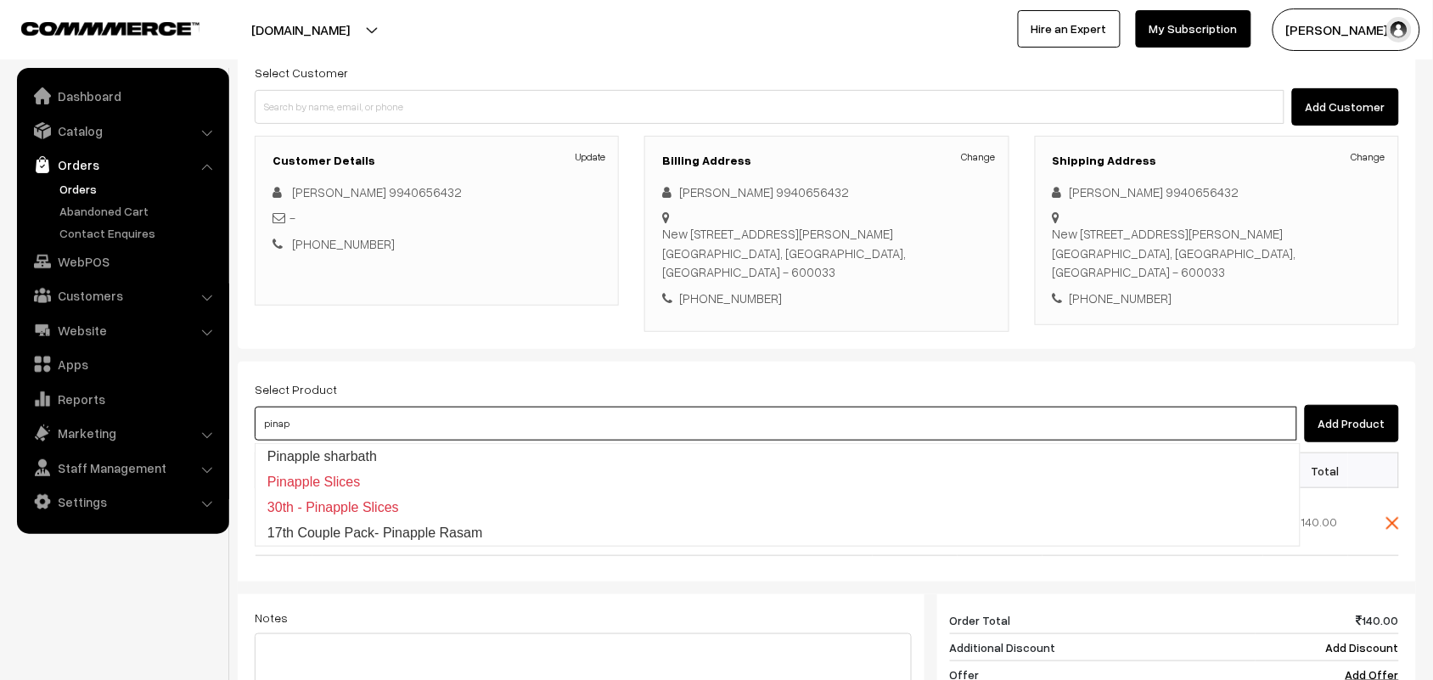
type input "pinapp"
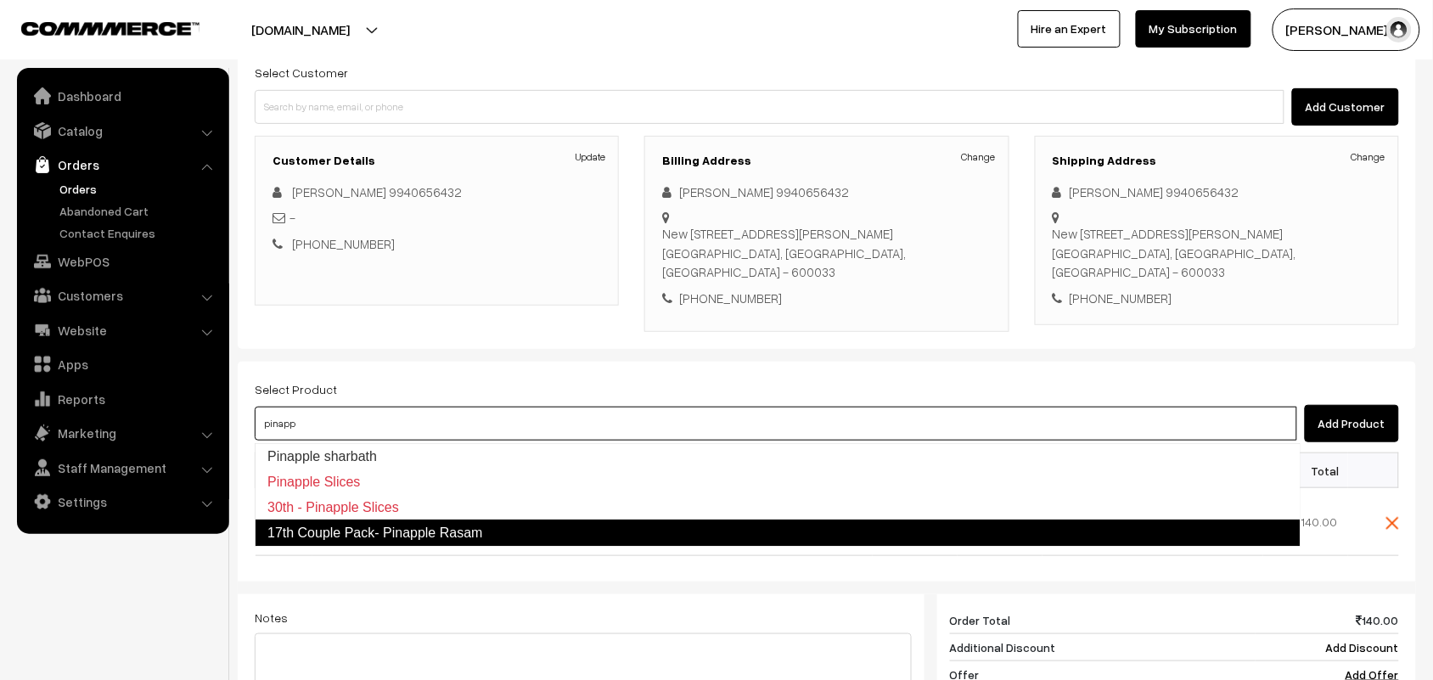
click at [361, 526] on link "17th Couple Pack- Pinapple Rasam" at bounding box center [778, 532] width 1046 height 27
click at [349, 429] on input at bounding box center [776, 424] width 1042 height 34
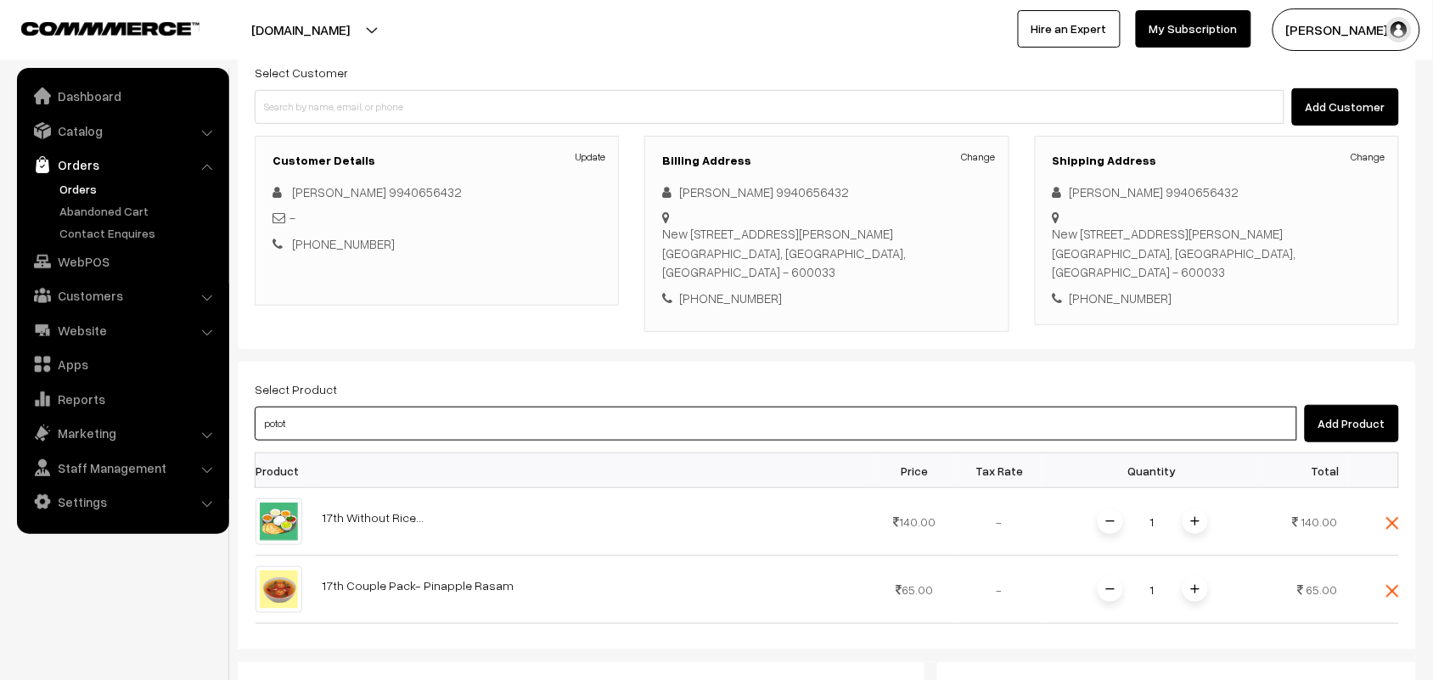
type input "pototo"
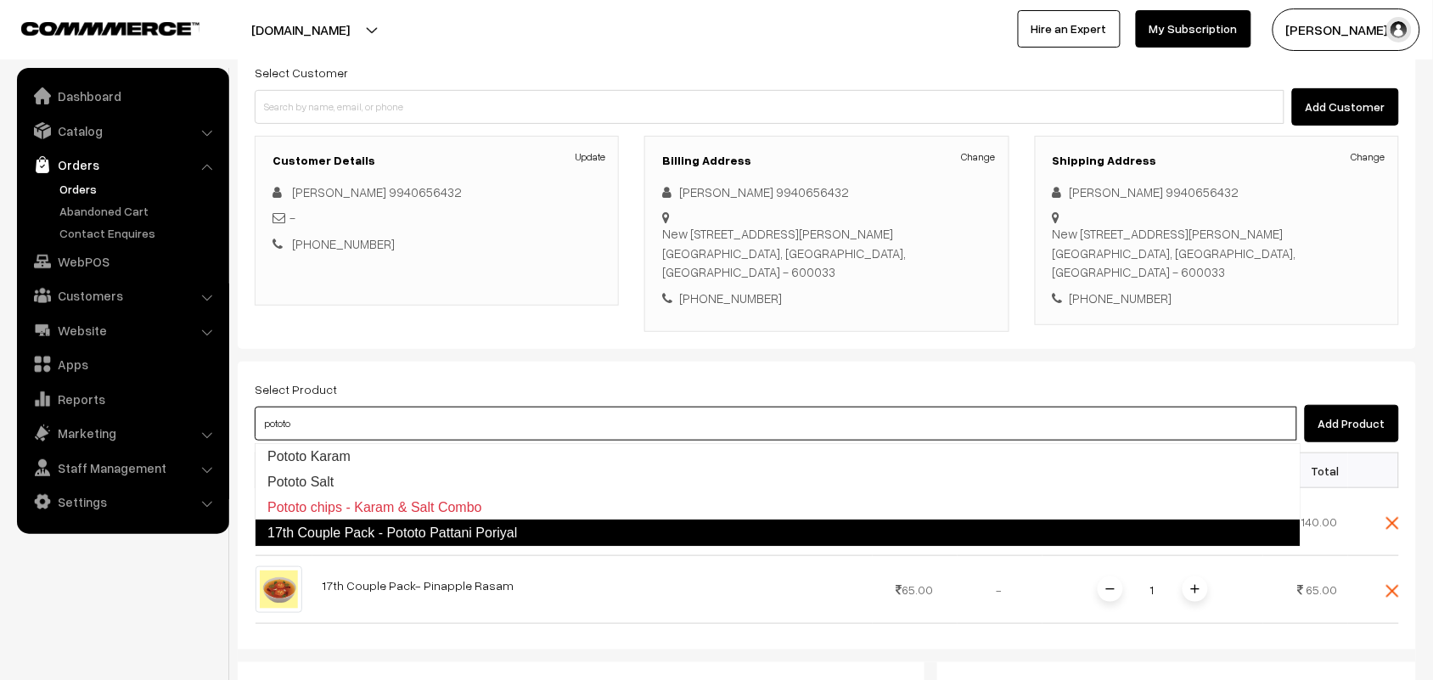
click at [376, 527] on link "17th Couple Pack - Pototo Pattani Poriyal" at bounding box center [778, 532] width 1046 height 27
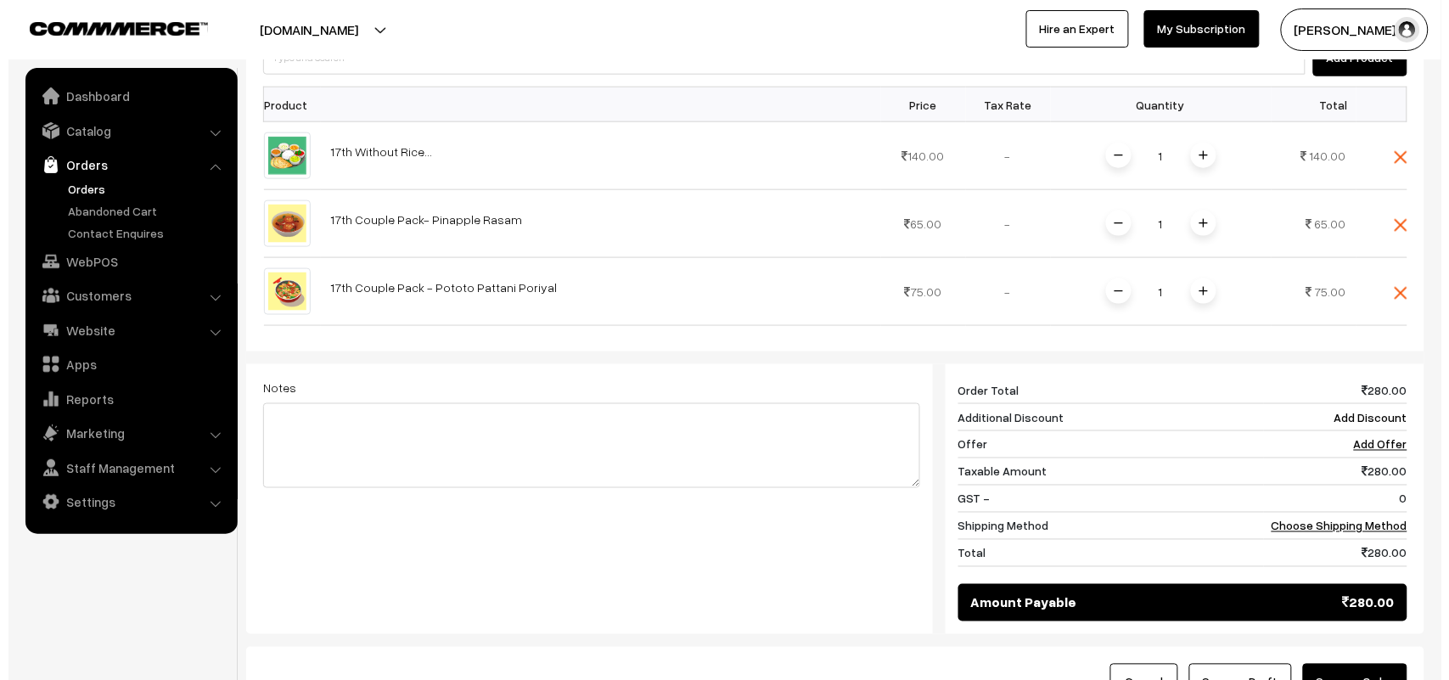
scroll to position [690, 0]
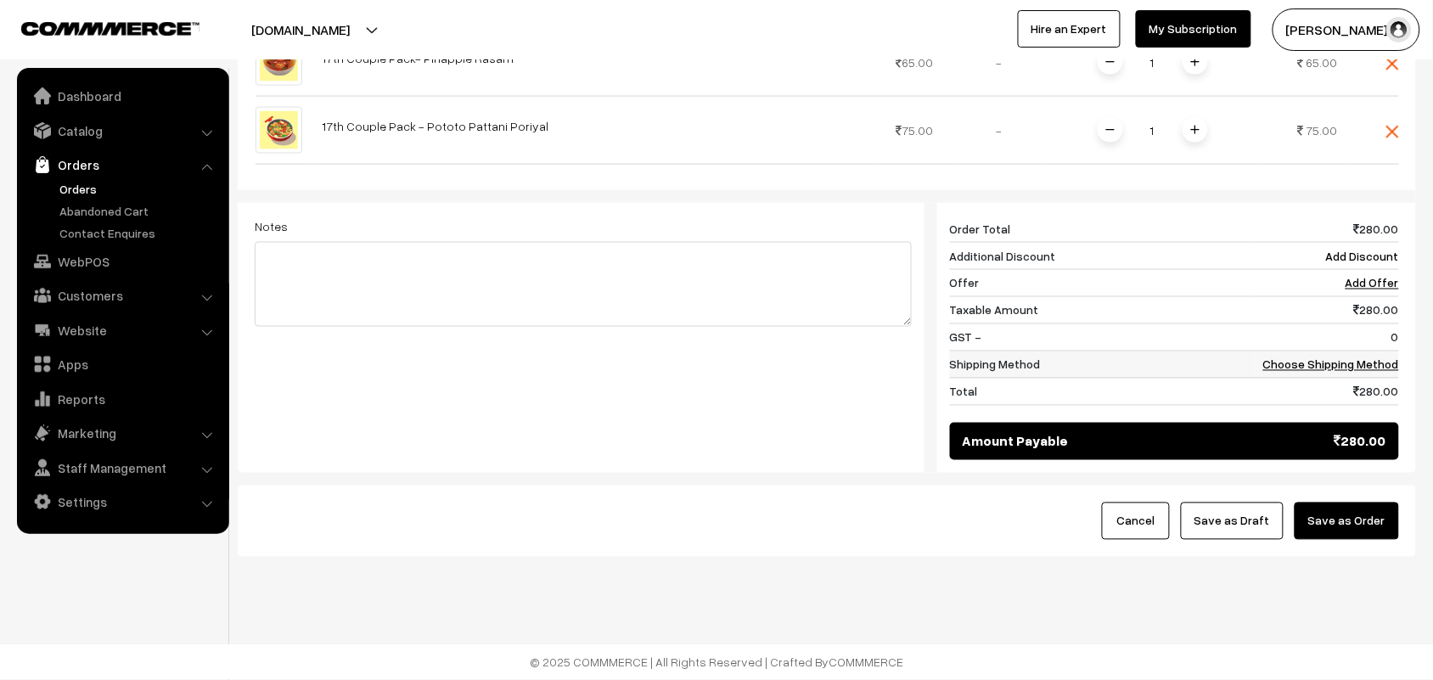
click at [1364, 374] on td "Choose Shipping Method" at bounding box center [1326, 364] width 143 height 27
click at [1362, 367] on link "Choose Shipping Method" at bounding box center [1331, 364] width 136 height 14
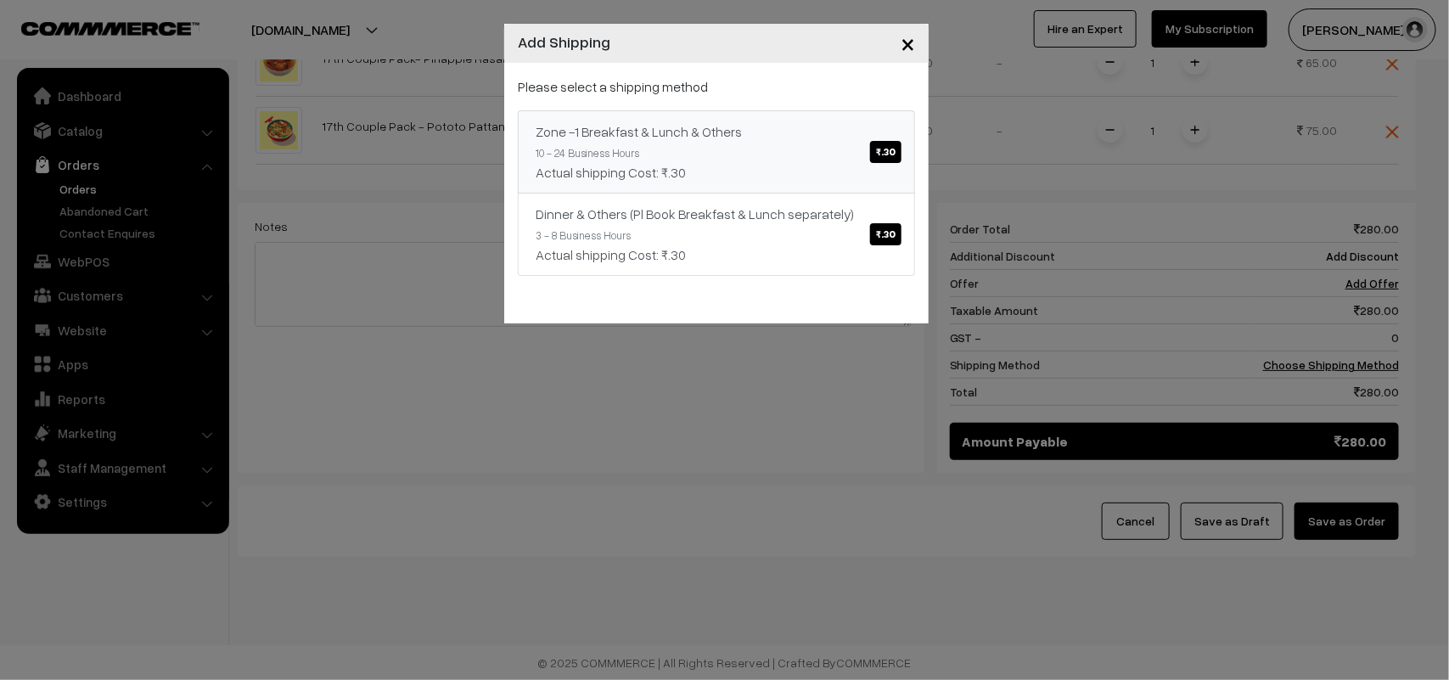
click at [884, 149] on span "₹.30" at bounding box center [885, 152] width 31 height 22
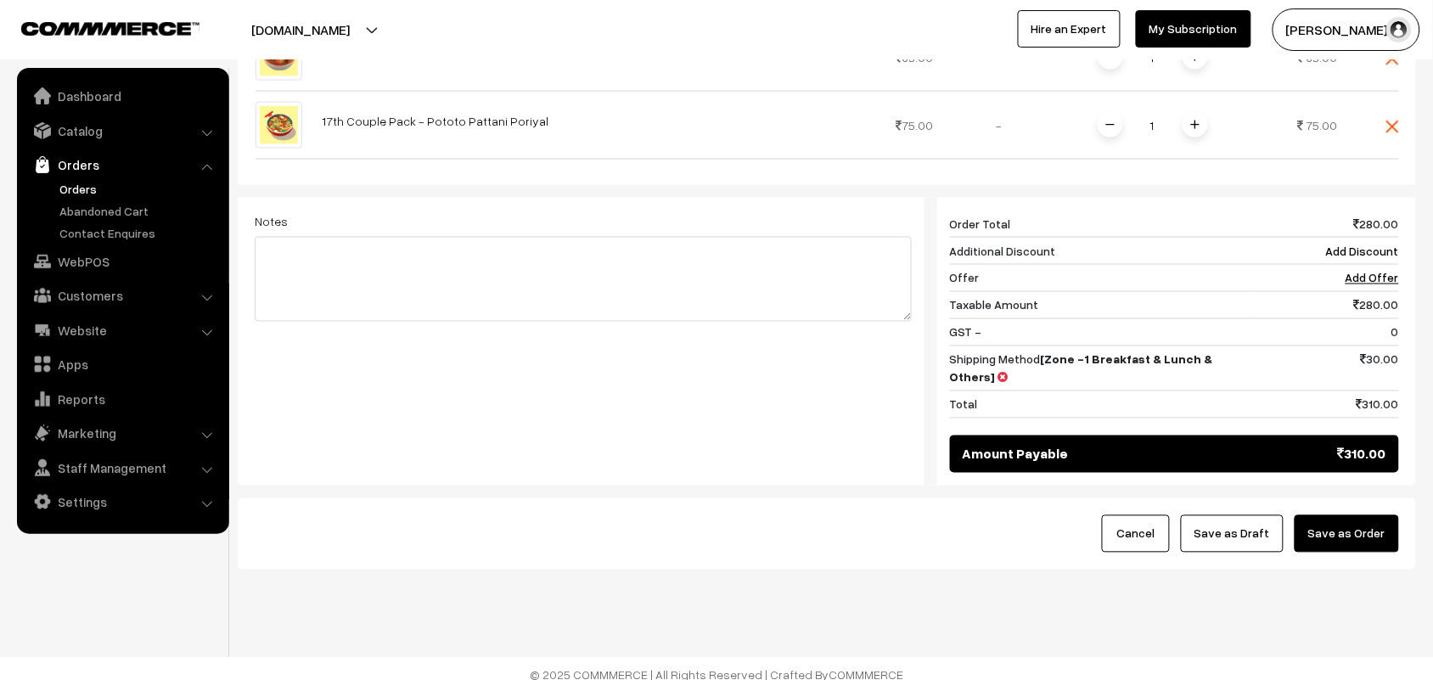
click at [1337, 515] on button "Save as Order" at bounding box center [1346, 533] width 104 height 37
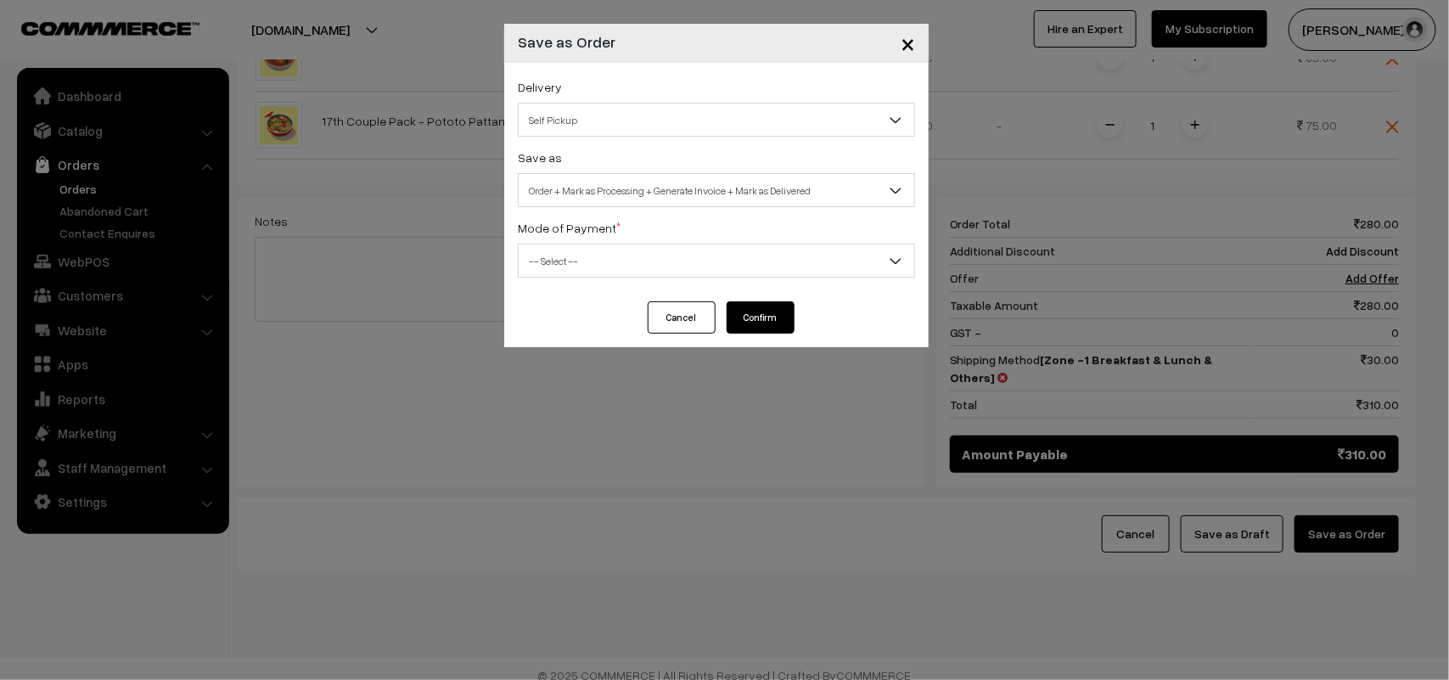
click at [548, 121] on span "Self Pickup" at bounding box center [717, 120] width 396 height 30
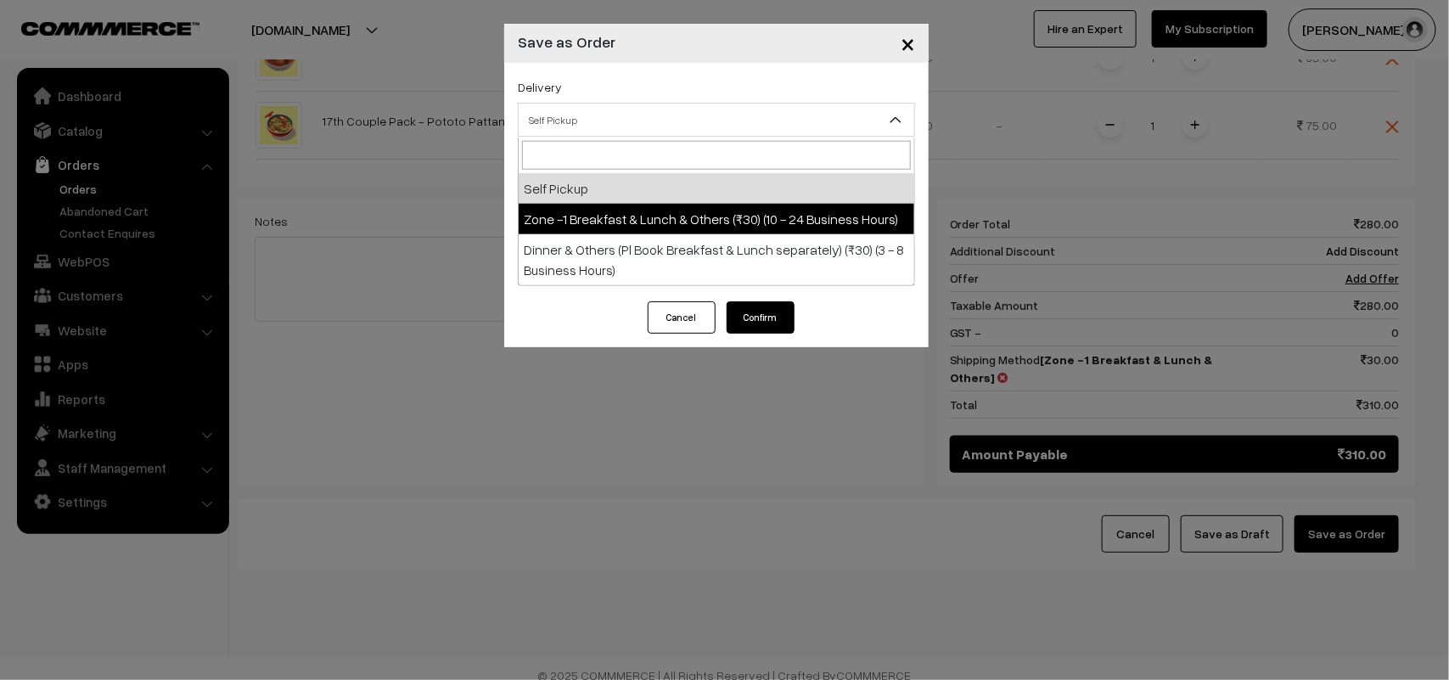
select select "ZON1"
select select "3"
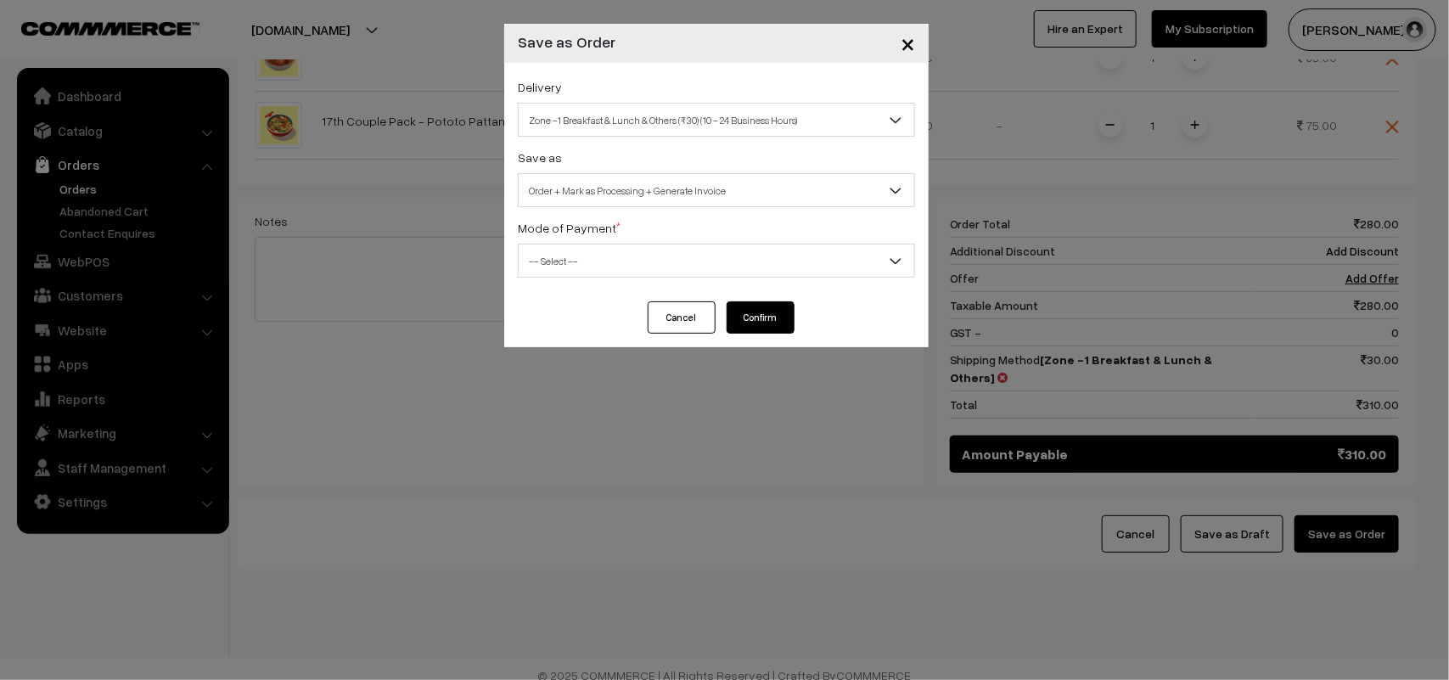
click at [609, 198] on span "Order + Mark as Processing + Generate Invoice" at bounding box center [717, 191] width 396 height 30
click at [601, 273] on span "-- Select --" at bounding box center [717, 261] width 396 height 30
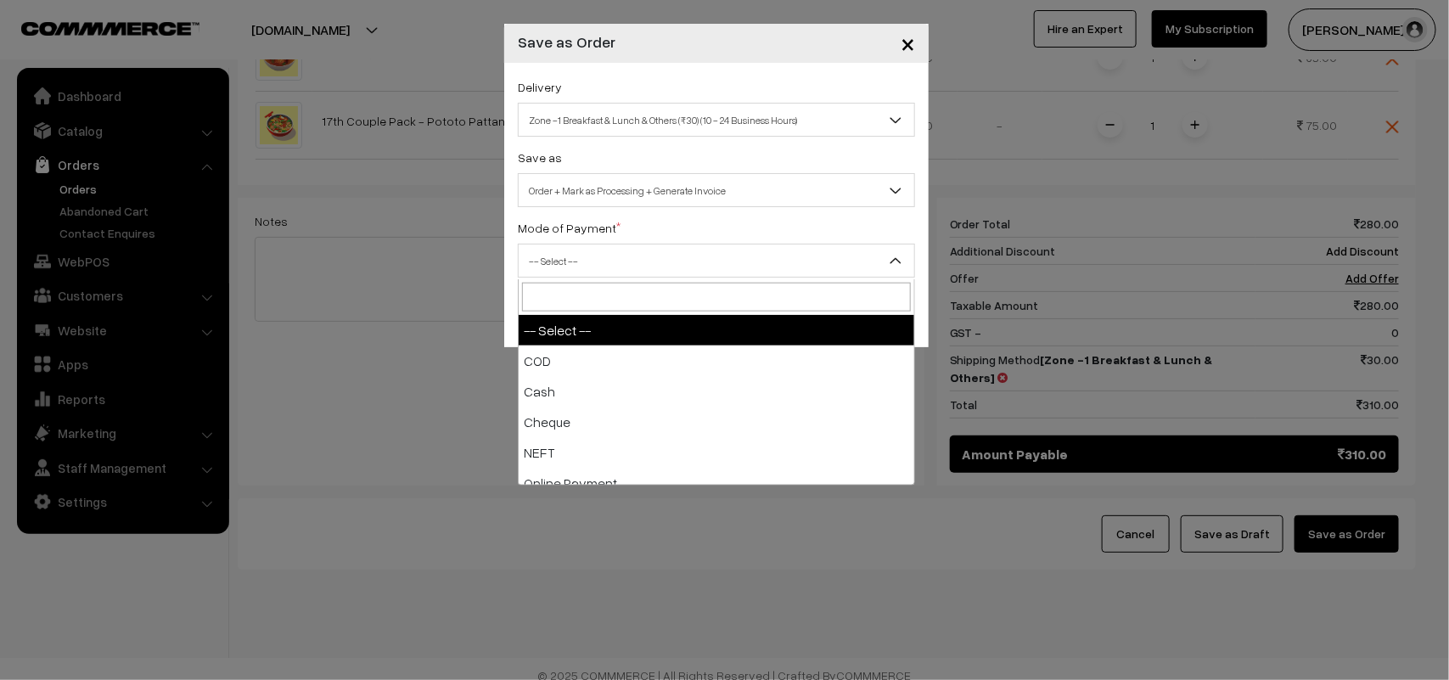
drag, startPoint x: 577, startPoint y: 340, endPoint x: 604, endPoint y: 345, distance: 27.5
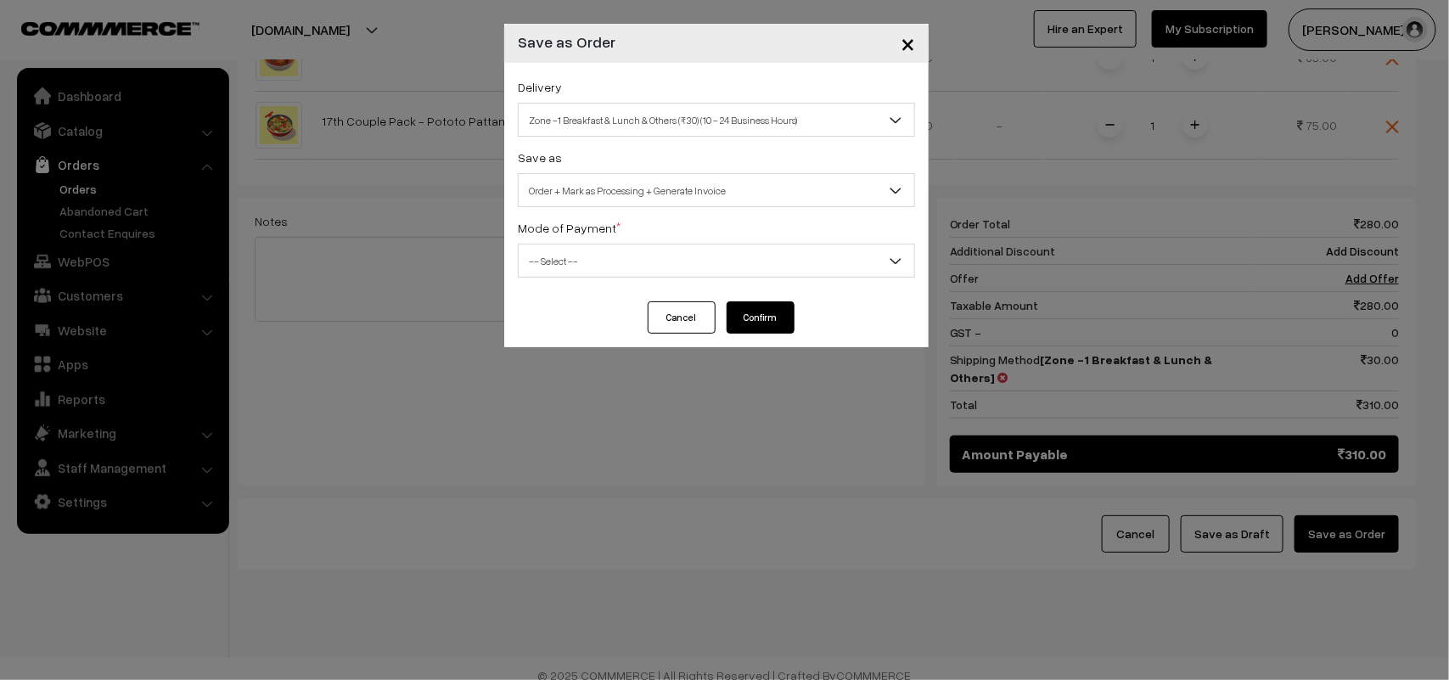
click at [570, 233] on label "Mode of Payment *" at bounding box center [569, 228] width 103 height 18
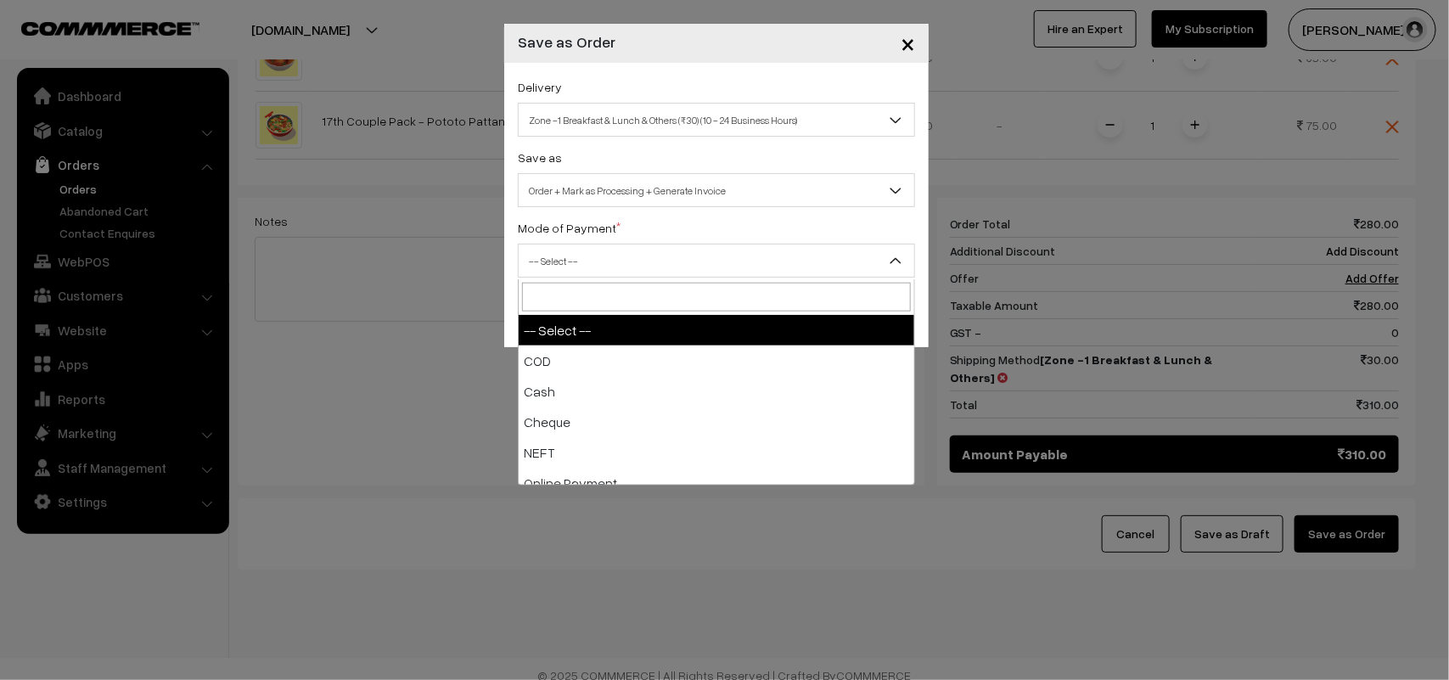
click at [570, 257] on span "-- Select --" at bounding box center [717, 261] width 396 height 30
drag, startPoint x: 570, startPoint y: 334, endPoint x: 571, endPoint y: 344, distance: 10.3
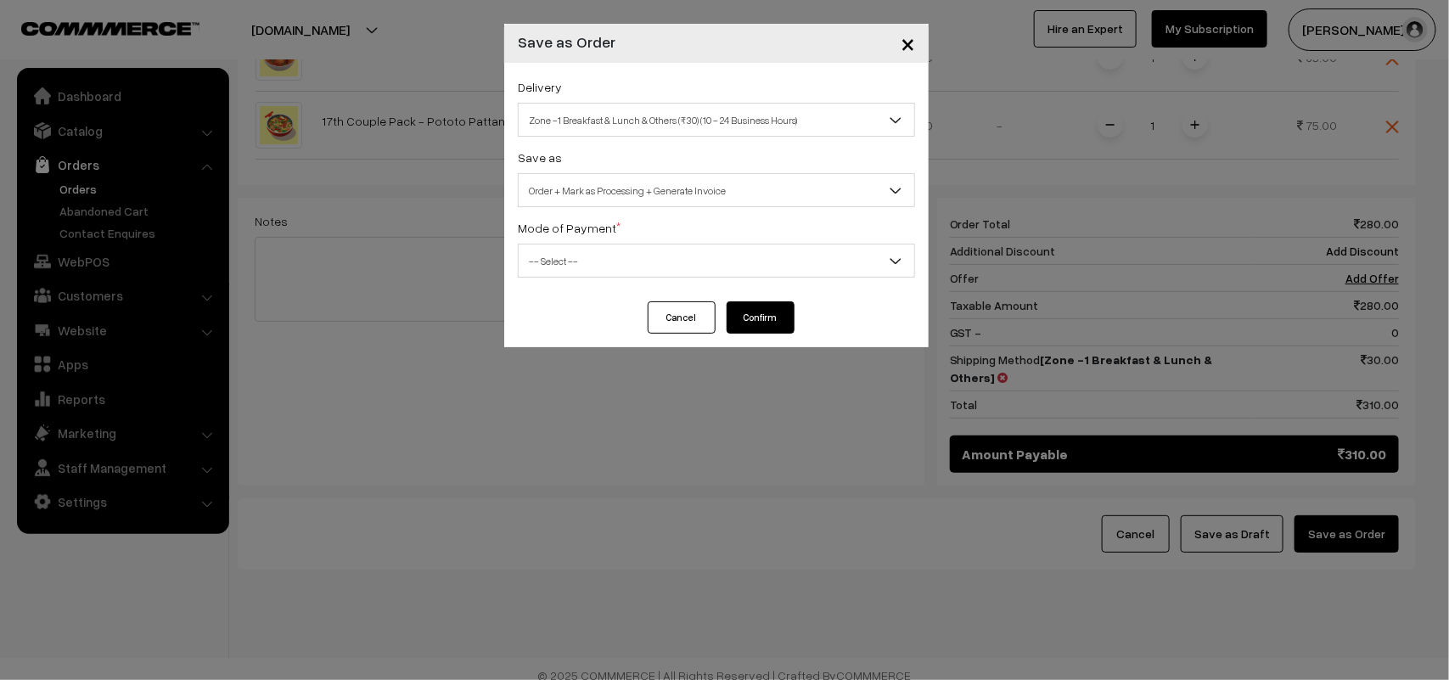
click at [609, 291] on div "Delivery Self Pickup Zone -1 Breakfast & Lunch & Others (₹30) (10 - 24 Business…" at bounding box center [716, 182] width 424 height 239
click at [584, 261] on span "-- Select --" at bounding box center [717, 261] width 396 height 30
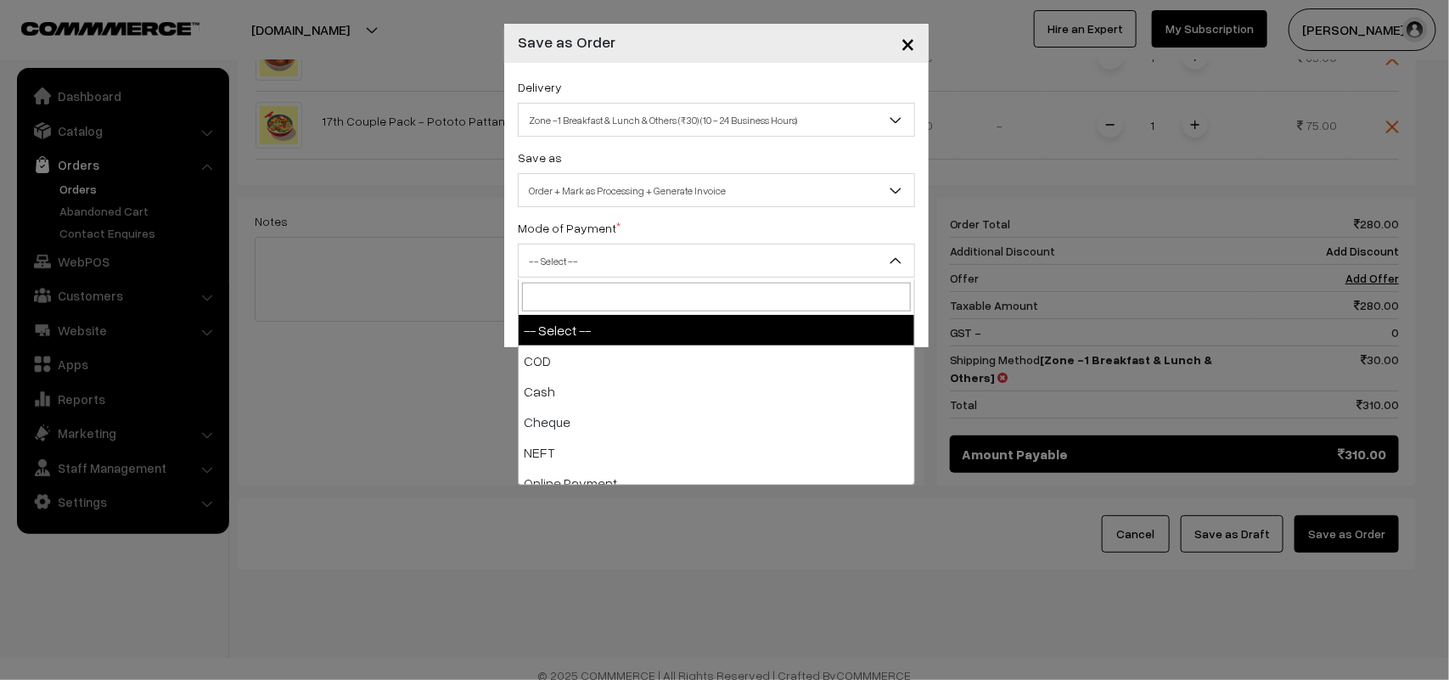
drag, startPoint x: 575, startPoint y: 332, endPoint x: 574, endPoint y: 350, distance: 17.9
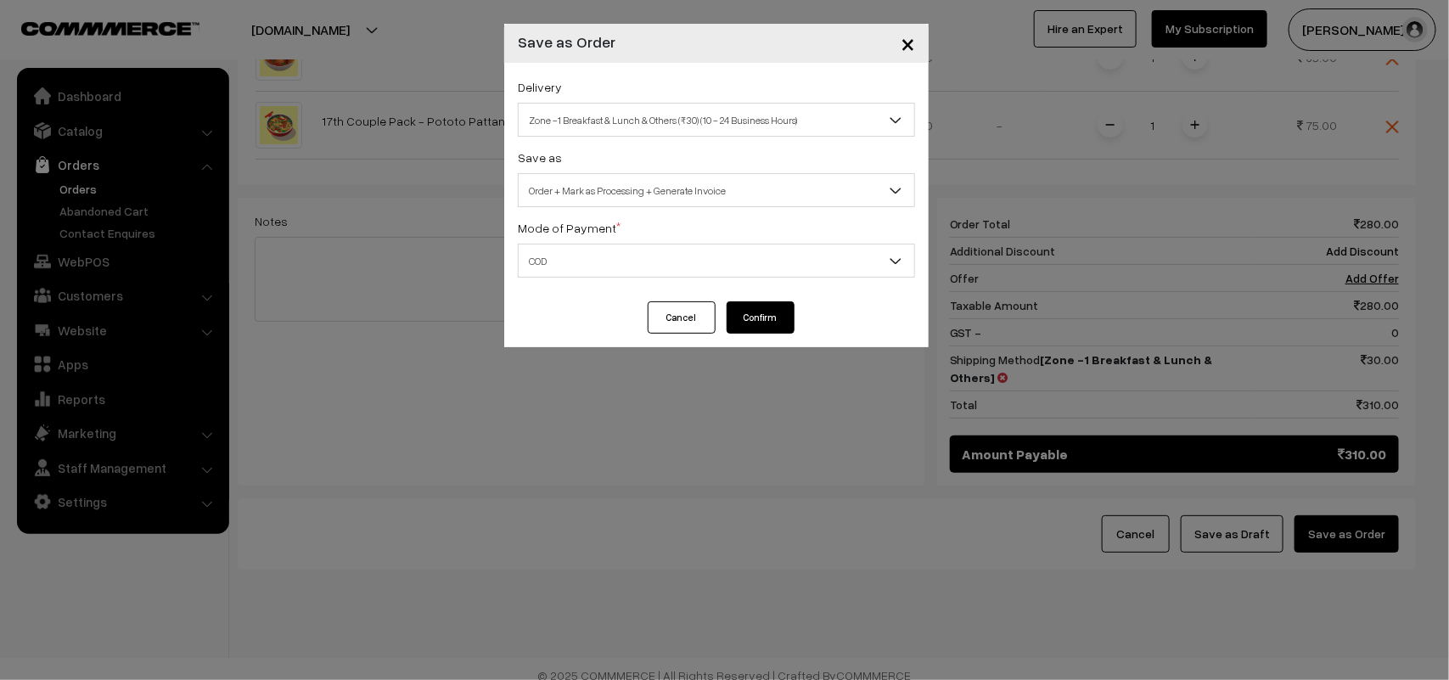
select select "1"
click at [765, 315] on button "Confirm" at bounding box center [761, 317] width 68 height 32
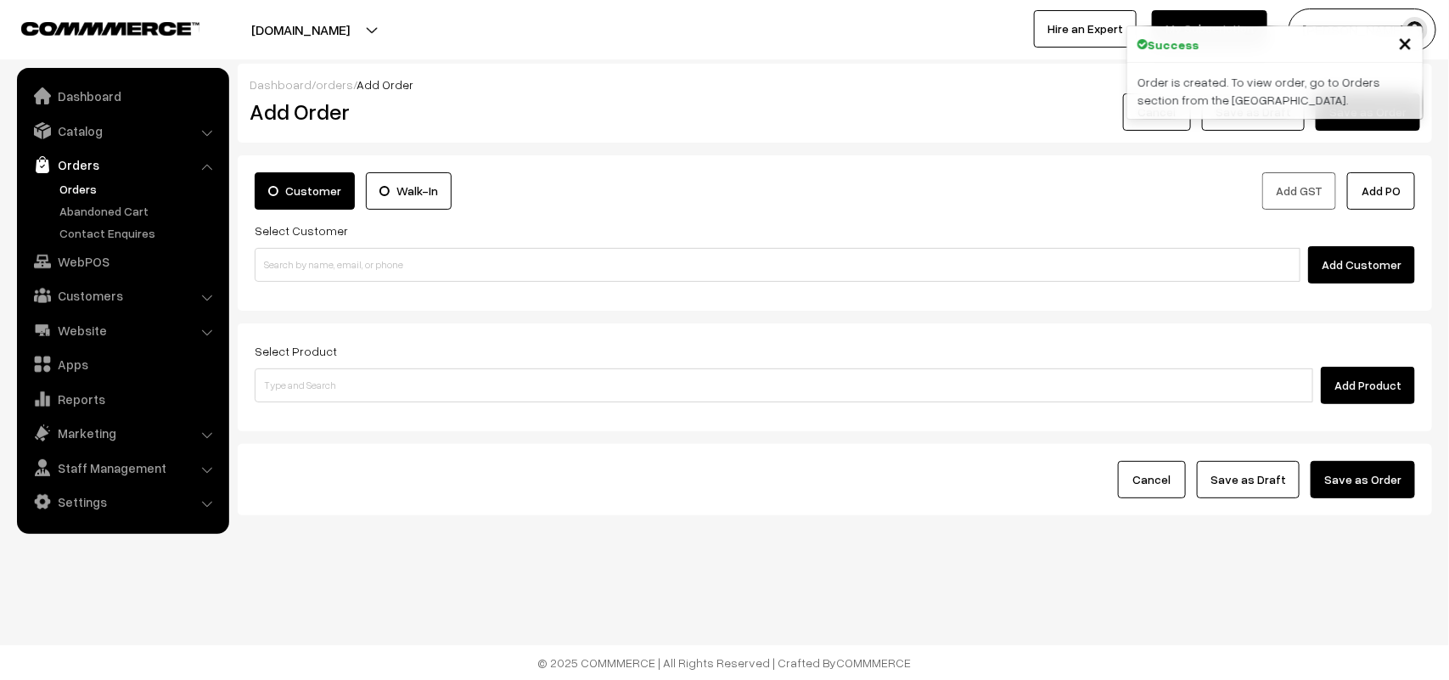
click at [87, 188] on link "Orders" at bounding box center [139, 189] width 168 height 18
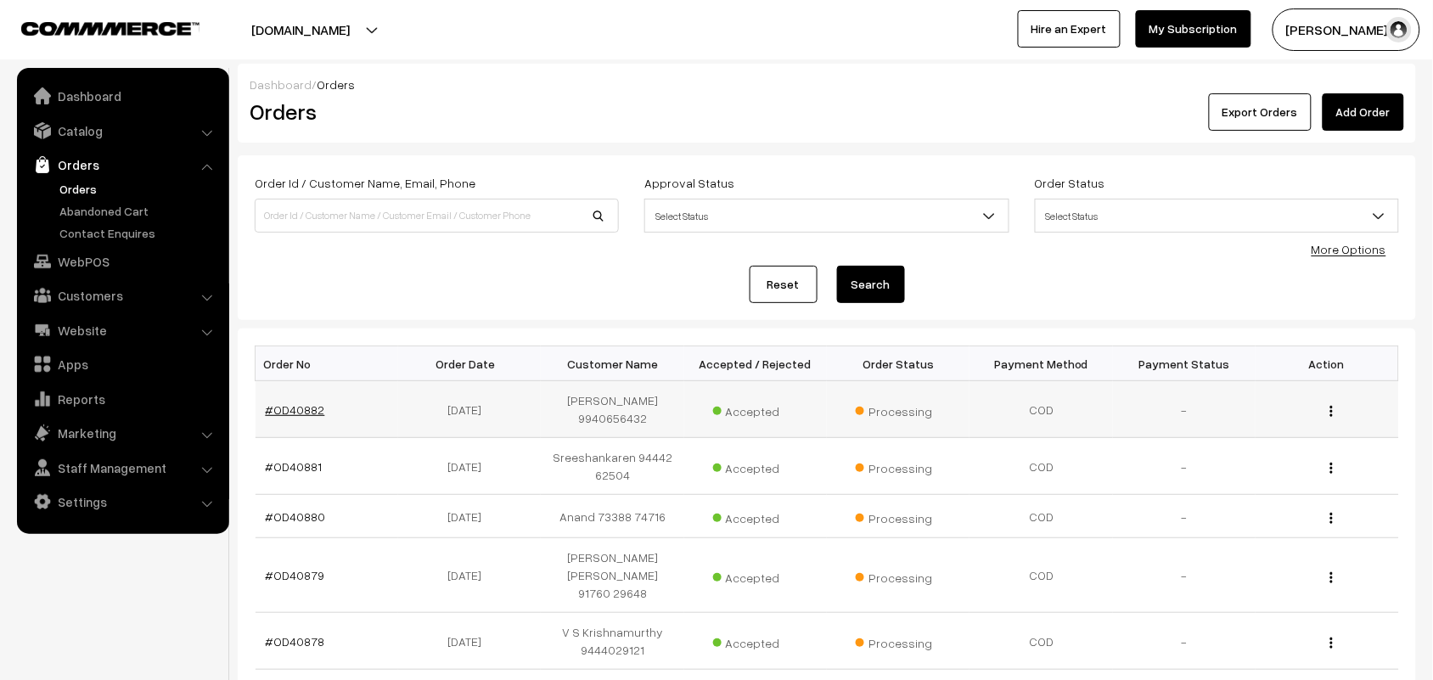
click at [315, 413] on link "#OD40882" at bounding box center [295, 409] width 59 height 14
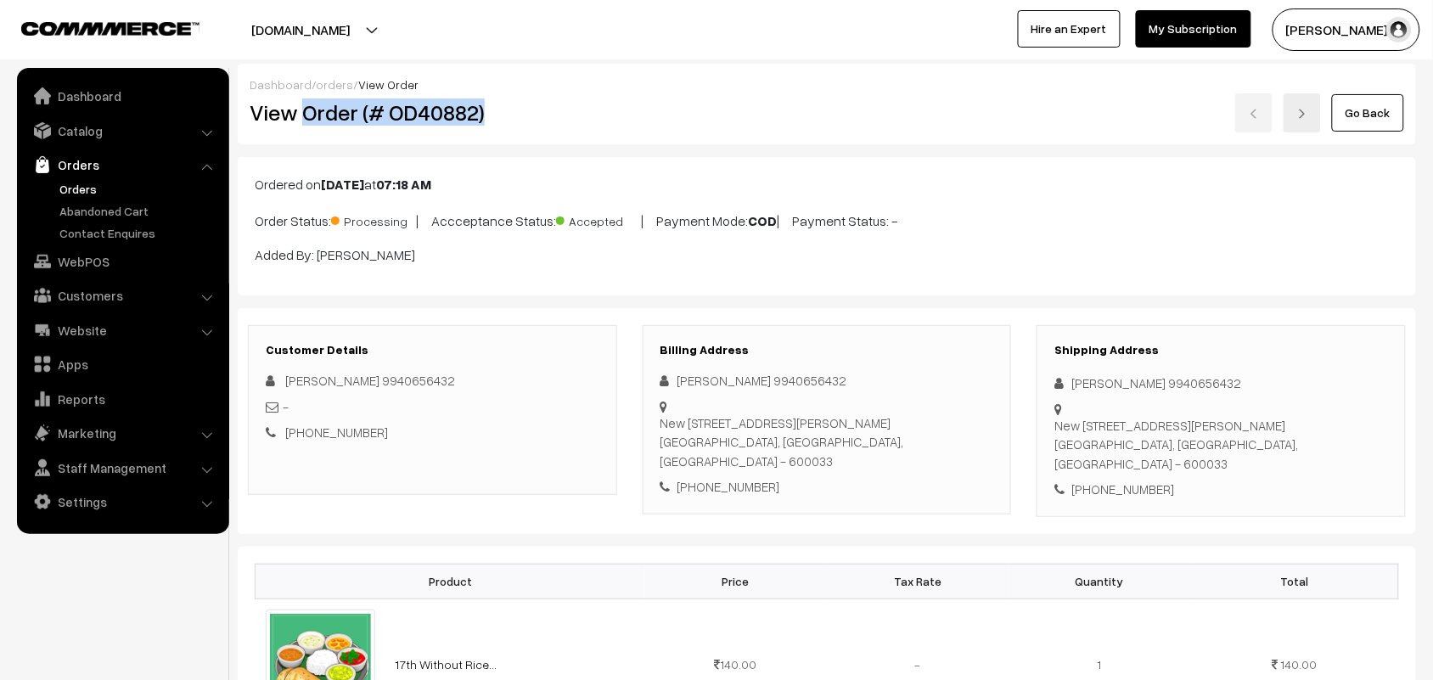
click at [530, 121] on h2 "View Order (# OD40882)" at bounding box center [434, 112] width 368 height 26
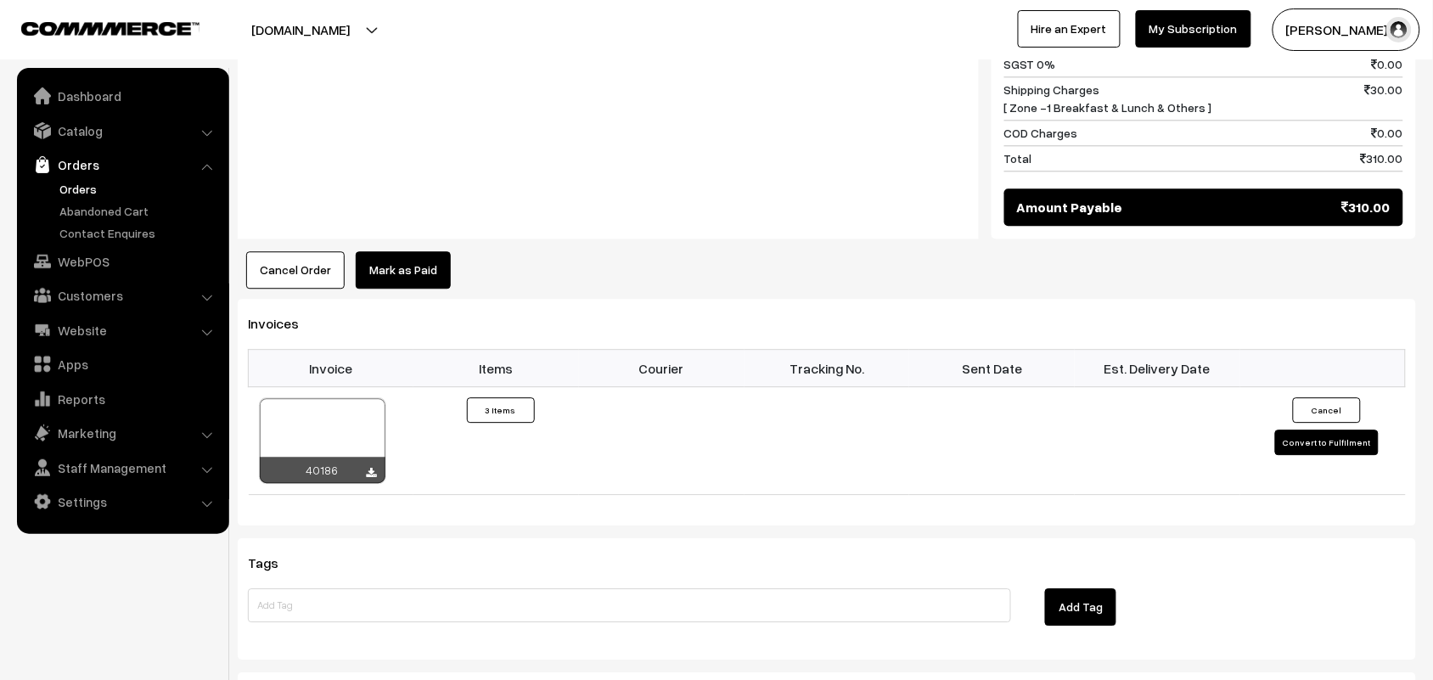
scroll to position [1167, 0]
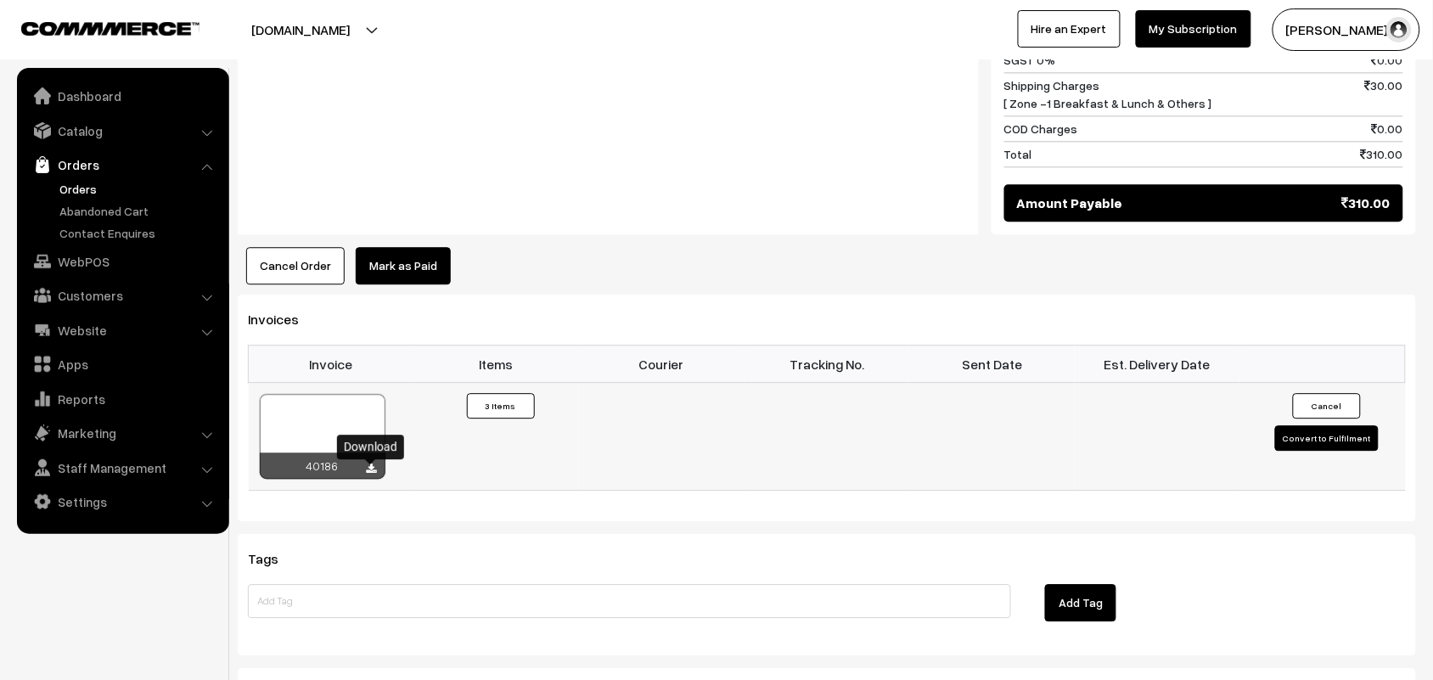
click at [368, 474] on icon at bounding box center [372, 468] width 10 height 11
click at [92, 138] on link "Catalog" at bounding box center [122, 130] width 202 height 31
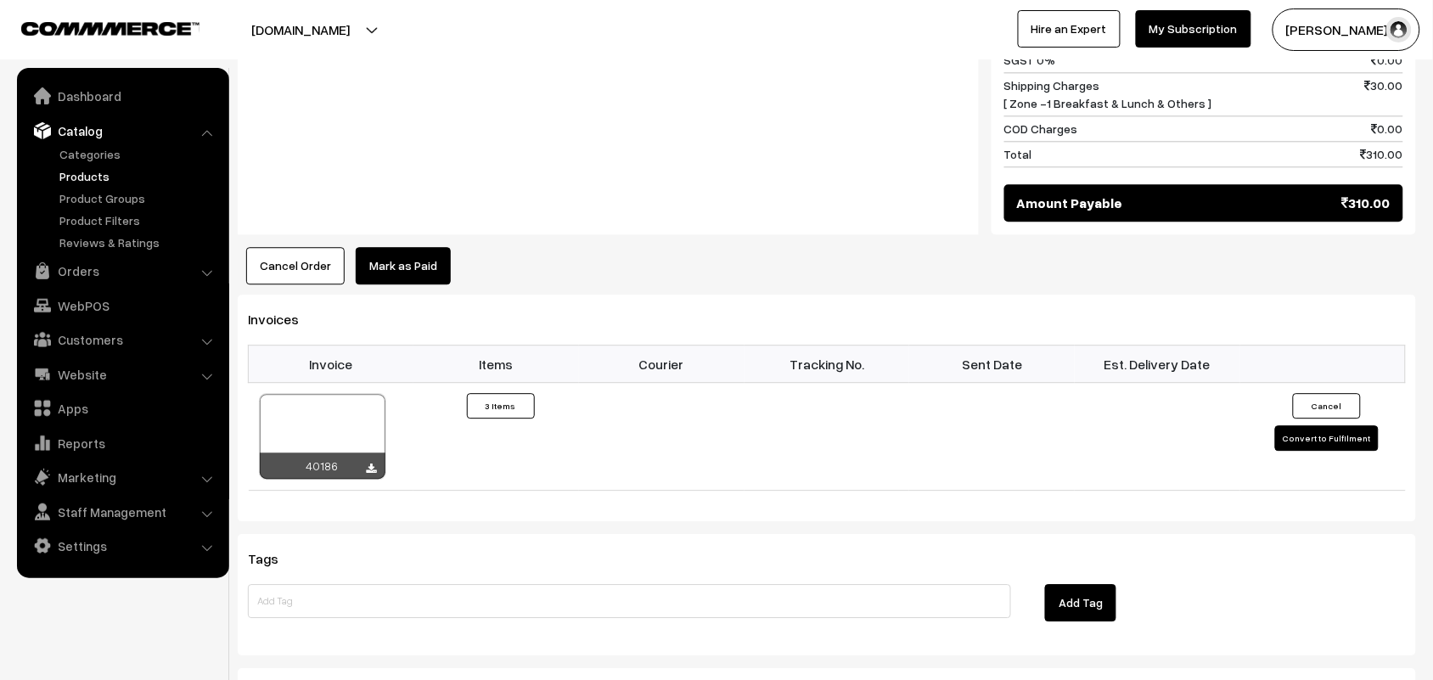
click at [89, 175] on link "Products" at bounding box center [139, 176] width 168 height 18
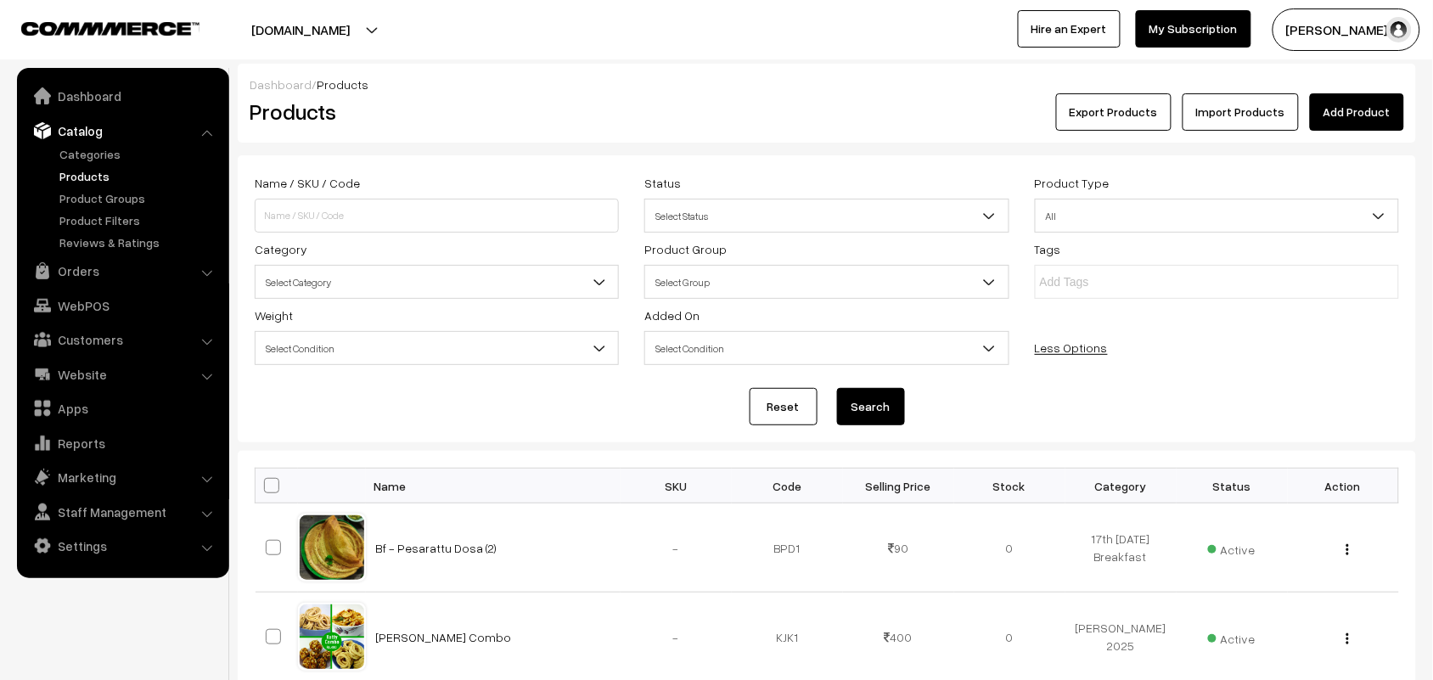
click at [336, 277] on span "Select Category" at bounding box center [436, 282] width 362 height 30
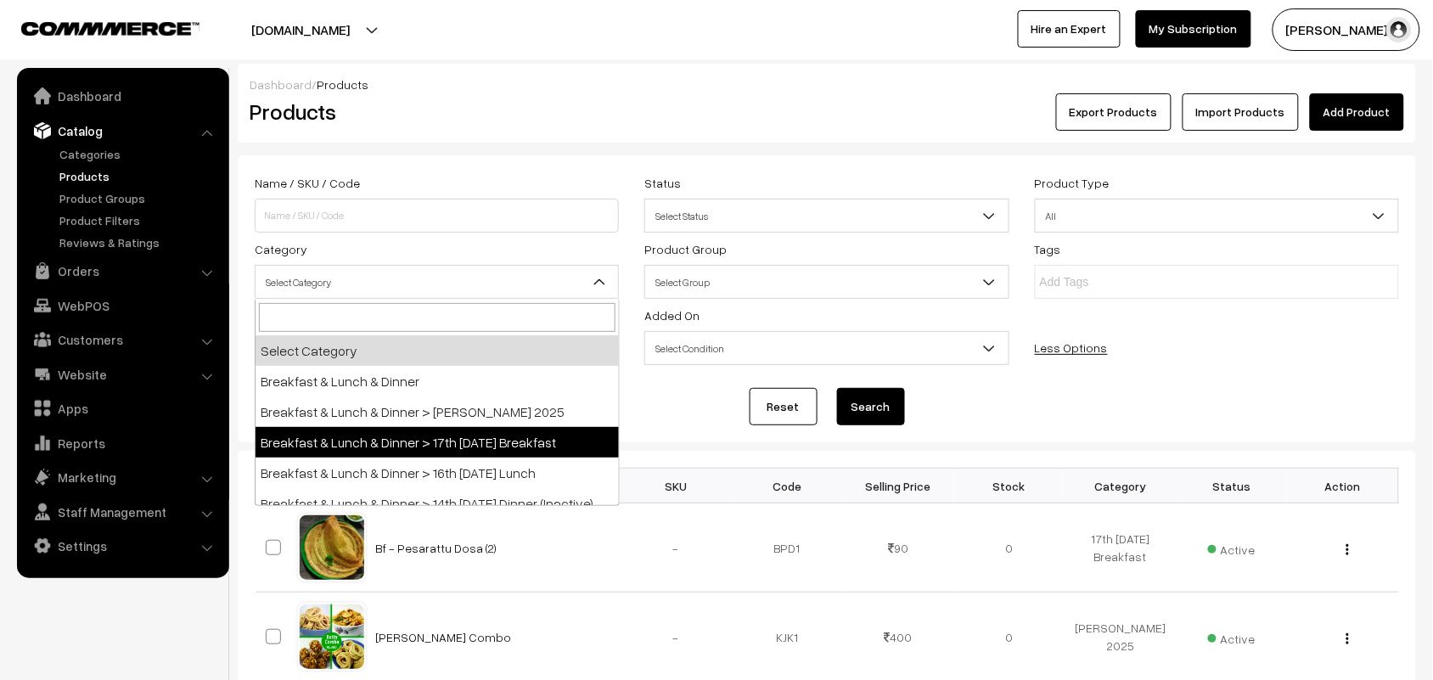
select select "91"
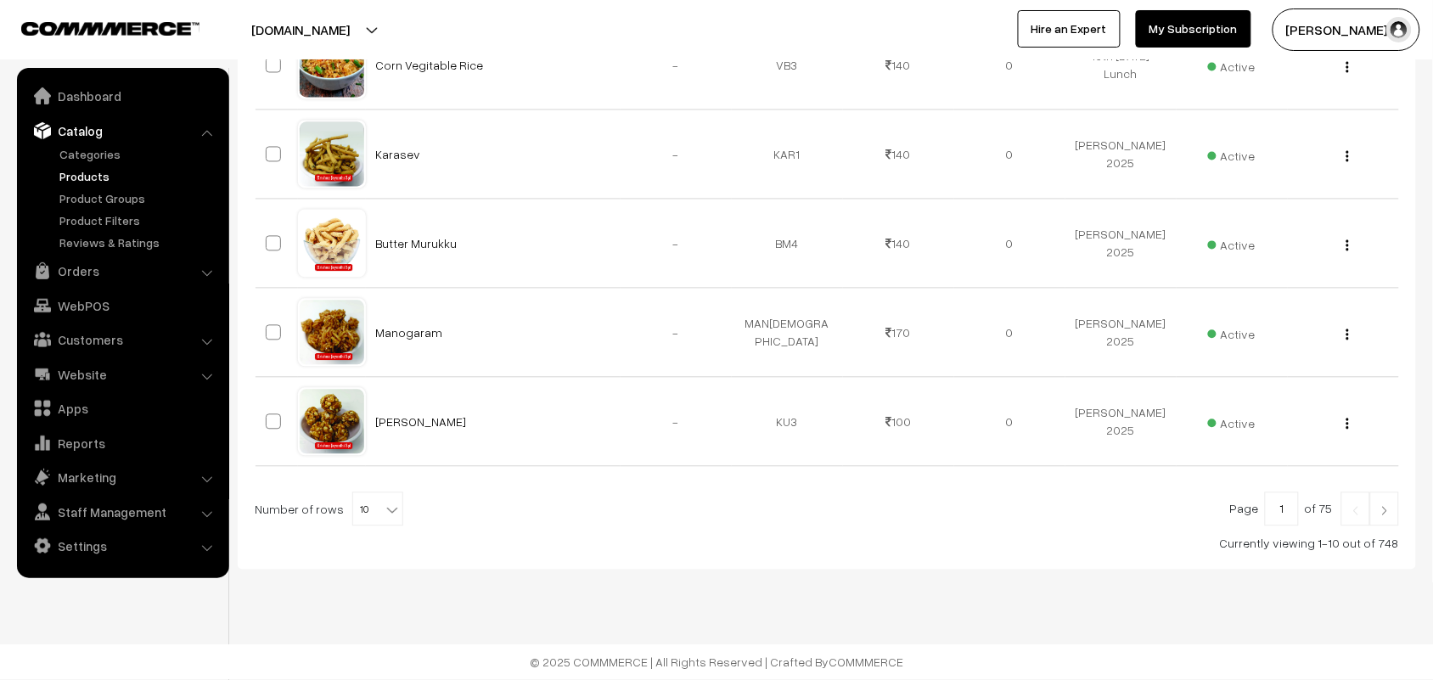
scroll to position [932, 0]
click at [382, 523] on span "10" at bounding box center [377, 510] width 49 height 34
select select "90"
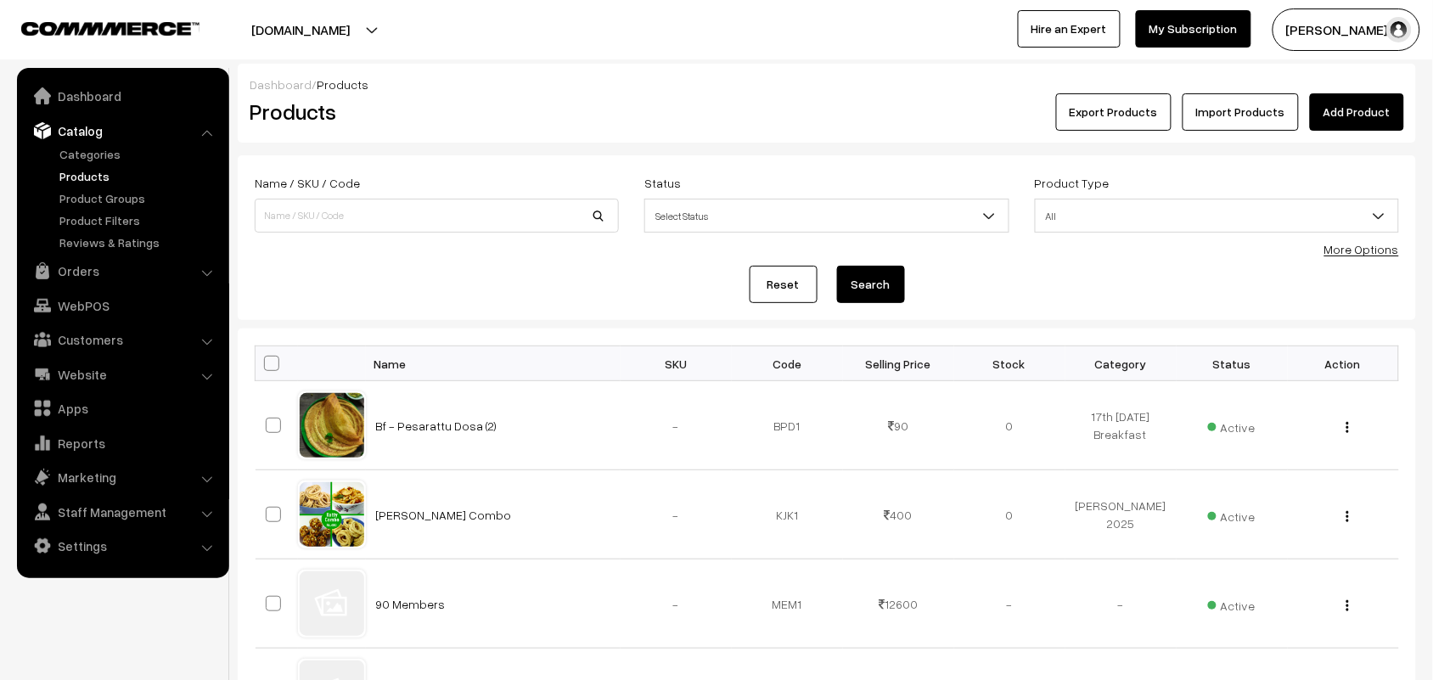
click at [265, 373] on th at bounding box center [276, 363] width 42 height 35
click at [270, 363] on span at bounding box center [271, 363] width 15 height 15
click at [267, 363] on input "checkbox" at bounding box center [260, 362] width 11 height 11
checkbox input "true"
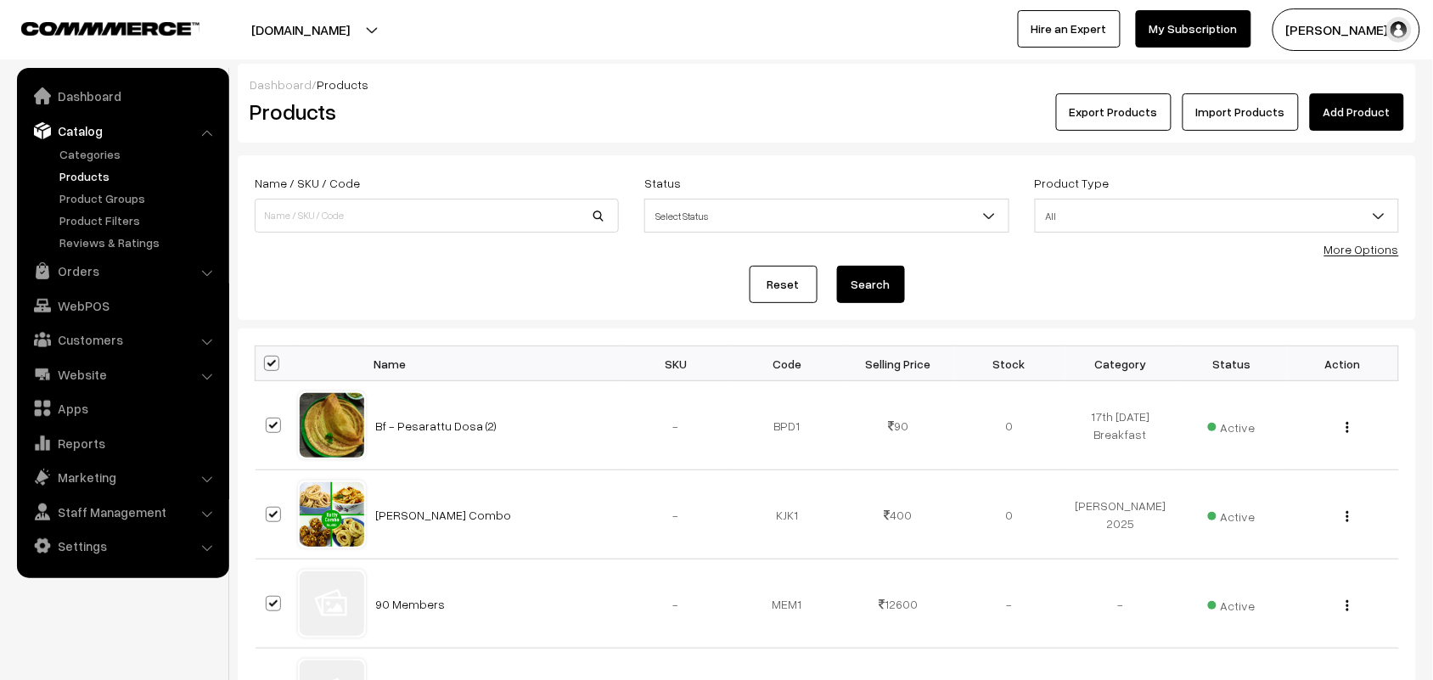
checkbox input "true"
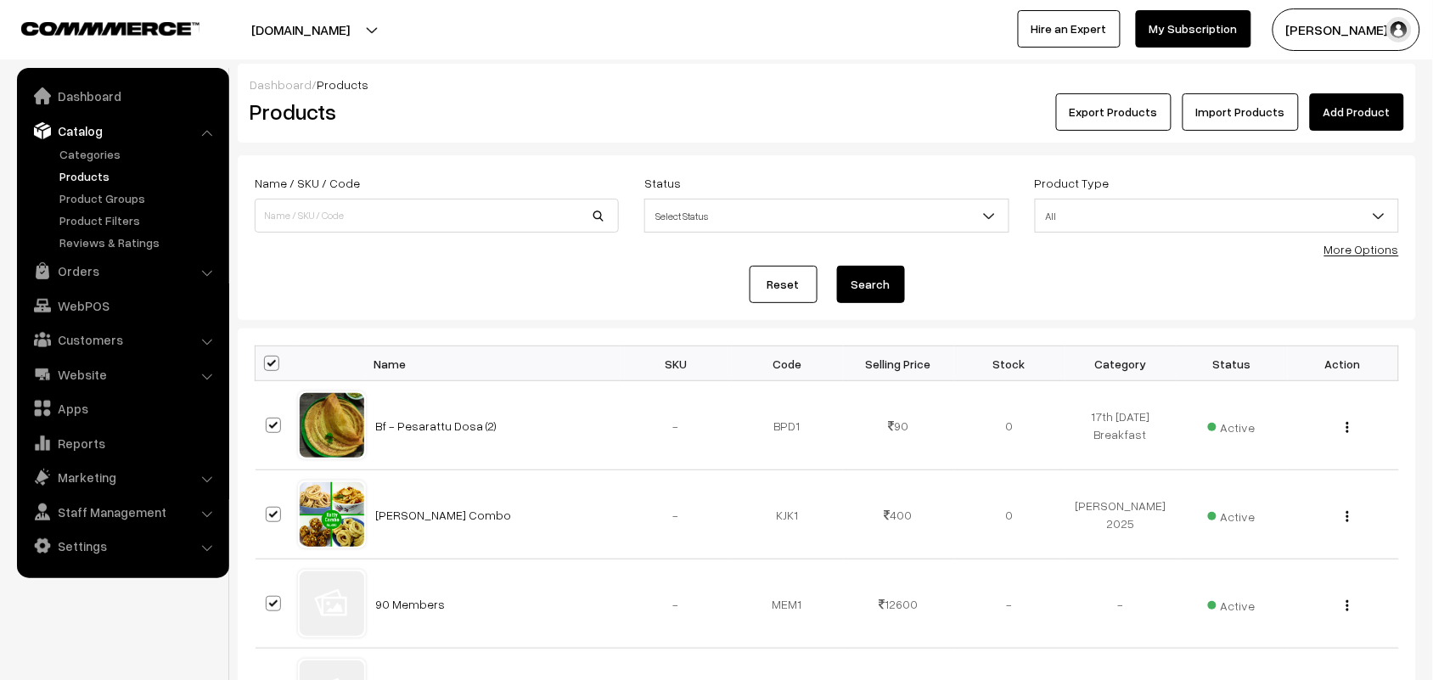
checkbox input "true"
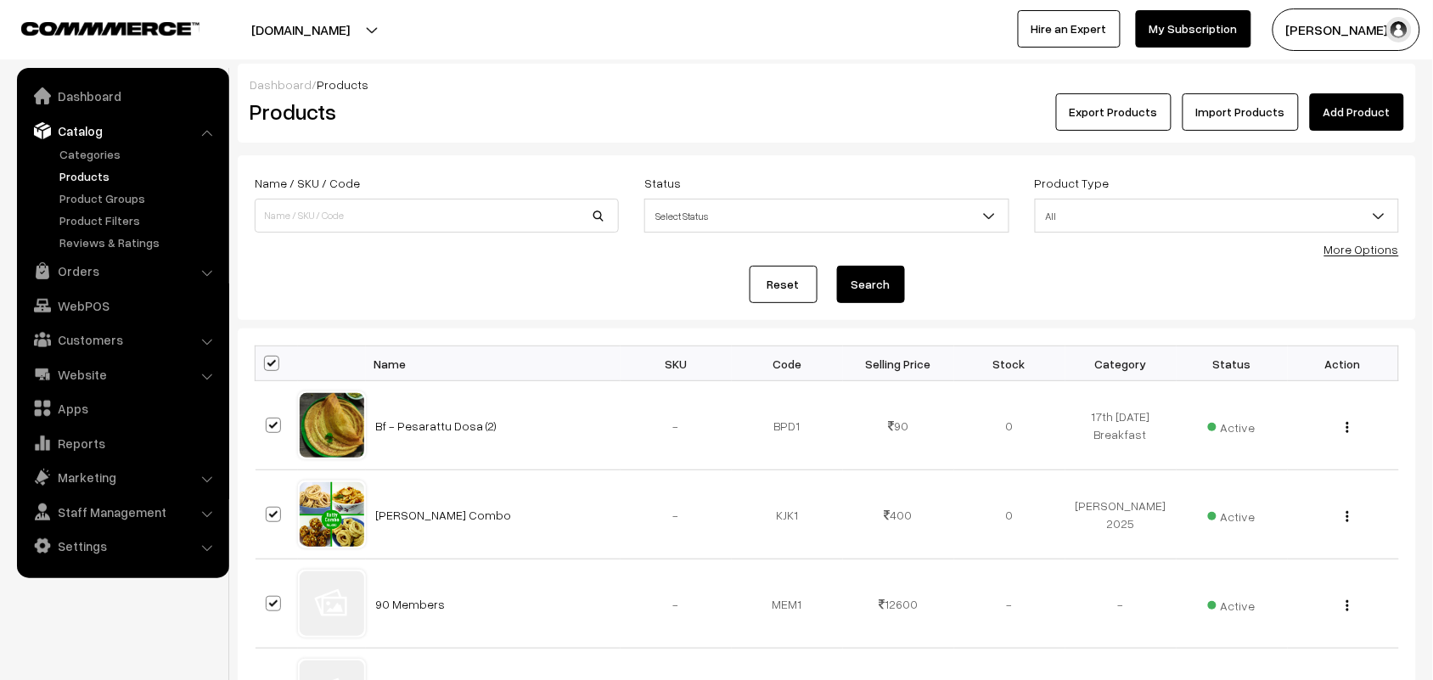
checkbox input "true"
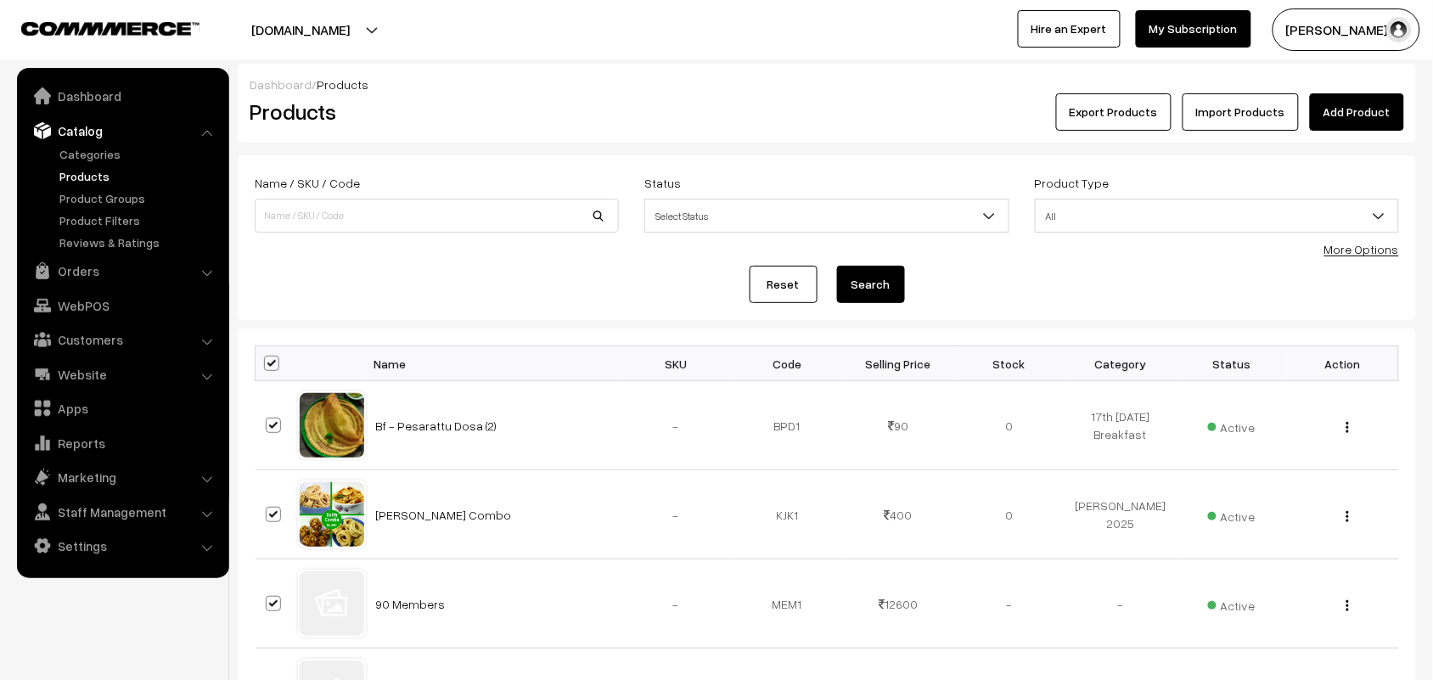
checkbox input "true"
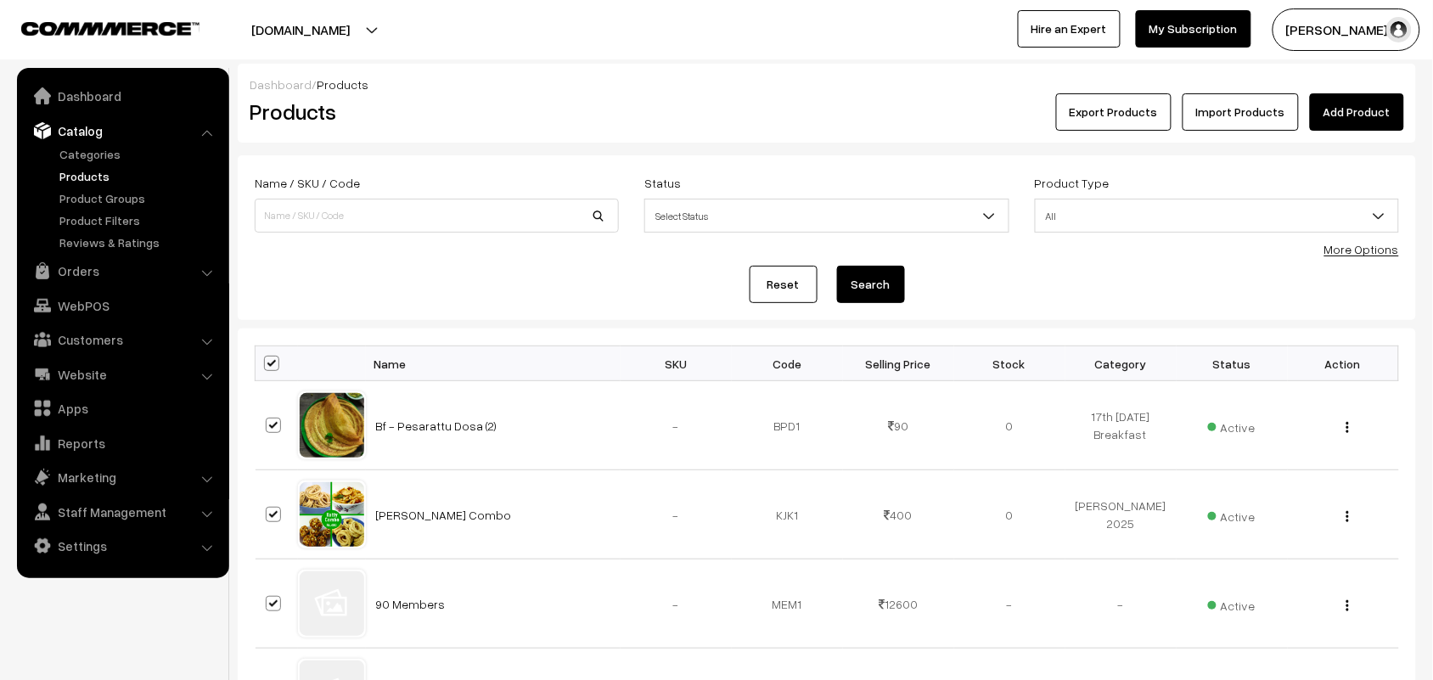
checkbox input "true"
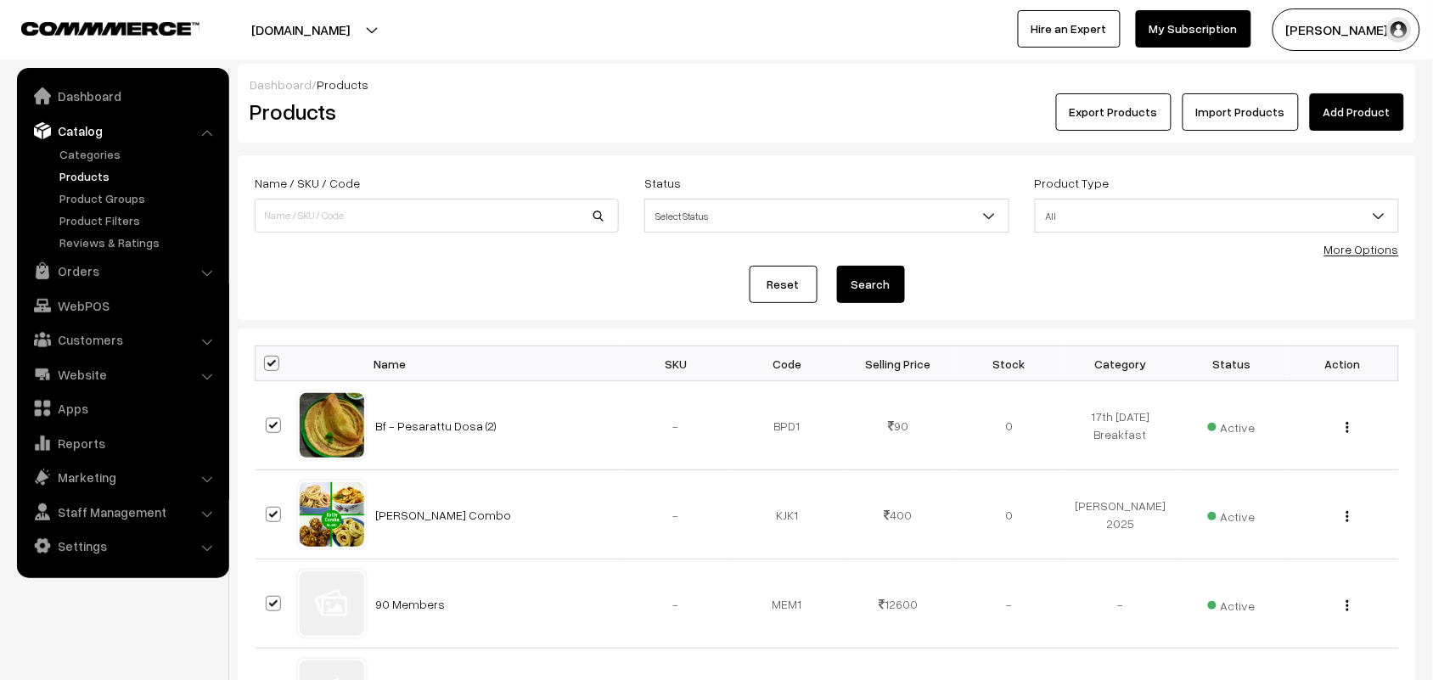
checkbox input "true"
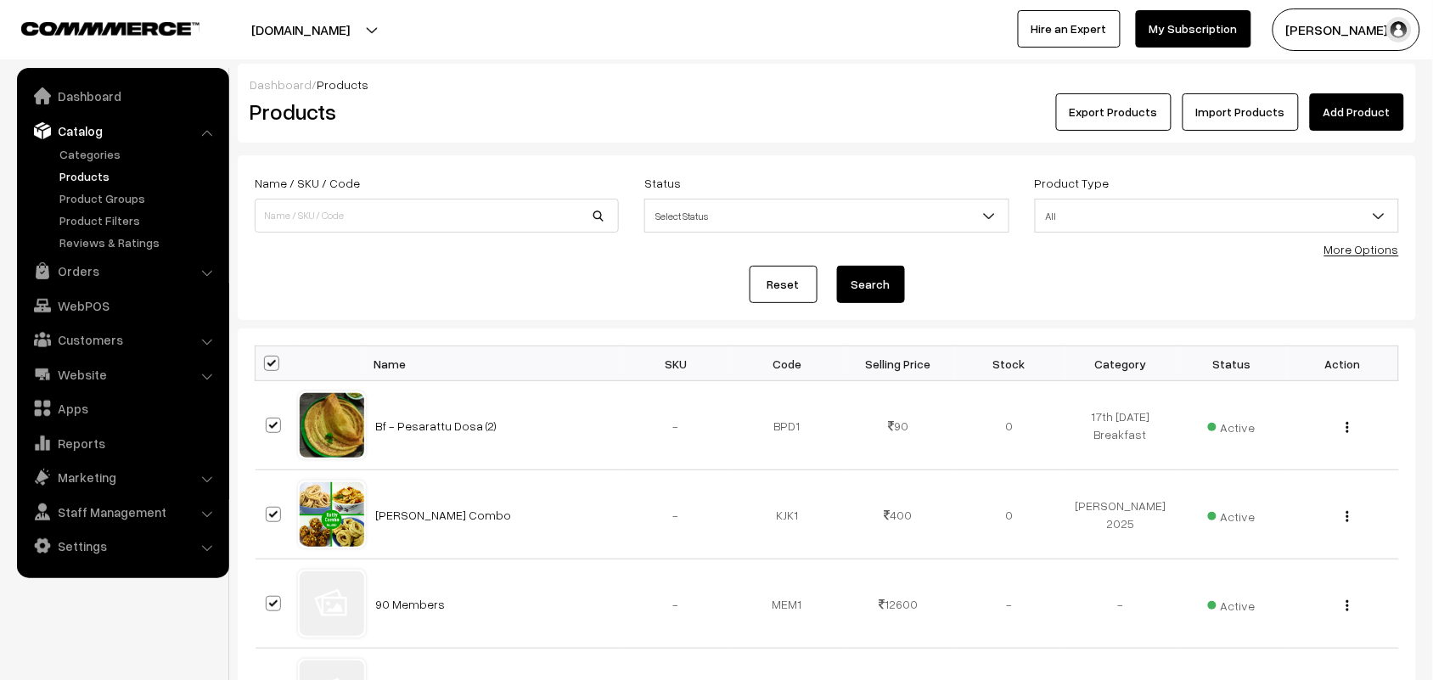
checkbox input "true"
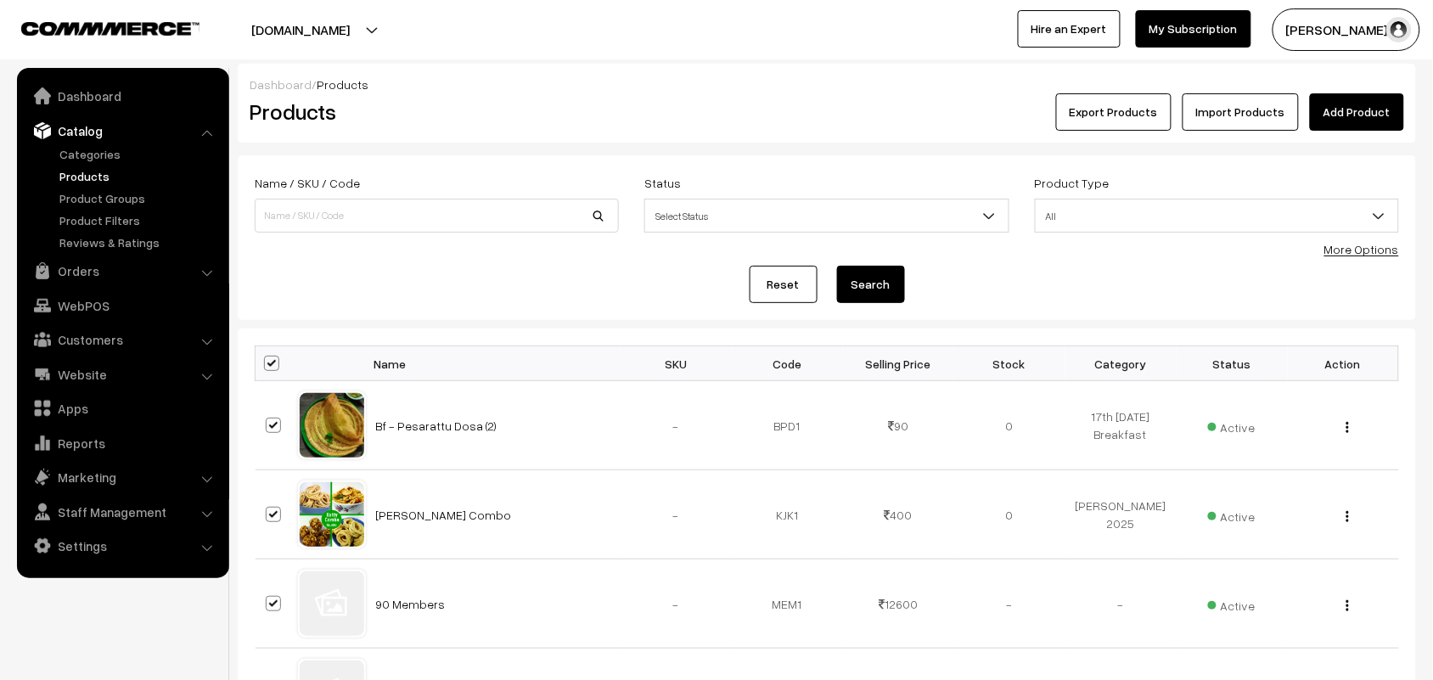
checkbox input "true"
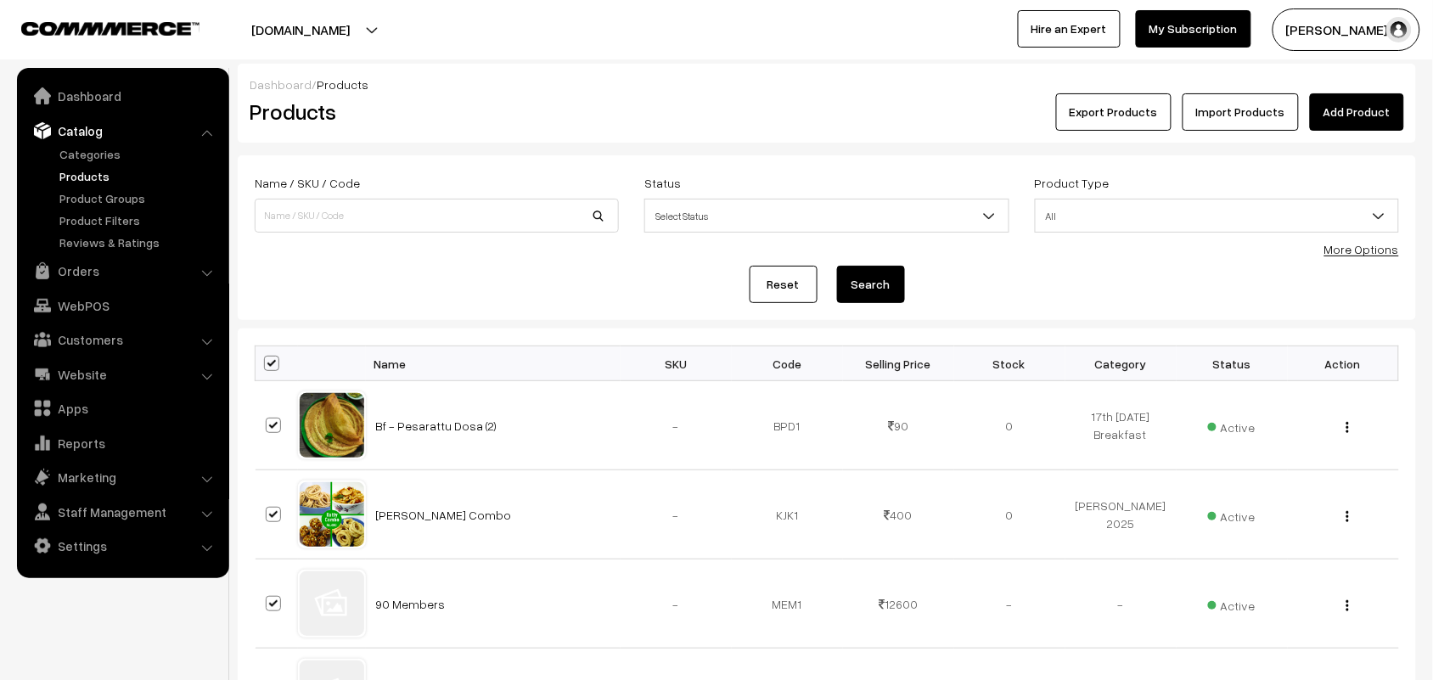
checkbox input "true"
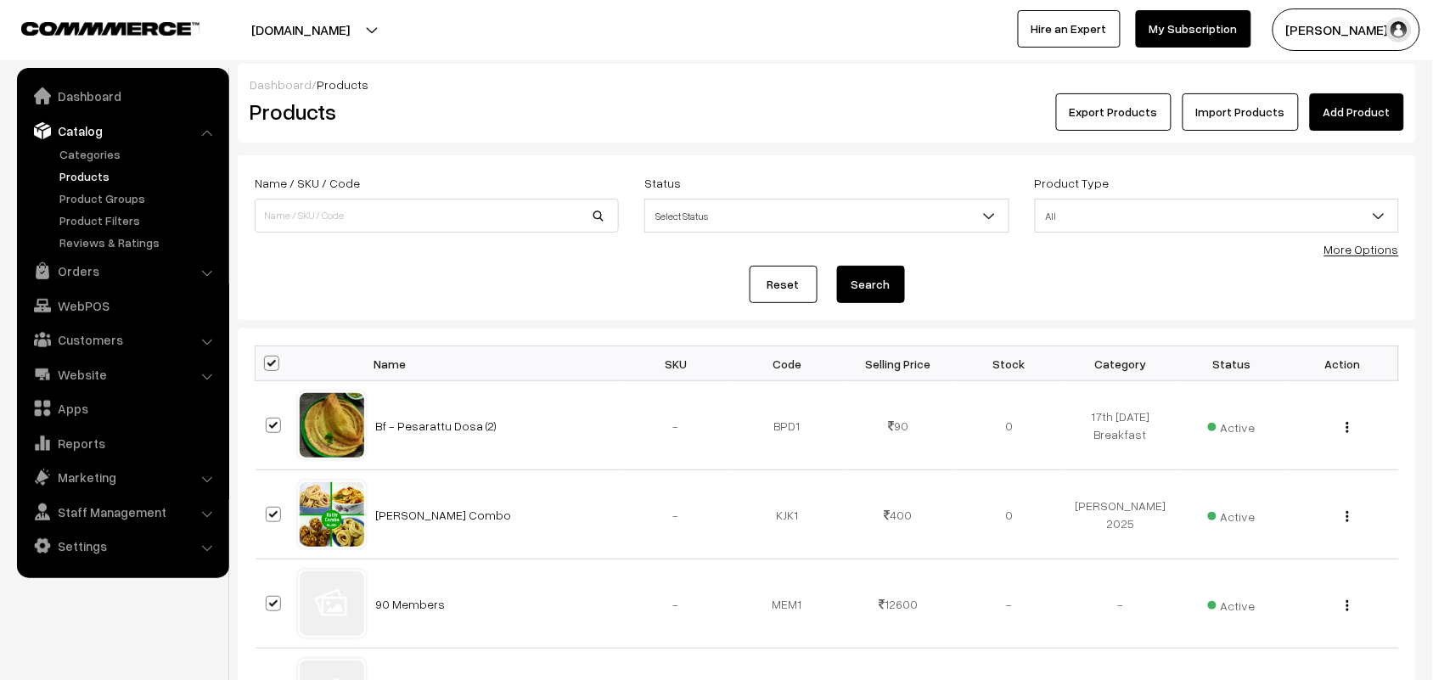
checkbox input "true"
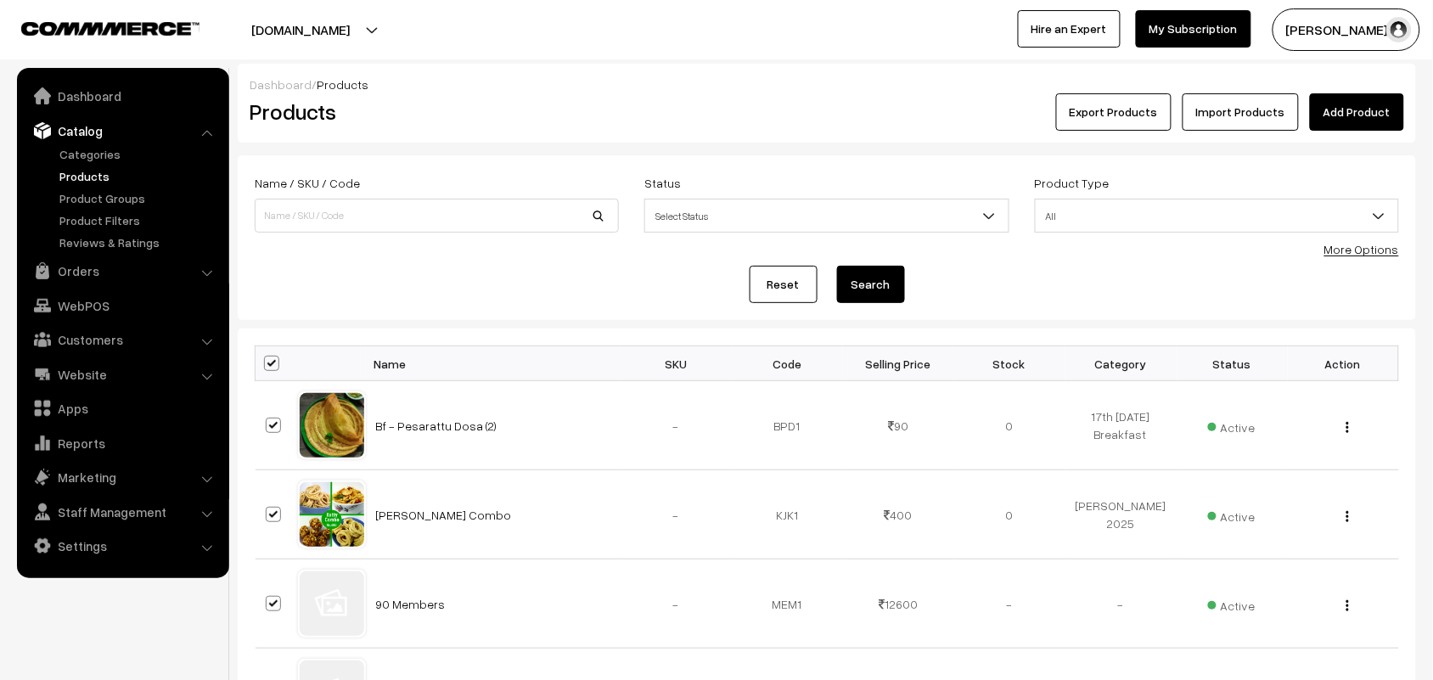
checkbox input "true"
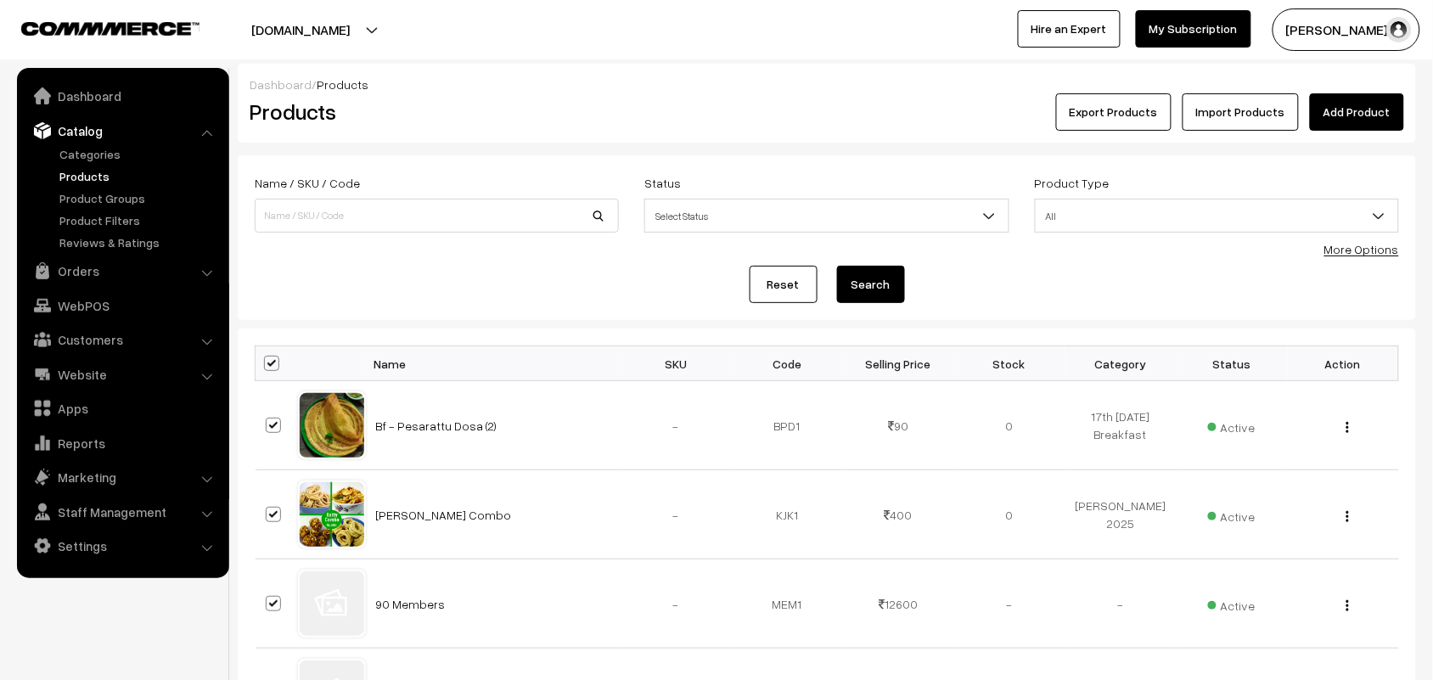
checkbox input "true"
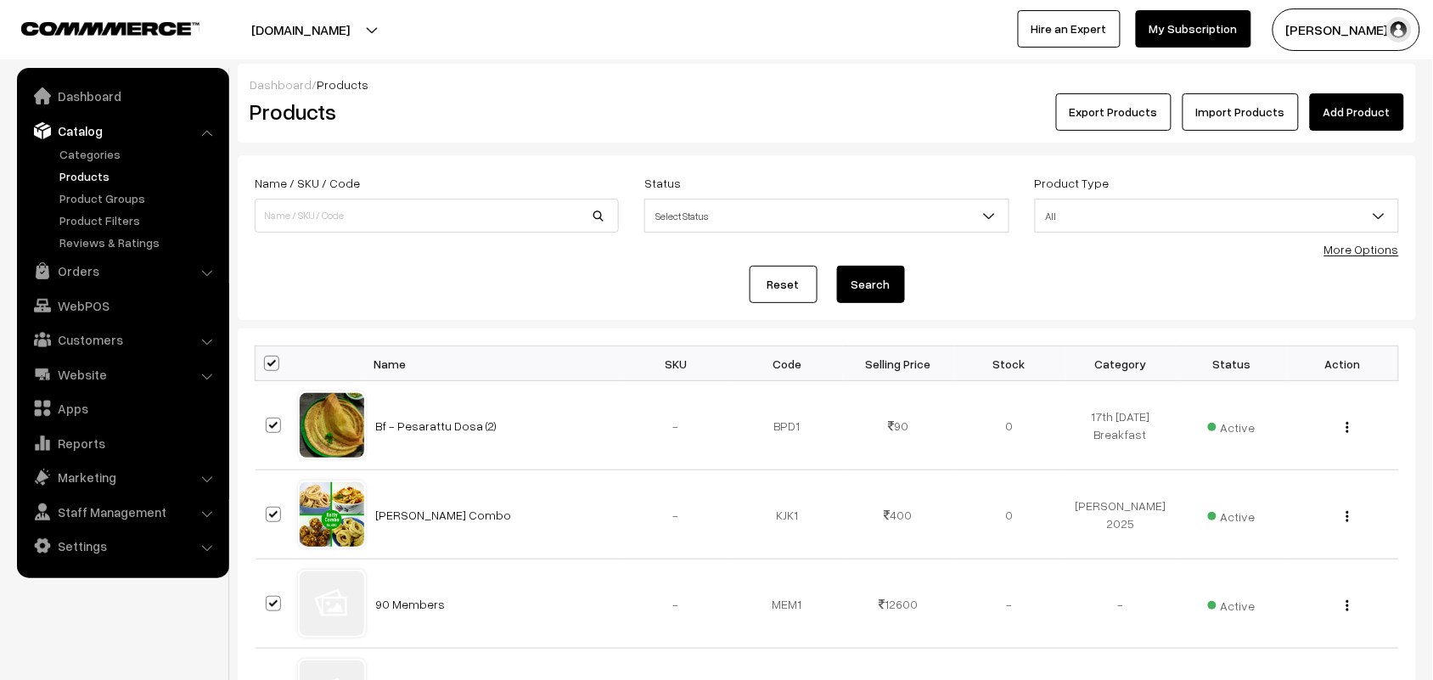
checkbox input "true"
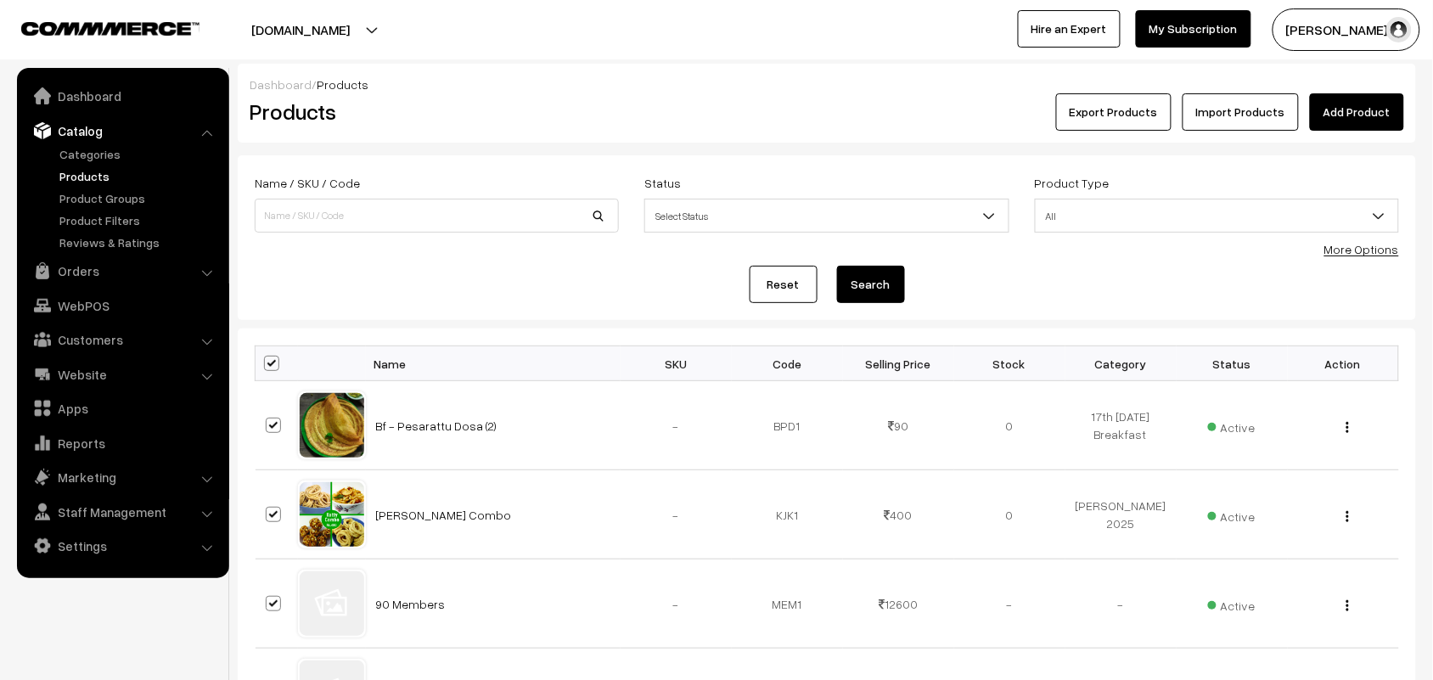
checkbox input "true"
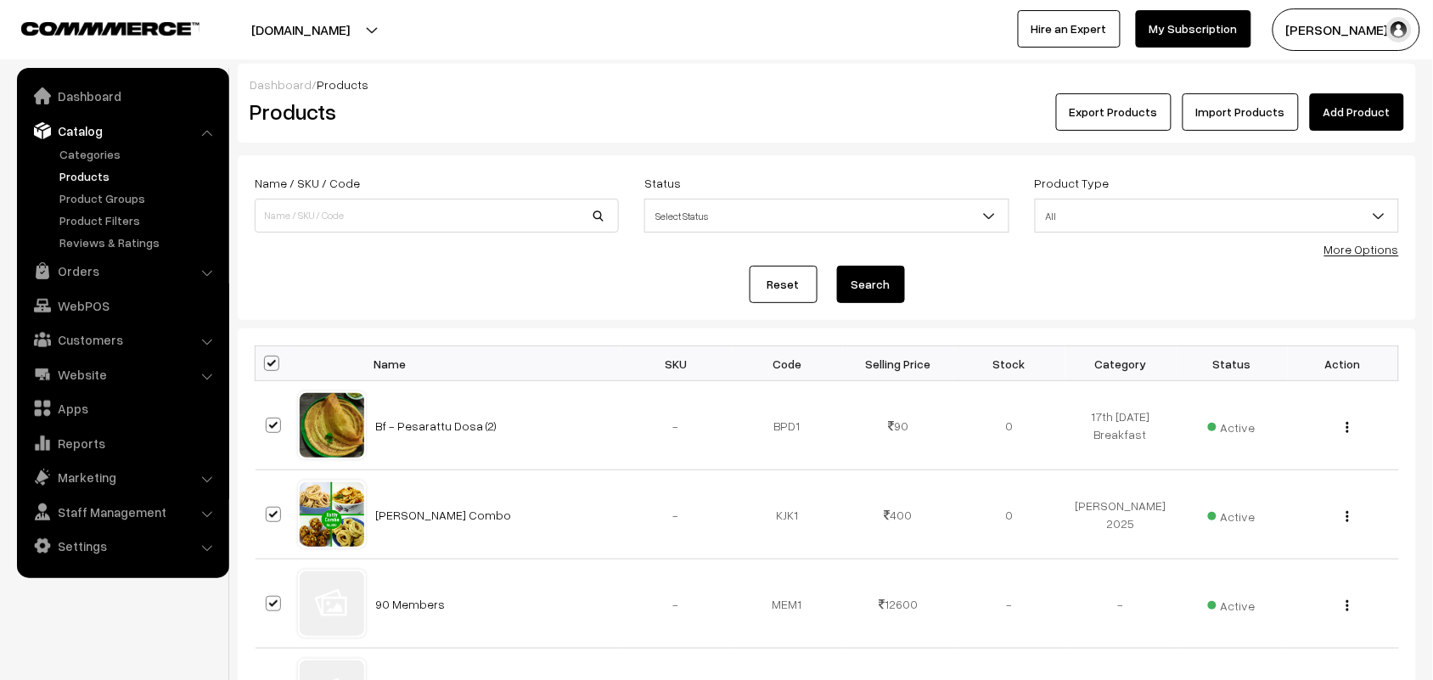
checkbox input "true"
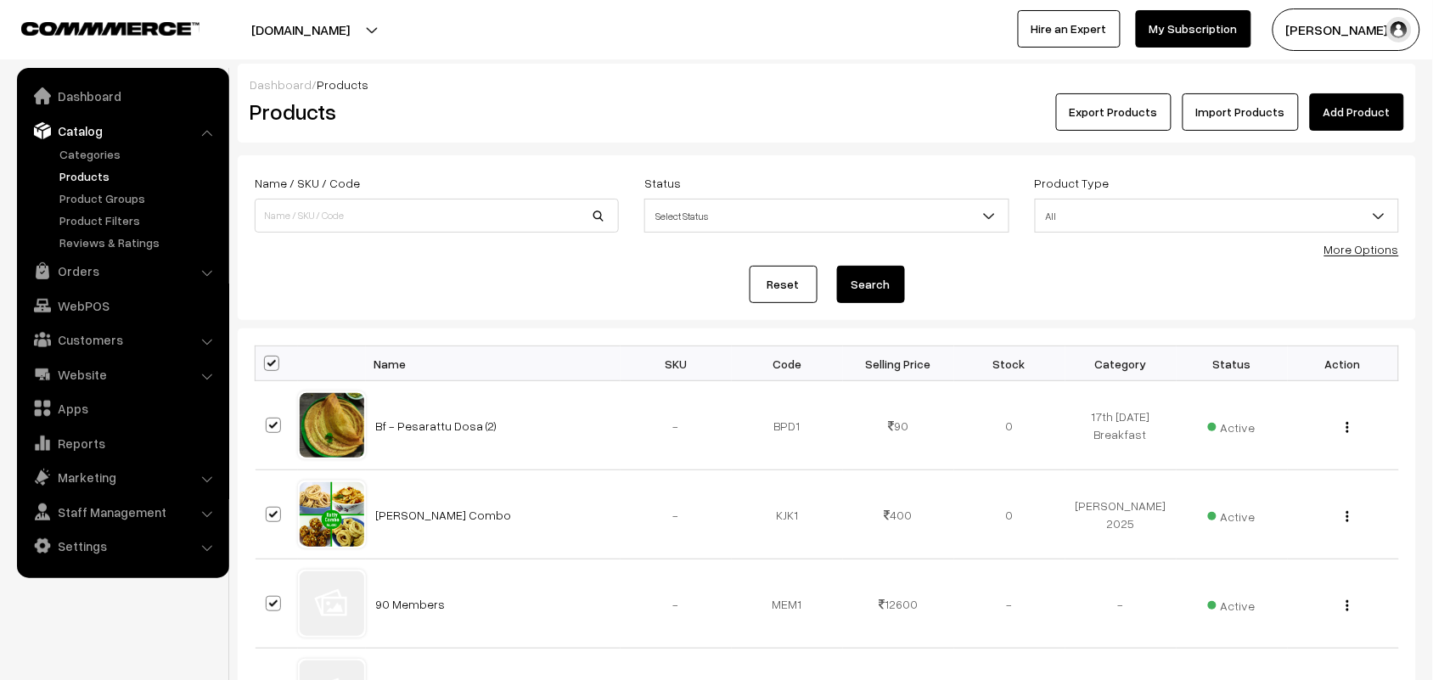
checkbox input "true"
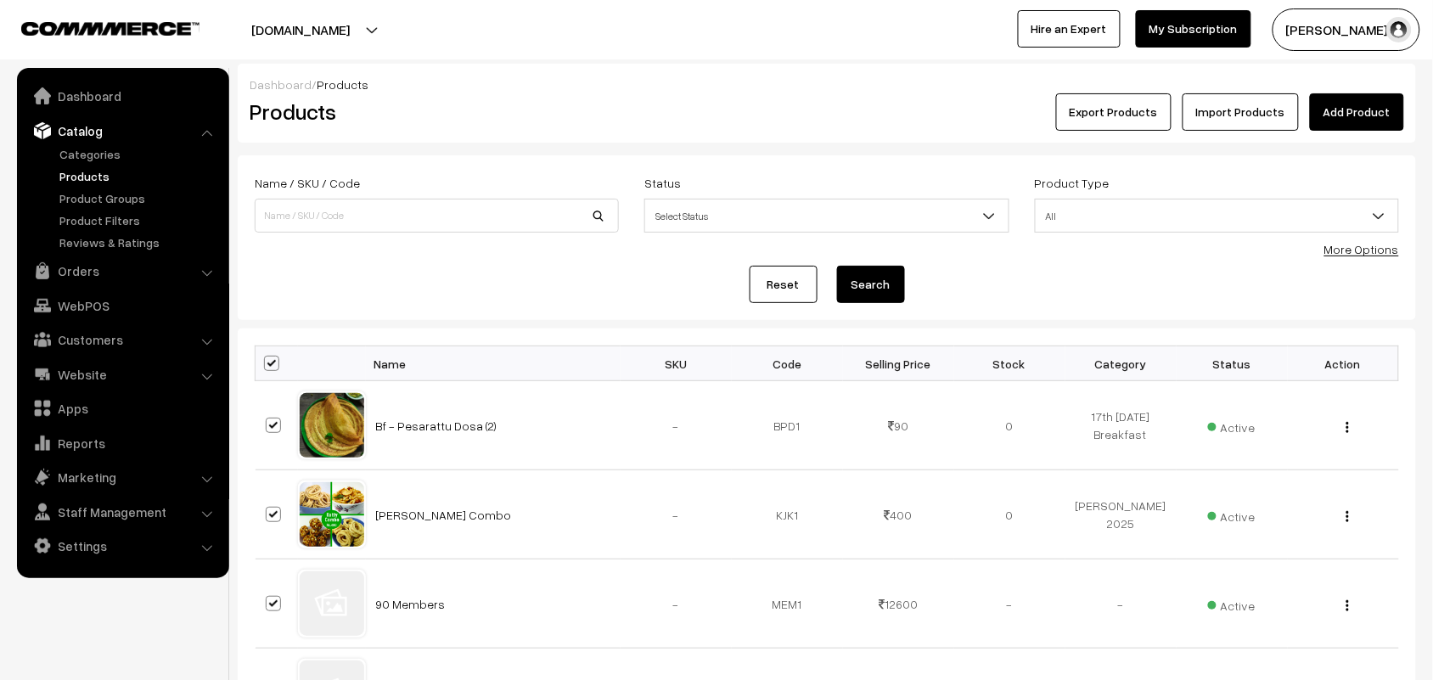
checkbox input "true"
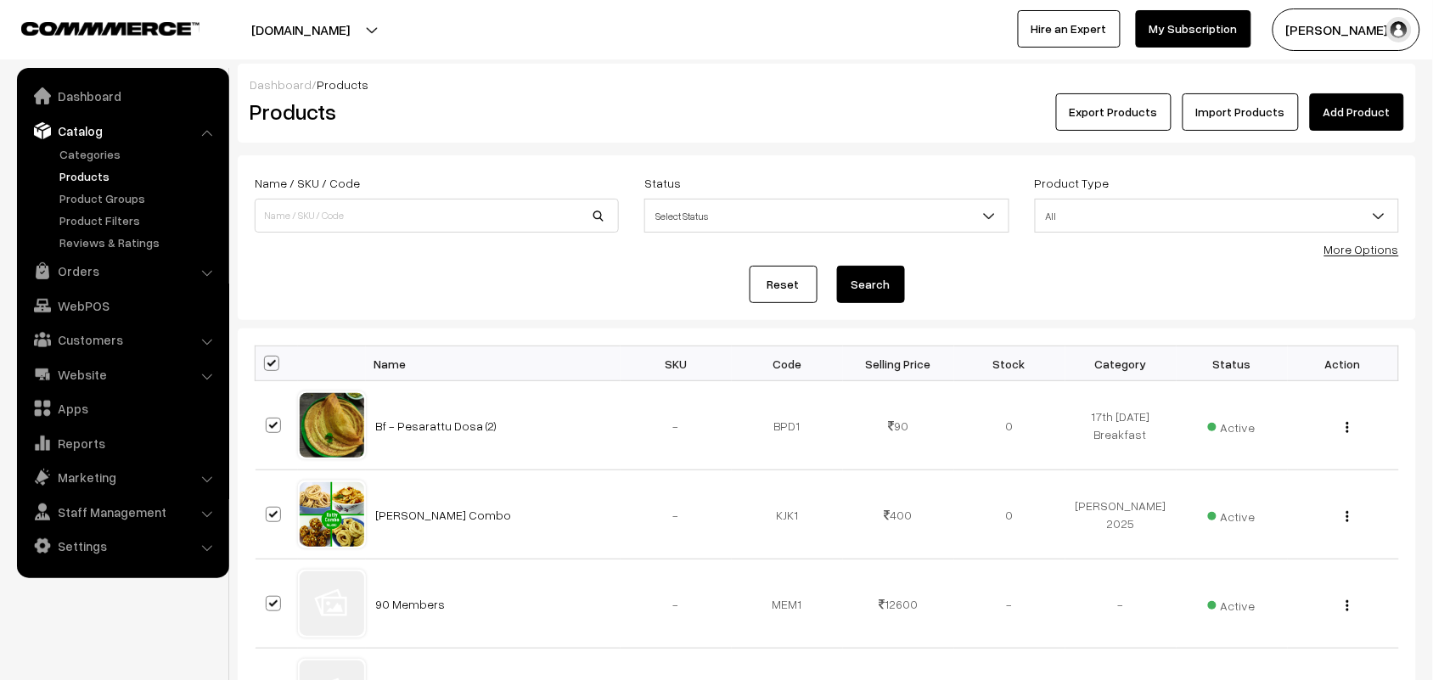
checkbox input "true"
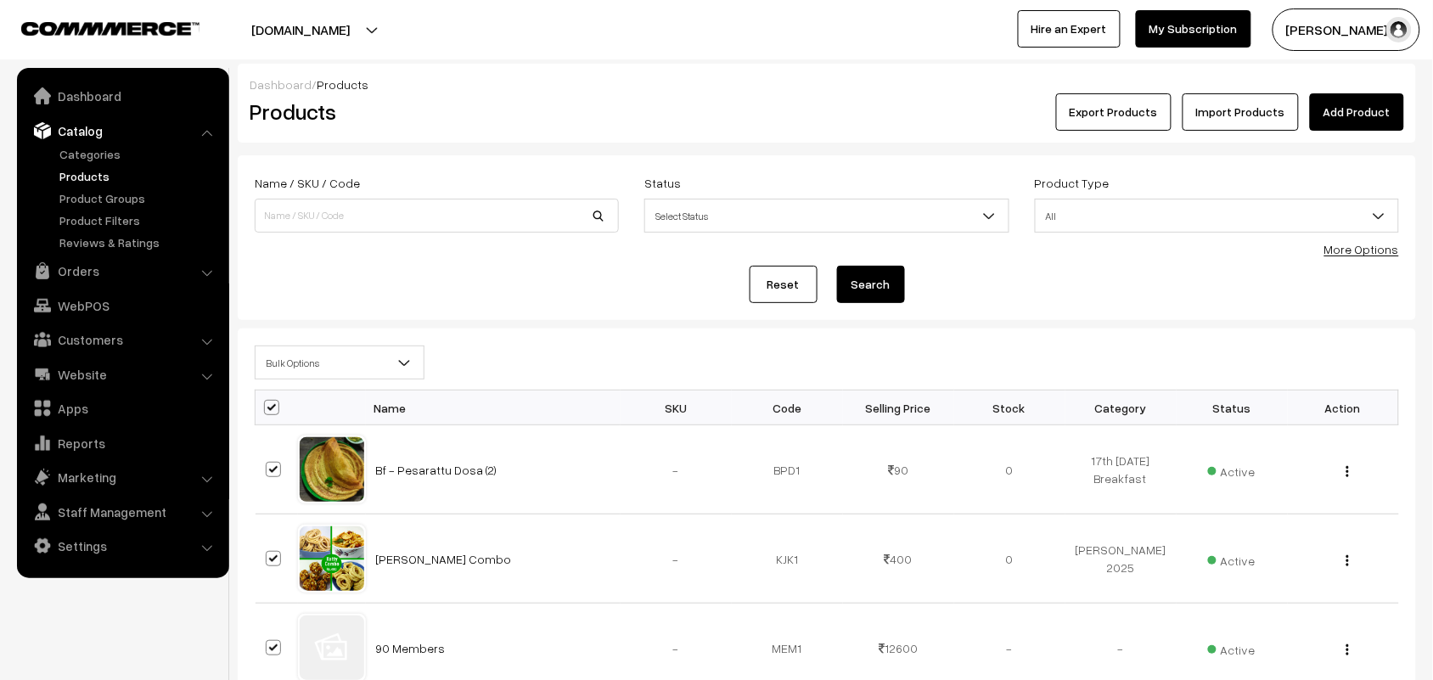
click at [304, 355] on span "Bulk Options" at bounding box center [339, 363] width 168 height 30
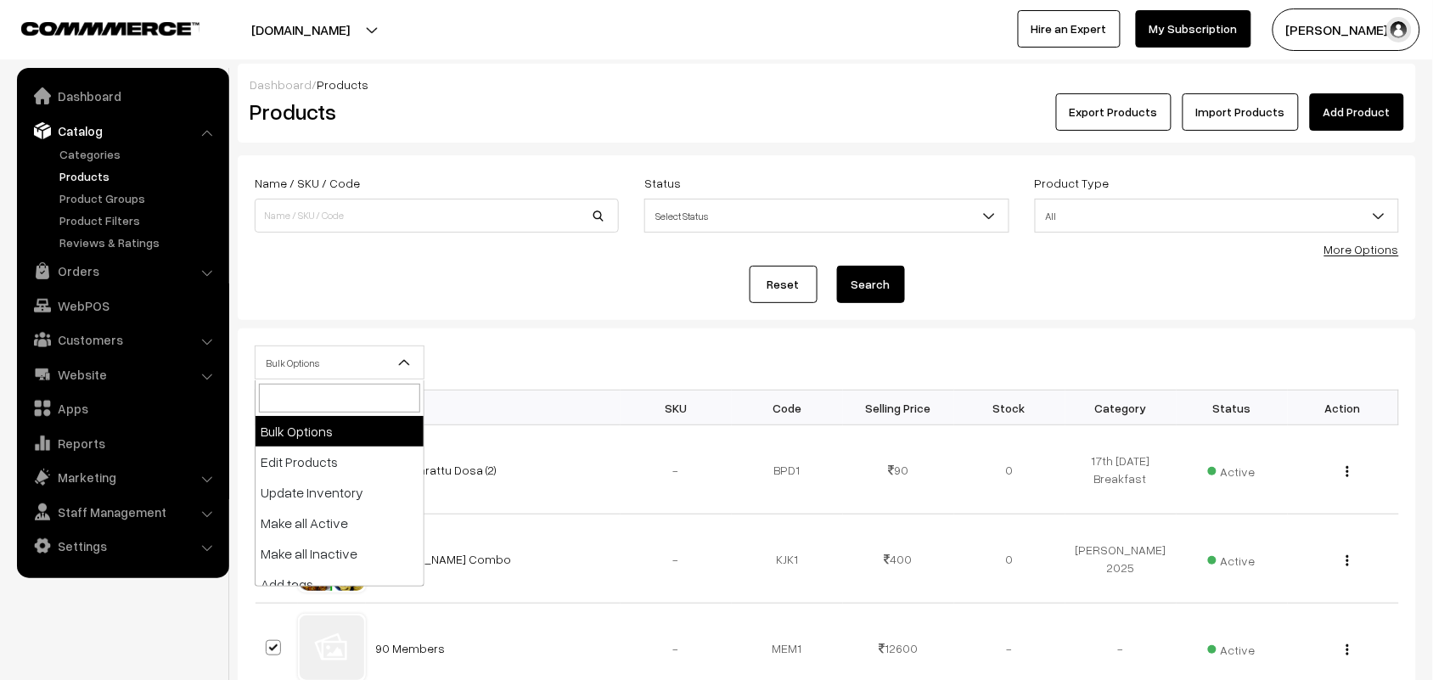
select select "editProduct"
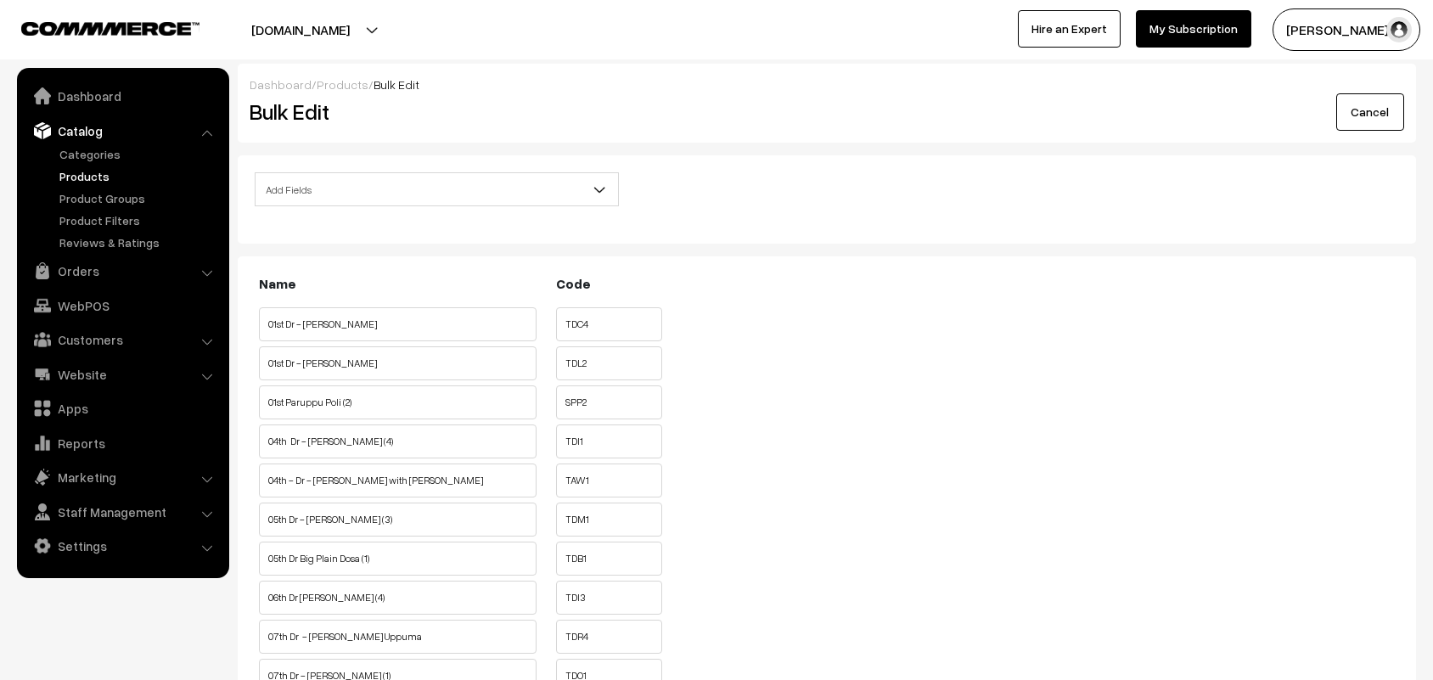
click at [361, 316] on input "01st Dr - [PERSON_NAME]" at bounding box center [398, 324] width 278 height 34
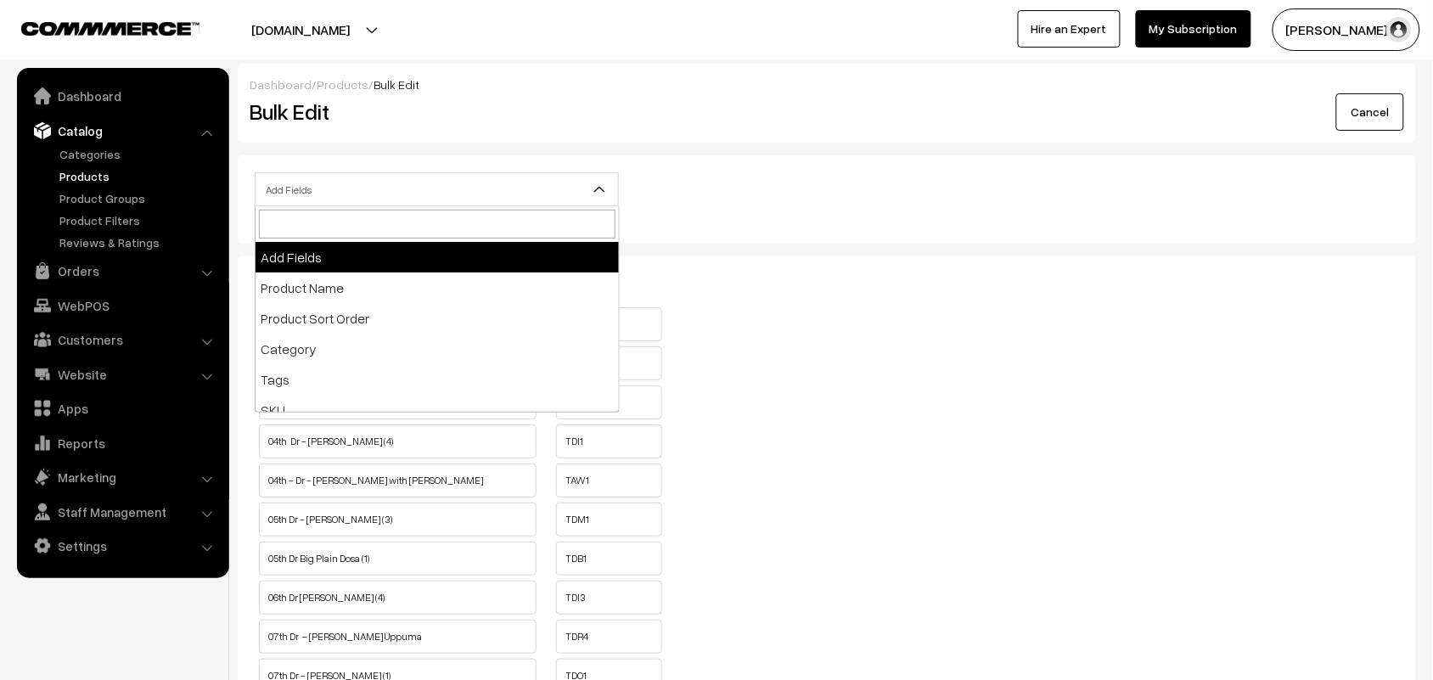
click at [373, 192] on span "Add Fields" at bounding box center [436, 190] width 362 height 30
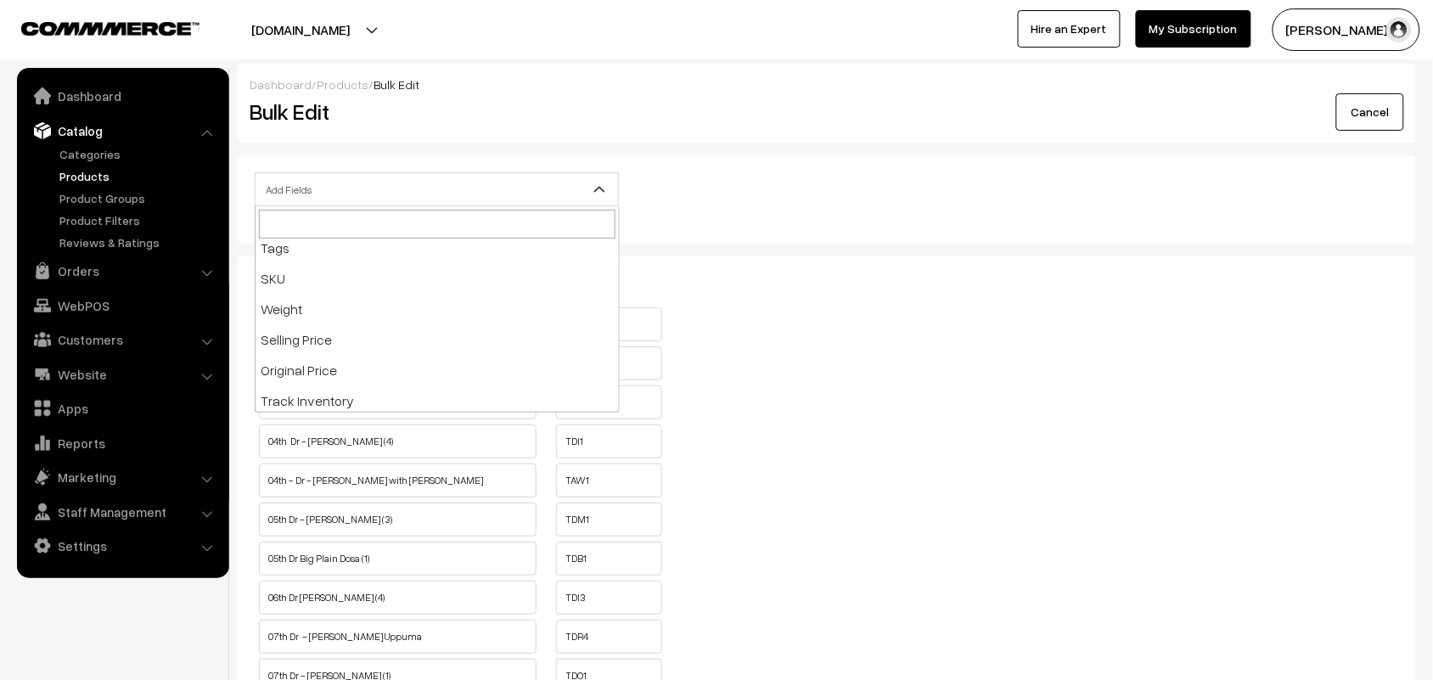
scroll to position [318, 0]
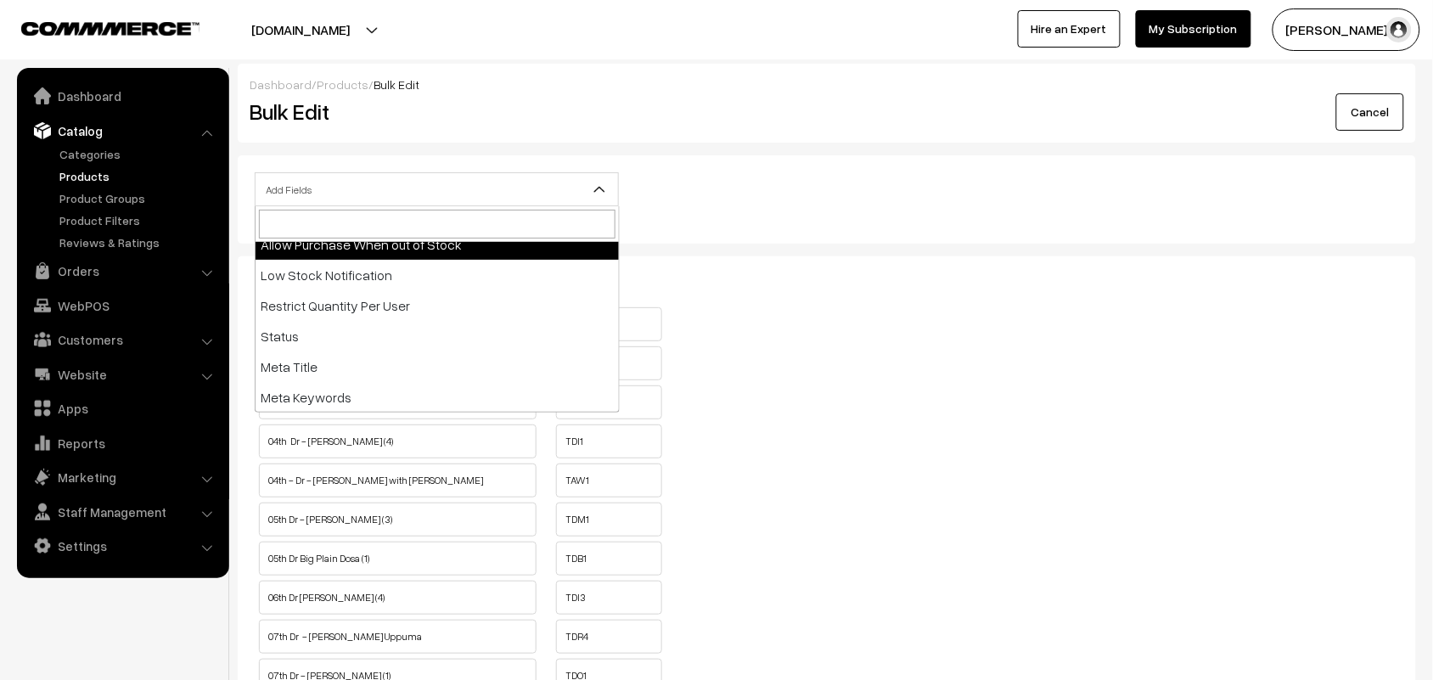
select select "allow-purchase"
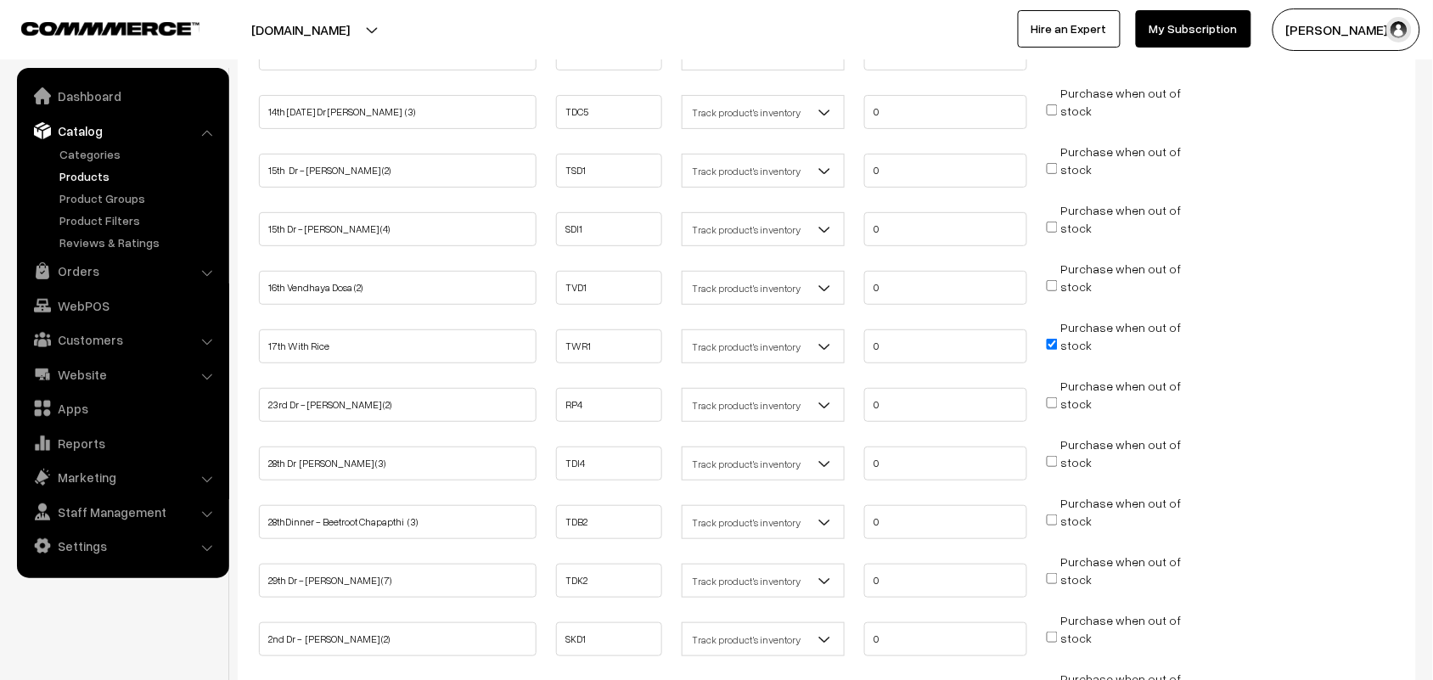
click at [1047, 339] on input "Purchase when out of stock" at bounding box center [1052, 344] width 11 height 11
checkbox input "false"
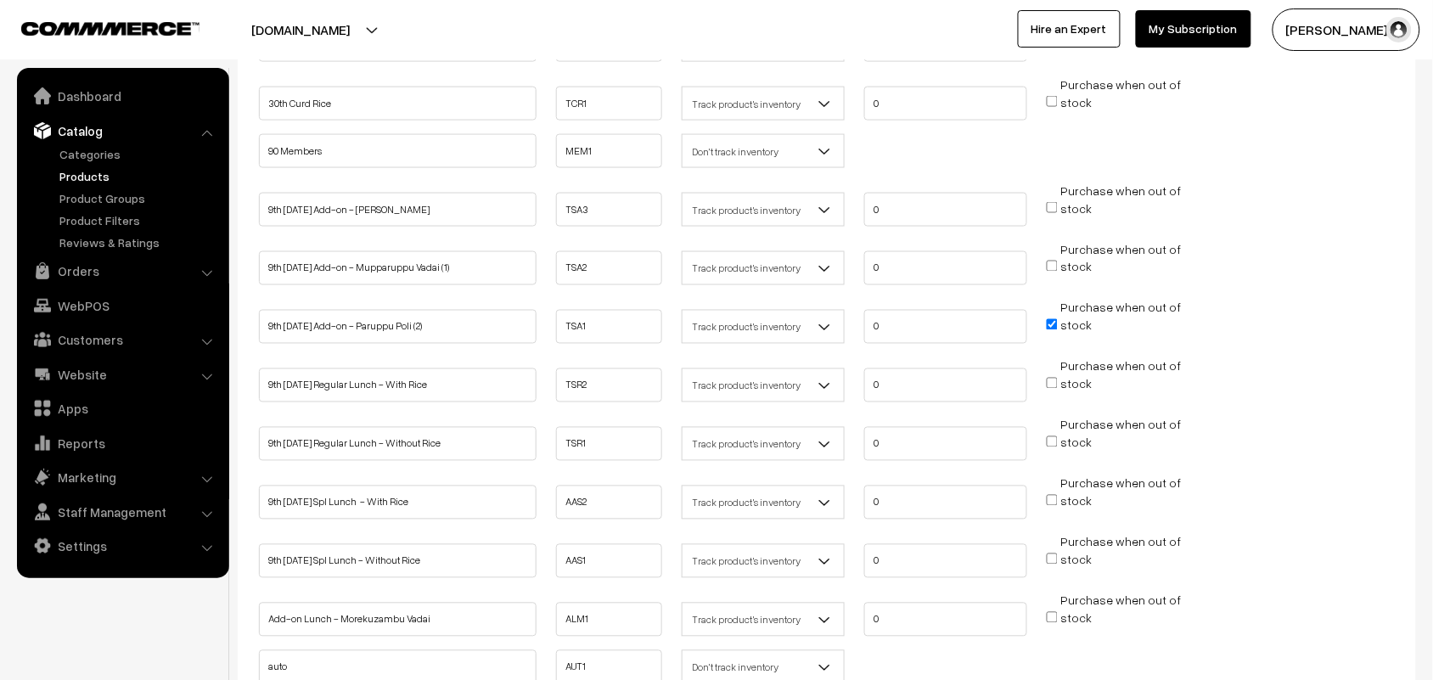
scroll to position [2652, 0]
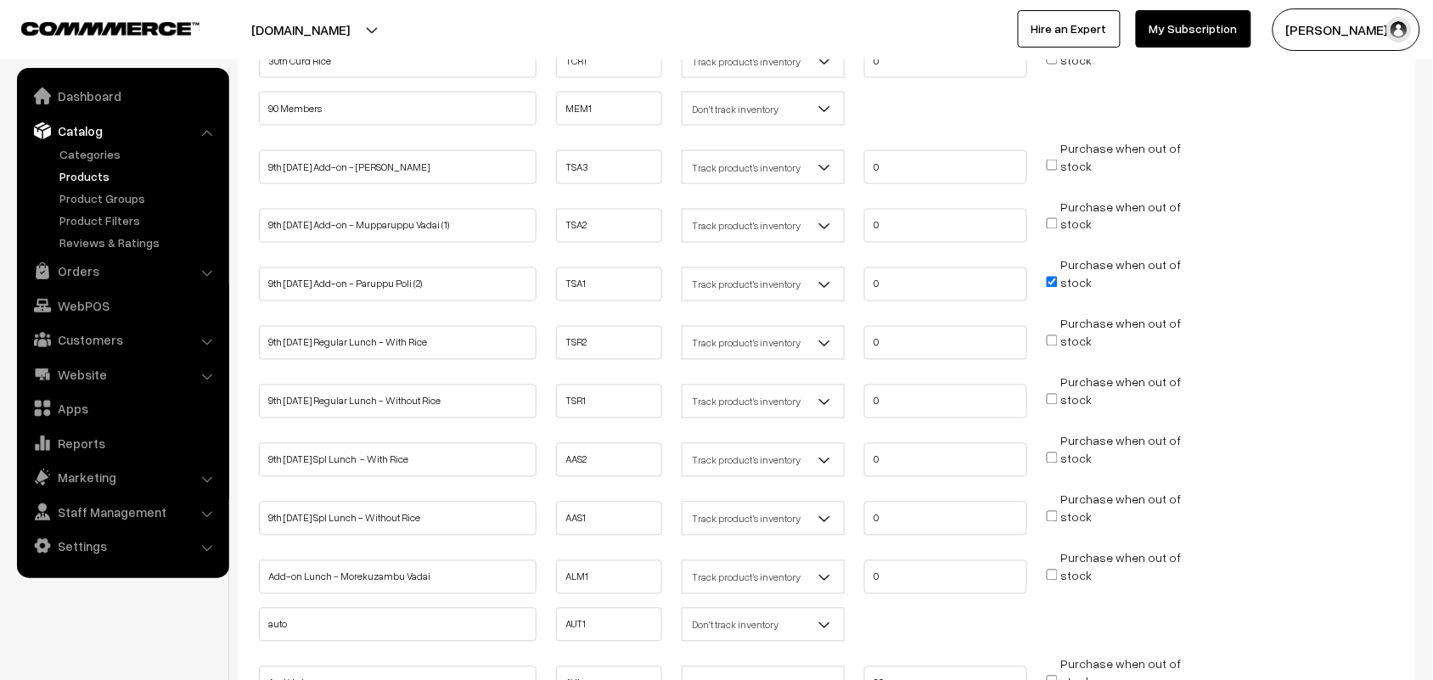
click at [1052, 277] on input "Purchase when out of stock" at bounding box center [1052, 282] width 11 height 11
checkbox input "false"
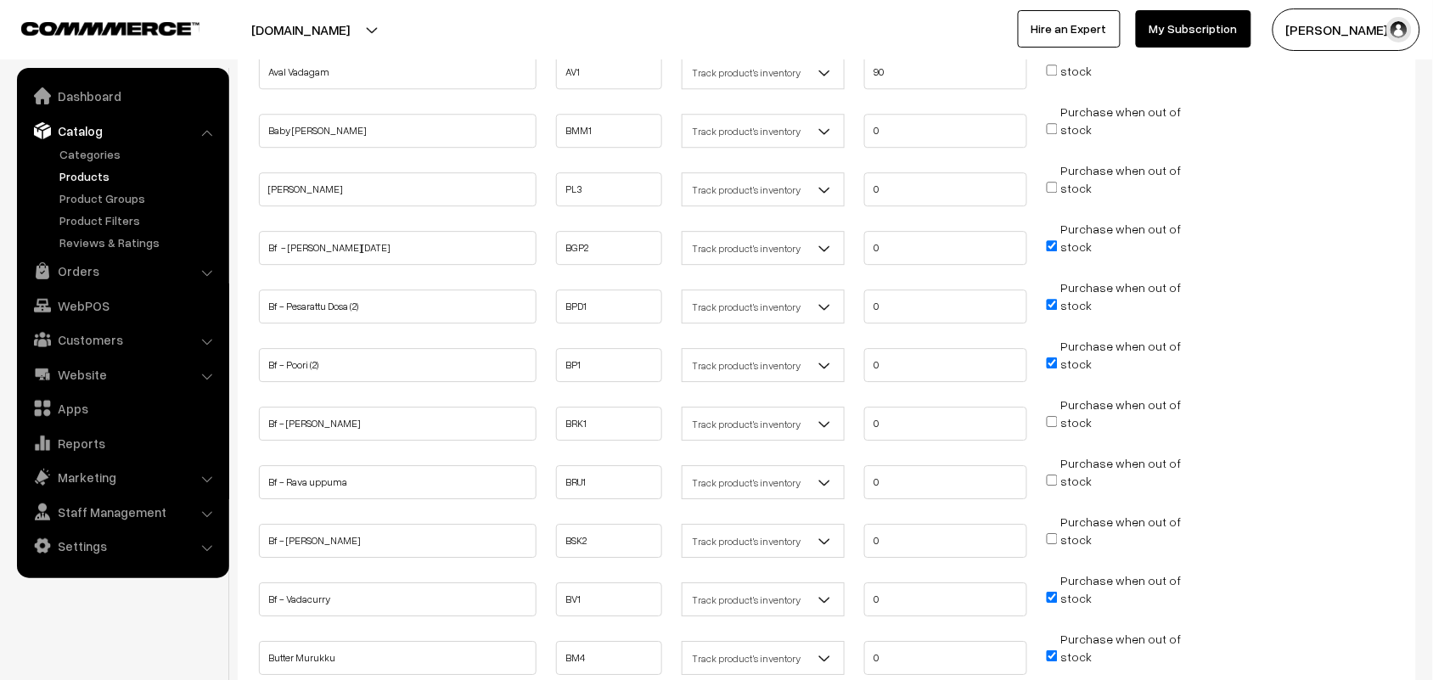
scroll to position [3395, 0]
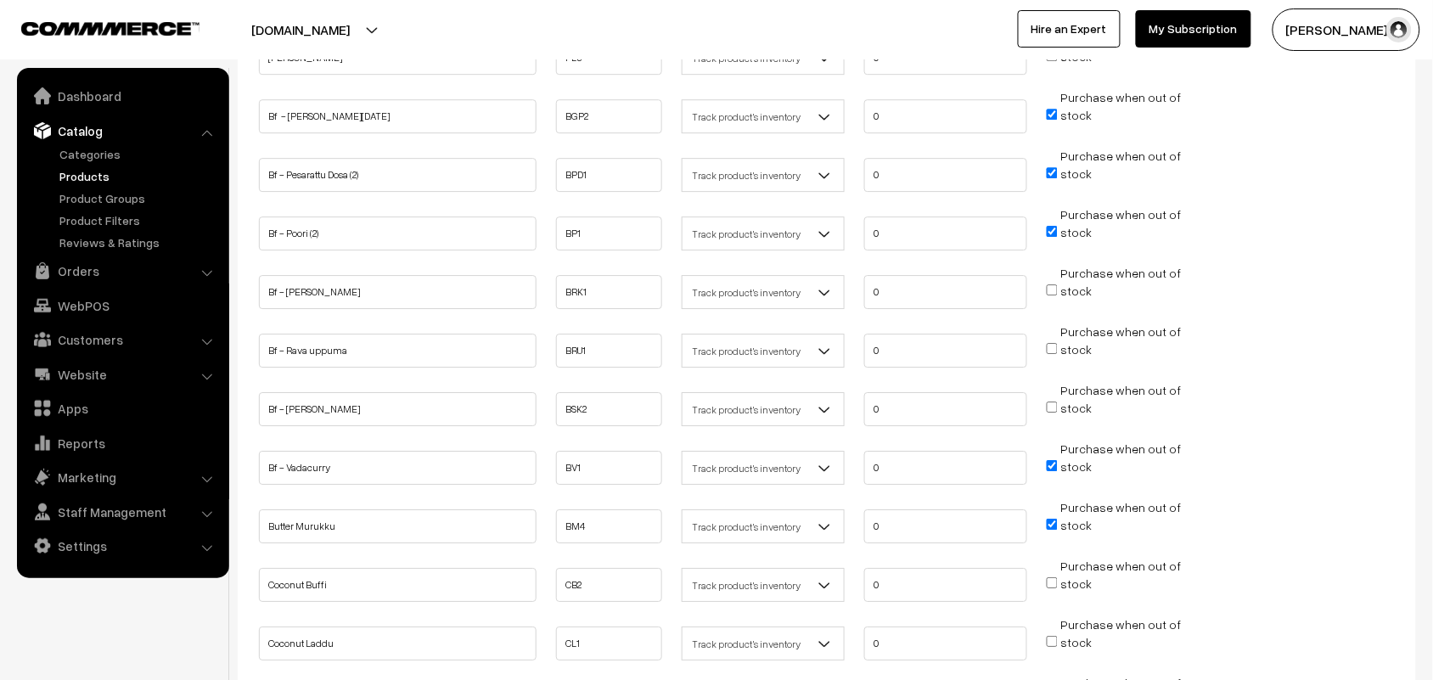
click at [1058, 109] on input "Purchase when out of stock" at bounding box center [1052, 114] width 11 height 11
checkbox input "false"
click at [1053, 167] on input "Purchase when out of stock" at bounding box center [1052, 172] width 11 height 11
checkbox input "false"
click at [1050, 226] on input "Purchase when out of stock" at bounding box center [1052, 231] width 11 height 11
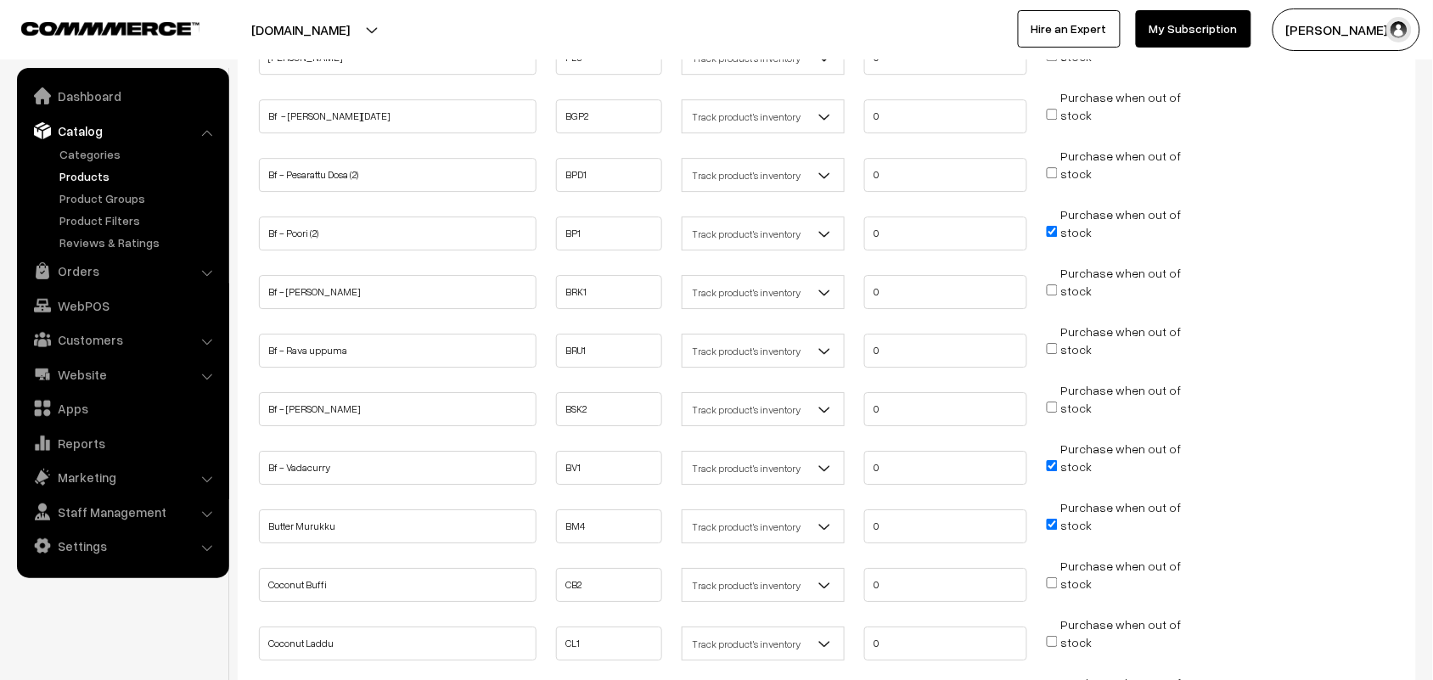
checkbox input "false"
click at [1049, 460] on input "Purchase when out of stock" at bounding box center [1052, 465] width 11 height 11
checkbox input "false"
click at [1055, 519] on input "Purchase when out of stock" at bounding box center [1052, 524] width 11 height 11
checkbox input "false"
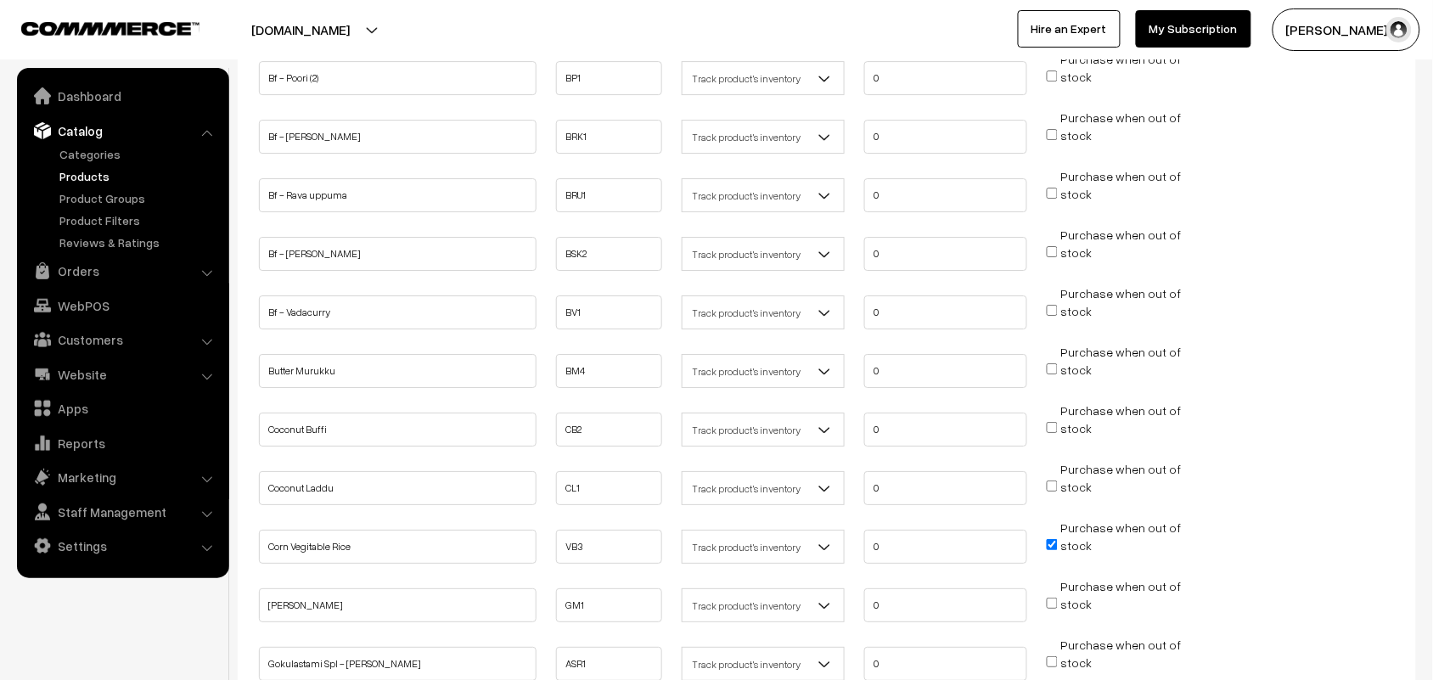
scroll to position [3819, 0]
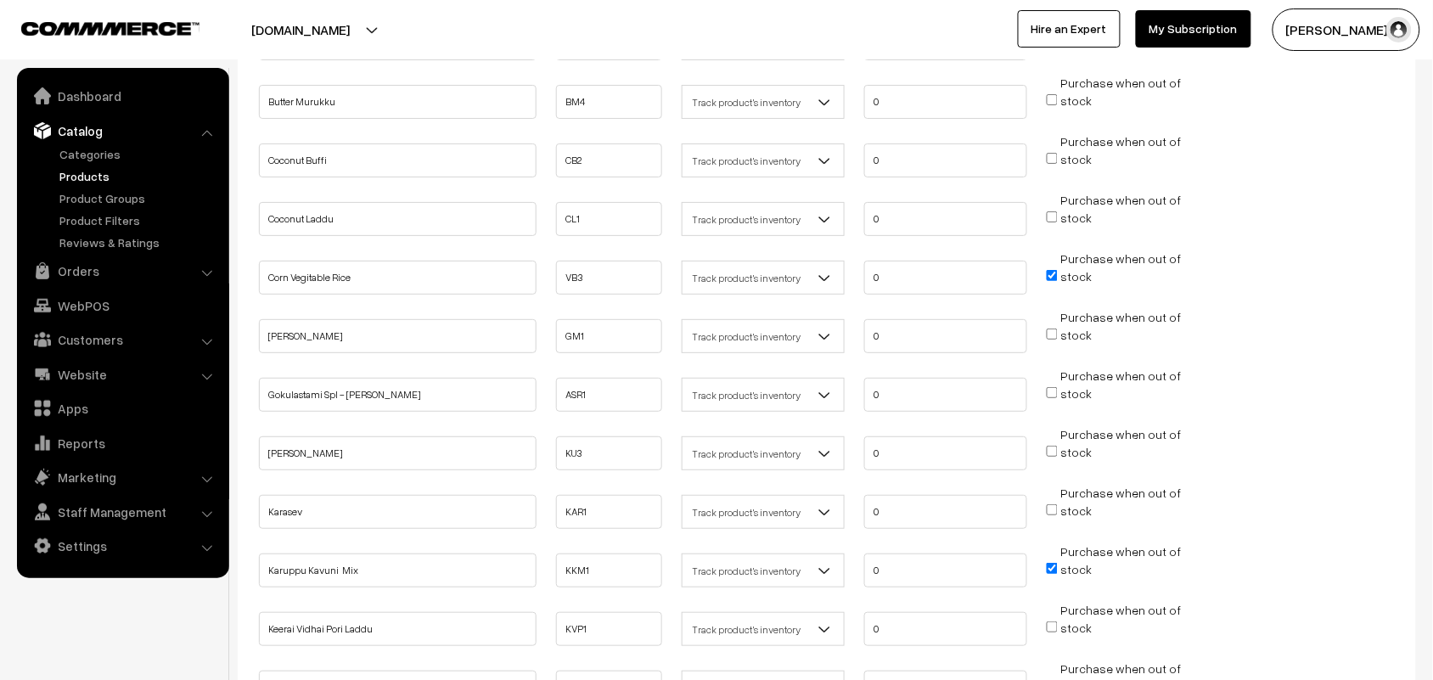
click at [1058, 270] on input "Purchase when out of stock" at bounding box center [1052, 275] width 11 height 11
checkbox input "false"
click at [1054, 563] on input "Purchase when out of stock" at bounding box center [1052, 568] width 11 height 11
checkbox input "false"
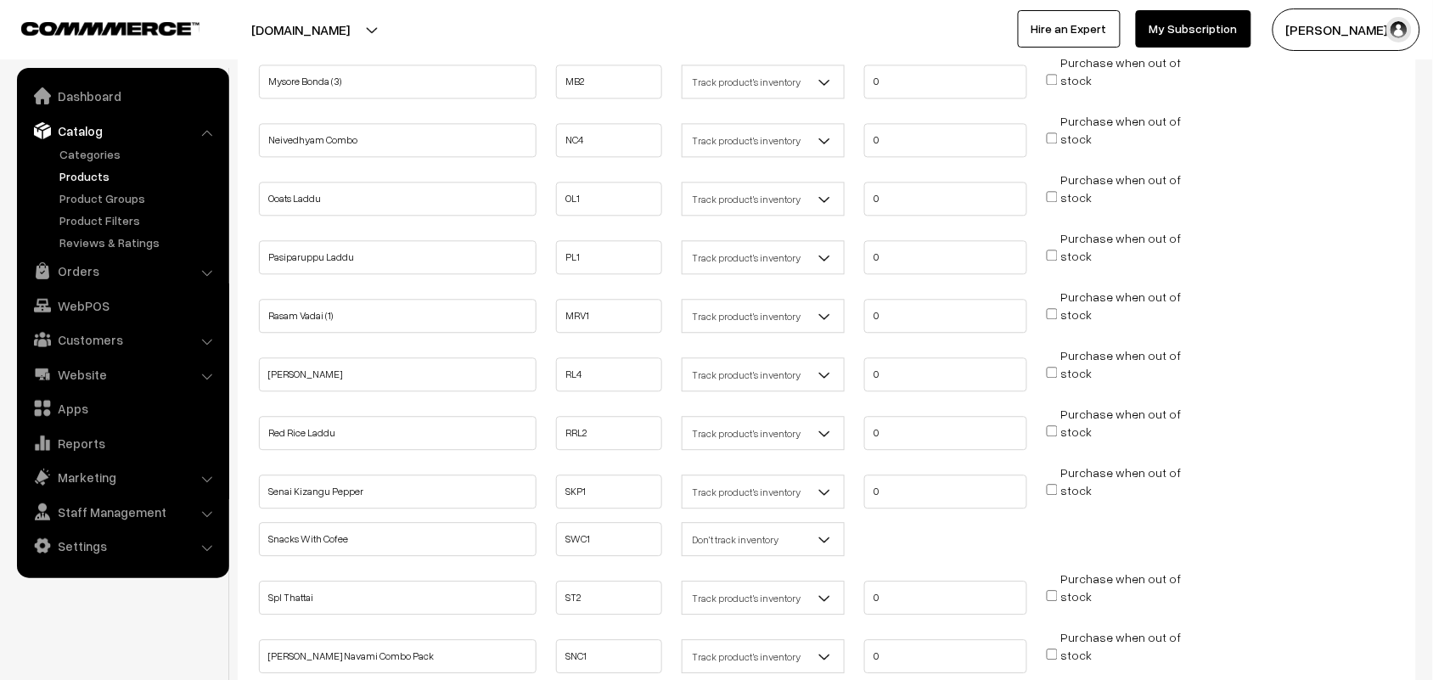
scroll to position [5013, 0]
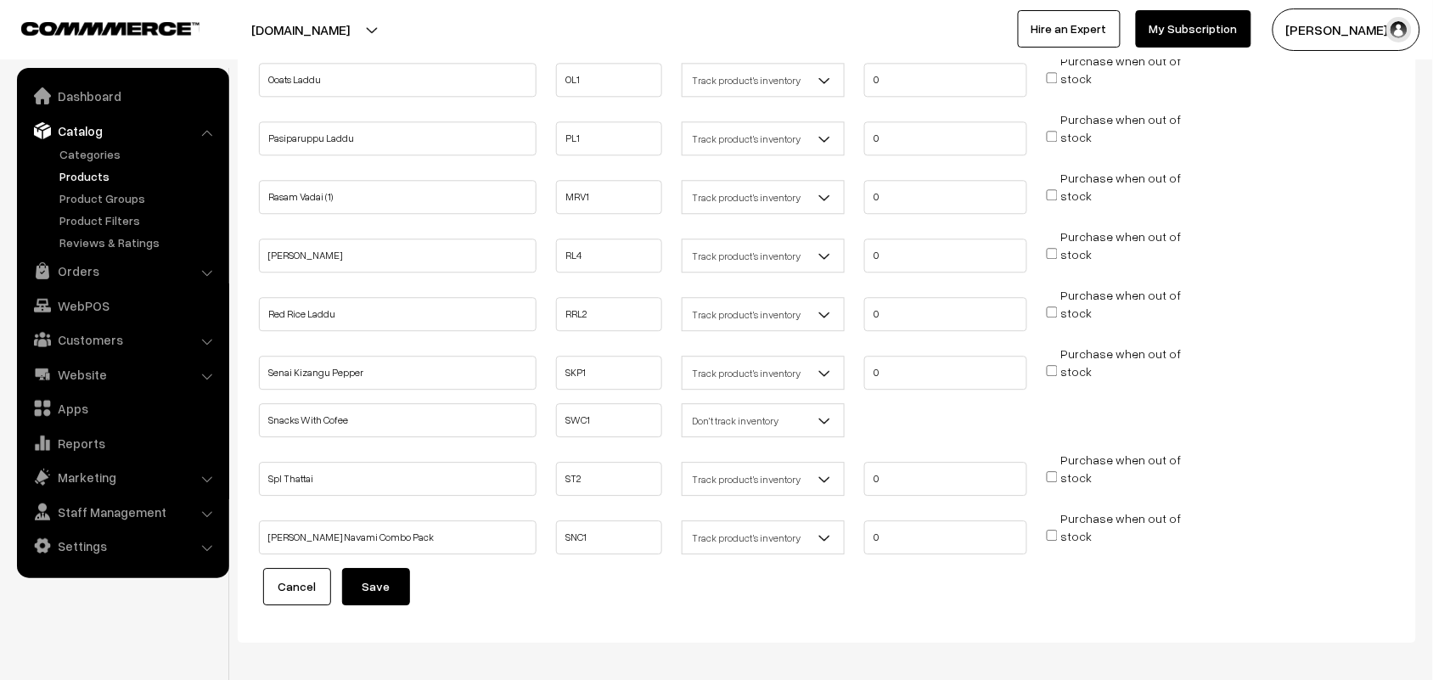
click at [374, 568] on button "Save" at bounding box center [376, 586] width 68 height 37
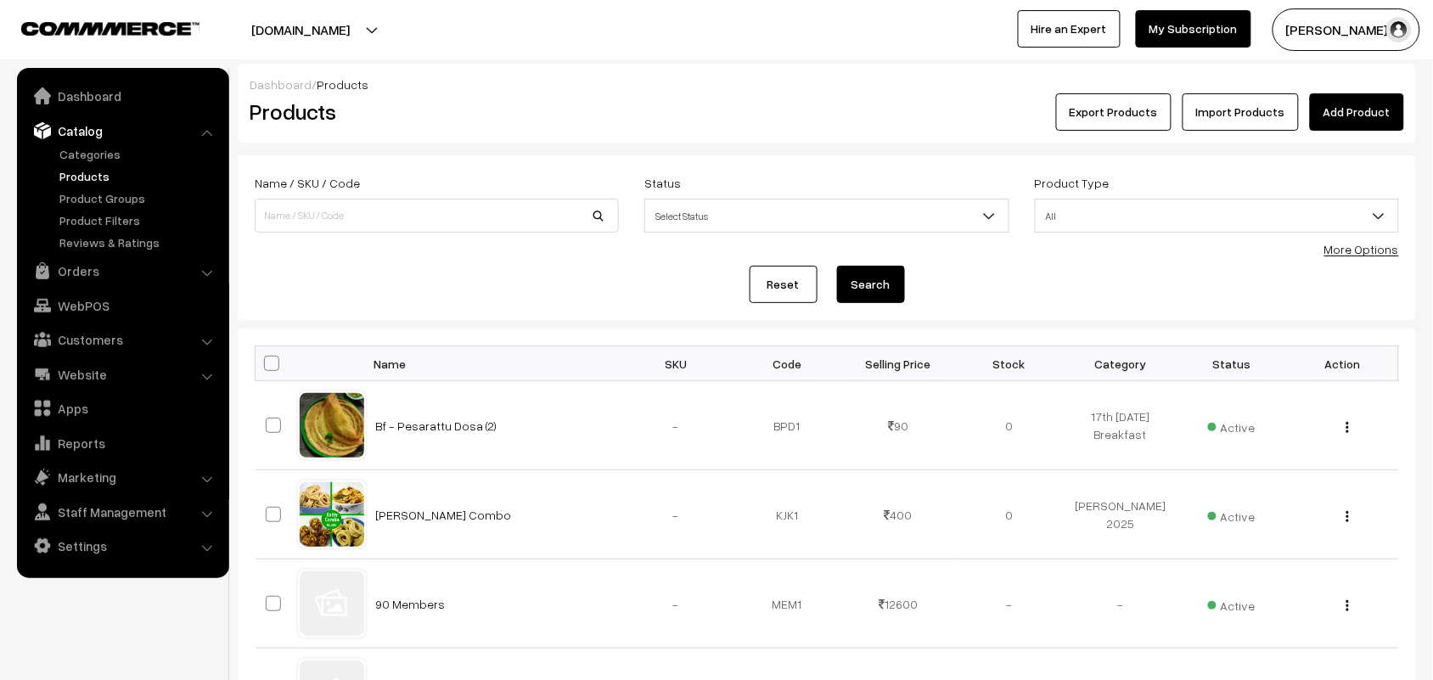
click at [1367, 244] on link "More Options" at bounding box center [1361, 249] width 75 height 14
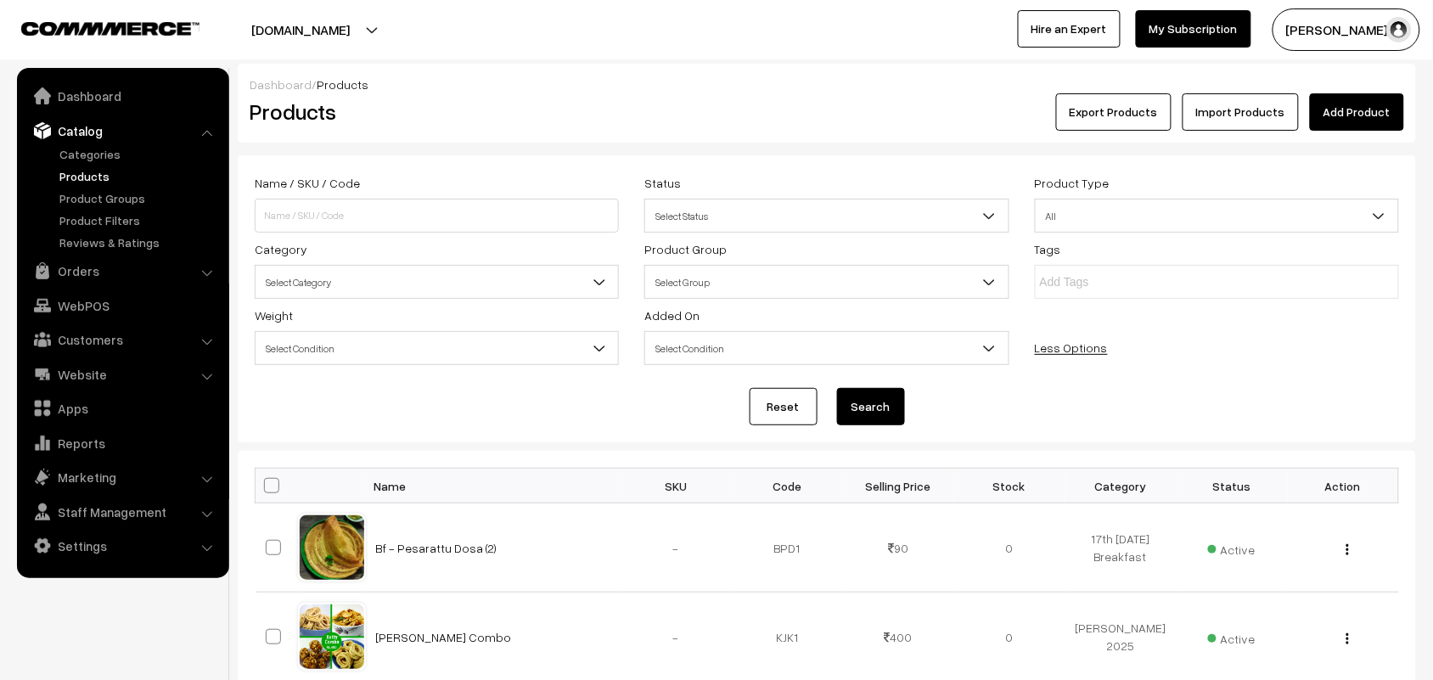
click at [400, 285] on span "Select Category" at bounding box center [436, 282] width 362 height 30
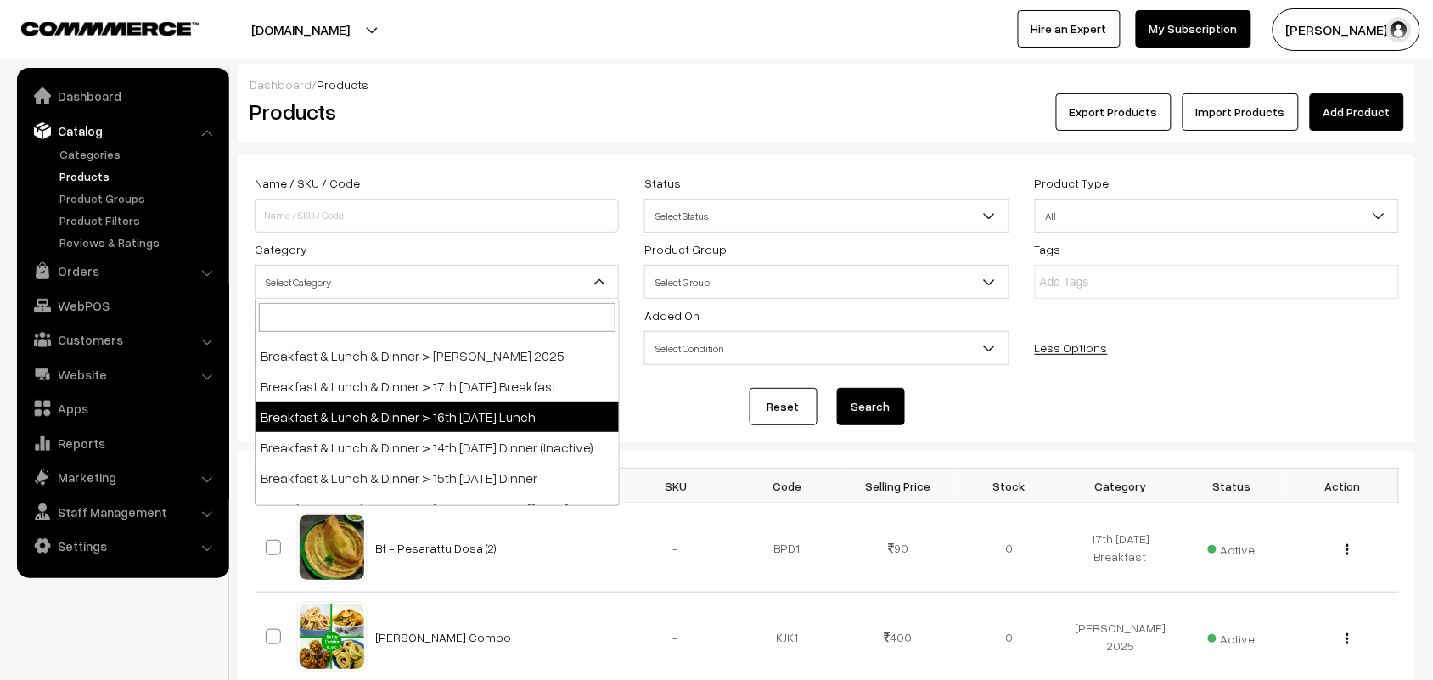
scroll to position [106, 0]
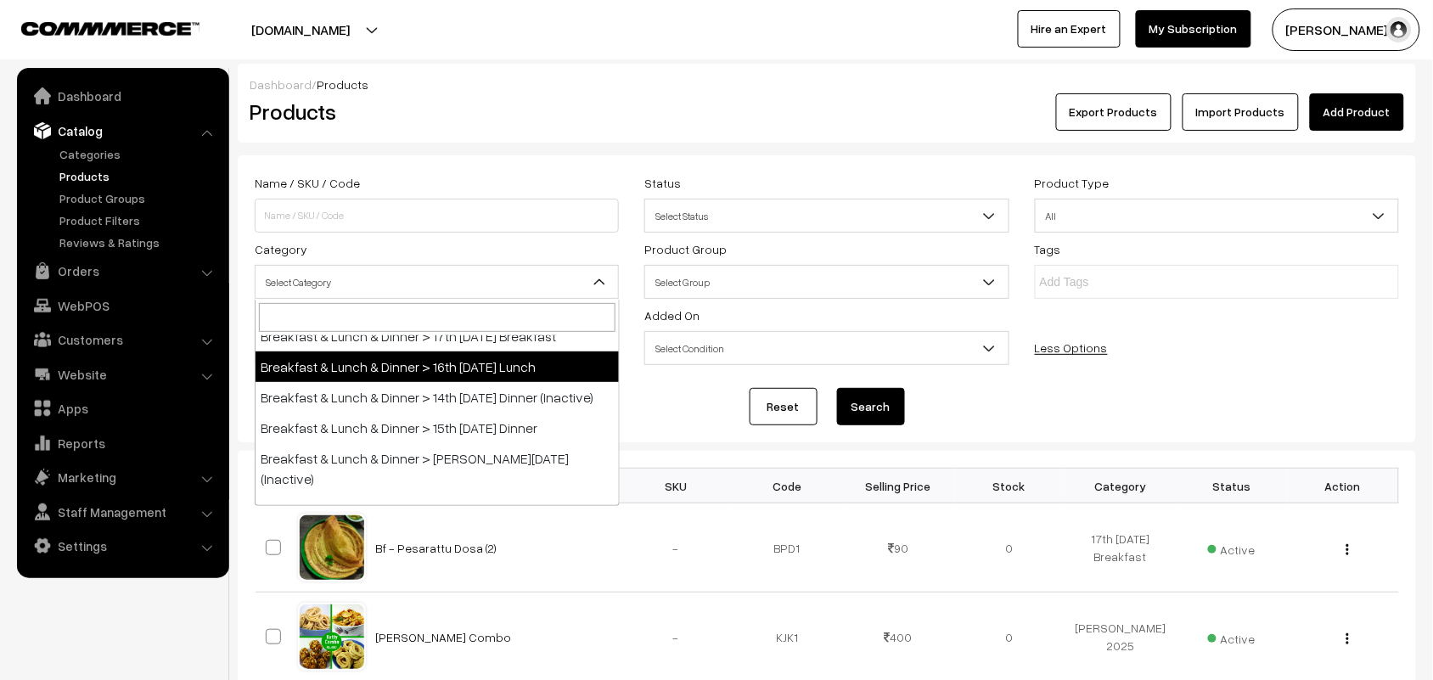
drag, startPoint x: 473, startPoint y: 367, endPoint x: 817, endPoint y: 422, distance: 349.0
select select "95"
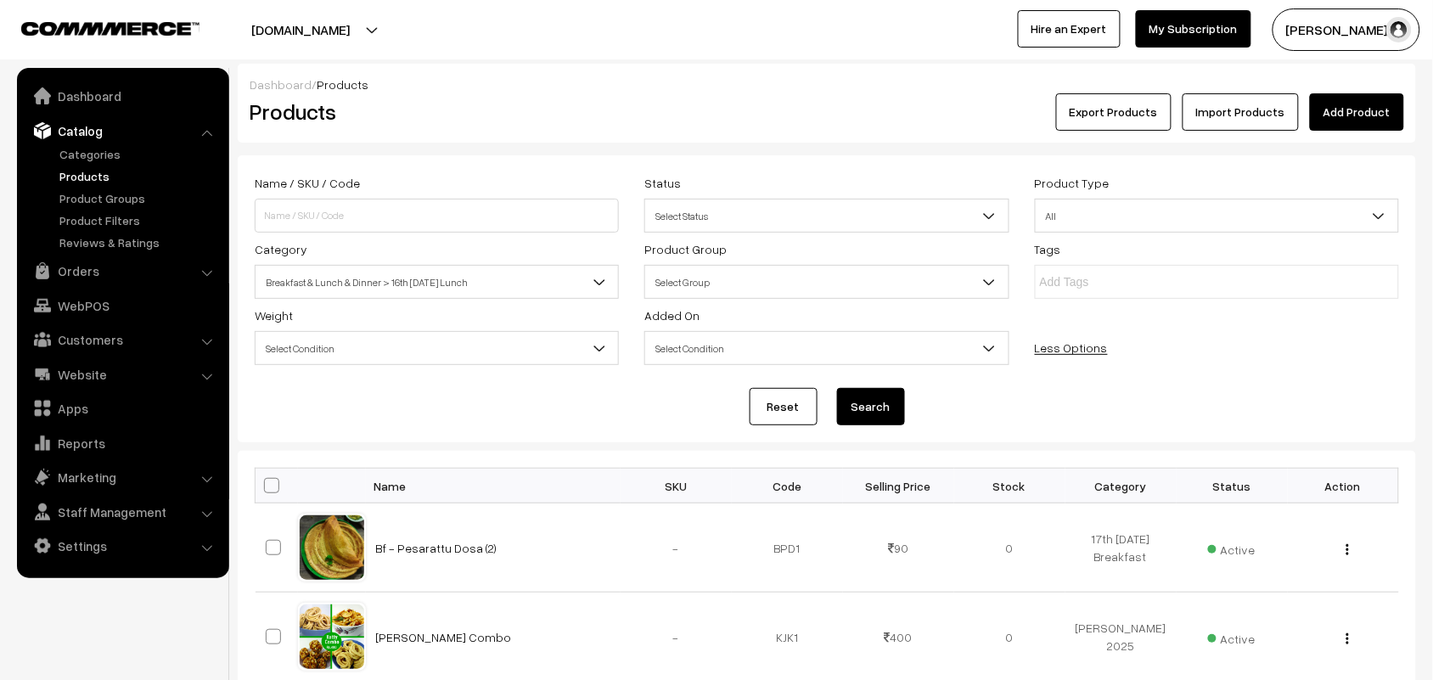
click at [856, 418] on button "Search" at bounding box center [871, 406] width 68 height 37
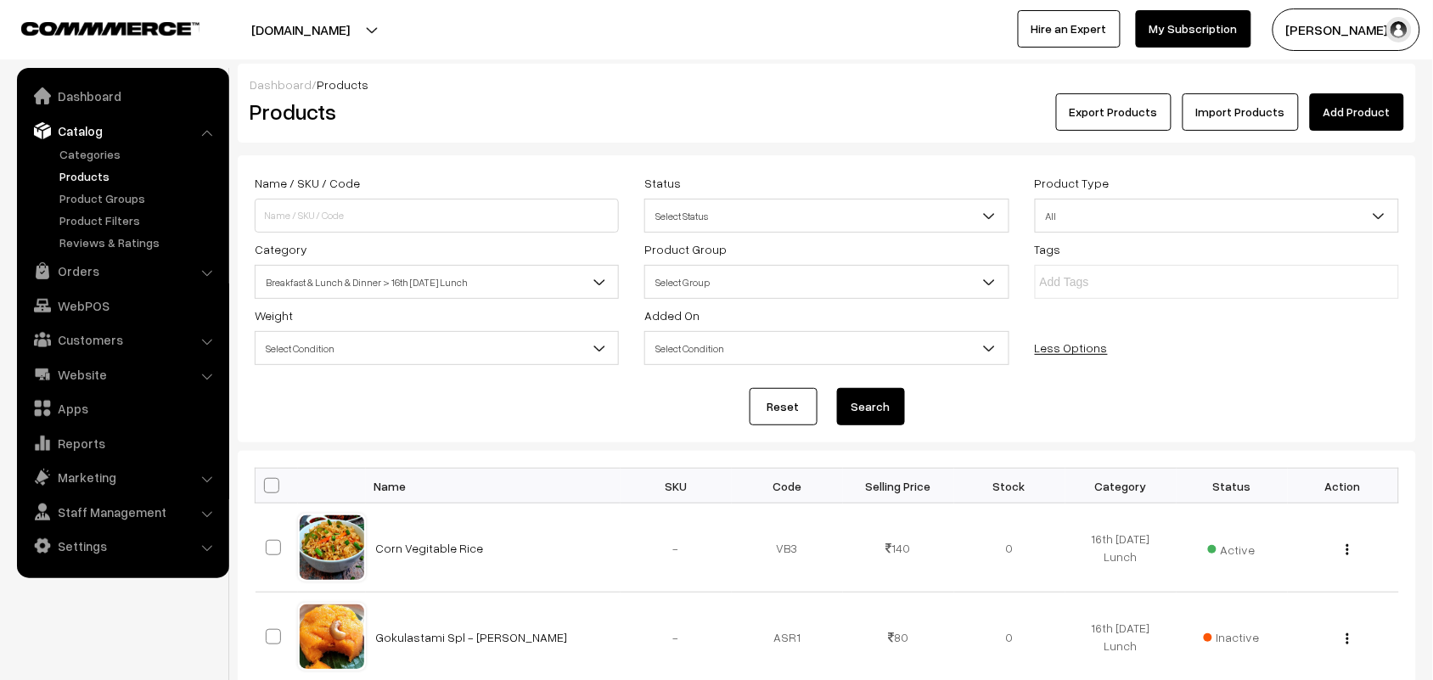
click at [858, 408] on button "Search" at bounding box center [871, 406] width 68 height 37
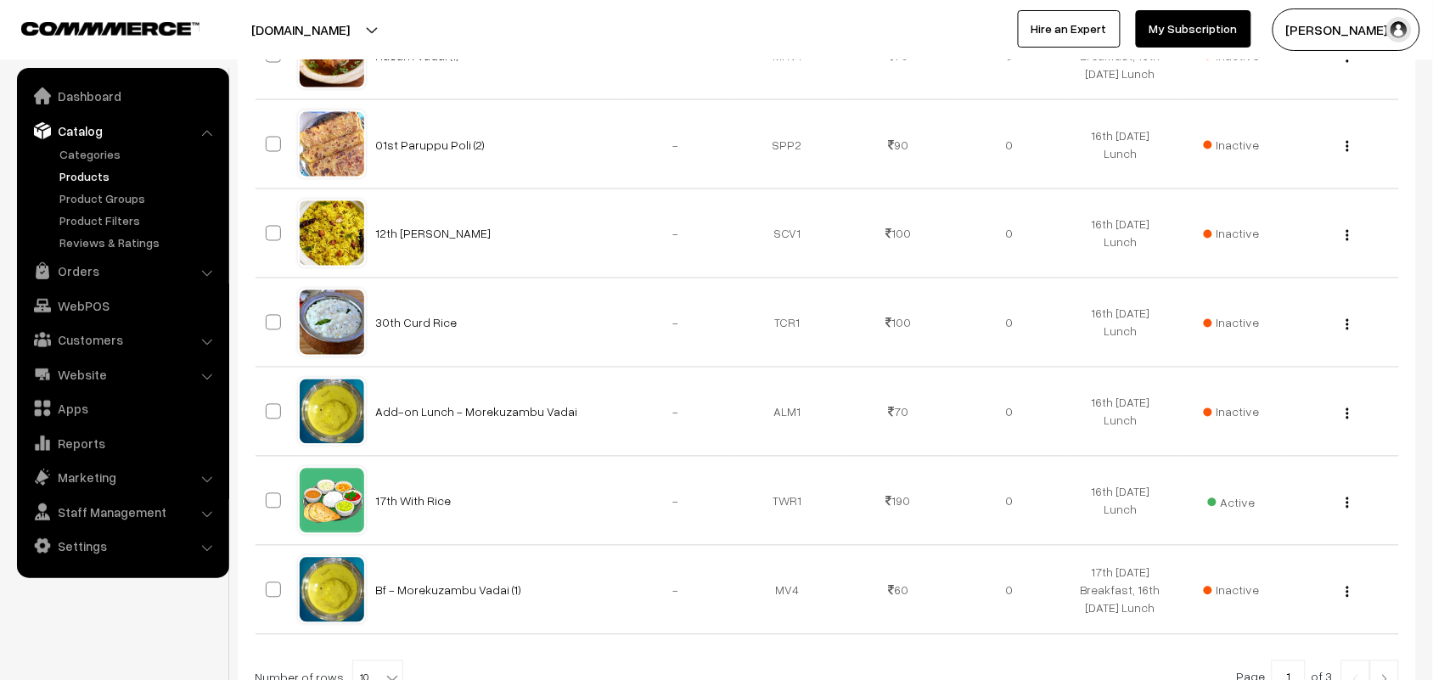
scroll to position [932, 0]
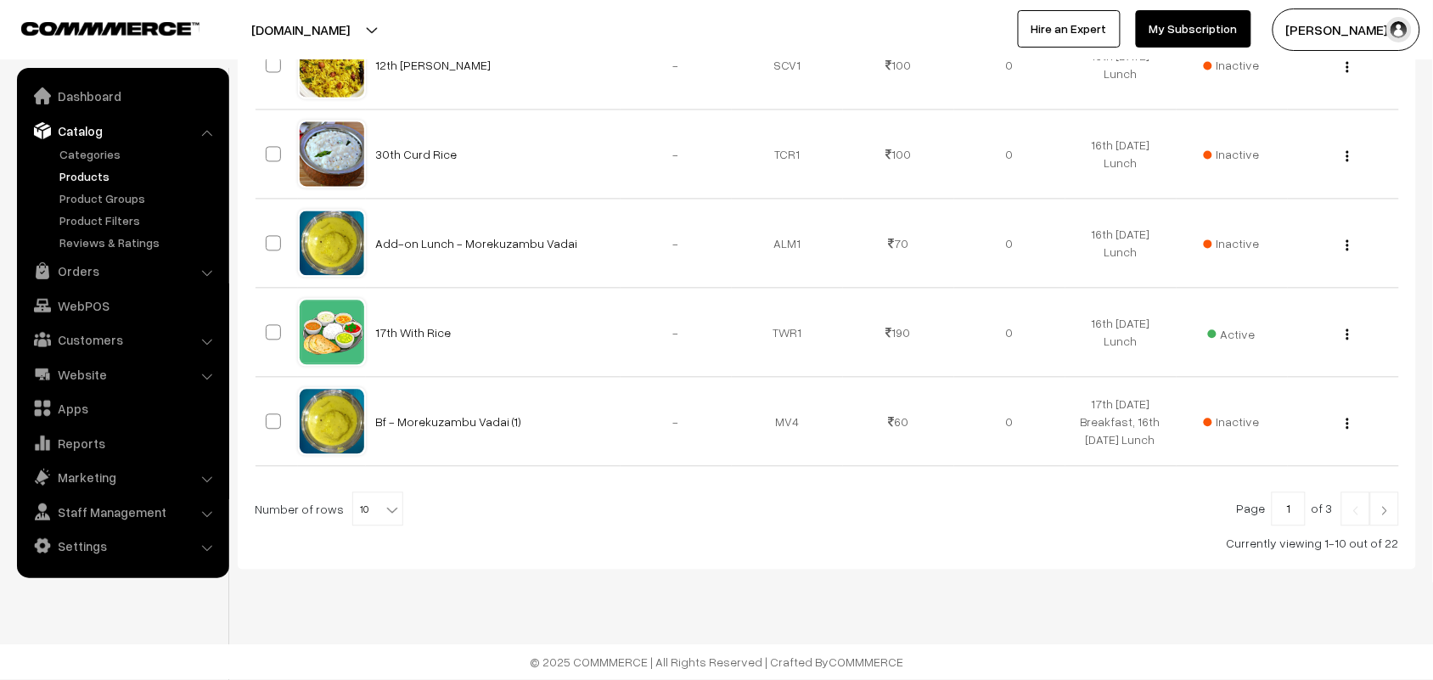
click at [387, 507] on b at bounding box center [392, 510] width 17 height 17
select select "100"
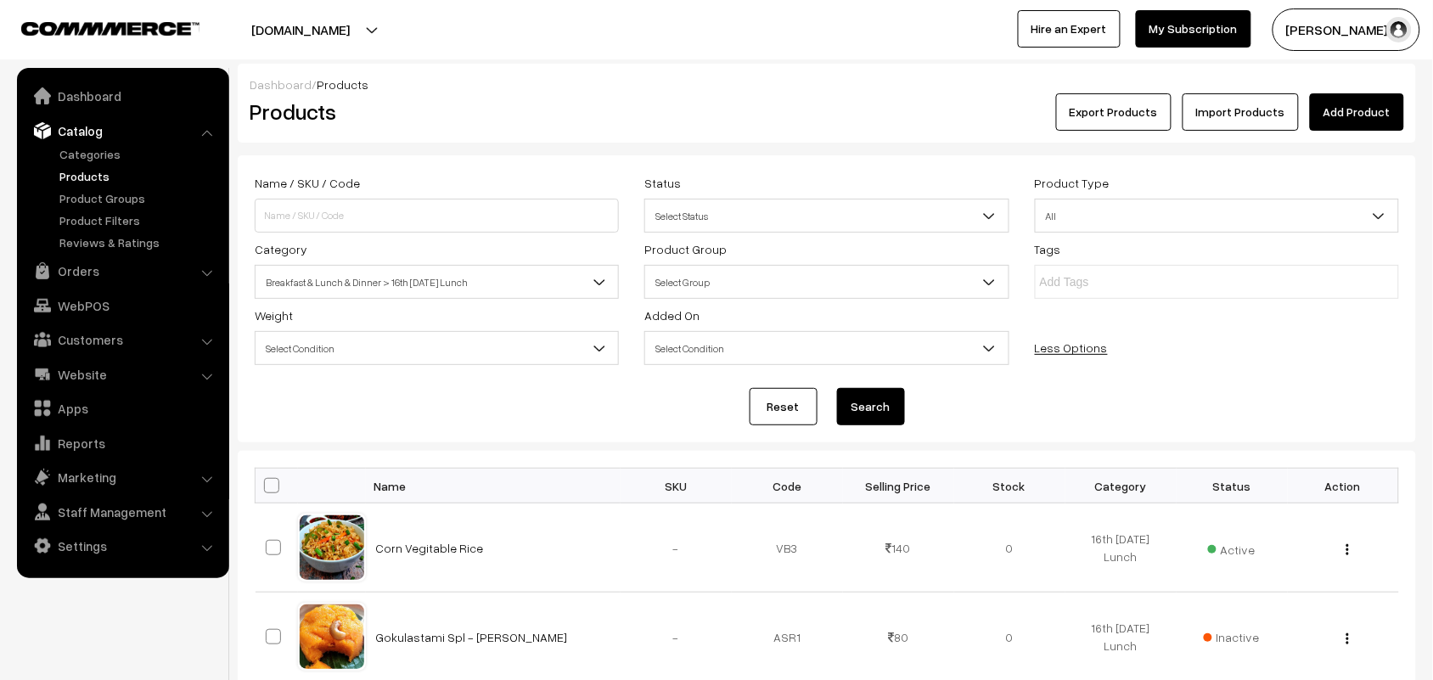
click at [277, 492] on span at bounding box center [271, 485] width 15 height 15
click at [267, 491] on input "checkbox" at bounding box center [260, 485] width 11 height 11
checkbox input "true"
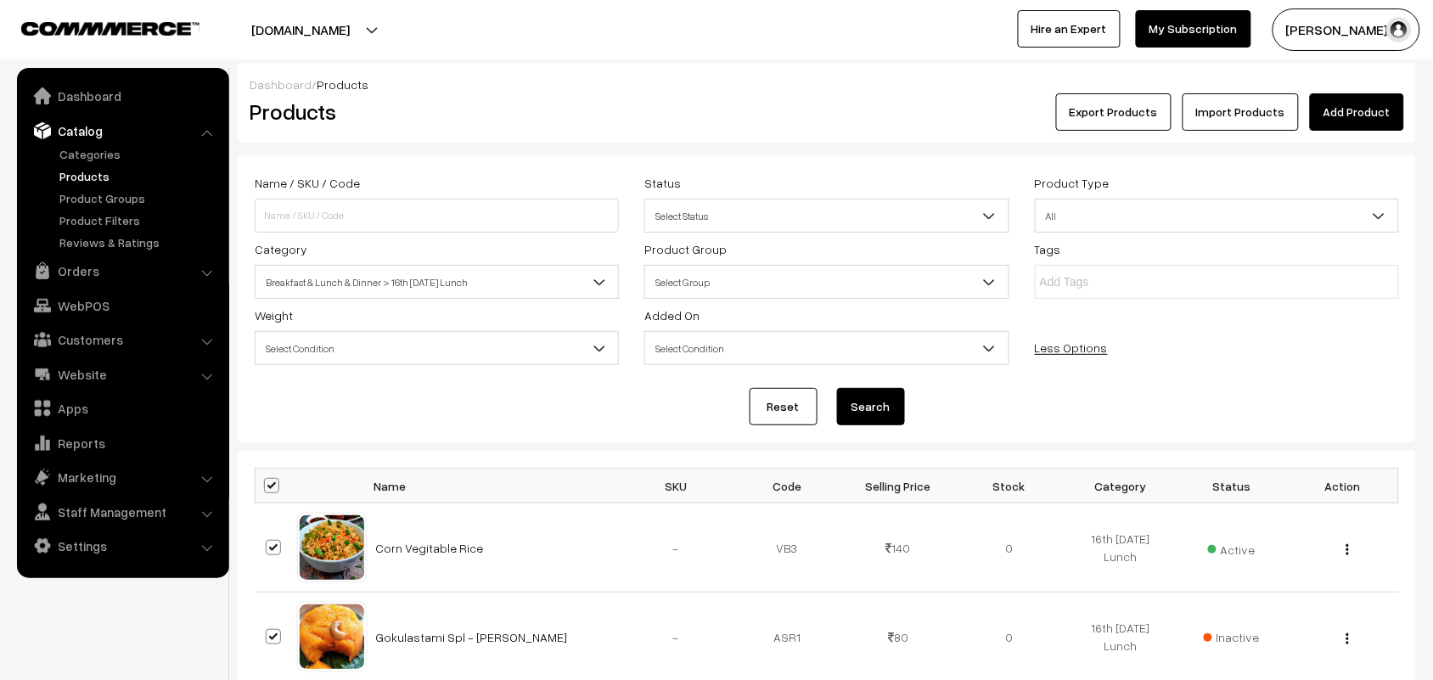
checkbox input "true"
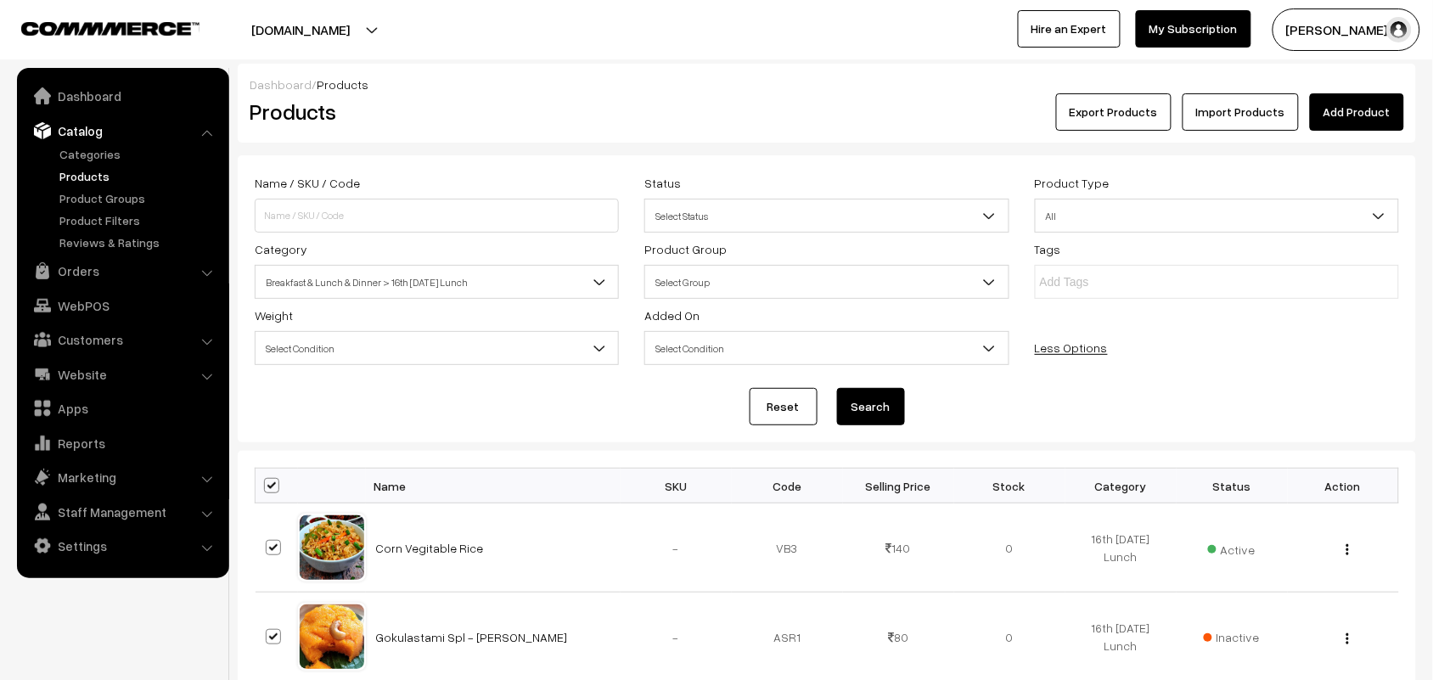
checkbox input "true"
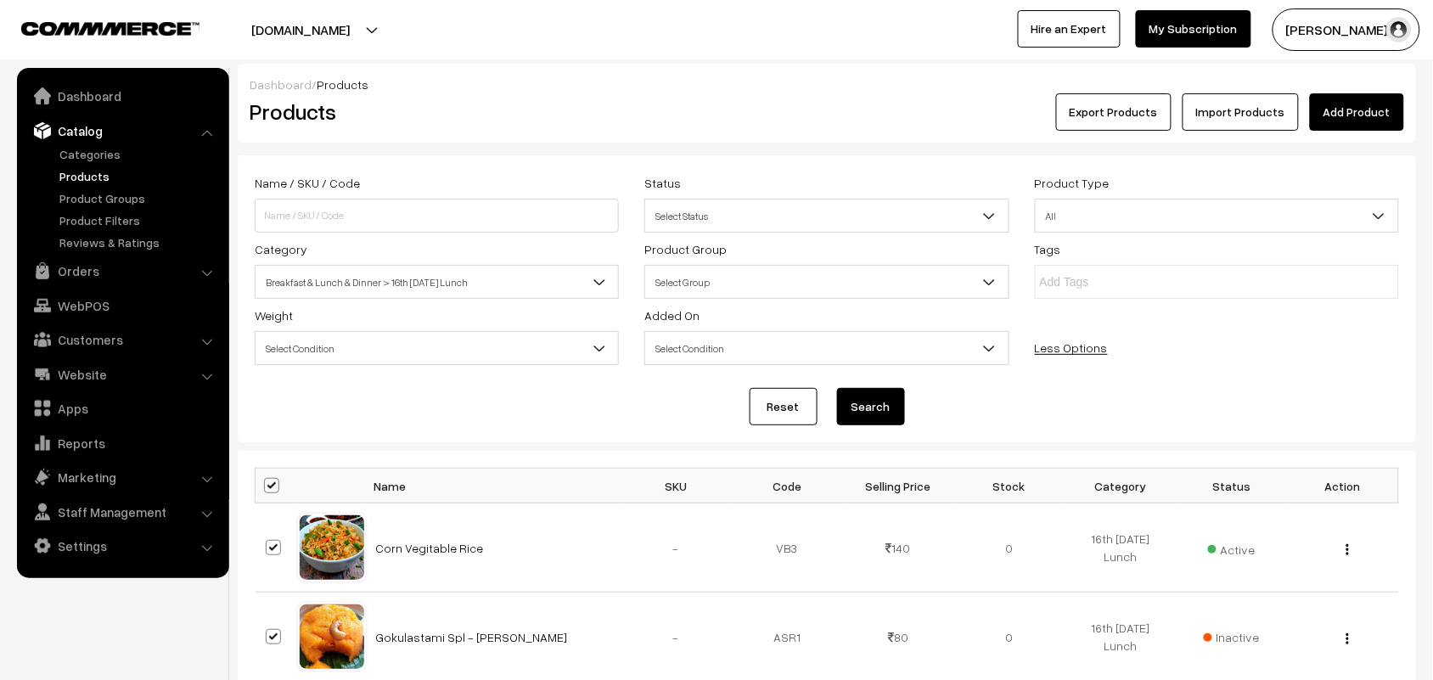
checkbox input "true"
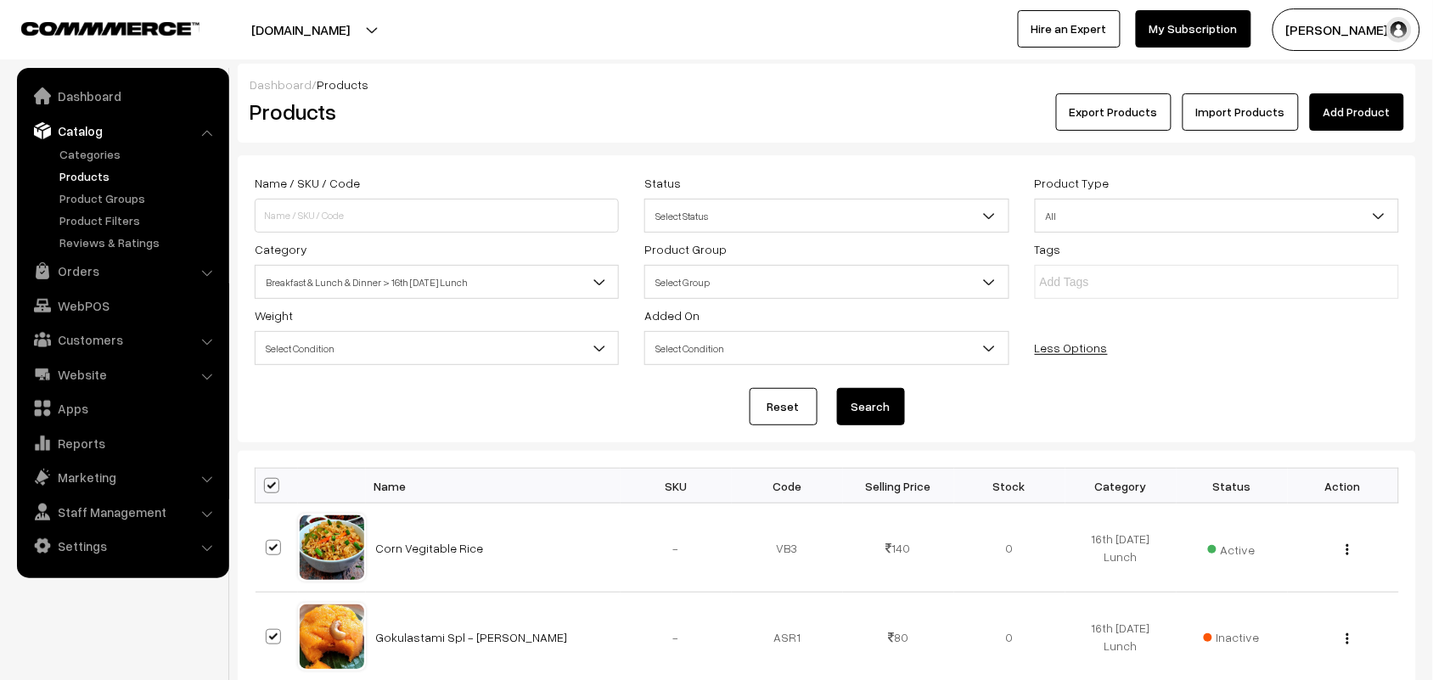
checkbox input "true"
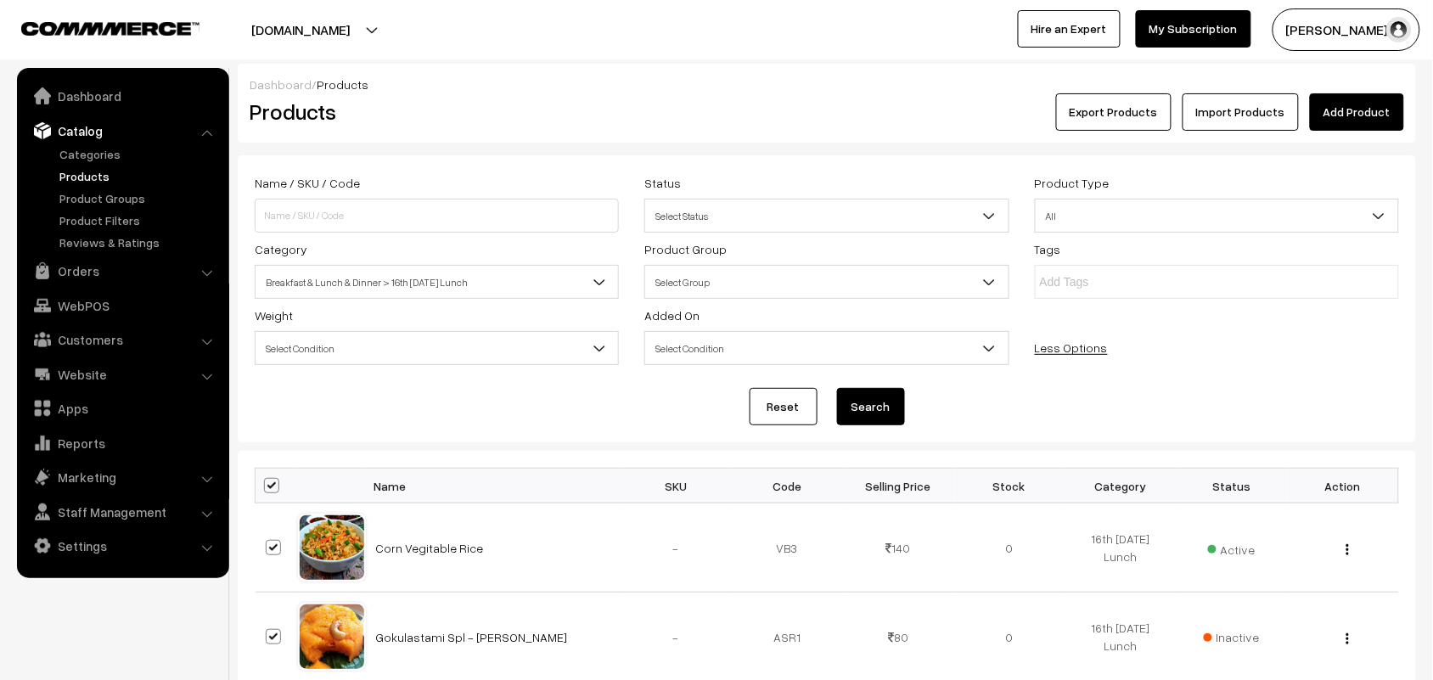
checkbox input "true"
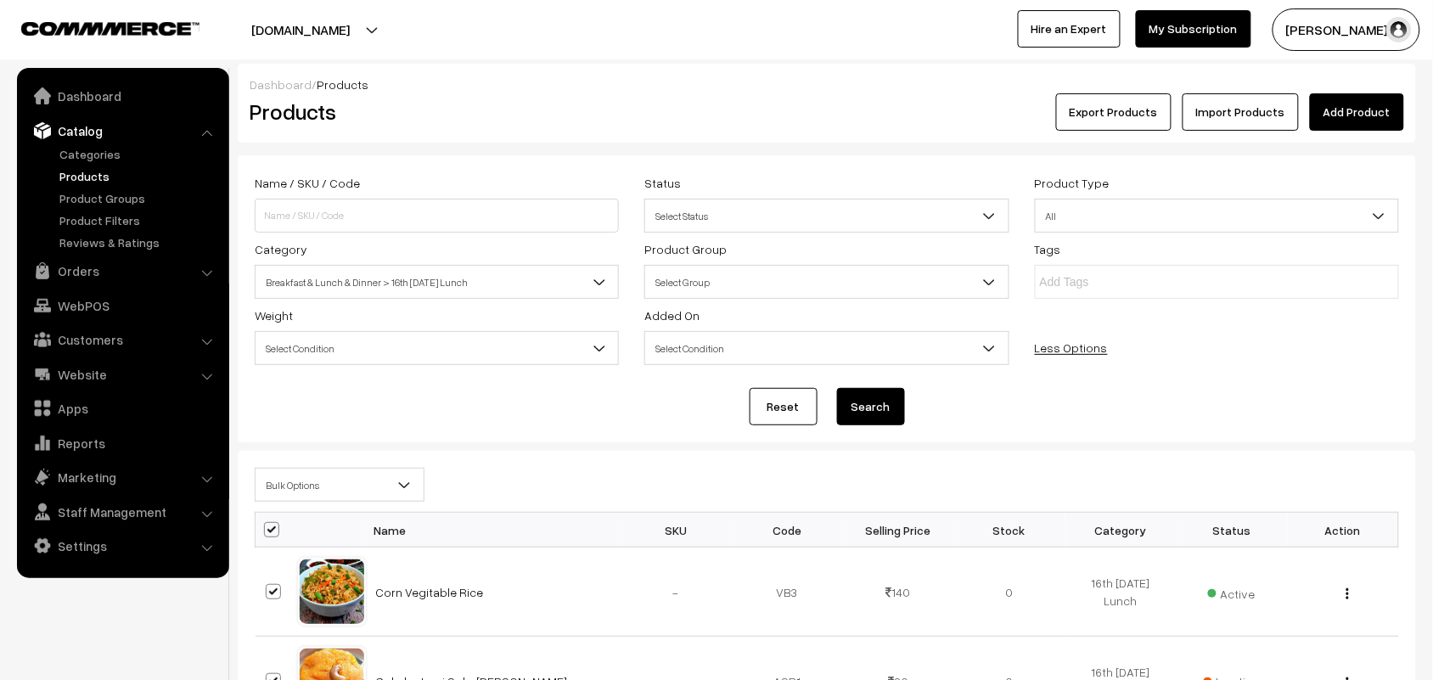
click at [270, 490] on span "Bulk Options" at bounding box center [339, 485] width 168 height 30
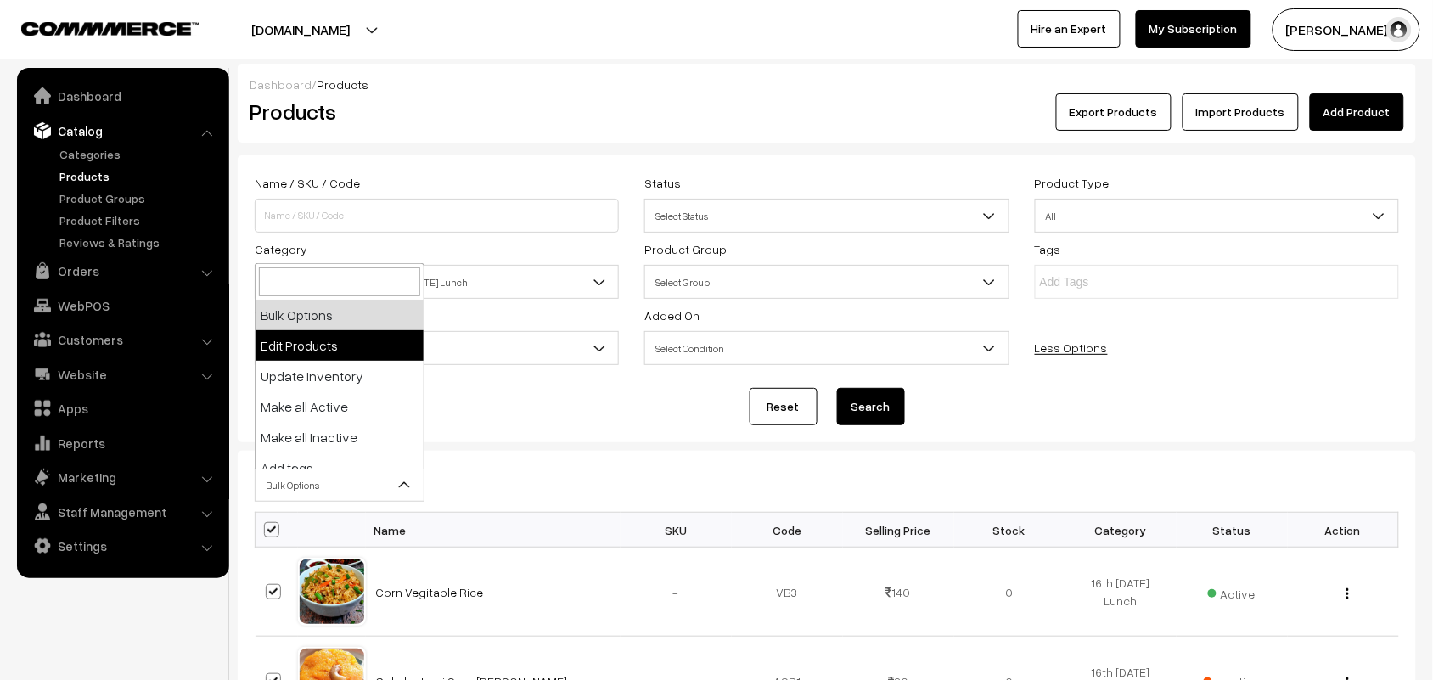
select select "editProduct"
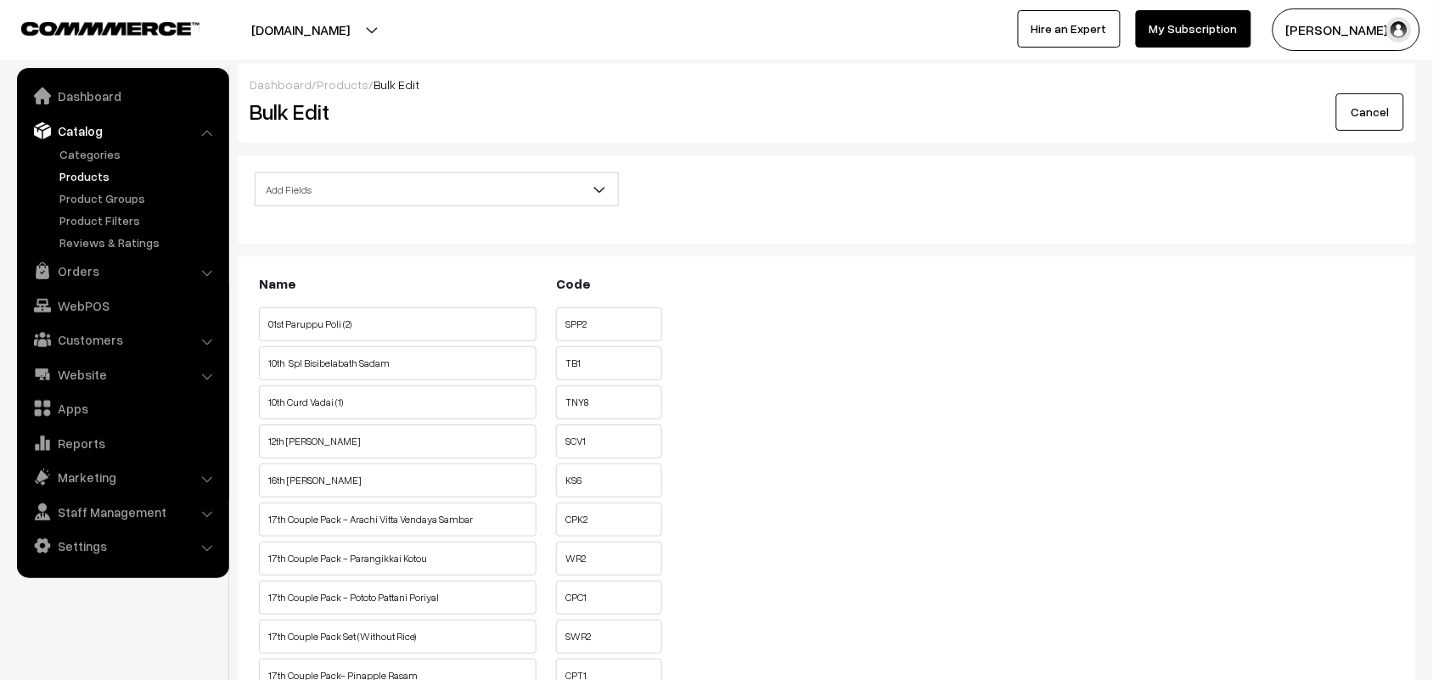
click at [346, 323] on input "01st Paruppu Poli (2)" at bounding box center [398, 324] width 278 height 34
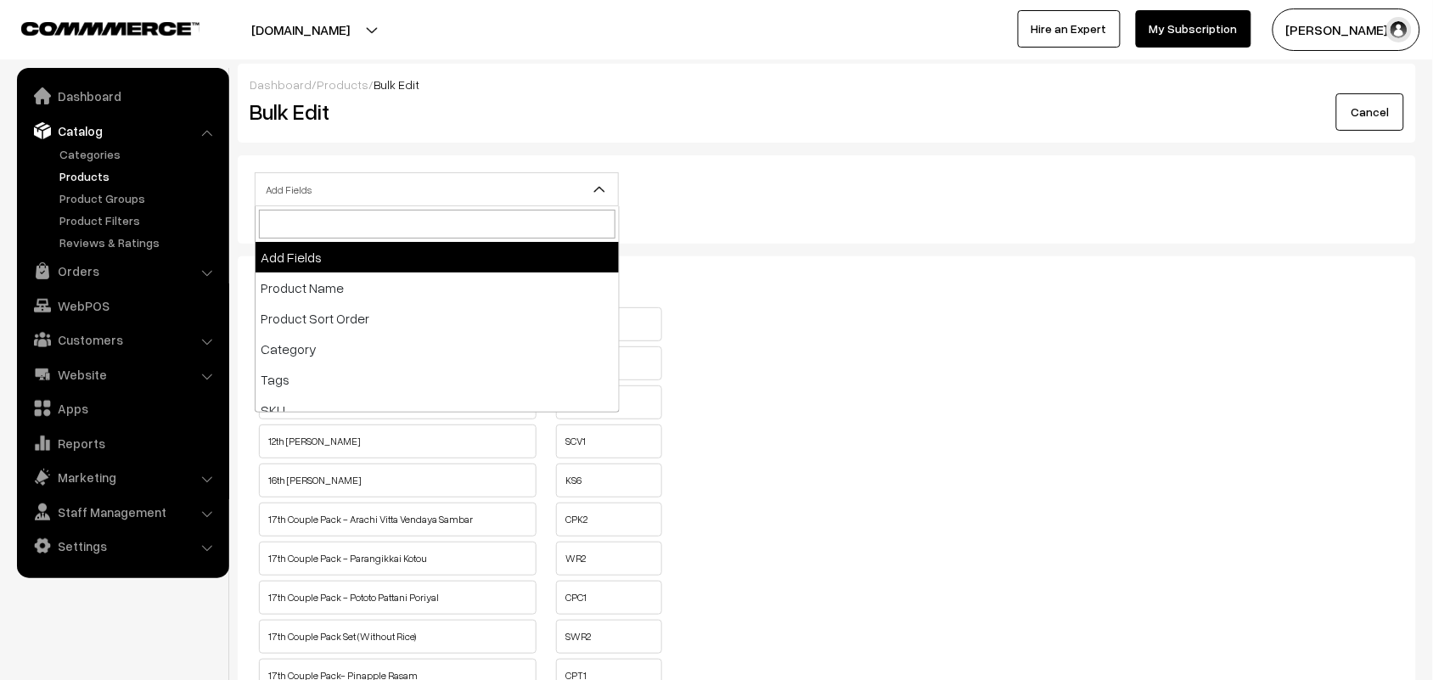
click at [367, 187] on span "Add Fields" at bounding box center [436, 190] width 362 height 30
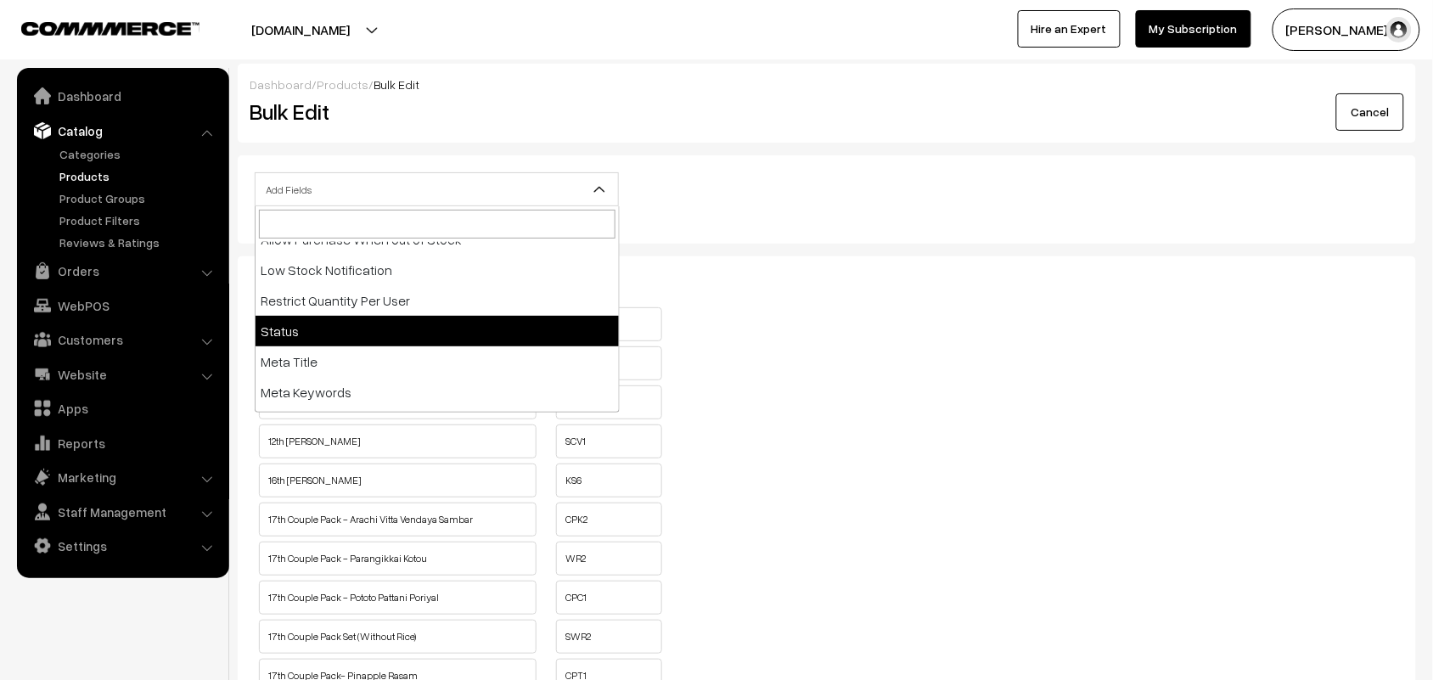
scroll to position [273, 0]
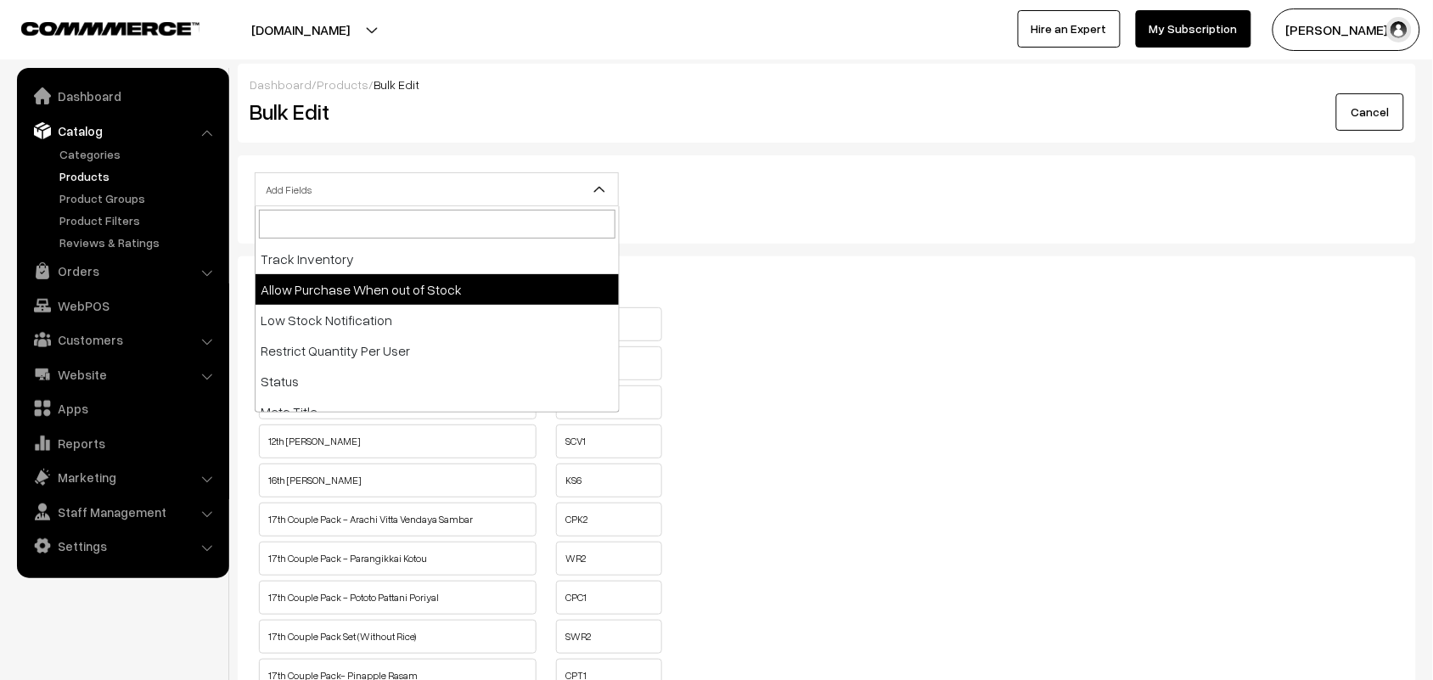
select select "allow-purchase"
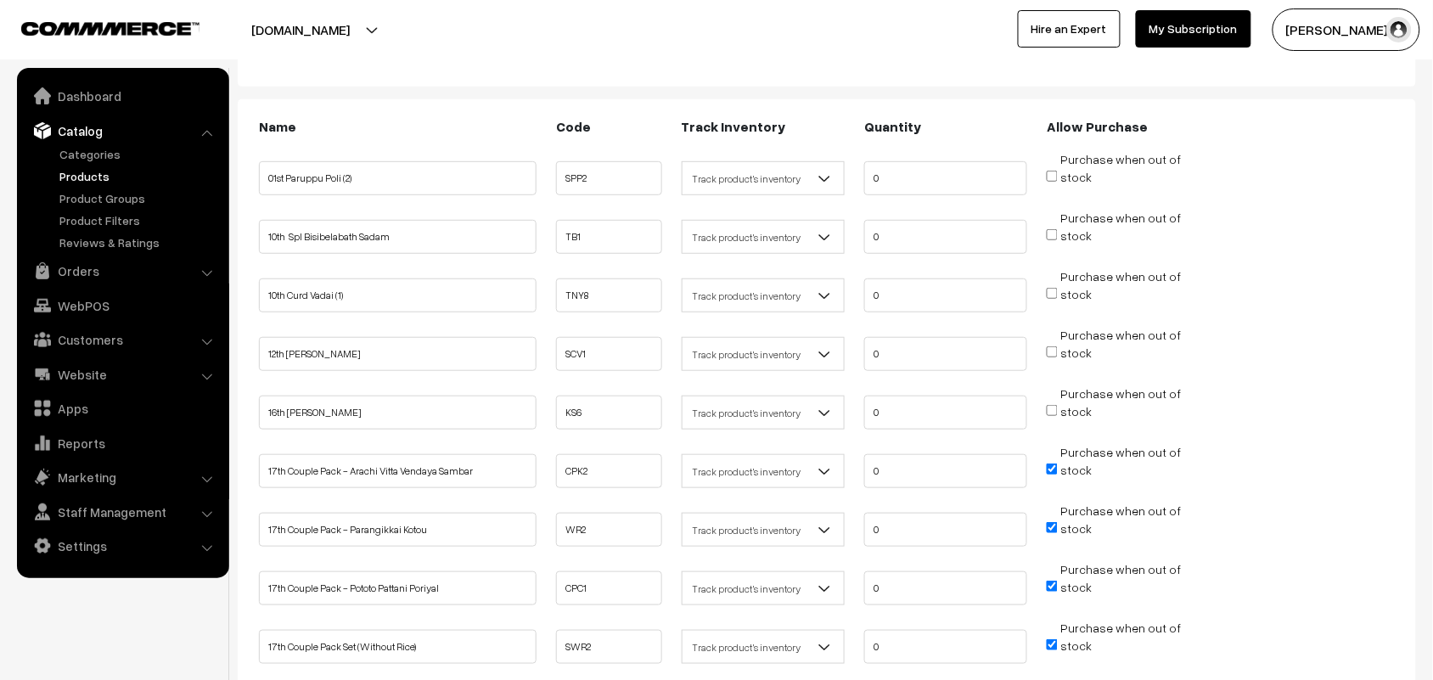
scroll to position [318, 0]
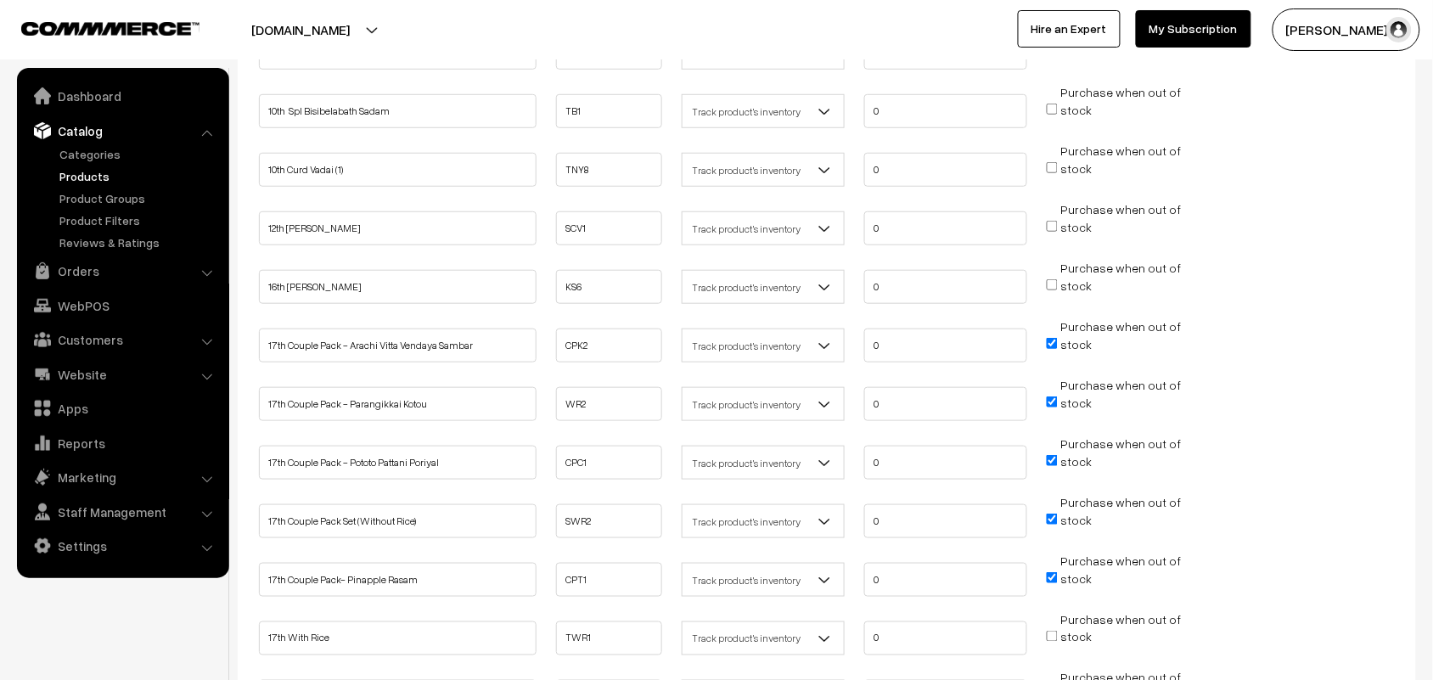
click at [1049, 342] on input "Purchase when out of stock" at bounding box center [1052, 343] width 11 height 11
checkbox input "false"
click at [1051, 396] on input "Purchase when out of stock" at bounding box center [1052, 401] width 11 height 11
checkbox input "false"
click at [1047, 455] on input "Purchase when out of stock" at bounding box center [1052, 460] width 11 height 11
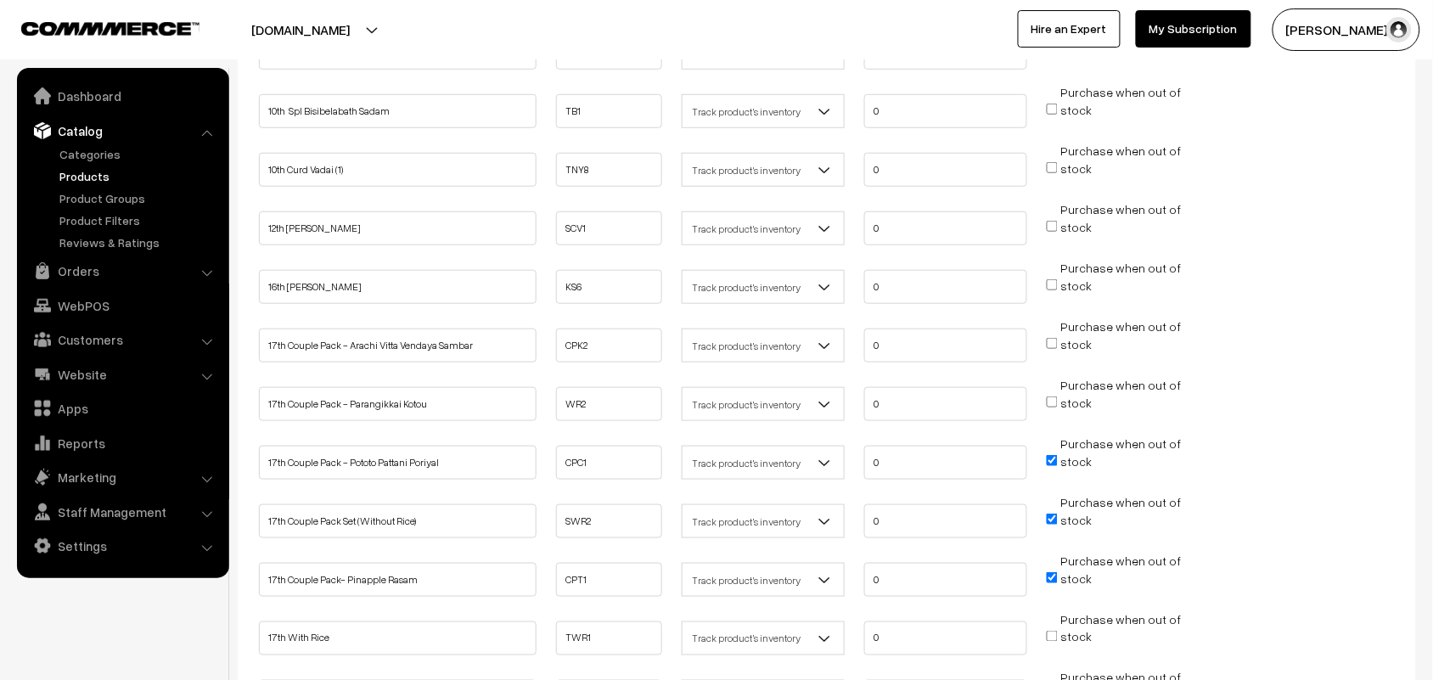
checkbox input "false"
drag, startPoint x: 1048, startPoint y: 512, endPoint x: 1054, endPoint y: 528, distance: 17.2
click at [1049, 514] on input "Purchase when out of stock" at bounding box center [1052, 519] width 11 height 11
checkbox input "false"
click at [1050, 572] on input "Purchase when out of stock" at bounding box center [1052, 577] width 11 height 11
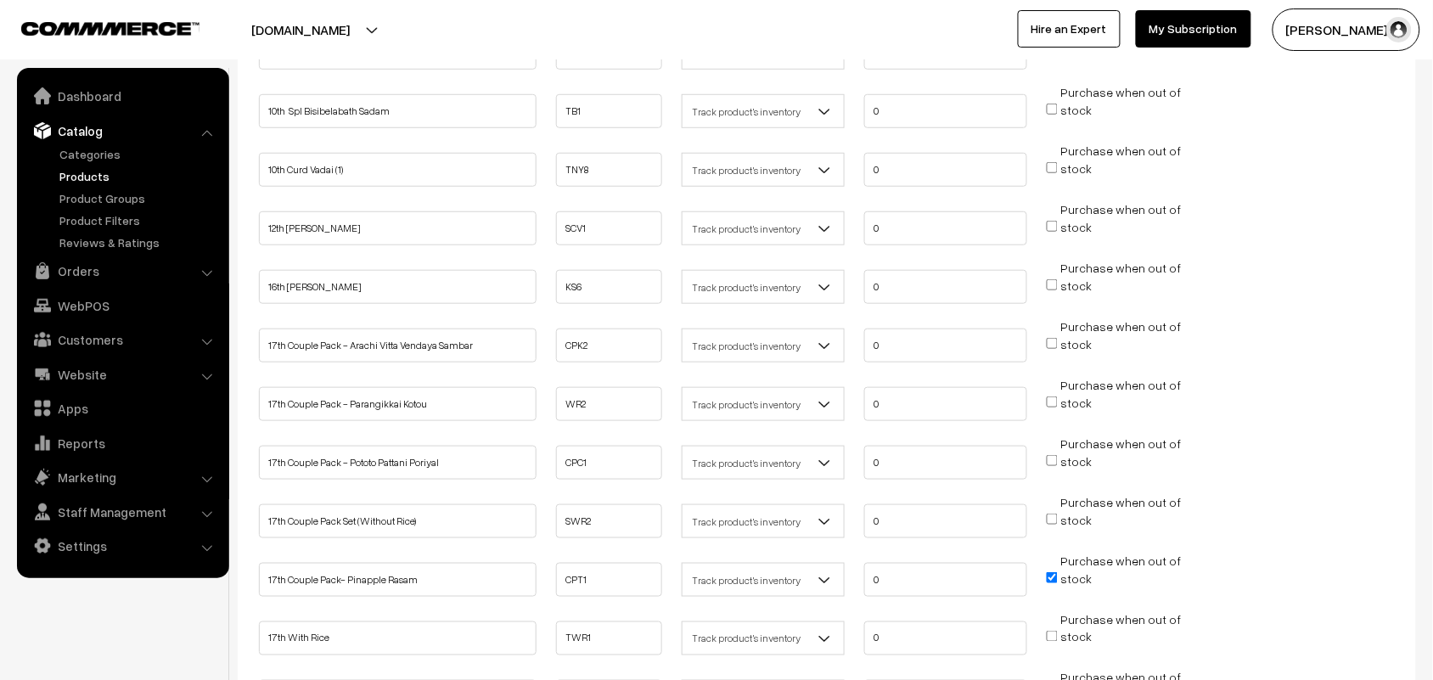
checkbox input "false"
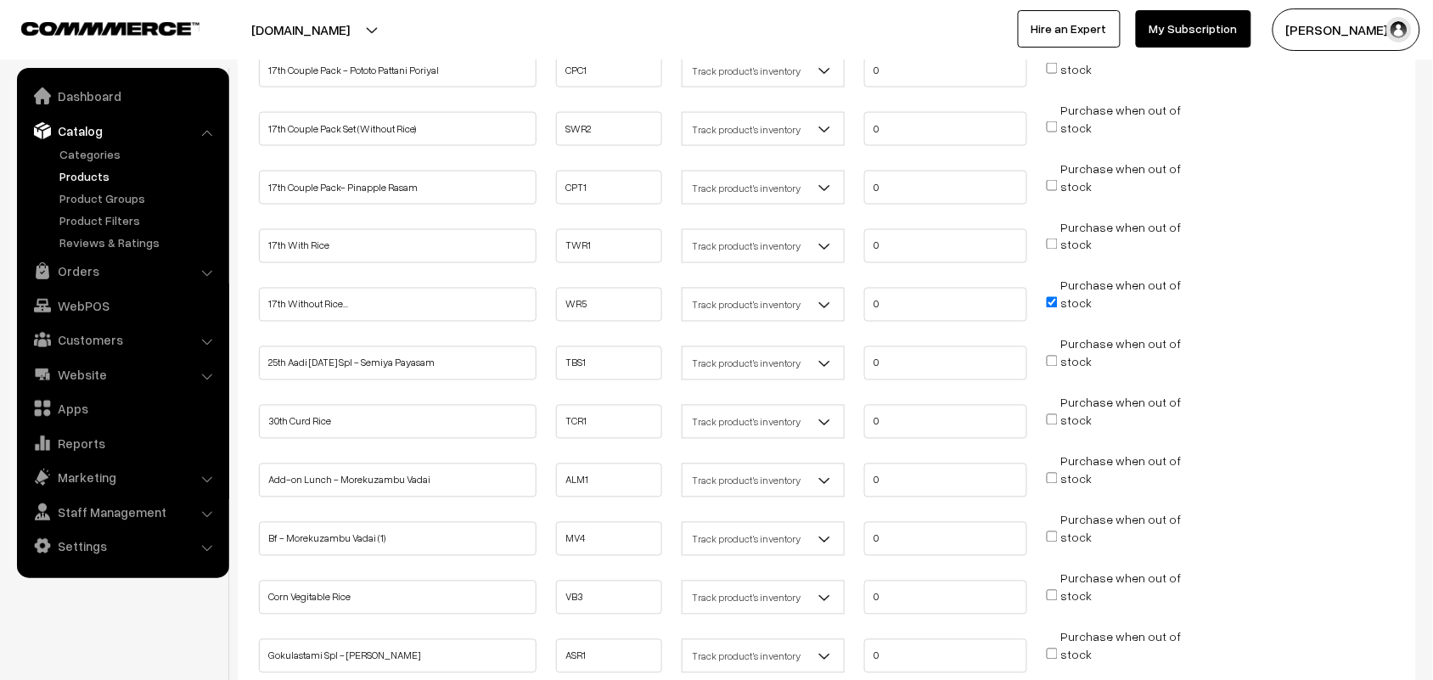
scroll to position [743, 0]
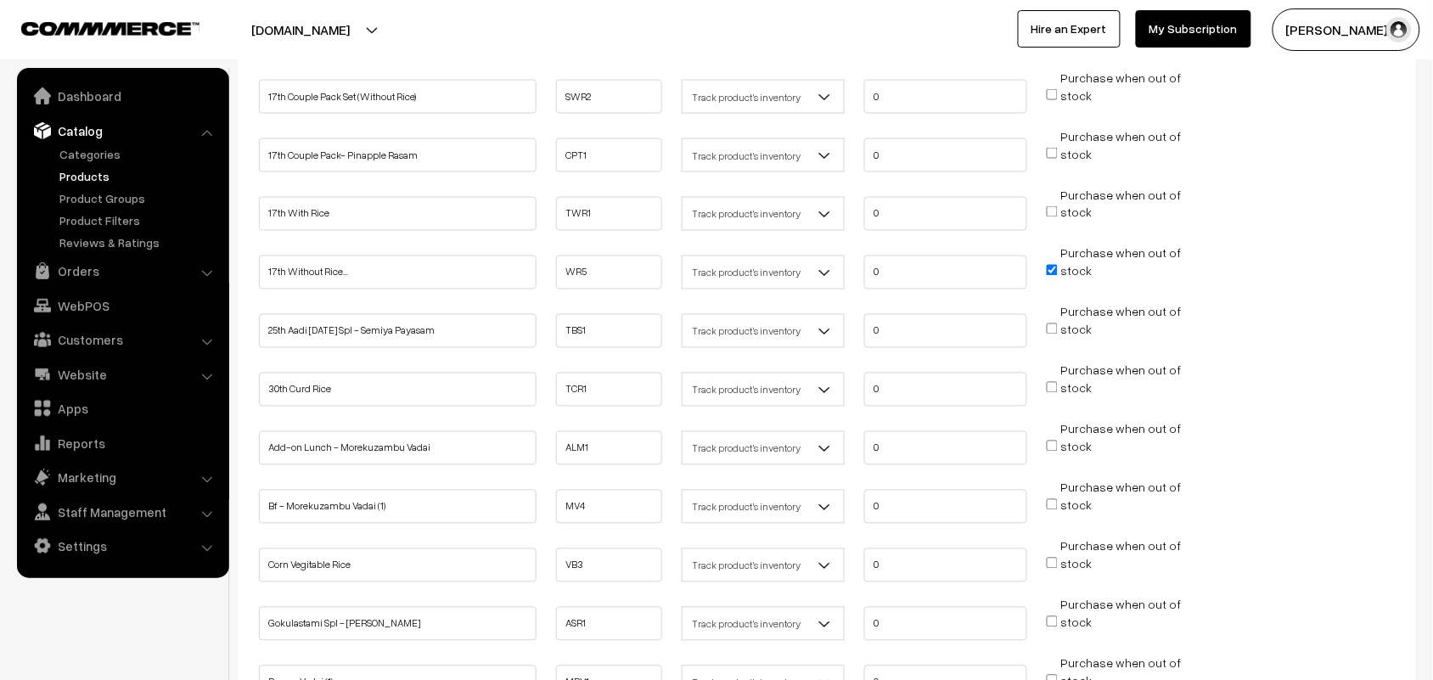
click at [1053, 265] on input "Purchase when out of stock" at bounding box center [1052, 270] width 11 height 11
checkbox input "false"
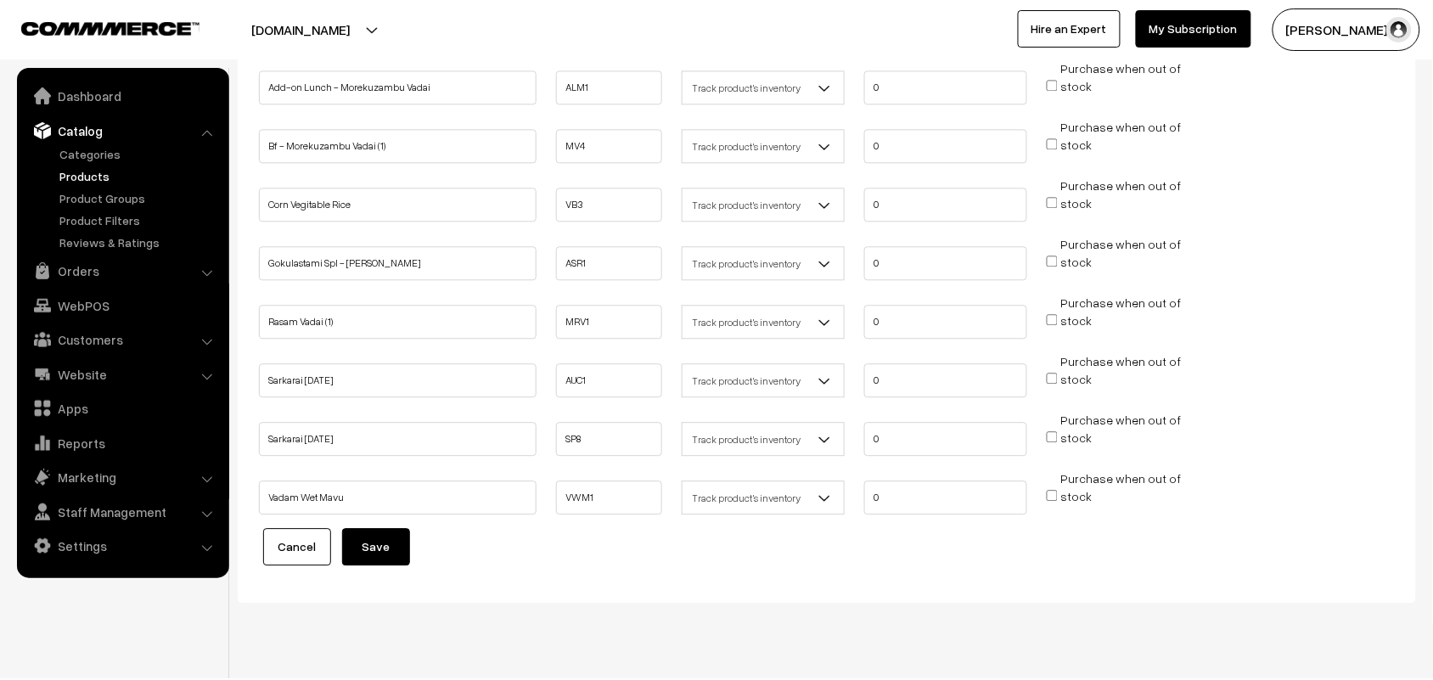
scroll to position [1118, 0]
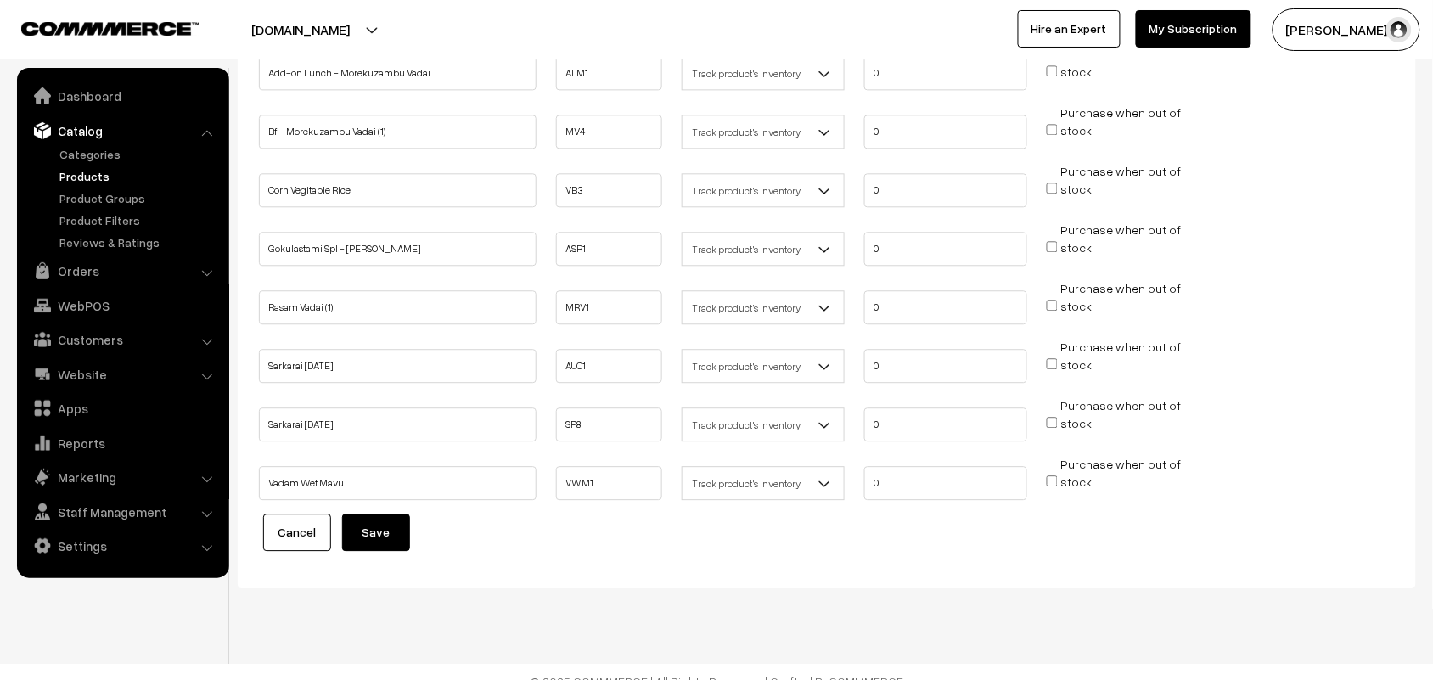
click at [403, 522] on button "Save" at bounding box center [376, 532] width 68 height 37
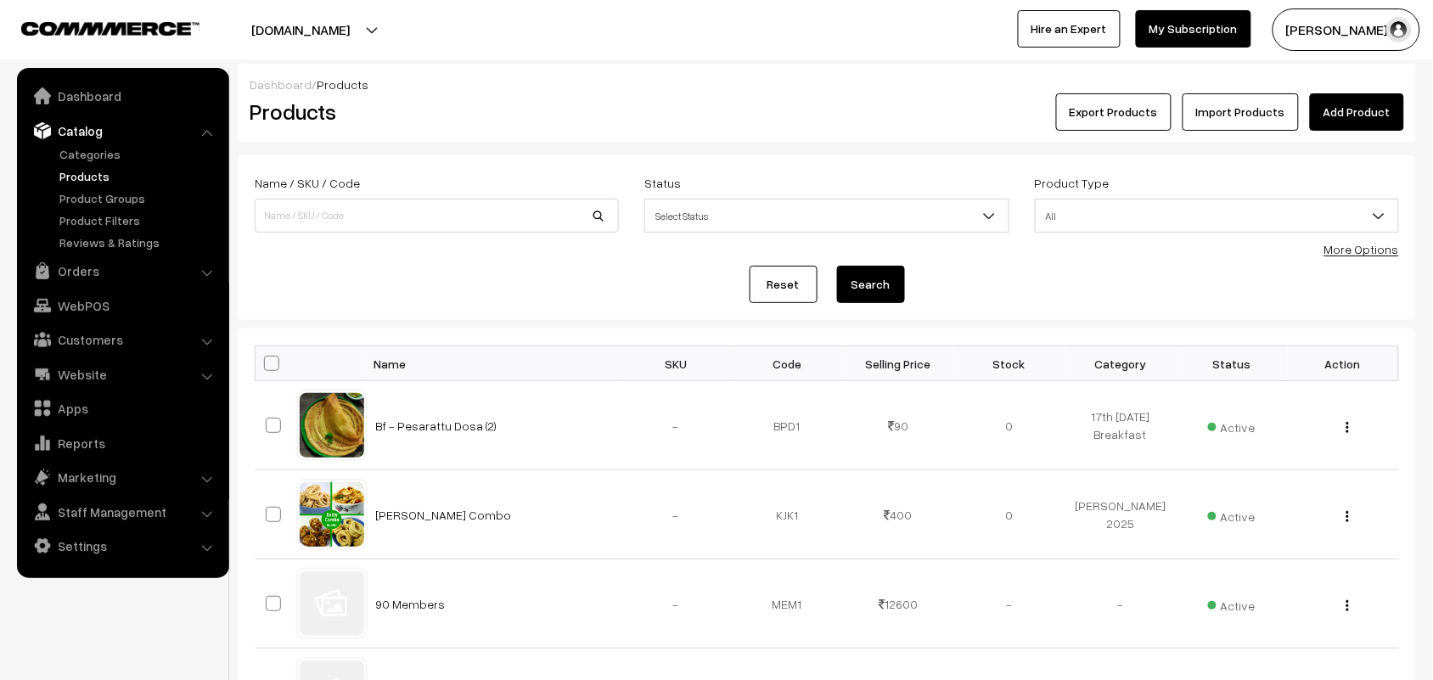
click at [1355, 257] on div "More Options" at bounding box center [1361, 249] width 75 height 18
click at [1372, 246] on link "More Options" at bounding box center [1361, 249] width 75 height 14
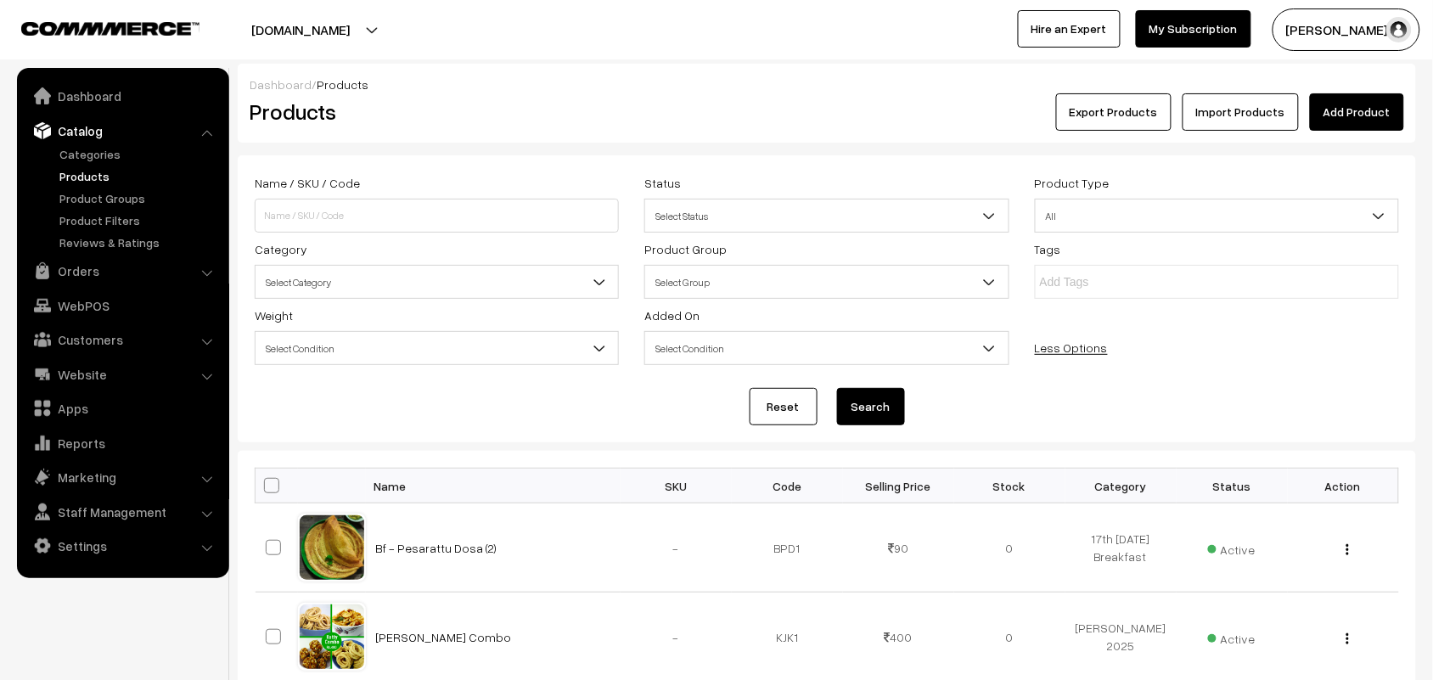
click at [368, 294] on span "Select Category" at bounding box center [436, 282] width 362 height 30
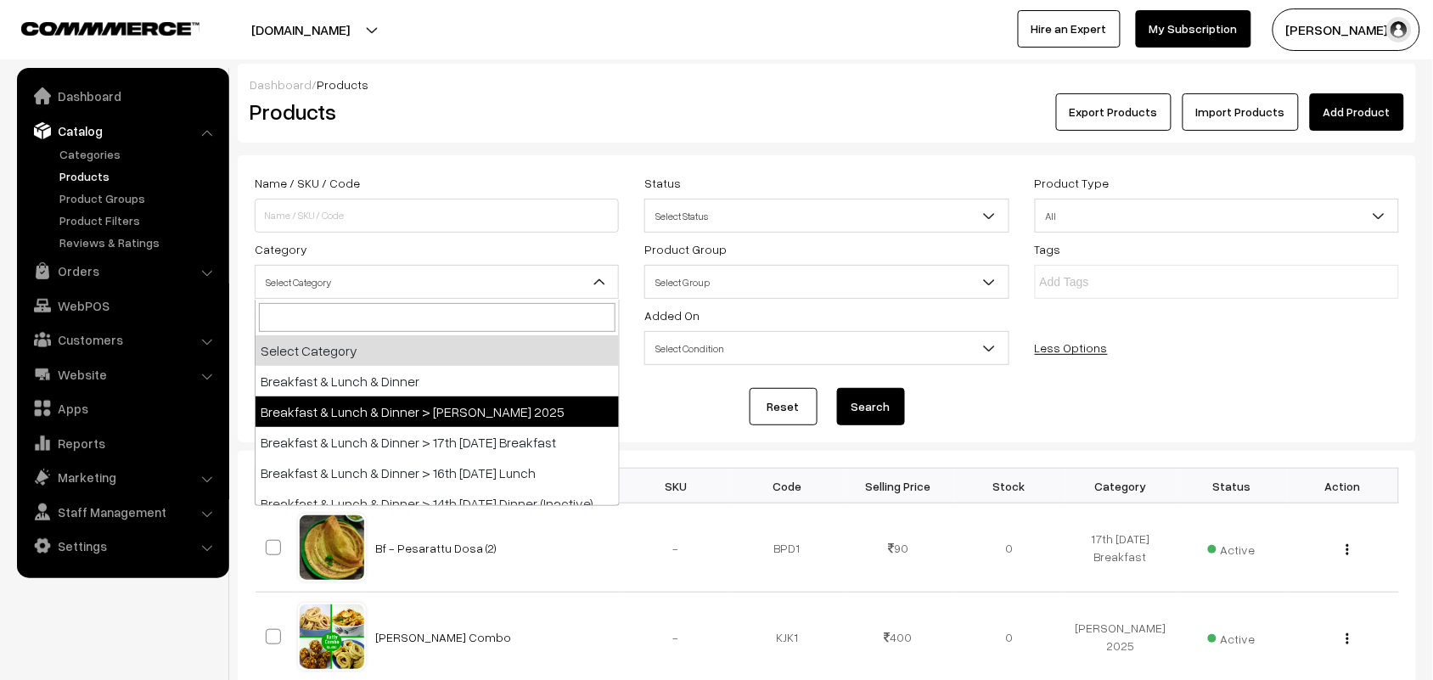
select select "91"
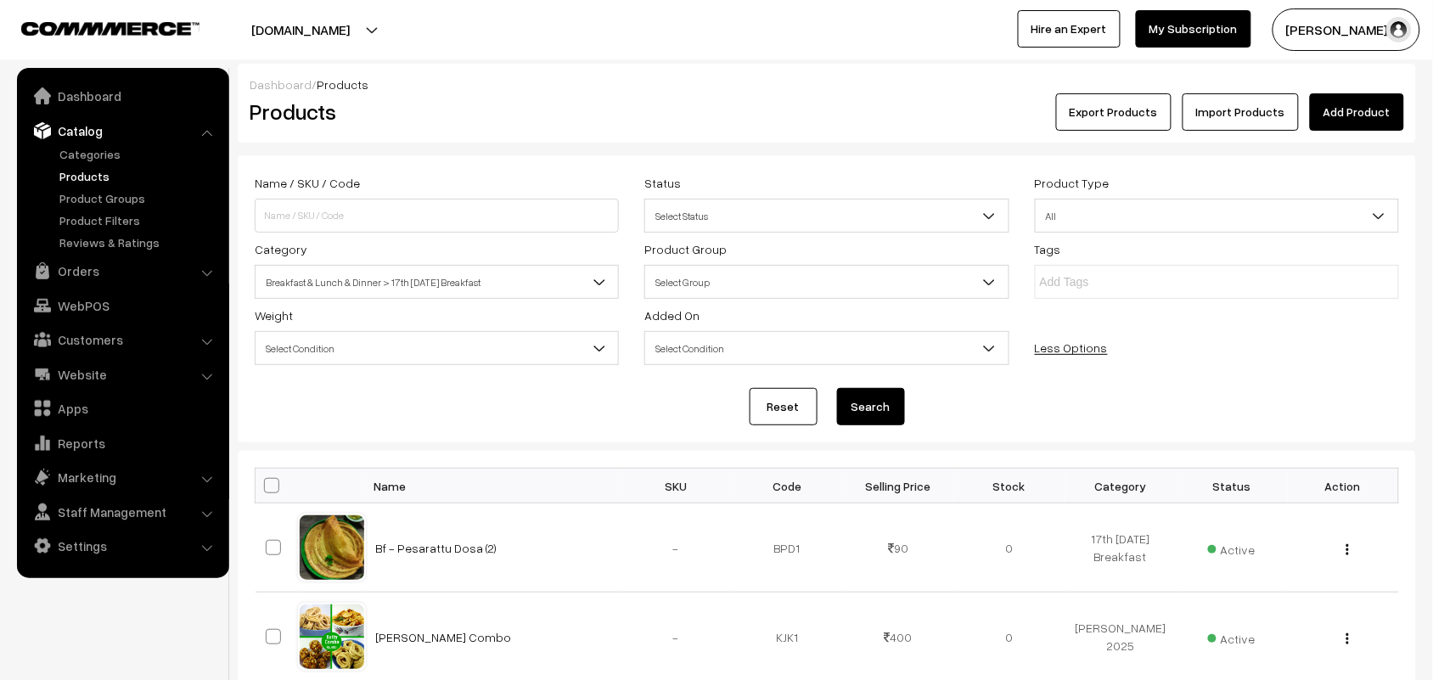
click at [880, 393] on button "Search" at bounding box center [871, 406] width 68 height 37
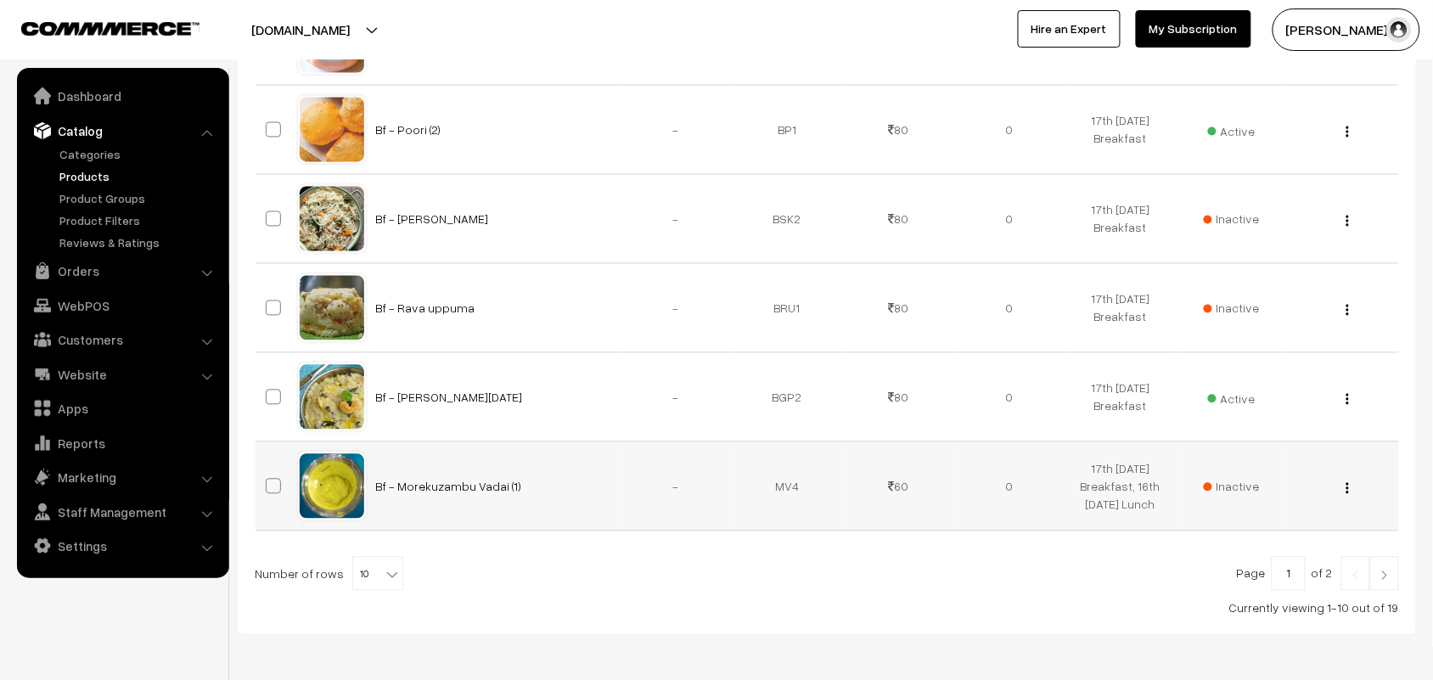
scroll to position [826, 0]
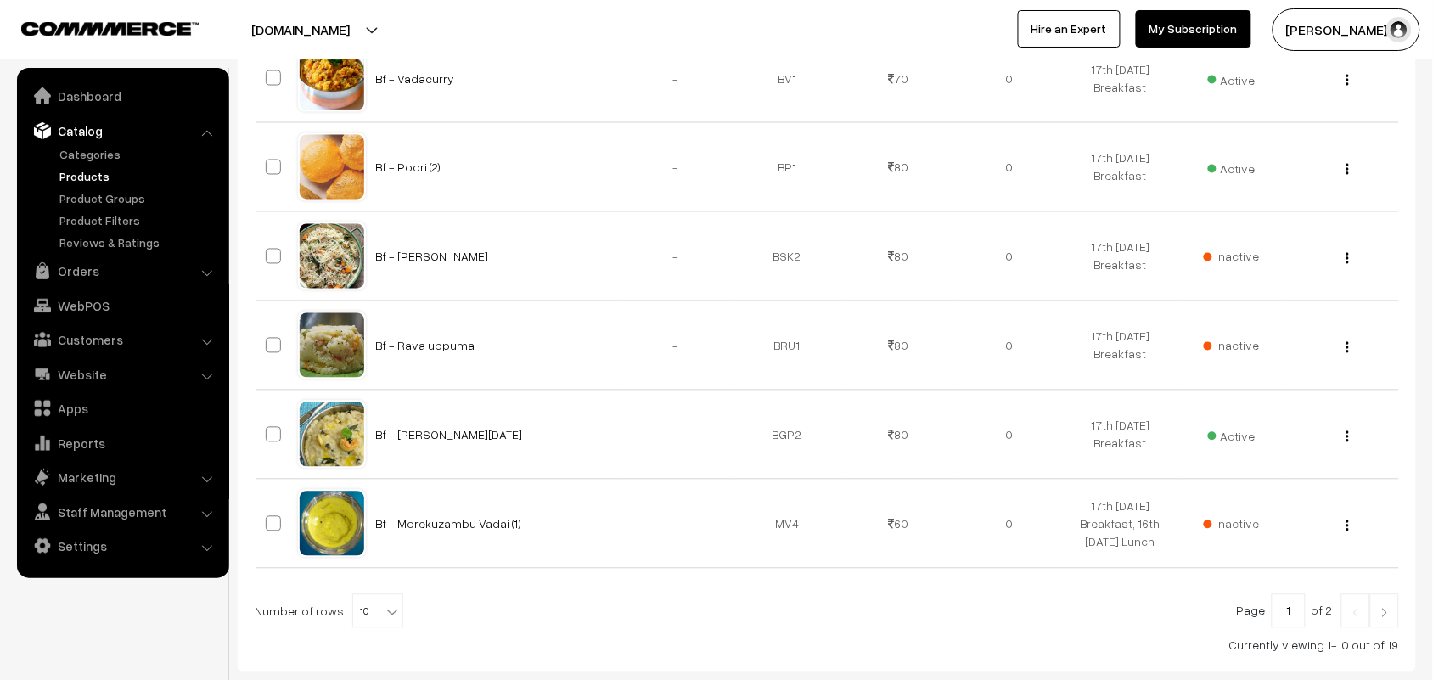
drag, startPoint x: 368, startPoint y: 624, endPoint x: 371, endPoint y: 605, distance: 19.0
click at [368, 625] on span "10" at bounding box center [377, 612] width 49 height 34
select select "60"
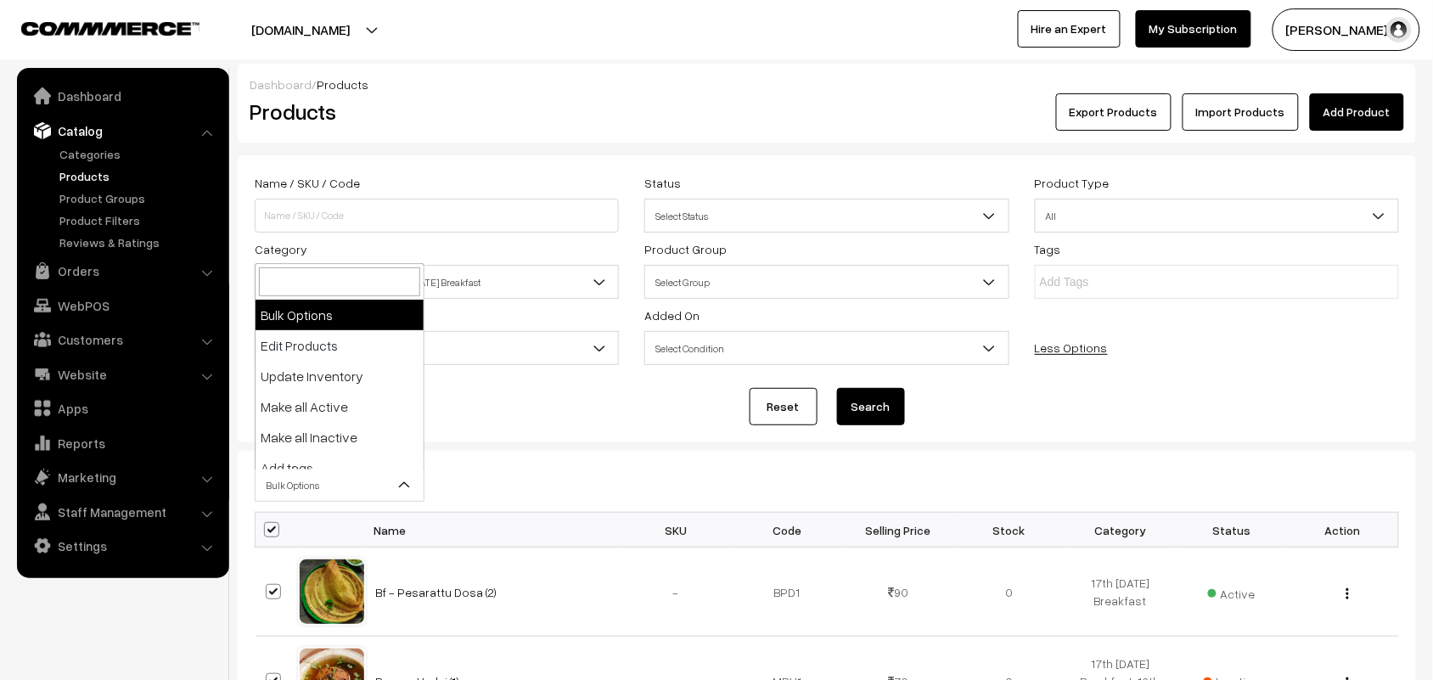
click at [293, 489] on span "Bulk Options" at bounding box center [339, 485] width 168 height 30
select select "editProduct"
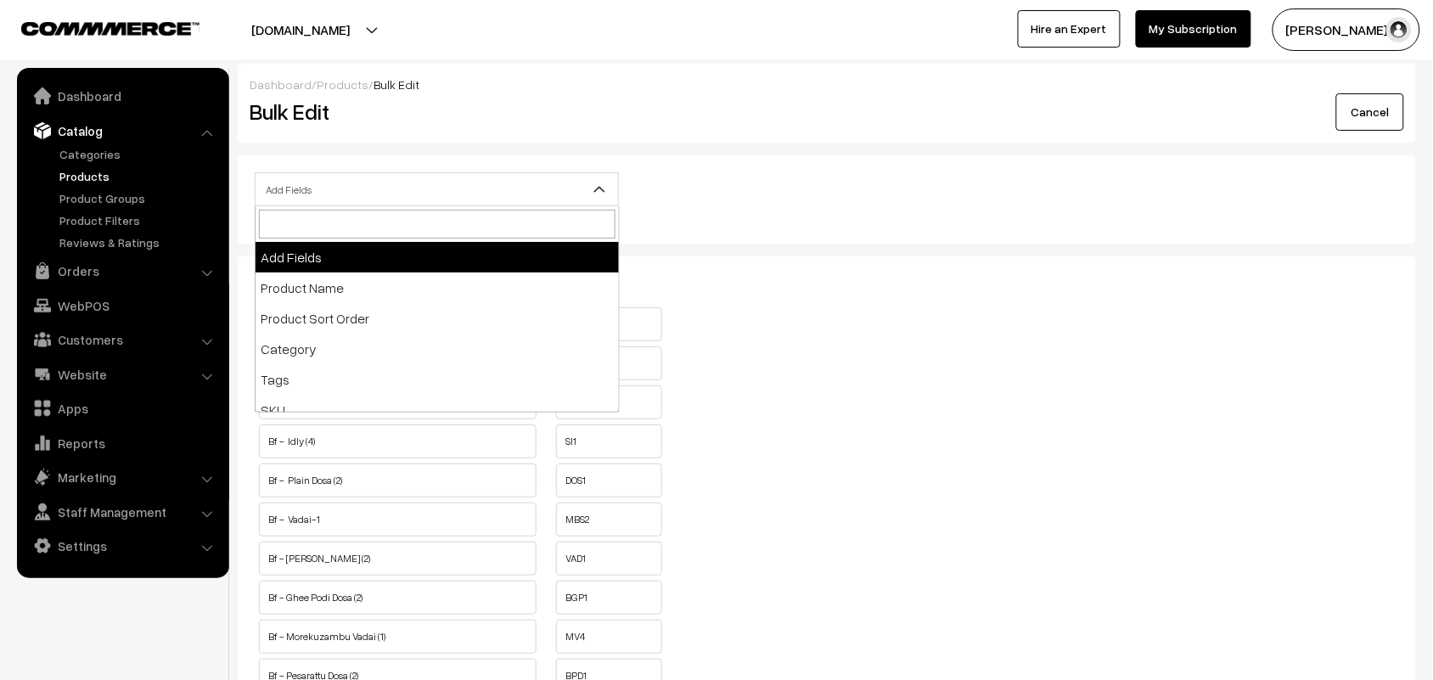
click at [351, 187] on span "Add Fields" at bounding box center [436, 190] width 362 height 30
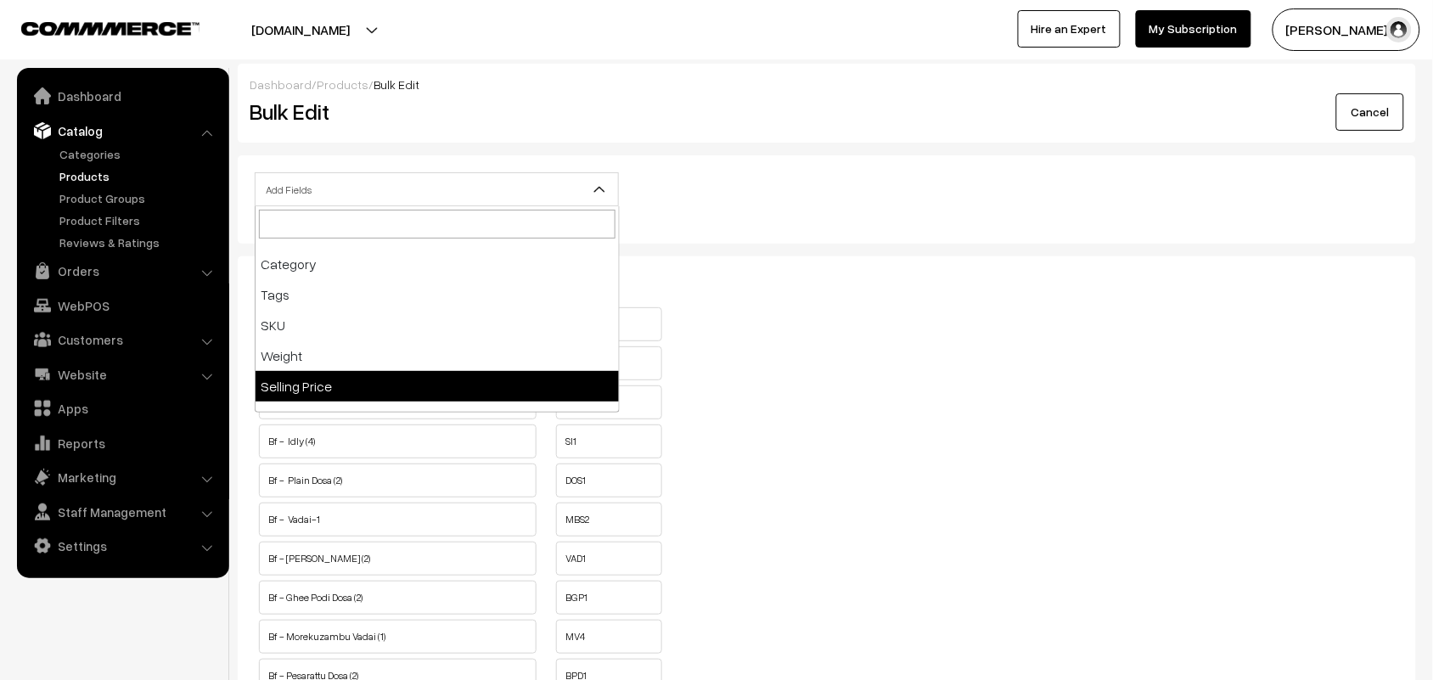
scroll to position [212, 0]
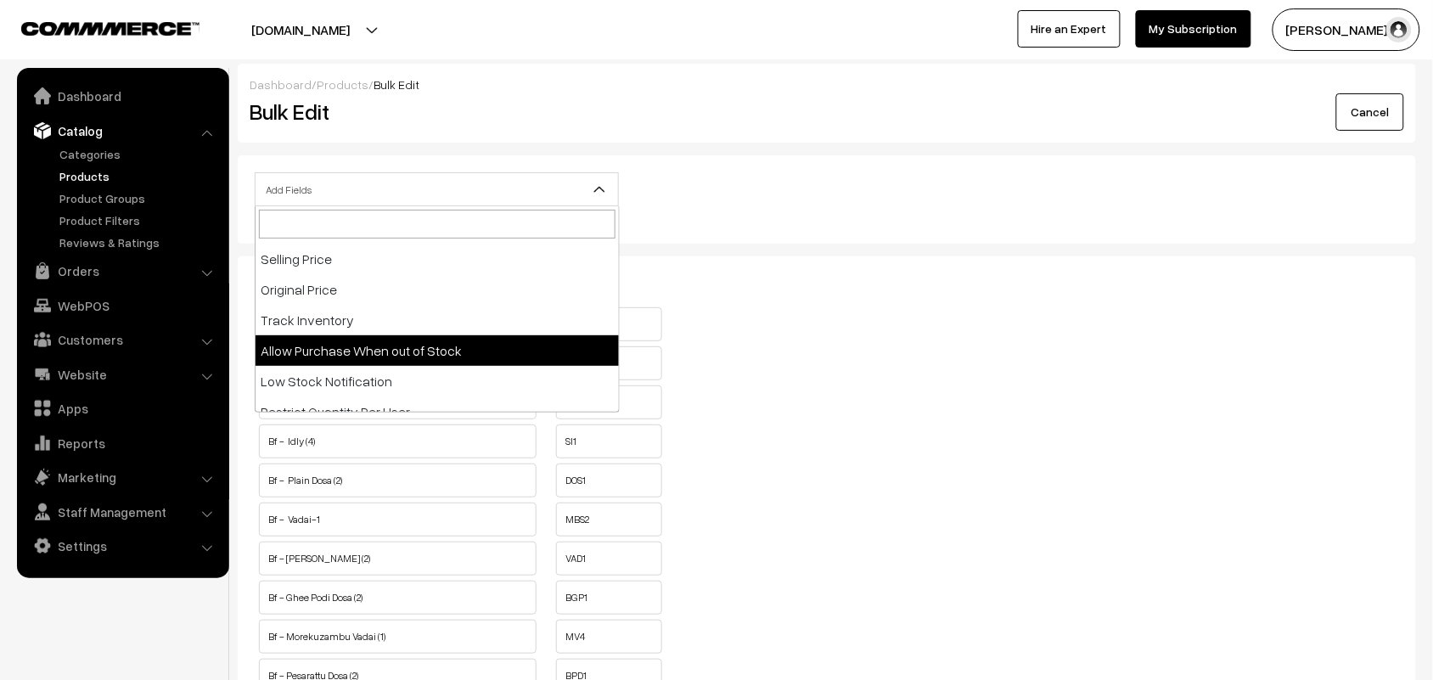
select select "allow-purchase"
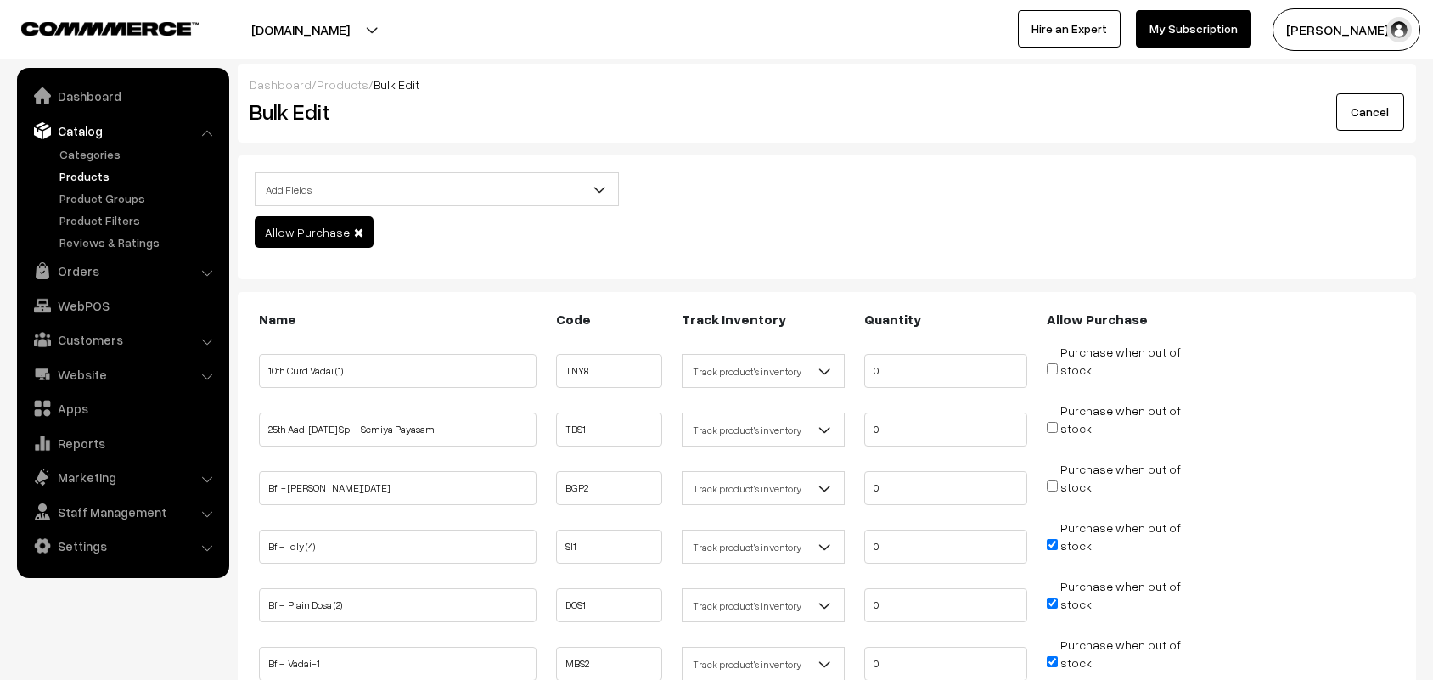
scroll to position [212, 0]
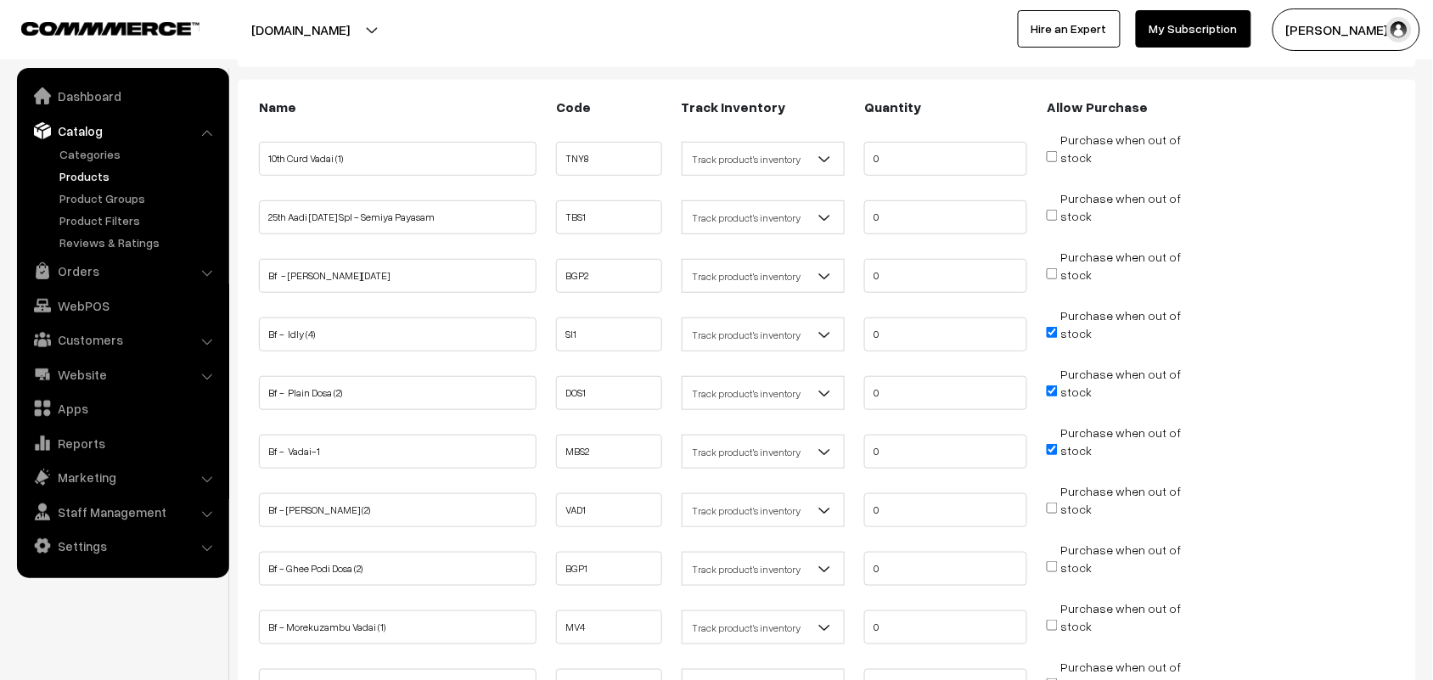
click at [1050, 328] on input "Purchase when out of stock" at bounding box center [1052, 332] width 11 height 11
checkbox input "false"
click at [1052, 385] on input "Purchase when out of stock" at bounding box center [1052, 390] width 11 height 11
checkbox input "false"
click at [1052, 444] on input "Purchase when out of stock" at bounding box center [1052, 449] width 11 height 11
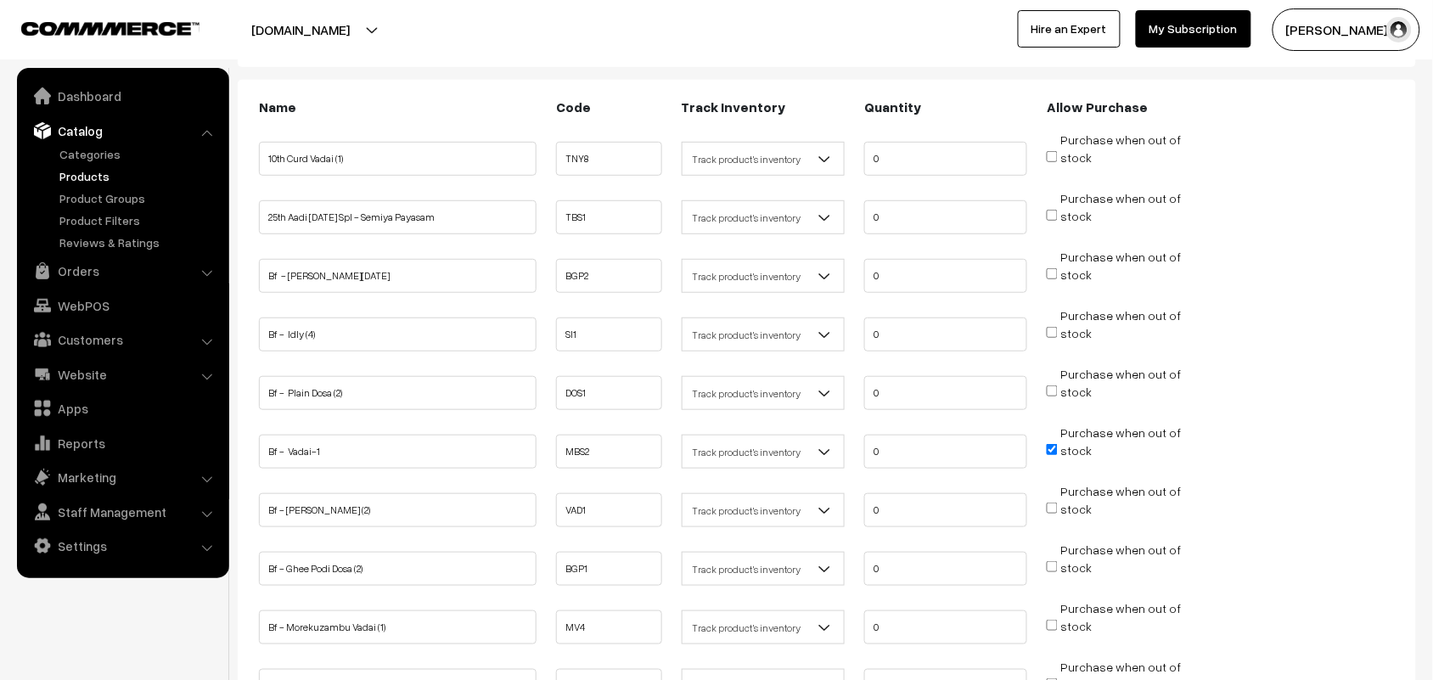
checkbox input "false"
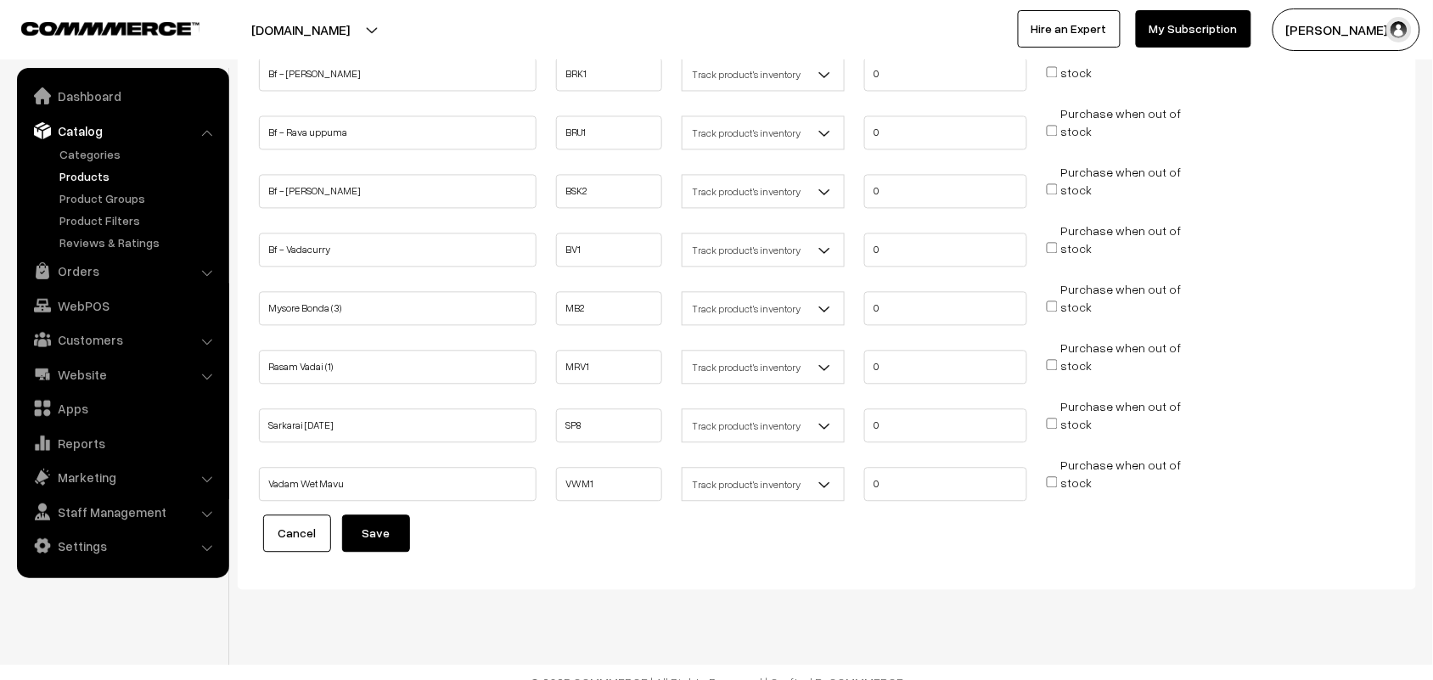
scroll to position [945, 0]
click at [359, 526] on button "Save" at bounding box center [376, 529] width 68 height 37
